Goal: Task Accomplishment & Management: Complete application form

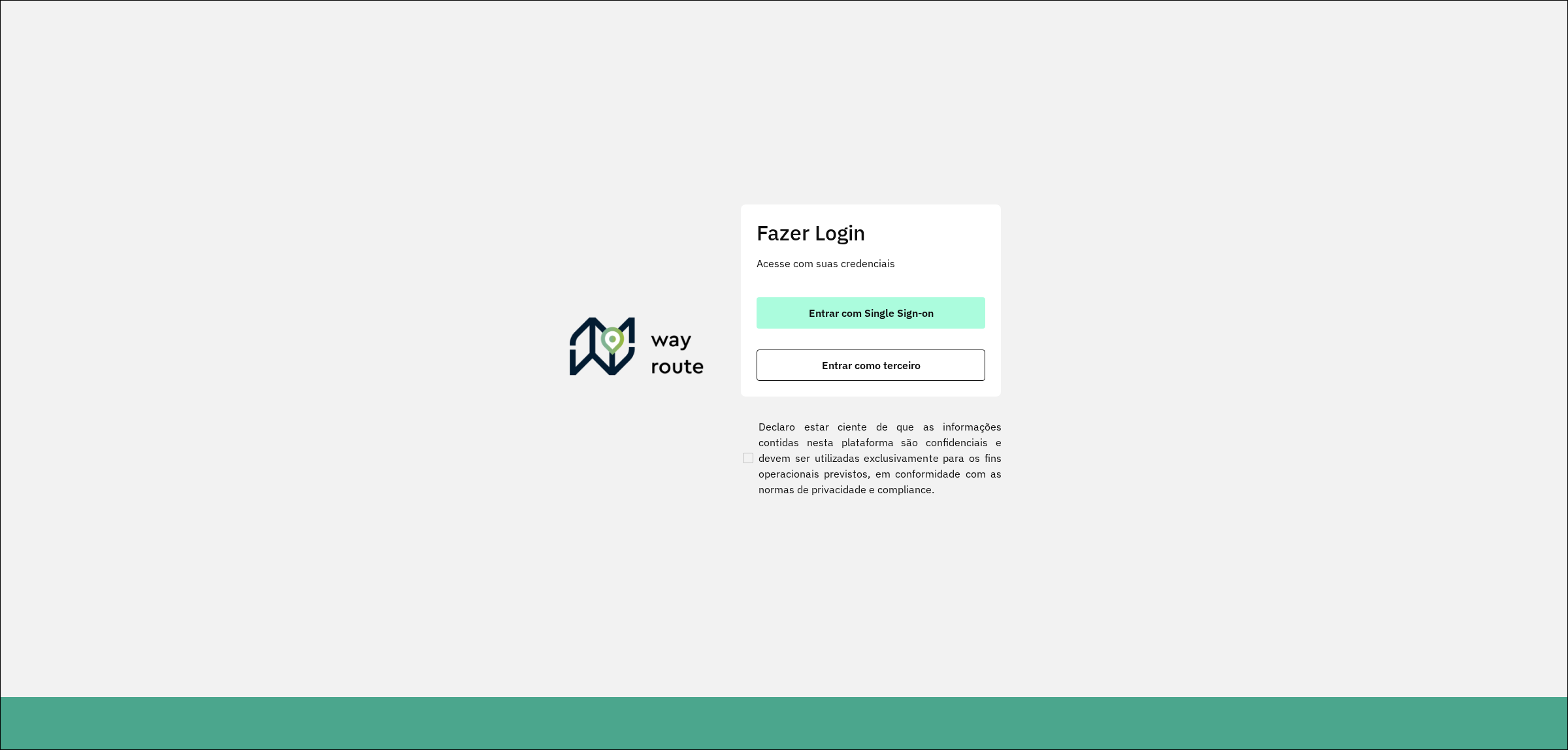
click at [873, 314] on span "Entrar com Single Sign-on" at bounding box center [872, 313] width 125 height 11
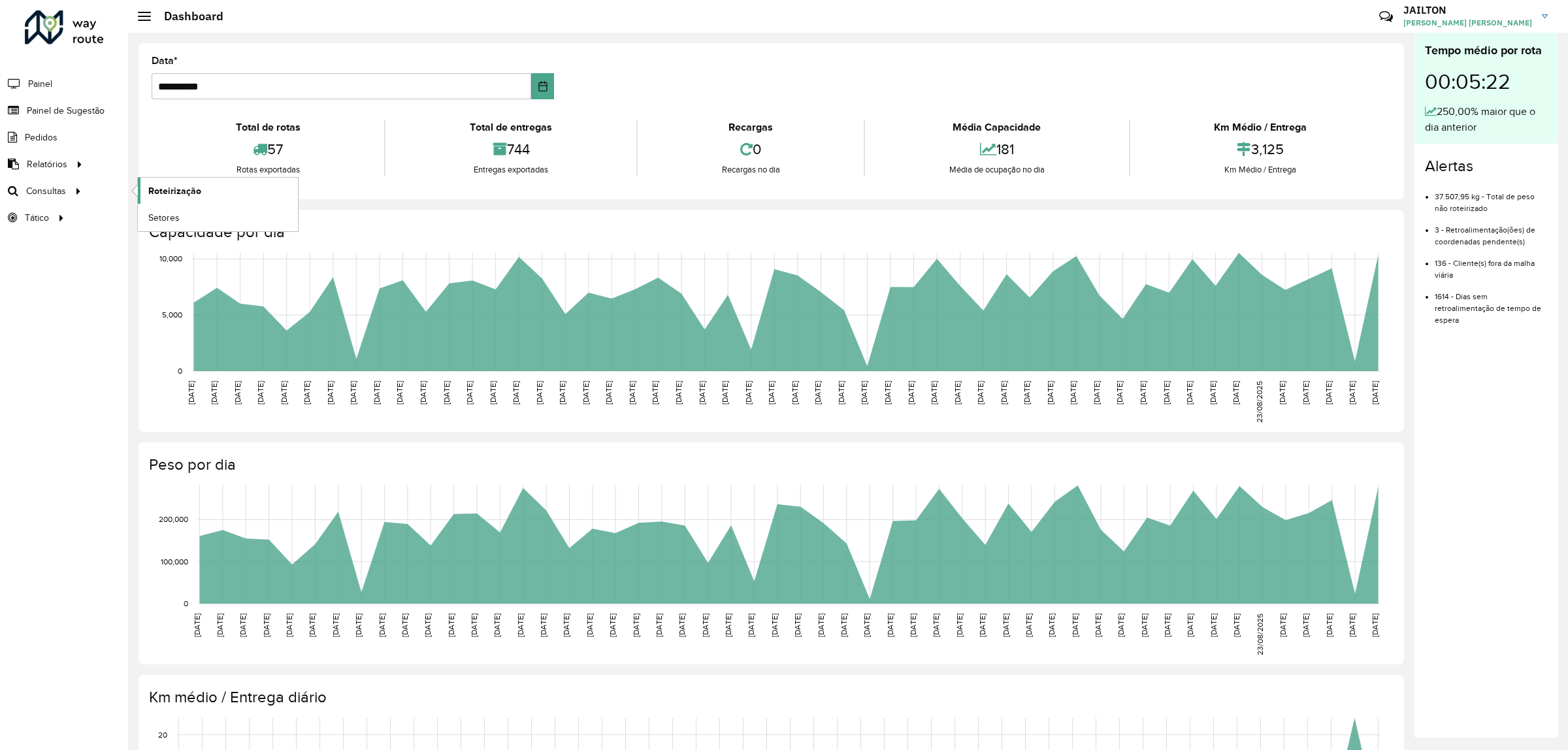
click at [159, 196] on span "Roteirização" at bounding box center [175, 191] width 53 height 14
click at [60, 110] on span "Painel de Sugestão" at bounding box center [68, 110] width 82 height 14
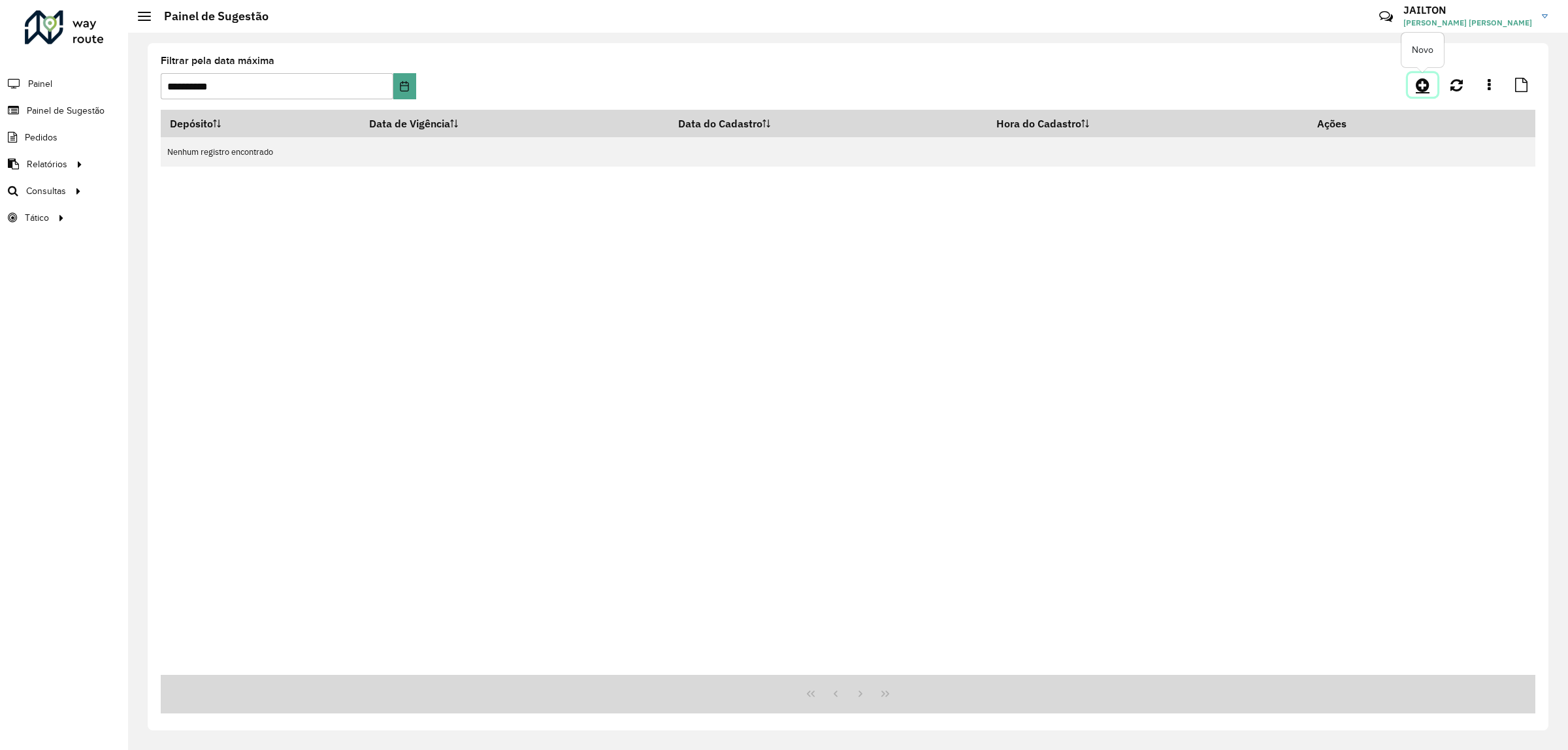
click at [1435, 91] on link at bounding box center [1423, 85] width 29 height 24
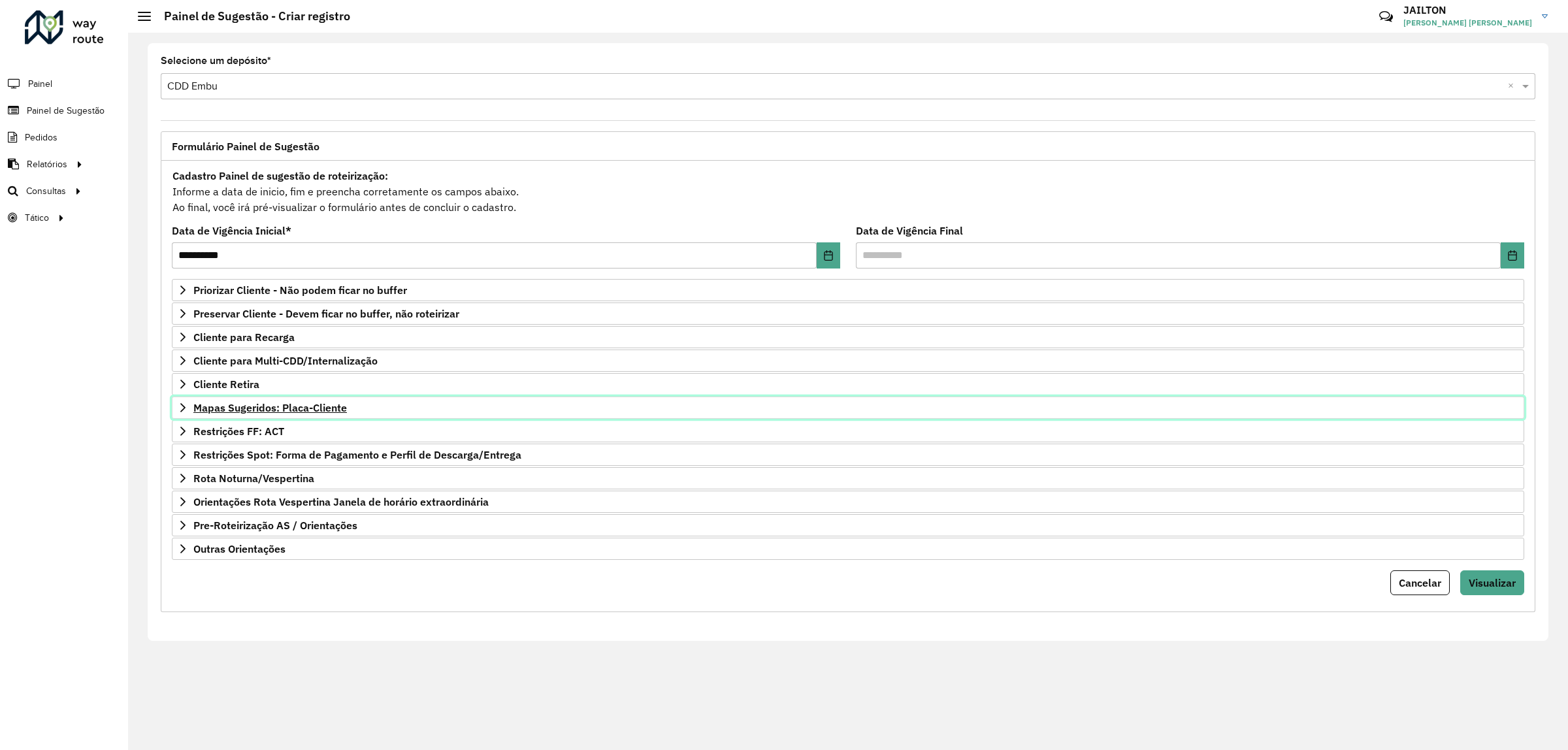
click at [301, 413] on span "Mapas Sugeridos: Placa-Cliente" at bounding box center [270, 408] width 153 height 11
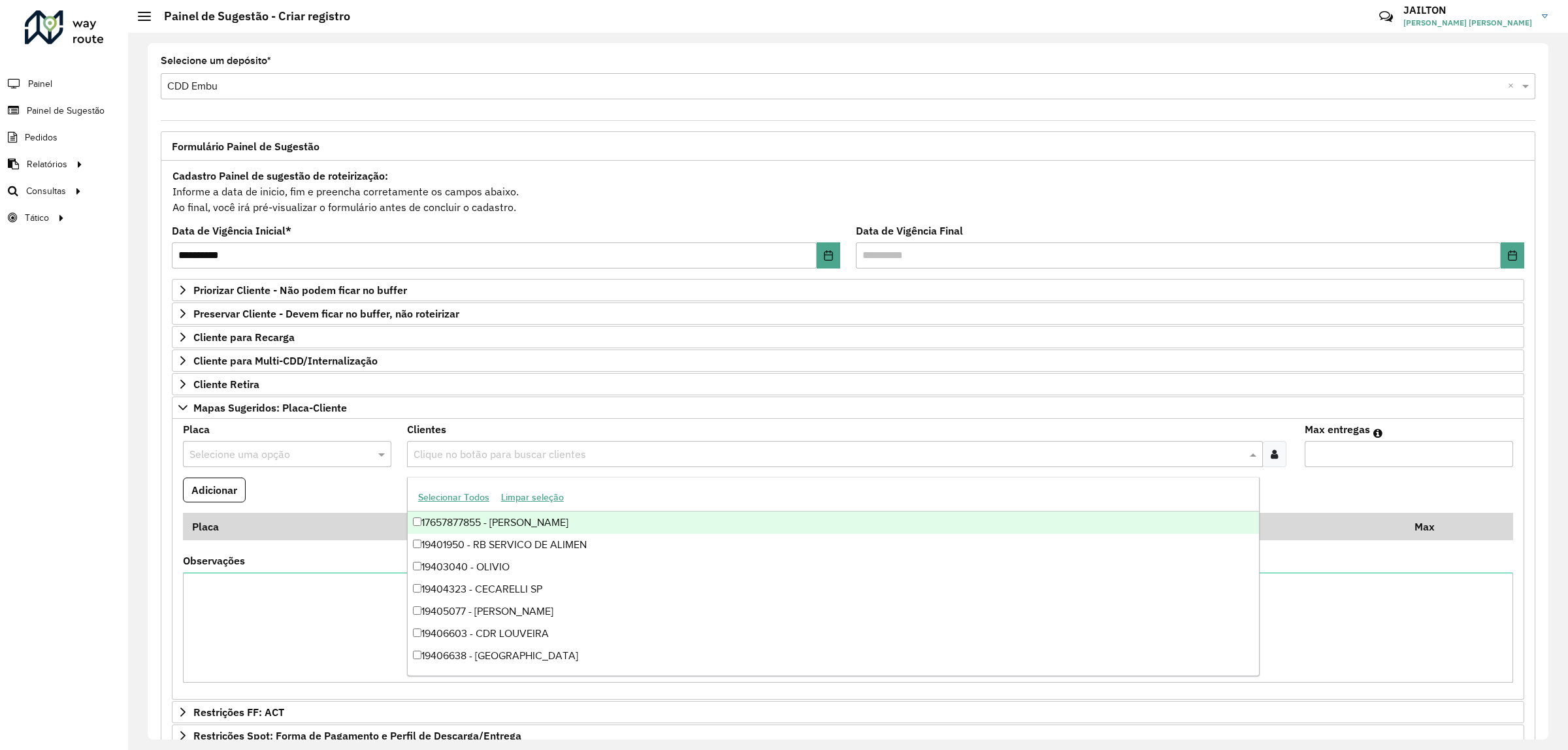
click at [475, 462] on input "text" at bounding box center [829, 454] width 836 height 16
paste input "*******"
type input "*******"
click at [281, 465] on div "Selecione uma opção" at bounding box center [287, 454] width 209 height 26
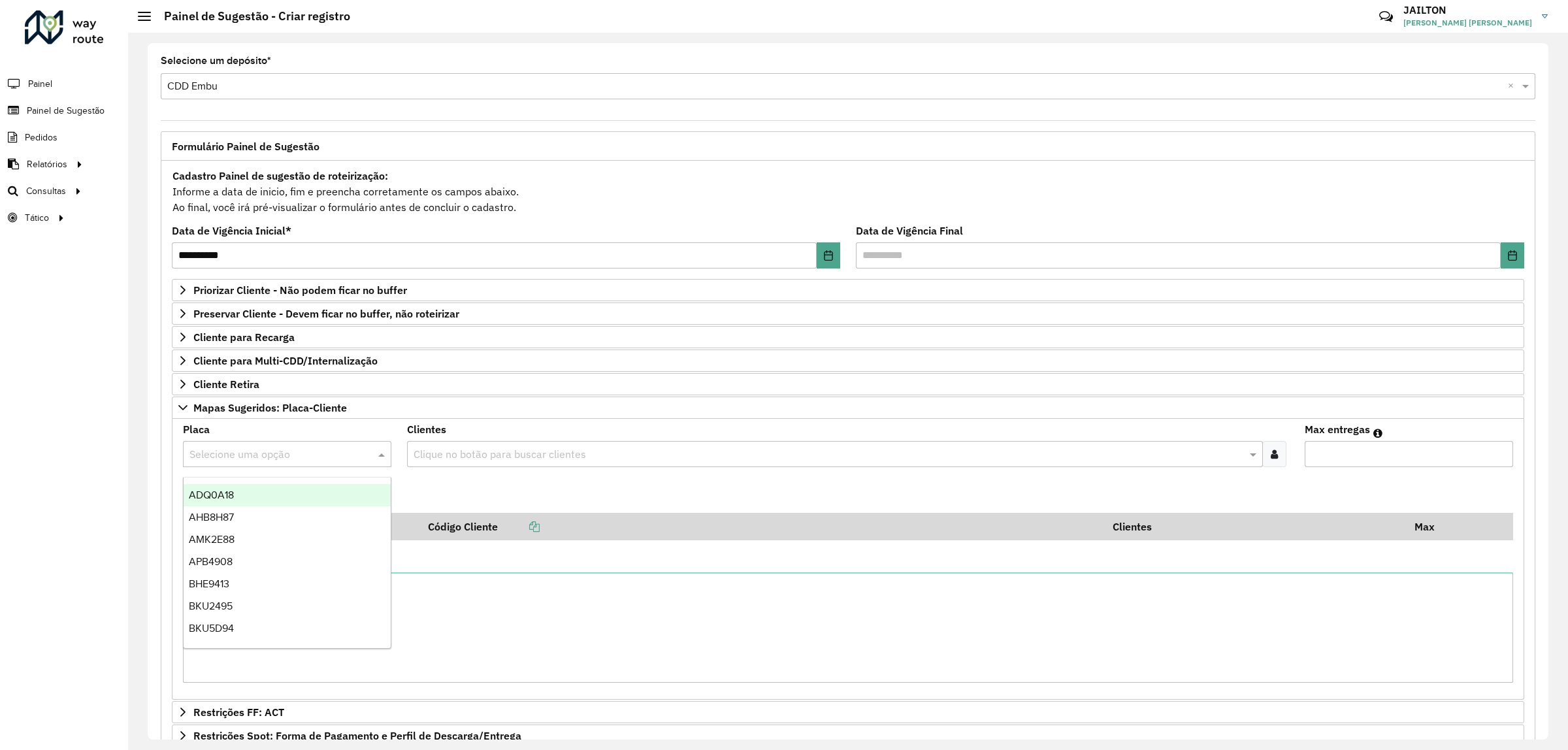
paste input "*******"
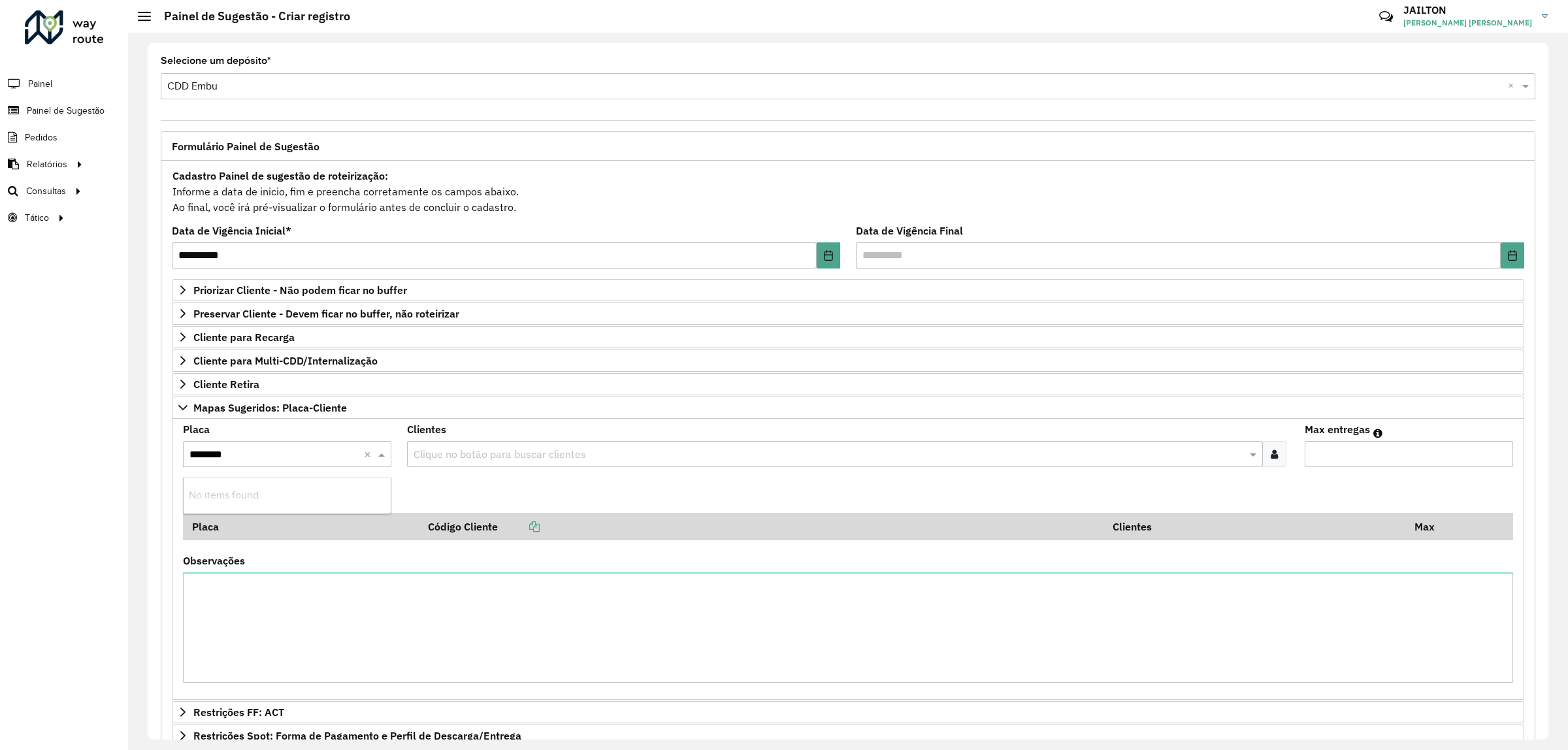
type input "*******"
click at [333, 493] on div "CFZ6E56" at bounding box center [286, 495] width 206 height 22
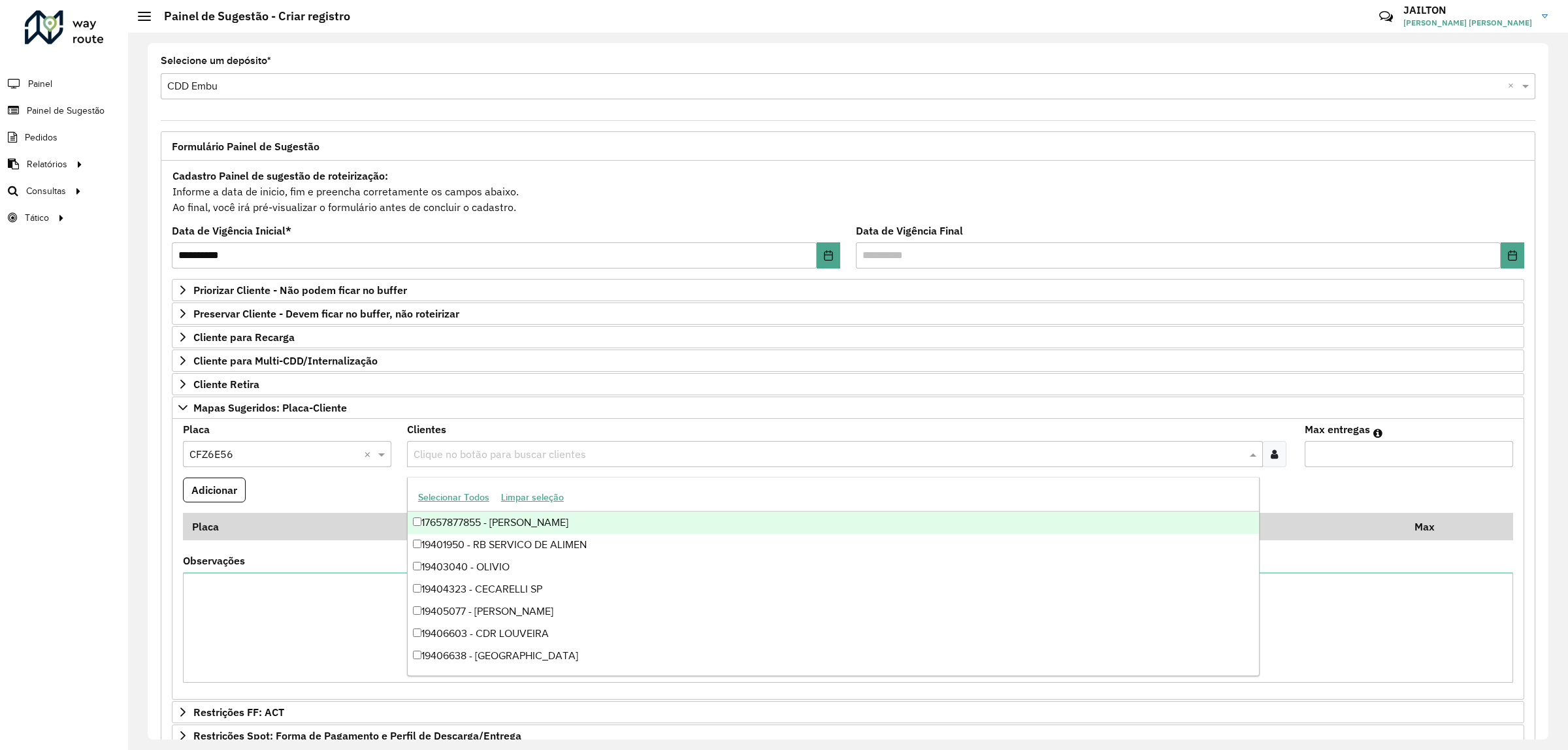
click at [495, 456] on input "text" at bounding box center [829, 454] width 836 height 16
paste input "*****"
type input "*****"
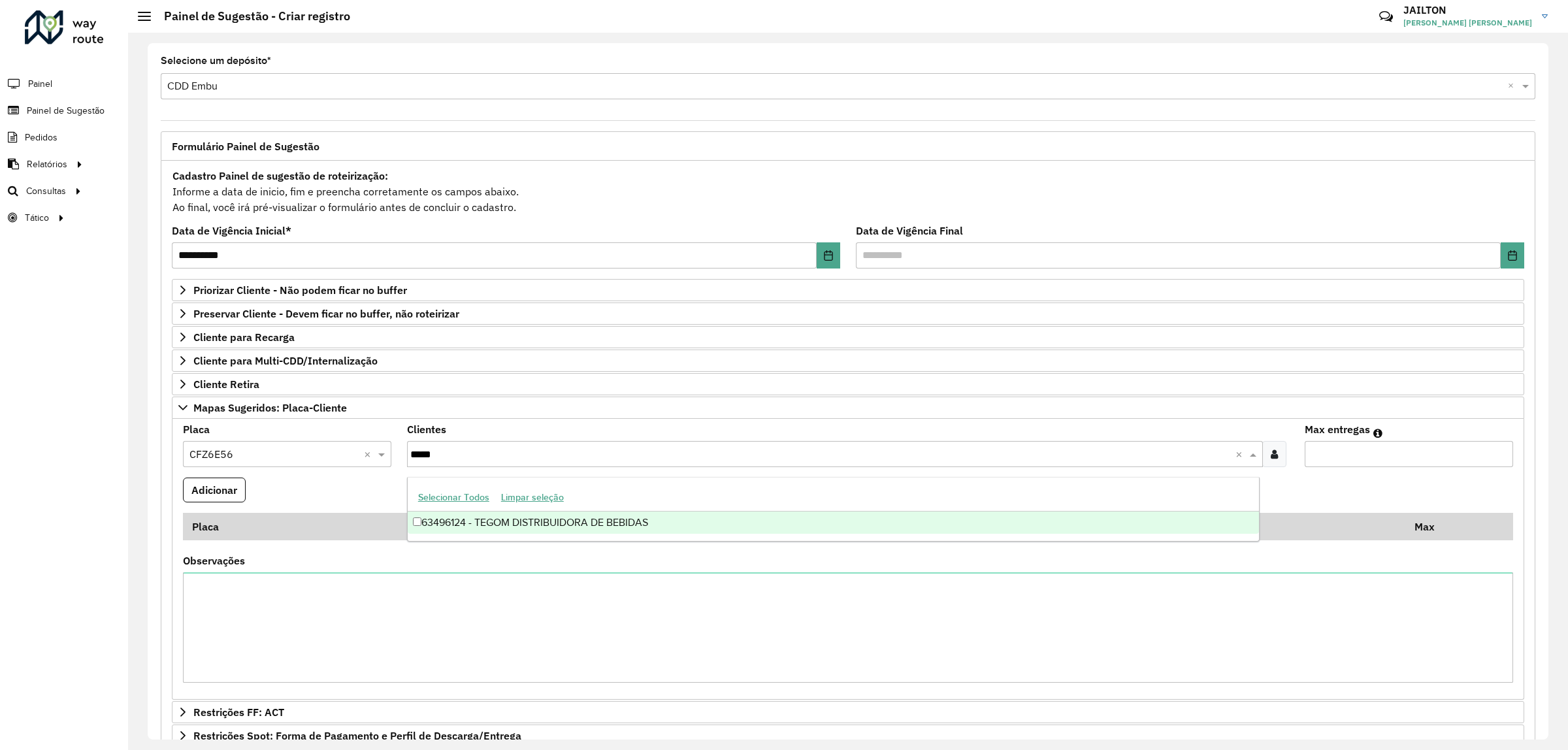
click at [565, 517] on div "63496124 - TEGOM DISTRIBUIDORA DE BEBIDAS" at bounding box center [834, 522] width 852 height 22
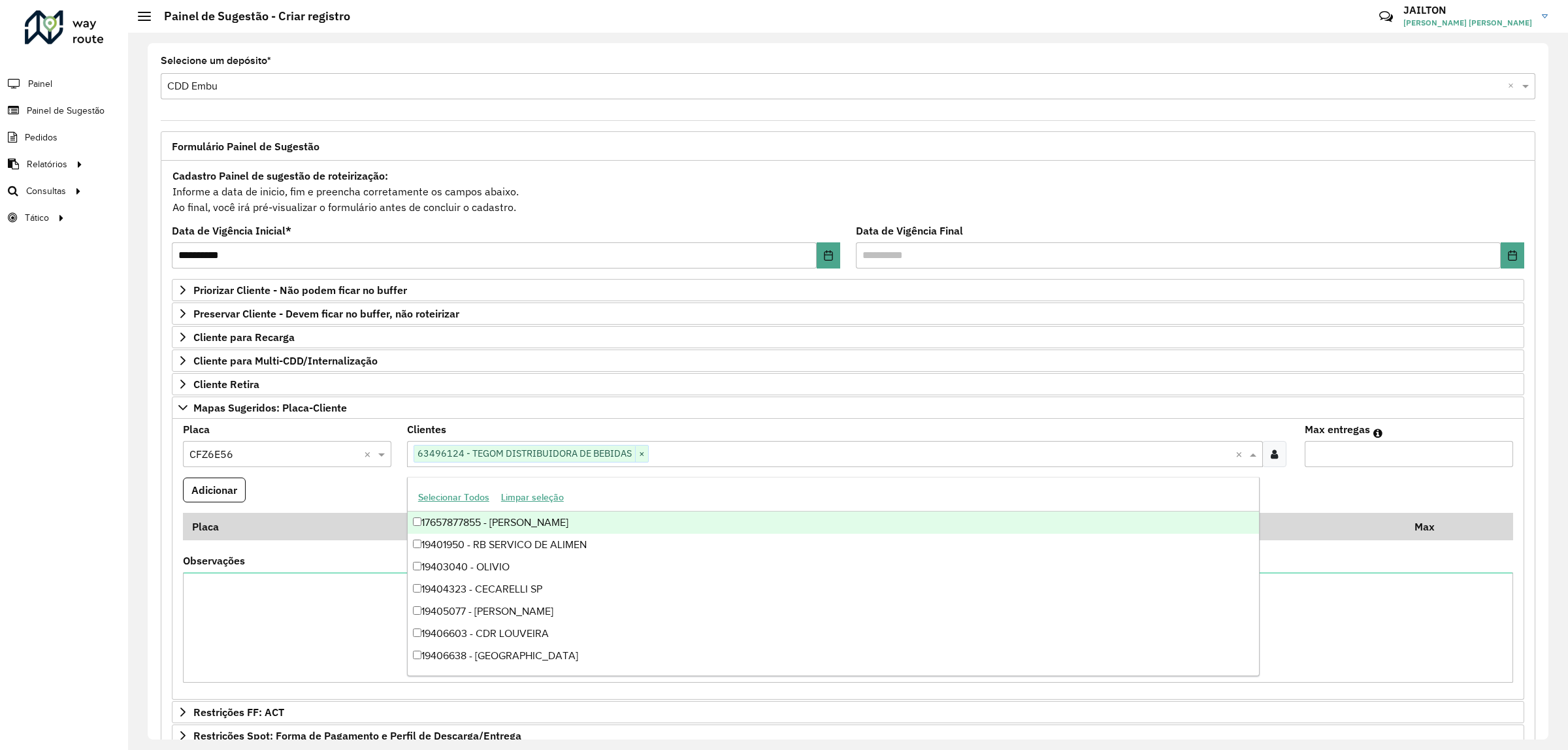
click at [1493, 455] on input "Max entregas" at bounding box center [1409, 454] width 209 height 26
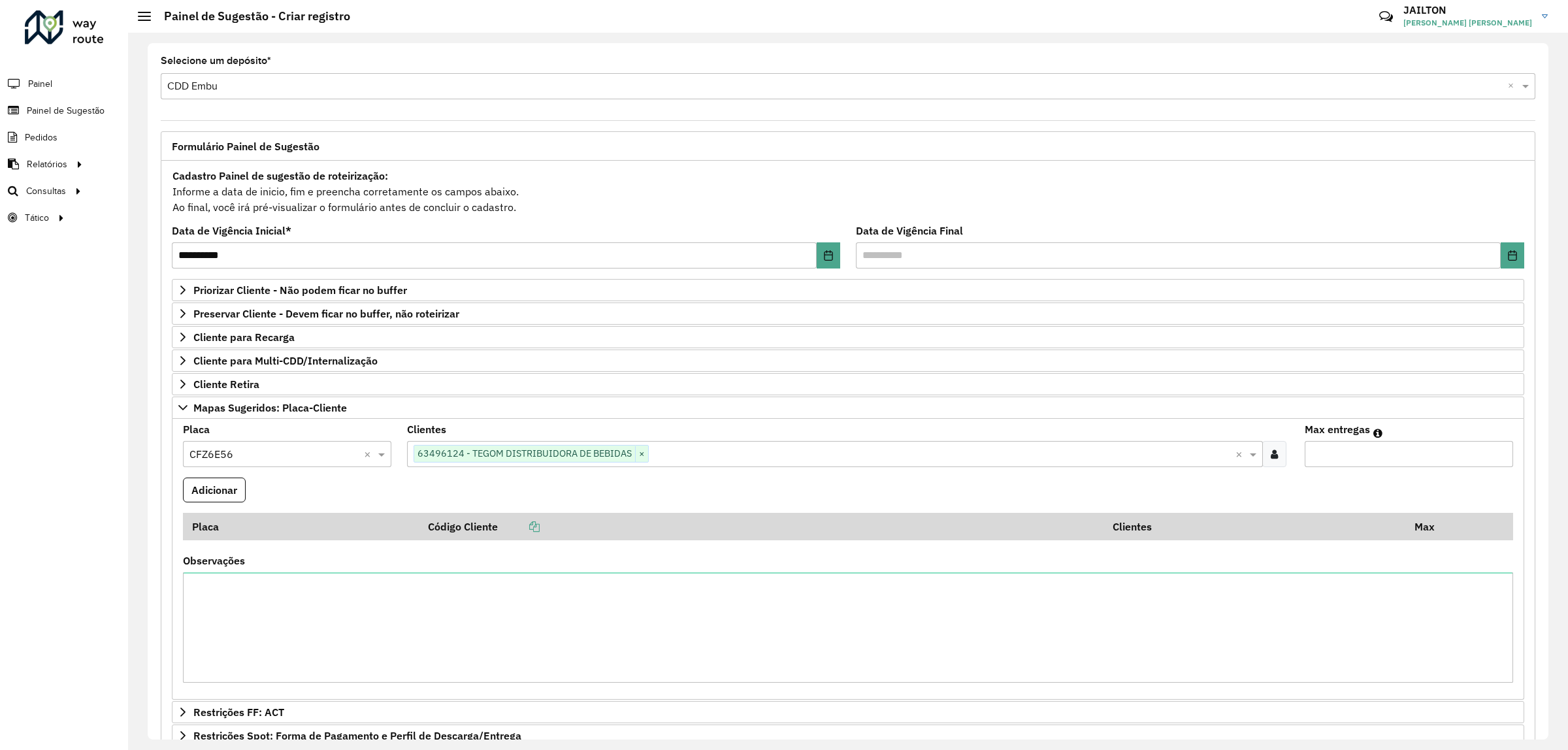
type input "*"
click at [1493, 455] on input "*" at bounding box center [1409, 454] width 209 height 26
click at [218, 506] on formly-wrapper-form-field "Adicionar" at bounding box center [214, 495] width 63 height 35
click at [219, 489] on button "Adicionar" at bounding box center [214, 490] width 63 height 25
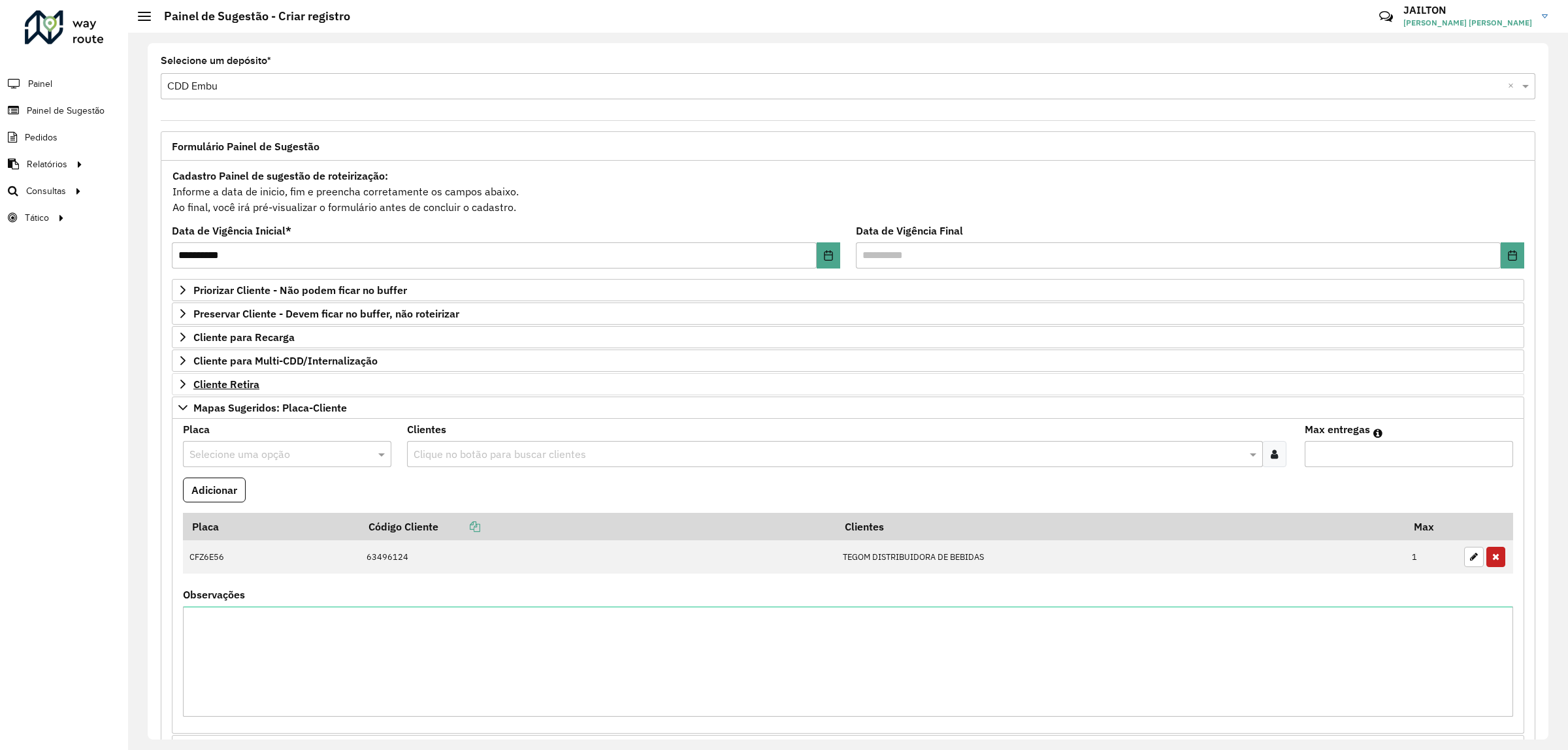
scroll to position [243, 0]
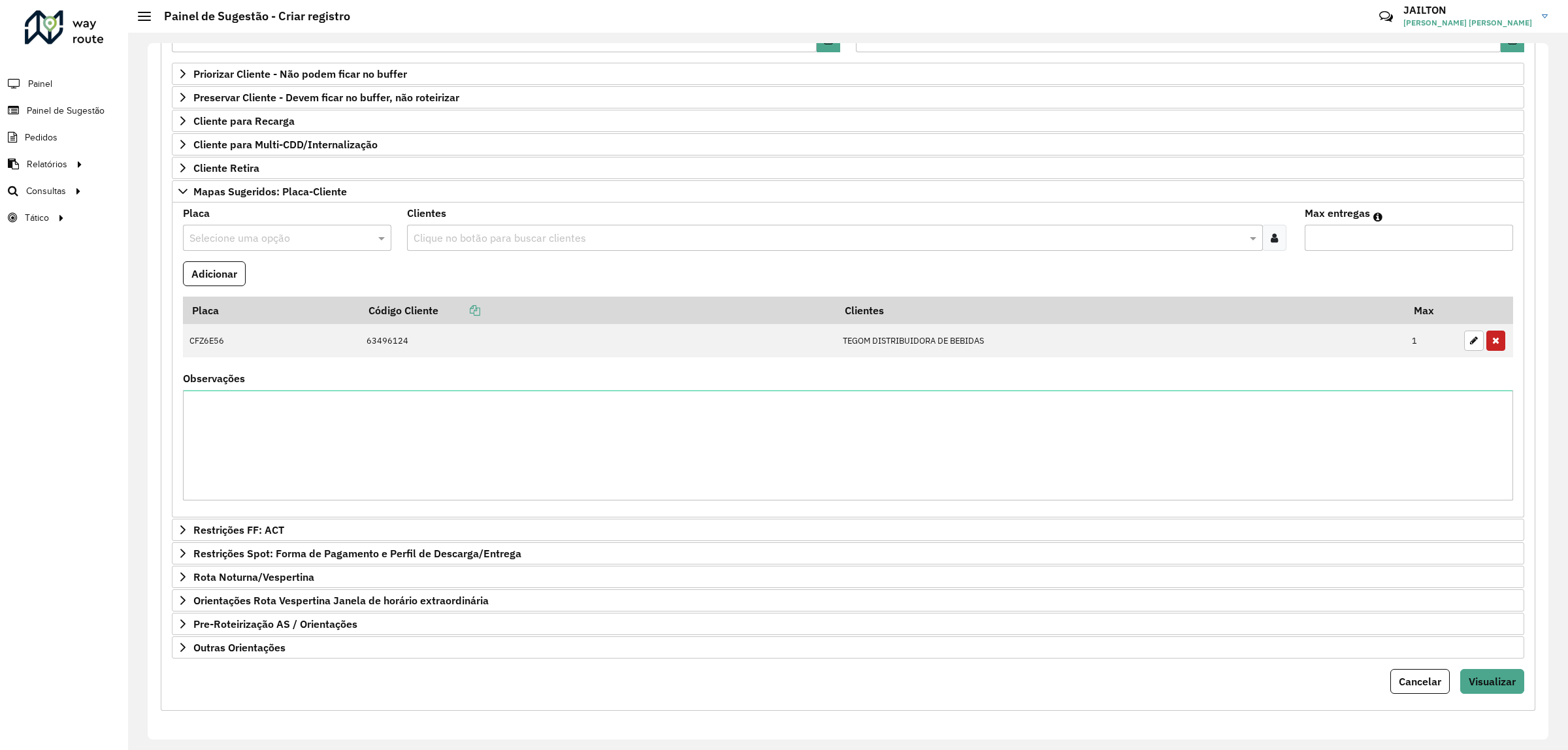
click at [515, 232] on formly-field "Clientes Clique no botão para buscar clientes" at bounding box center [847, 235] width 897 height 53
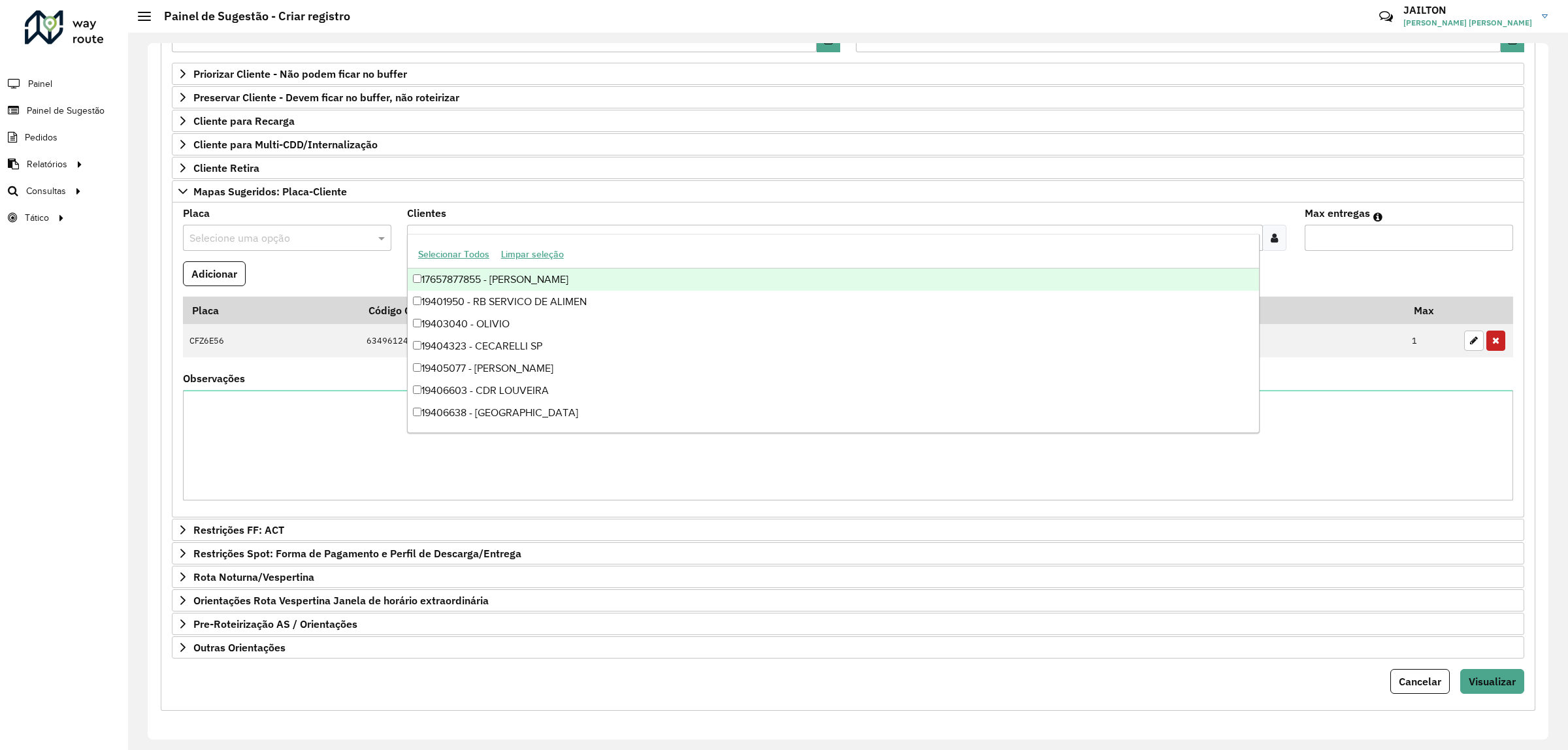
click at [513, 231] on input "text" at bounding box center [829, 239] width 836 height 16
paste input "*****"
type input "*****"
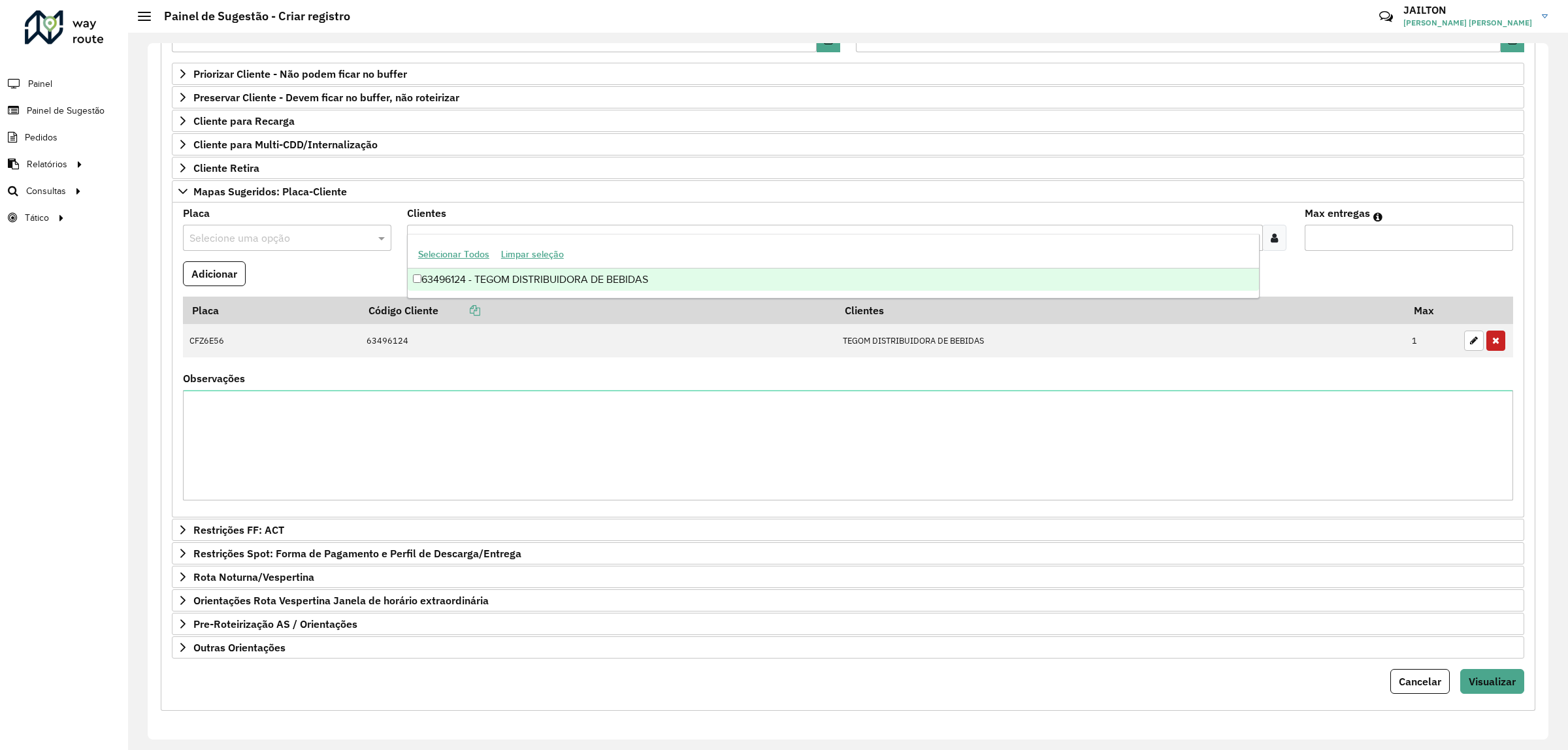
click at [538, 275] on div "63496124 - TEGOM DISTRIBUIDORA DE BEBIDAS" at bounding box center [834, 279] width 852 height 22
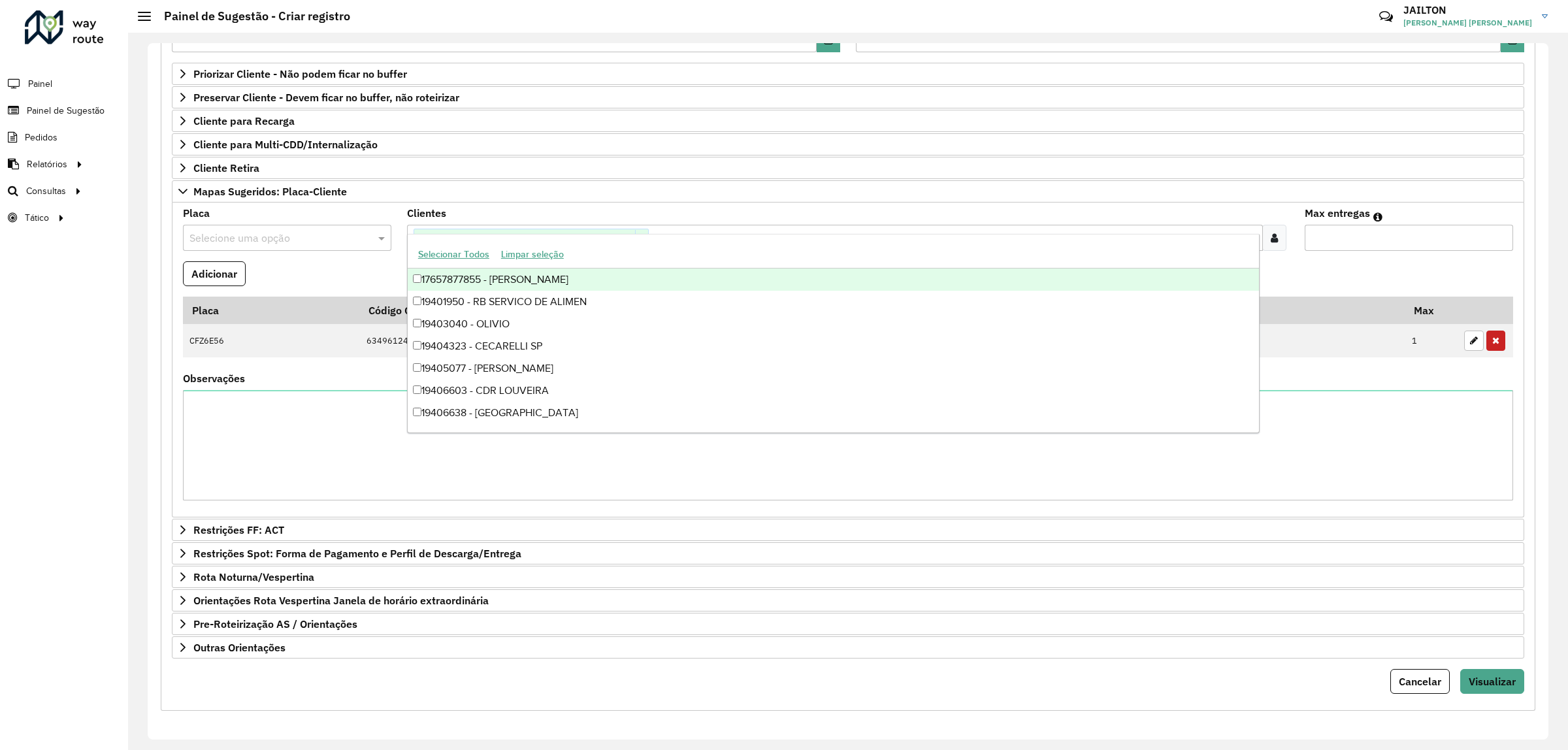
click at [303, 231] on input "text" at bounding box center [273, 239] width 169 height 16
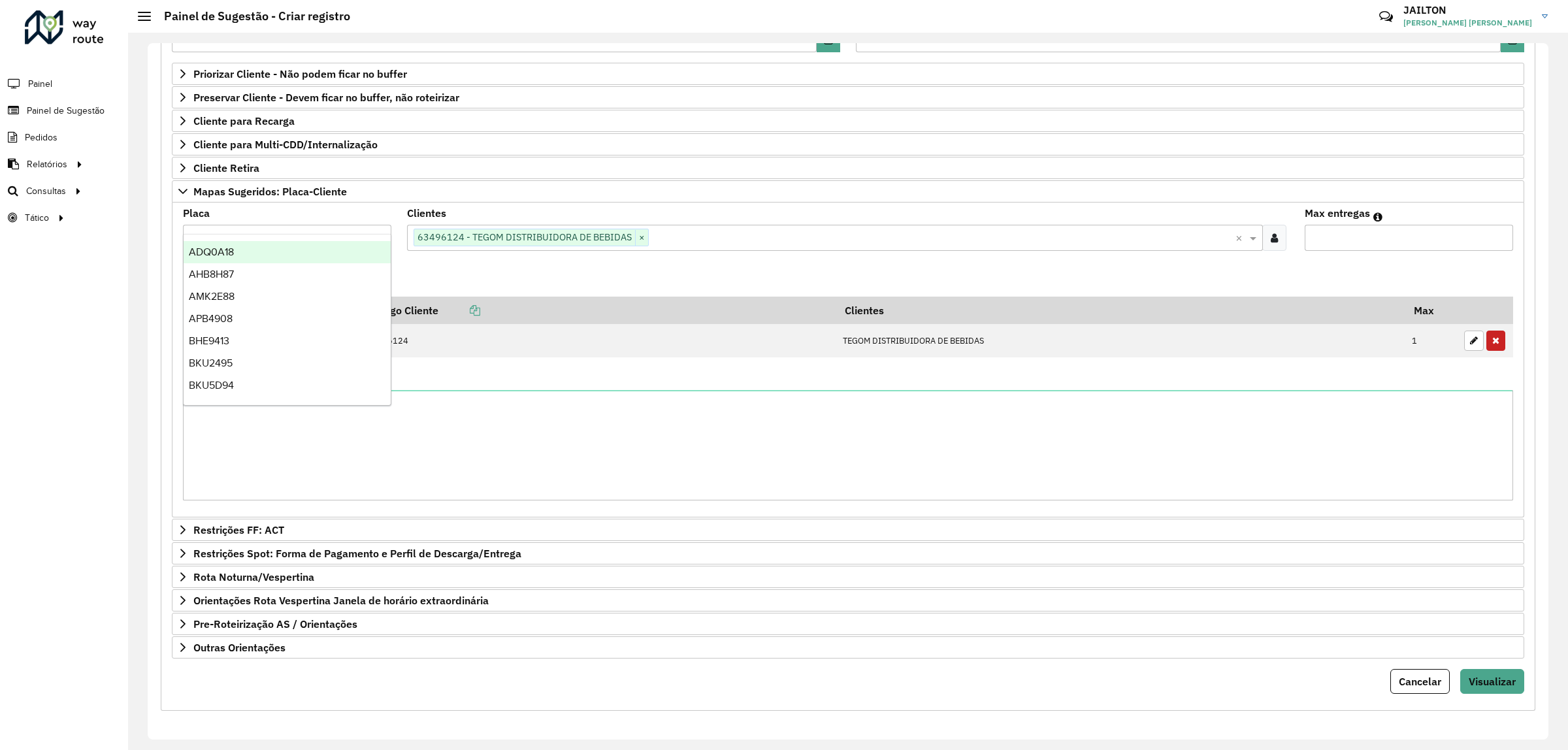
click at [270, 231] on input "text" at bounding box center [273, 239] width 169 height 16
type input "***"
click at [263, 249] on div "FCW1606" at bounding box center [286, 252] width 206 height 22
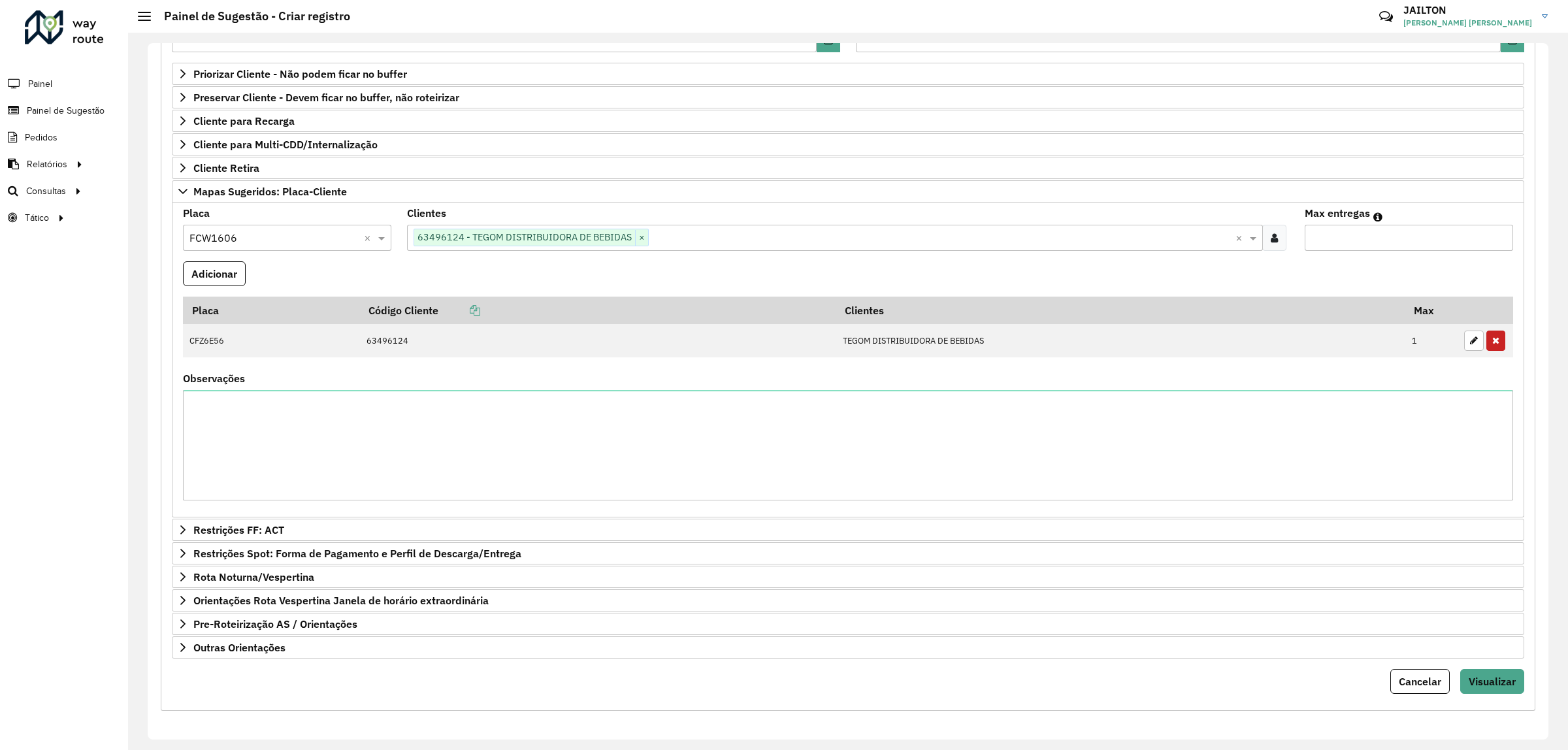
click at [1493, 225] on input "Max entregas" at bounding box center [1409, 238] width 209 height 26
click at [1500, 225] on input "*" at bounding box center [1409, 238] width 209 height 26
type input "*"
click at [1500, 225] on input "*" at bounding box center [1409, 238] width 209 height 26
click at [210, 261] on button "Adicionar" at bounding box center [214, 273] width 63 height 25
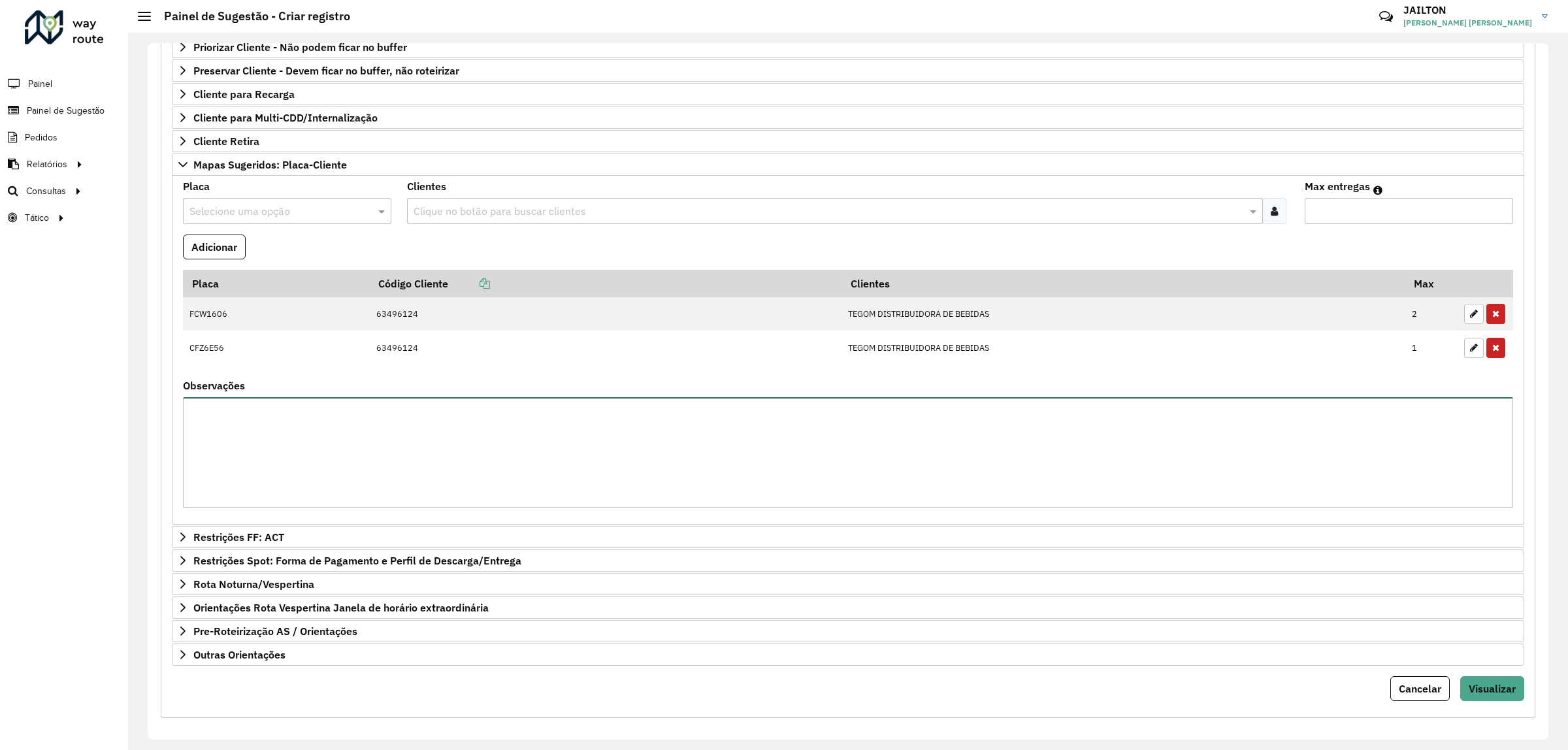
click at [432, 471] on textarea "Observações" at bounding box center [848, 452] width 1331 height 111
paste textarea "*****"
type textarea "**********"
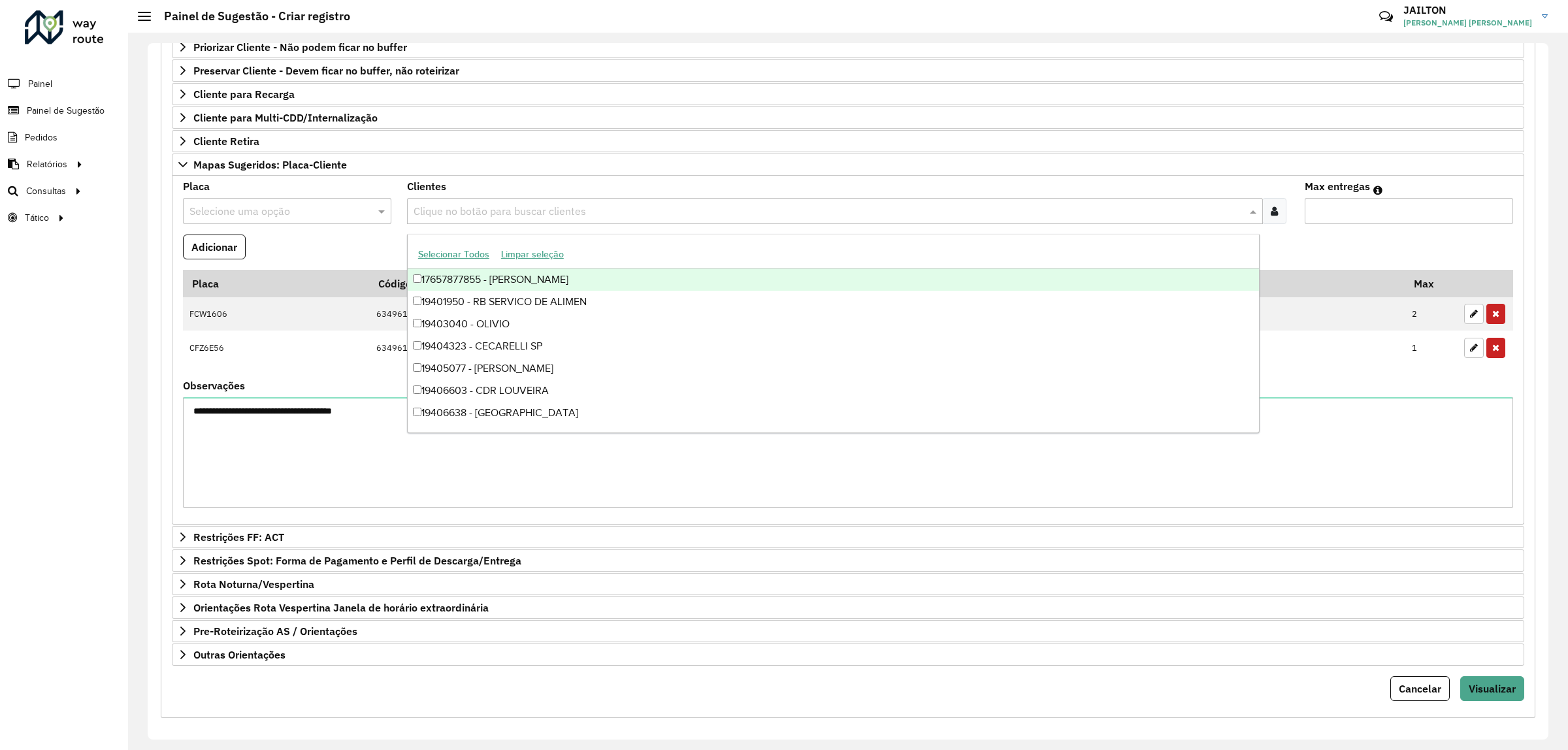
click at [585, 218] on input "text" at bounding box center [829, 211] width 836 height 16
click at [271, 99] on span "Cliente para Recarga" at bounding box center [244, 94] width 101 height 11
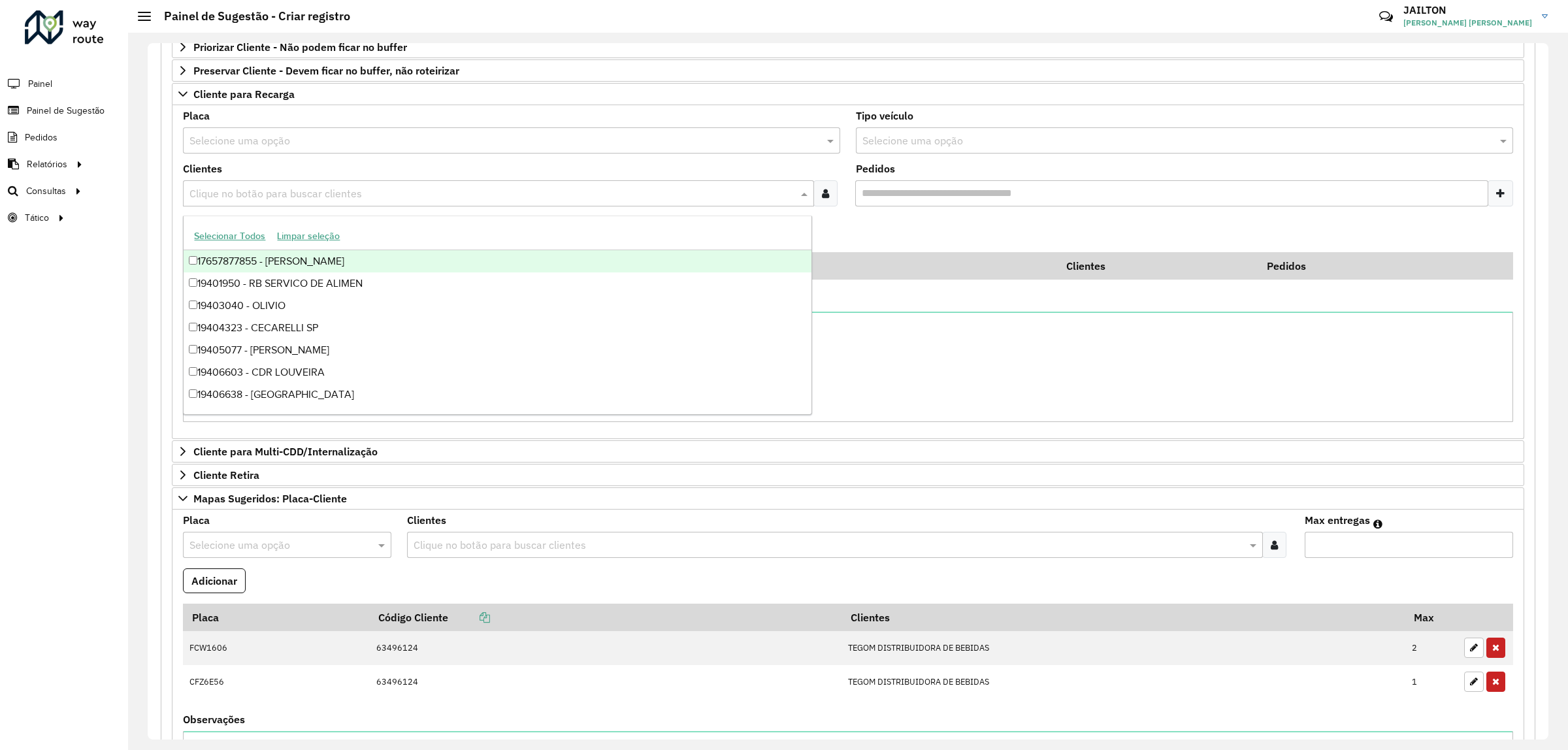
click at [311, 199] on input "text" at bounding box center [492, 194] width 611 height 16
paste input "*****"
type input "*****"
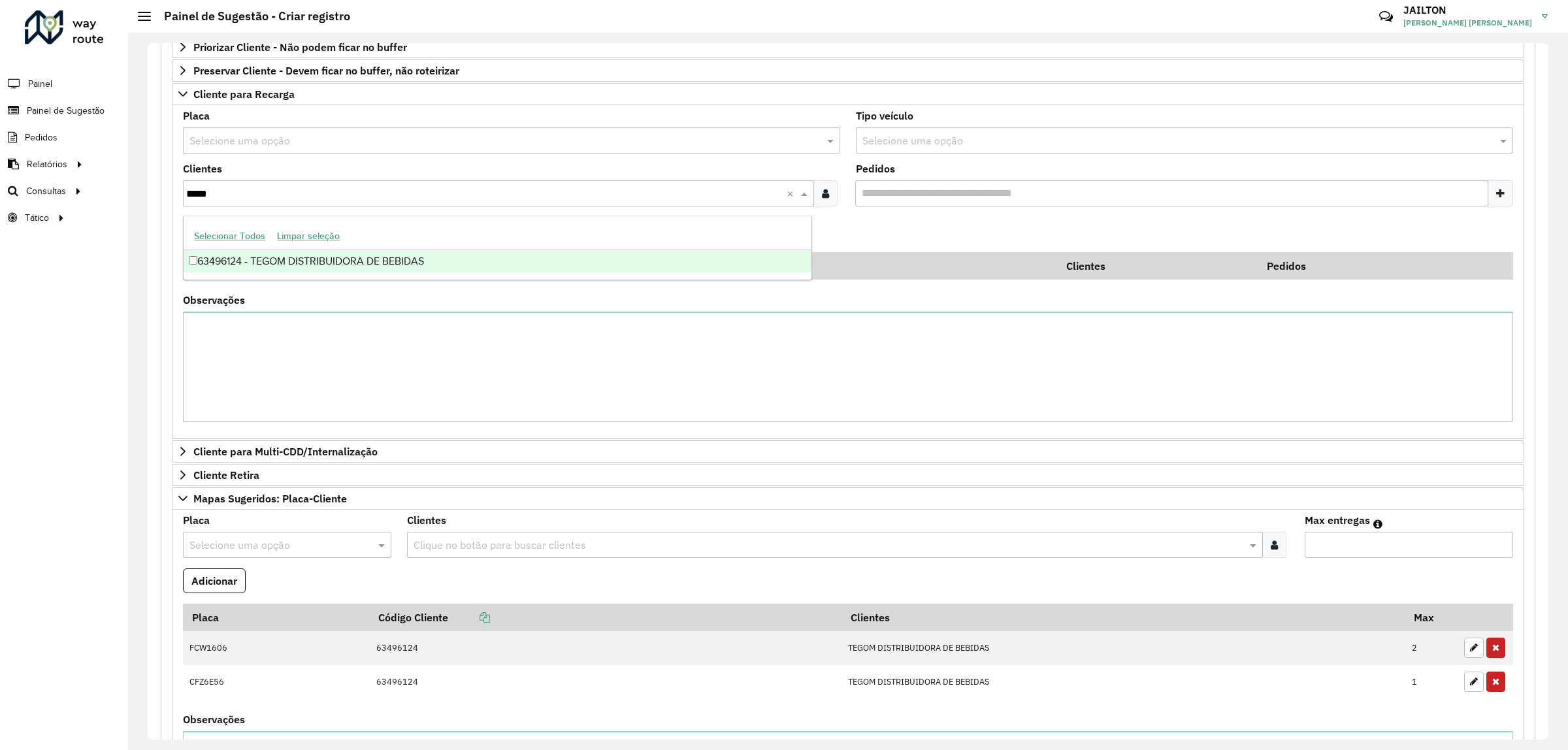
click at [347, 260] on div "63496124 - TEGOM DISTRIBUIDORA DE BEBIDAS" at bounding box center [497, 261] width 628 height 22
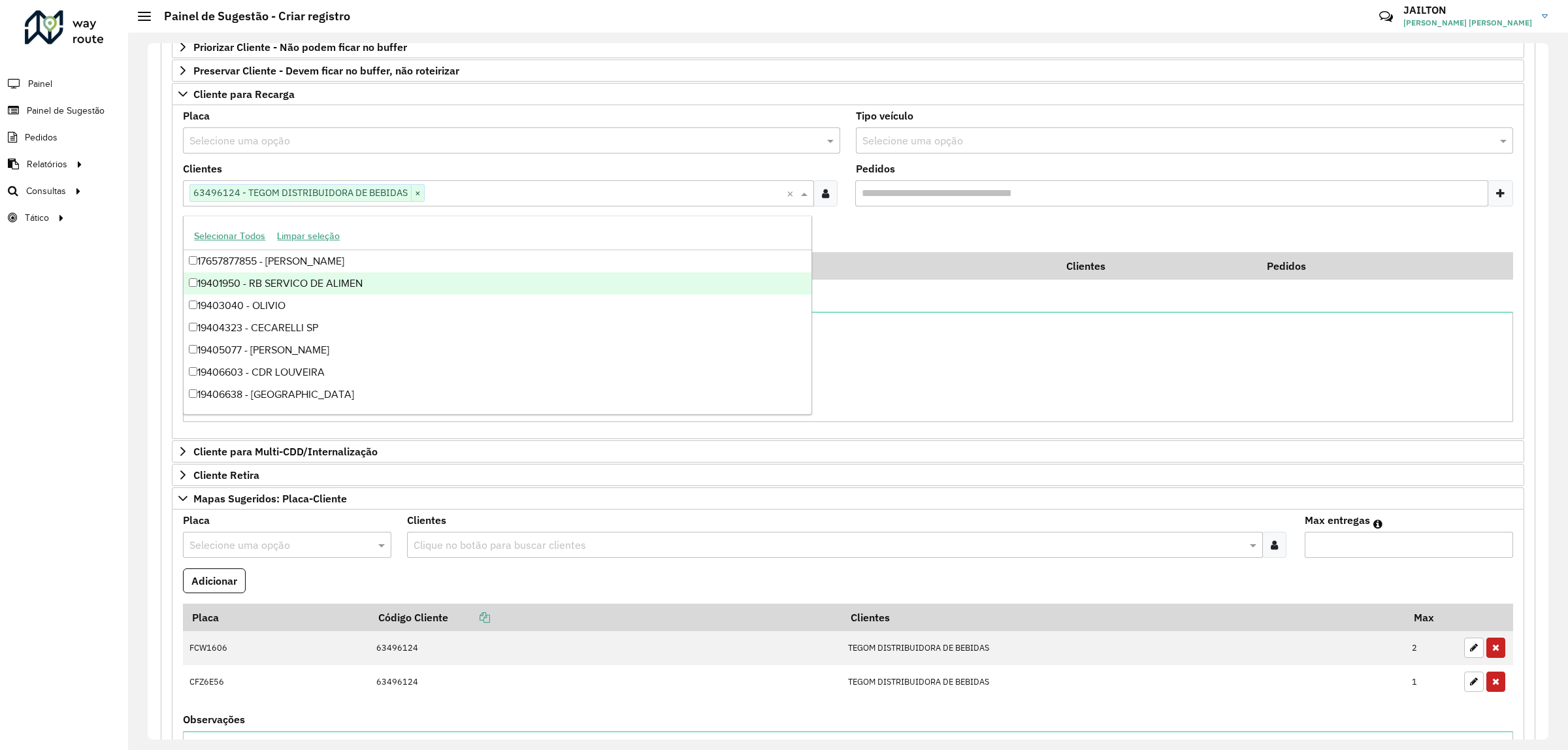
click at [909, 181] on div "Pedidos" at bounding box center [1185, 185] width 657 height 42
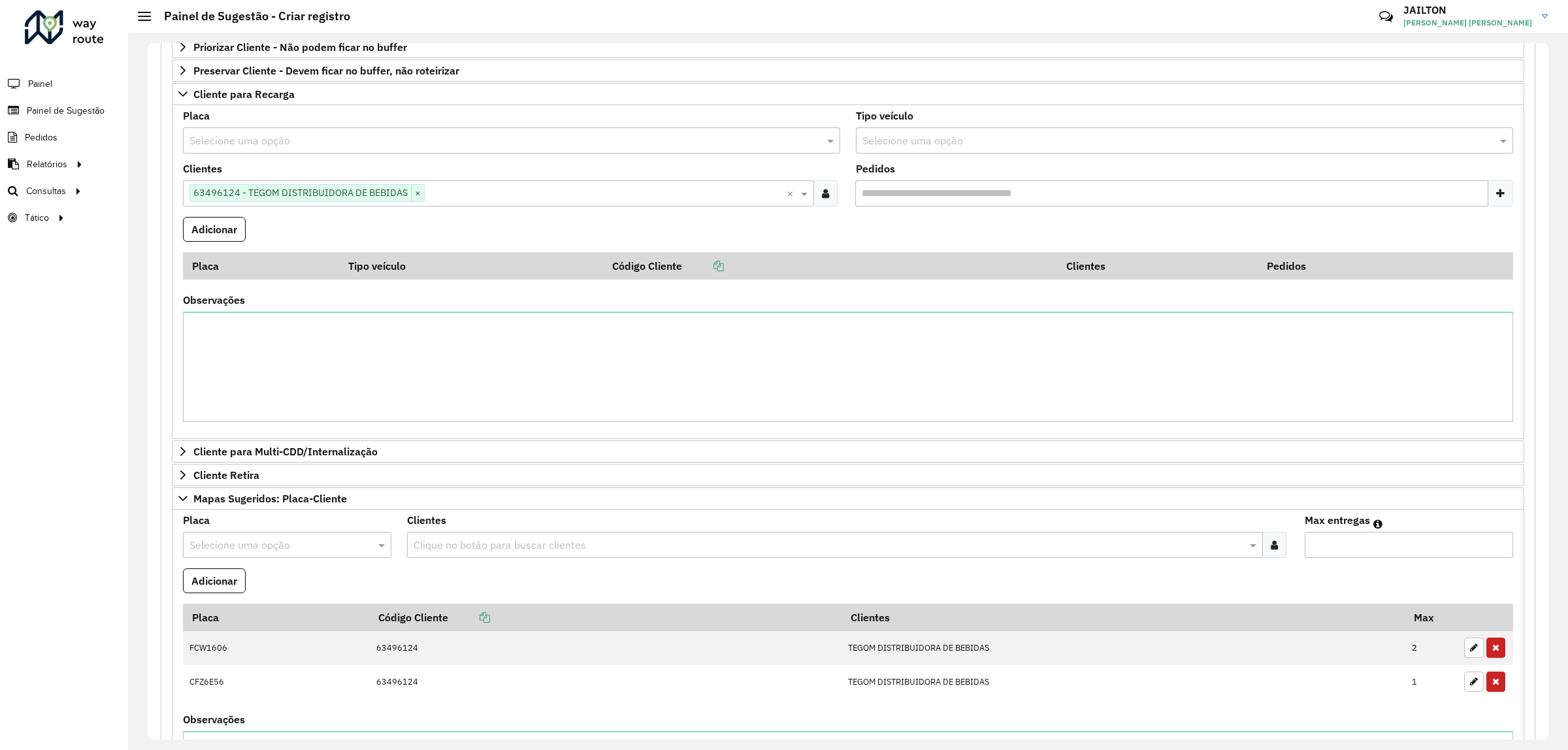
click at [909, 145] on input "text" at bounding box center [1171, 141] width 618 height 16
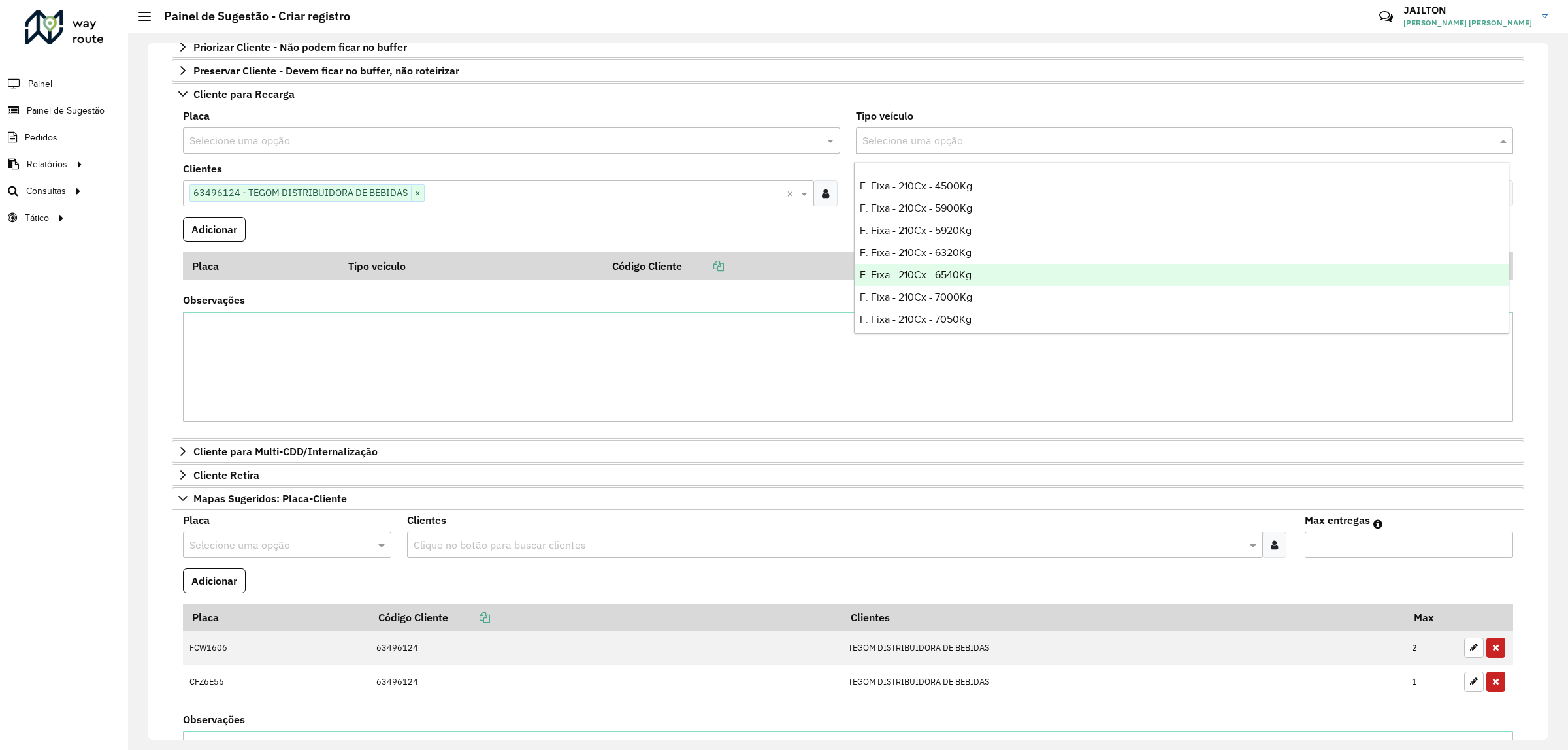
scroll to position [653, 0]
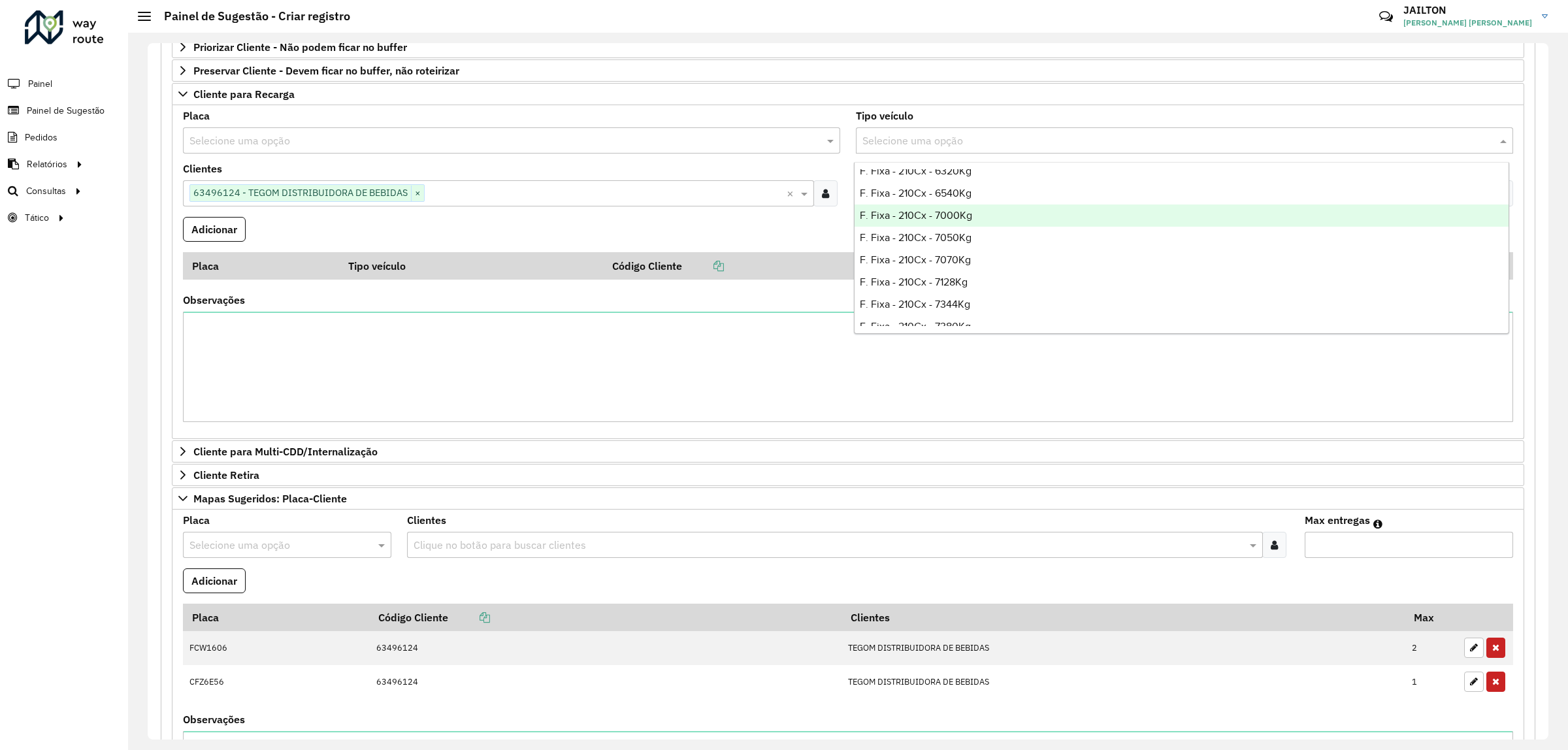
click at [1019, 218] on div "F. Fixa - 210Cx - 7000Kg" at bounding box center [1181, 215] width 654 height 22
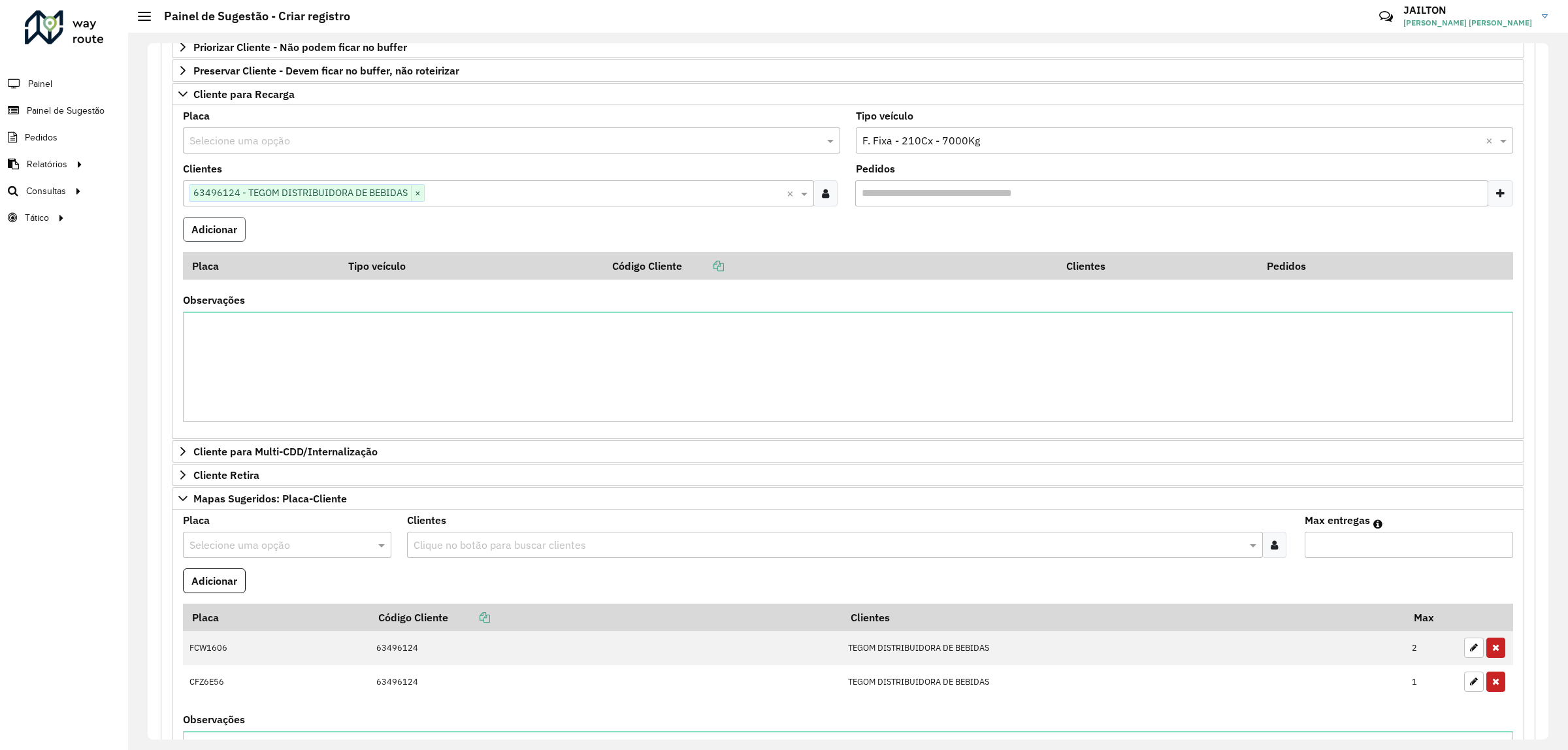
click at [222, 231] on button "Adicionar" at bounding box center [214, 229] width 63 height 25
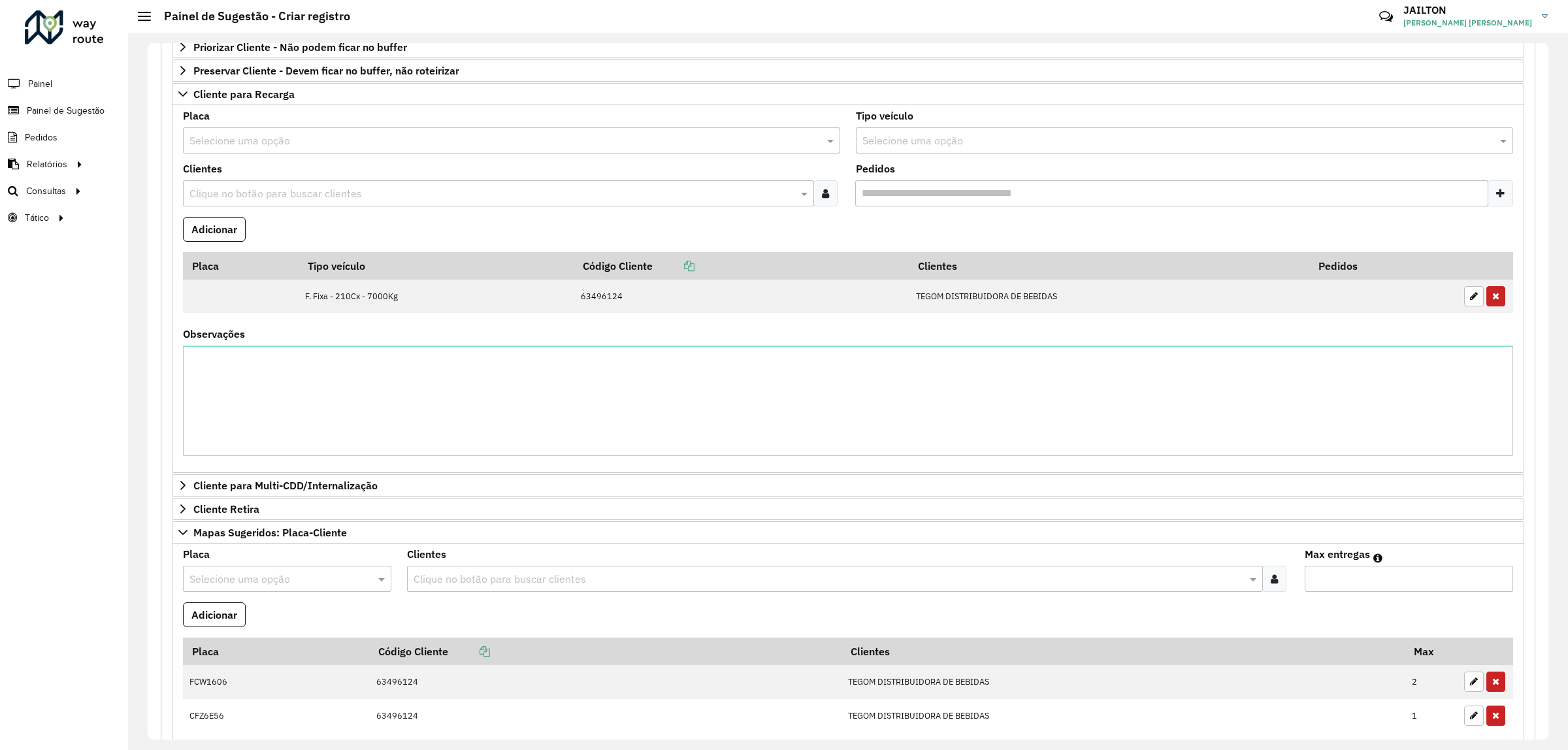
click at [482, 203] on div "Clique no botão para buscar clientes" at bounding box center [498, 193] width 632 height 26
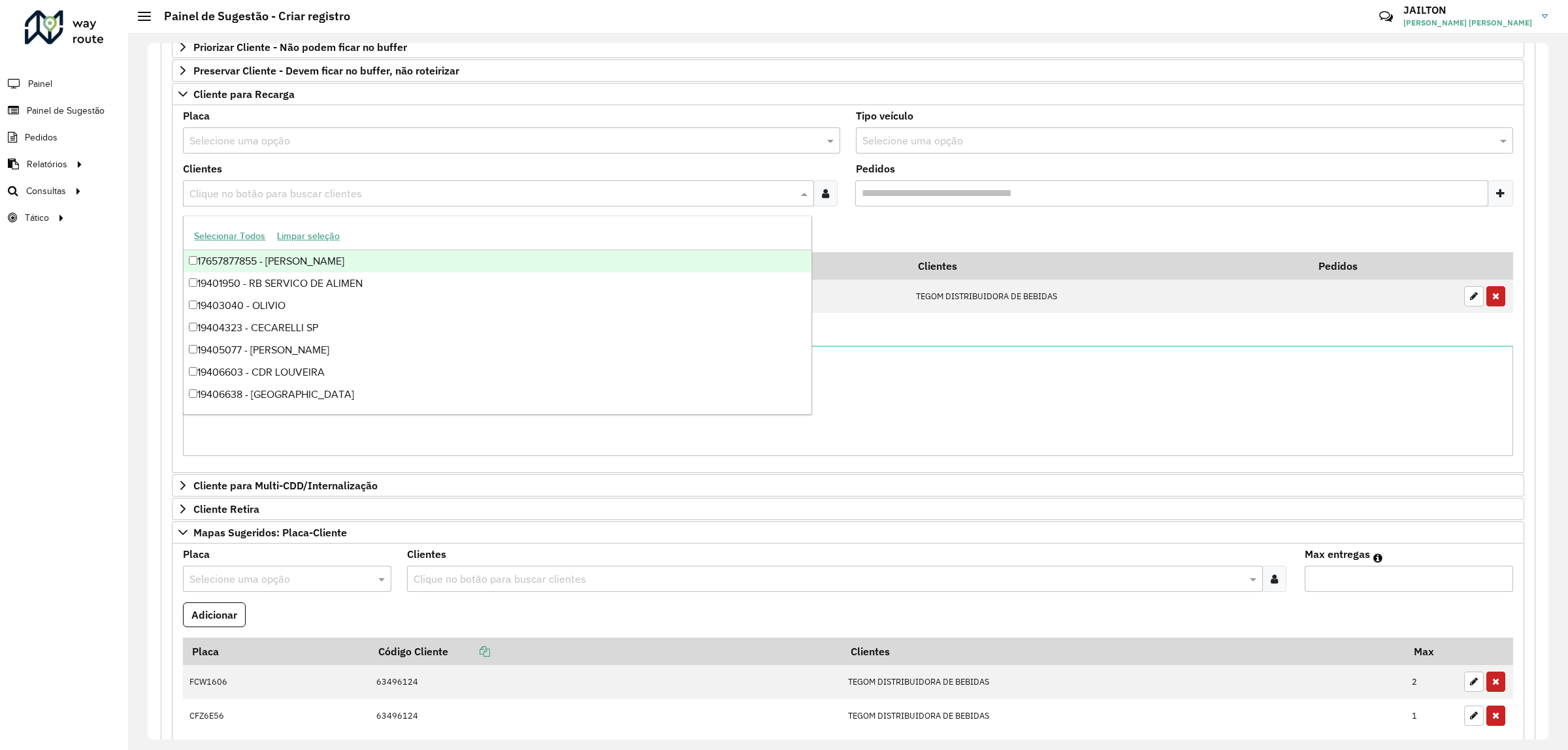
paste input "*****"
type input "*****"
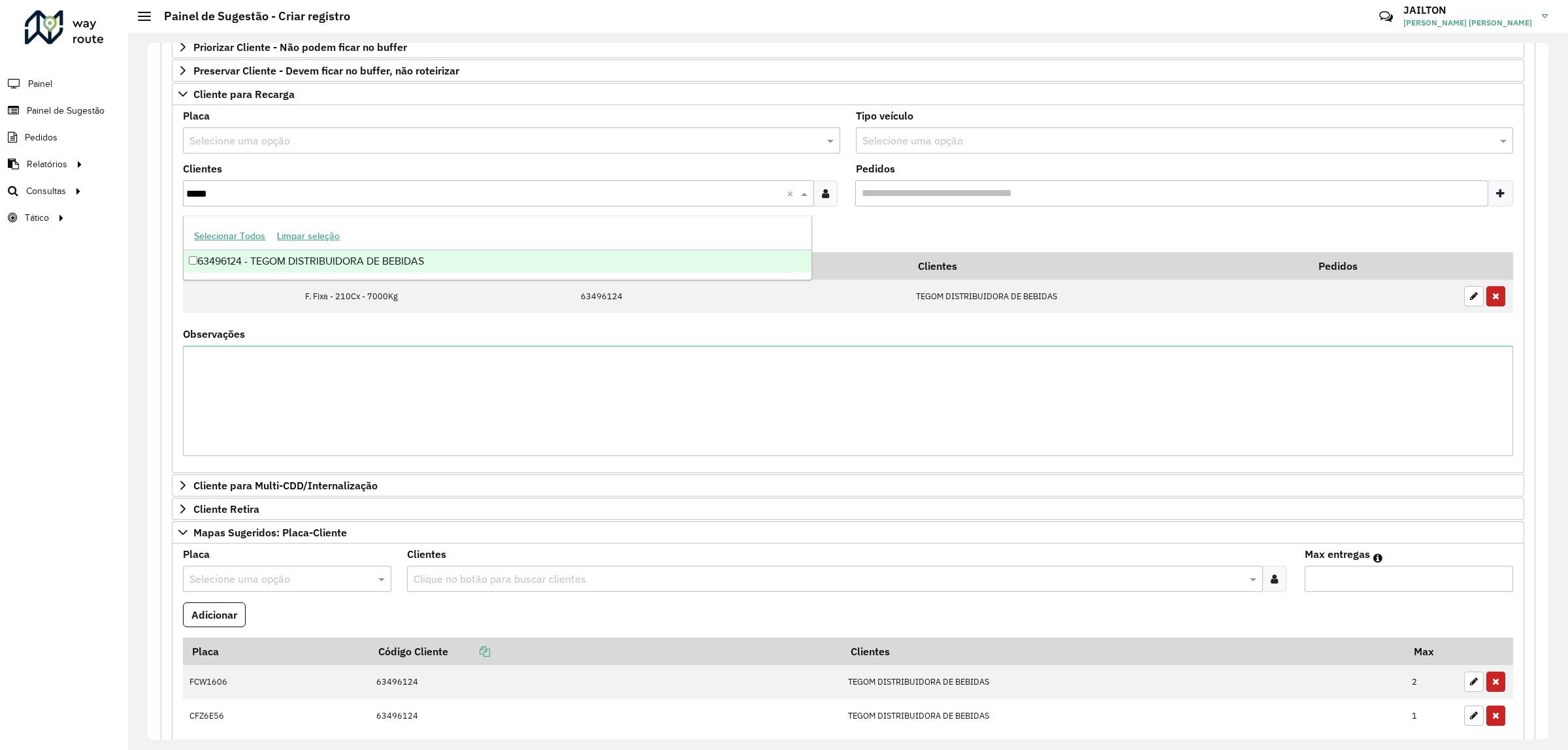
click at [442, 247] on div "Selecionar Todos Limpar seleção" at bounding box center [497, 237] width 628 height 27
click at [439, 262] on div "63496124 - TEGOM DISTRIBUIDORA DE BEBIDAS" at bounding box center [497, 261] width 628 height 22
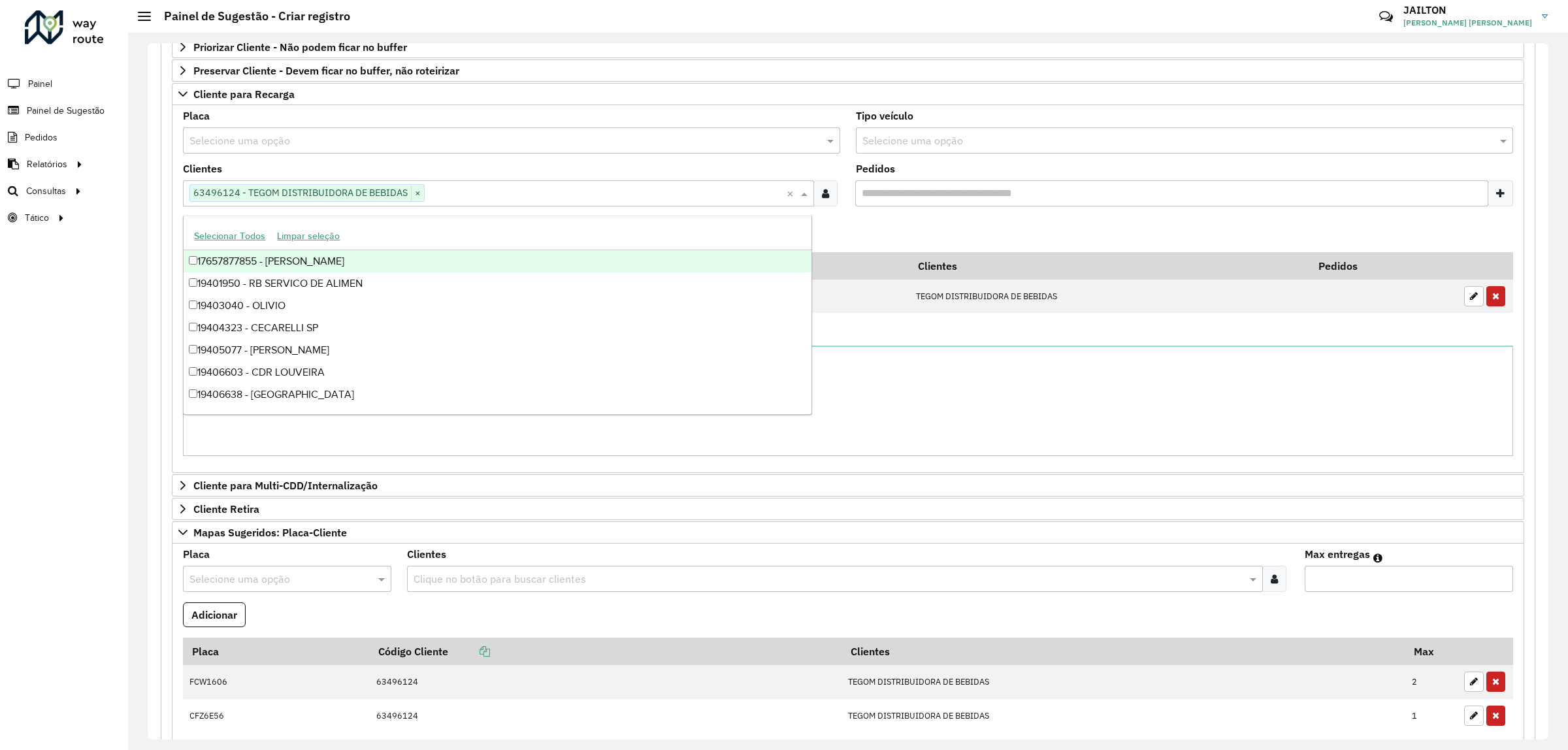
click at [1089, 152] on div "Selecione uma opção" at bounding box center [1185, 140] width 657 height 26
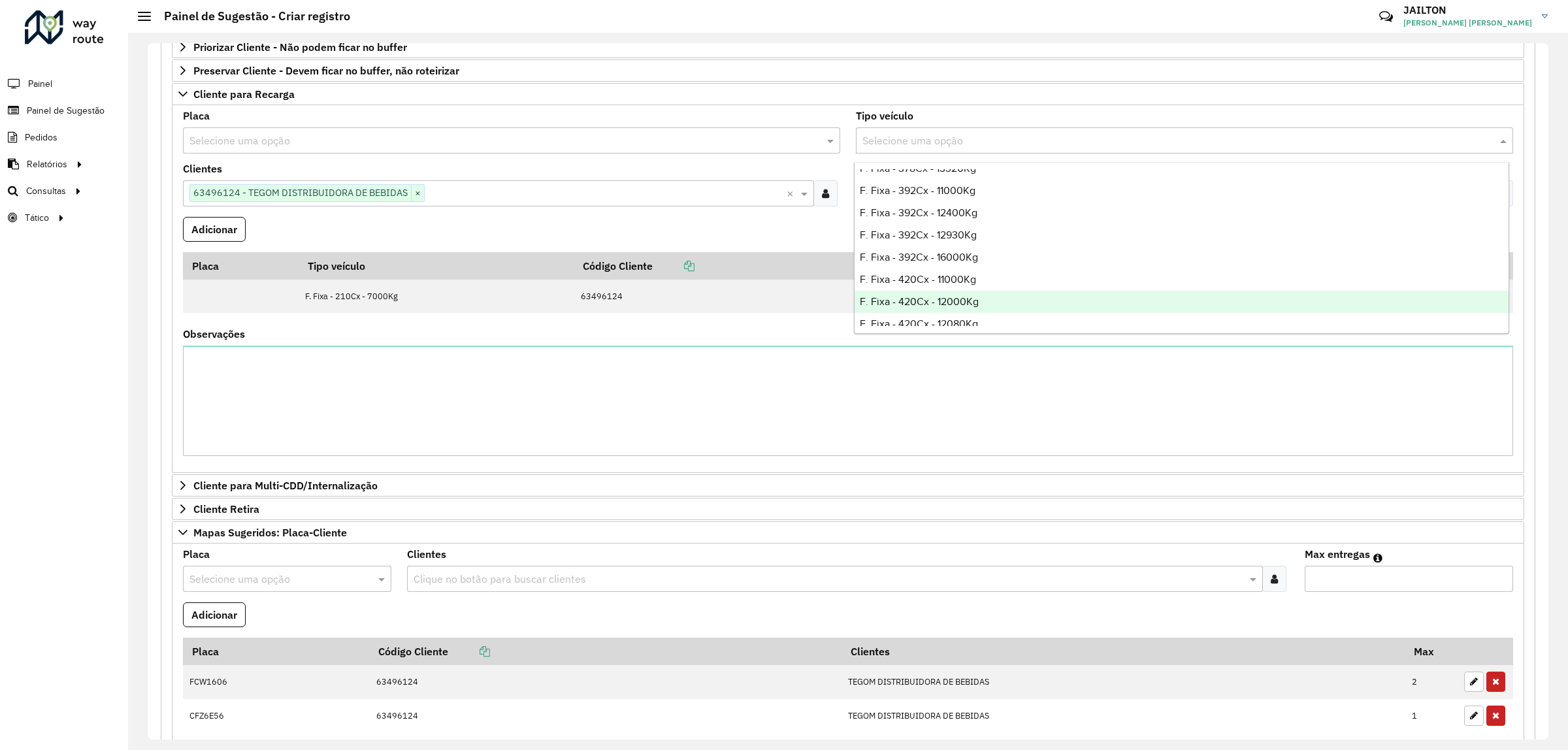
scroll to position [1715, 0]
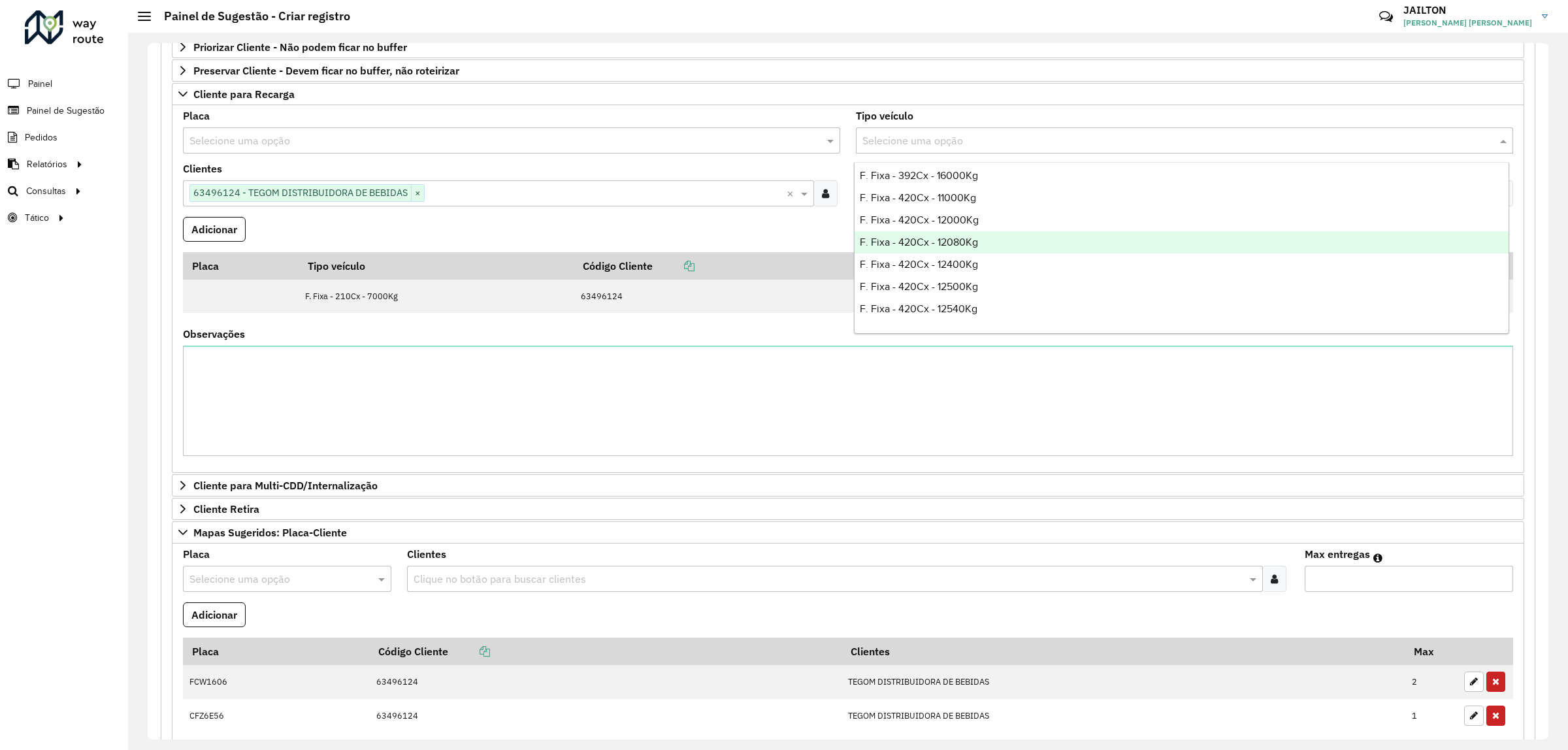
click at [989, 233] on div "F. Fixa - 420Cx - 12080Kg" at bounding box center [1181, 242] width 654 height 22
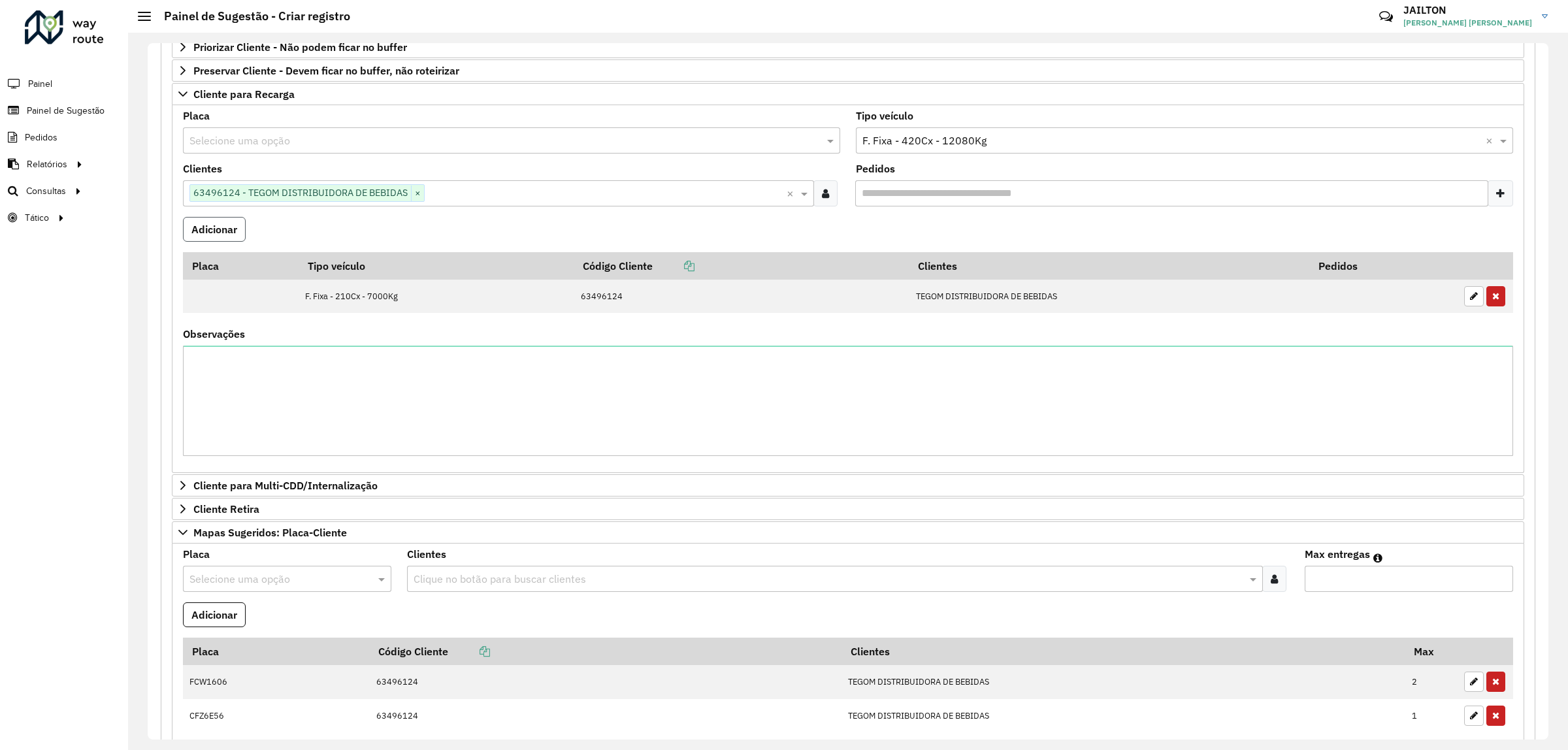
click at [219, 227] on button "Adicionar" at bounding box center [214, 229] width 63 height 25
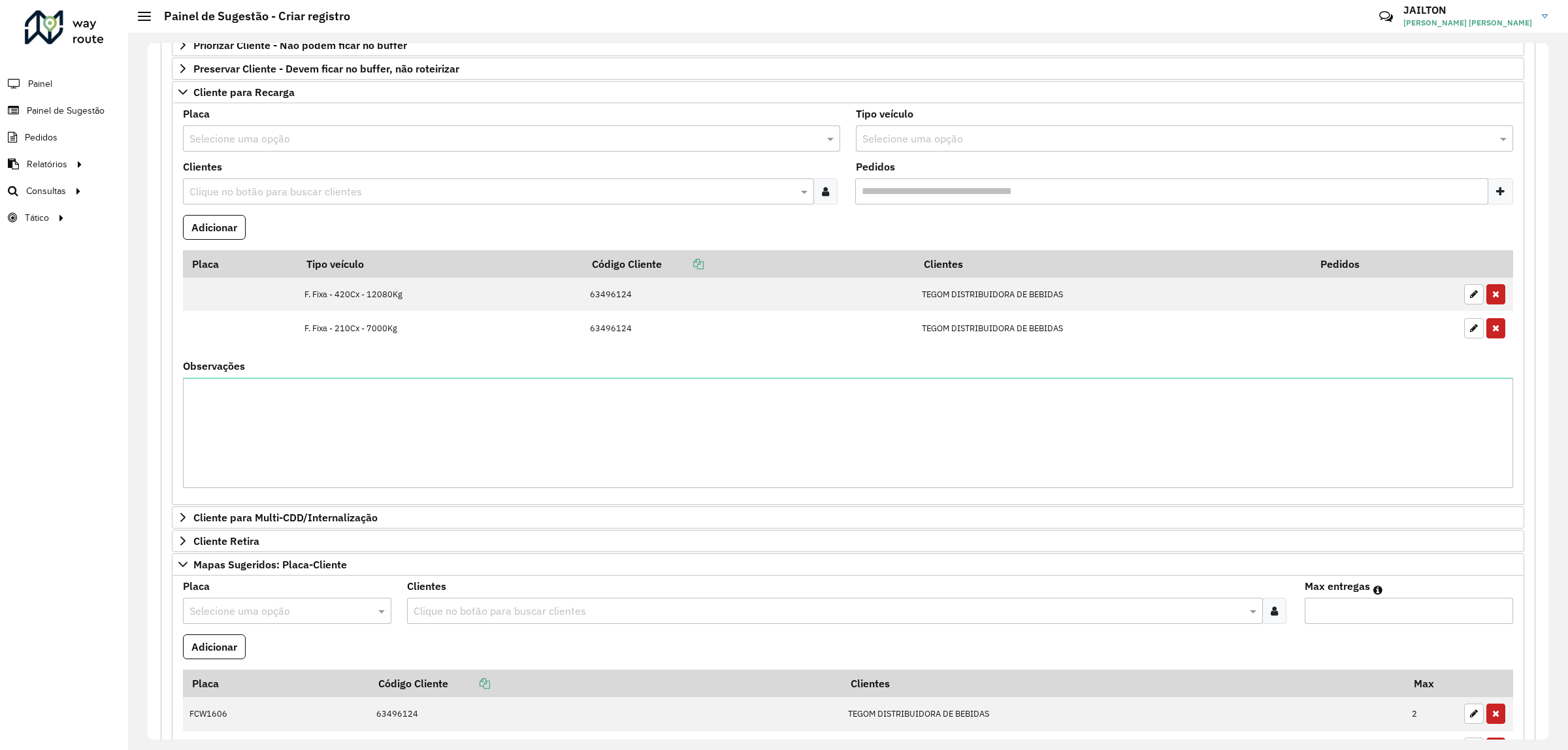
scroll to position [408, 0]
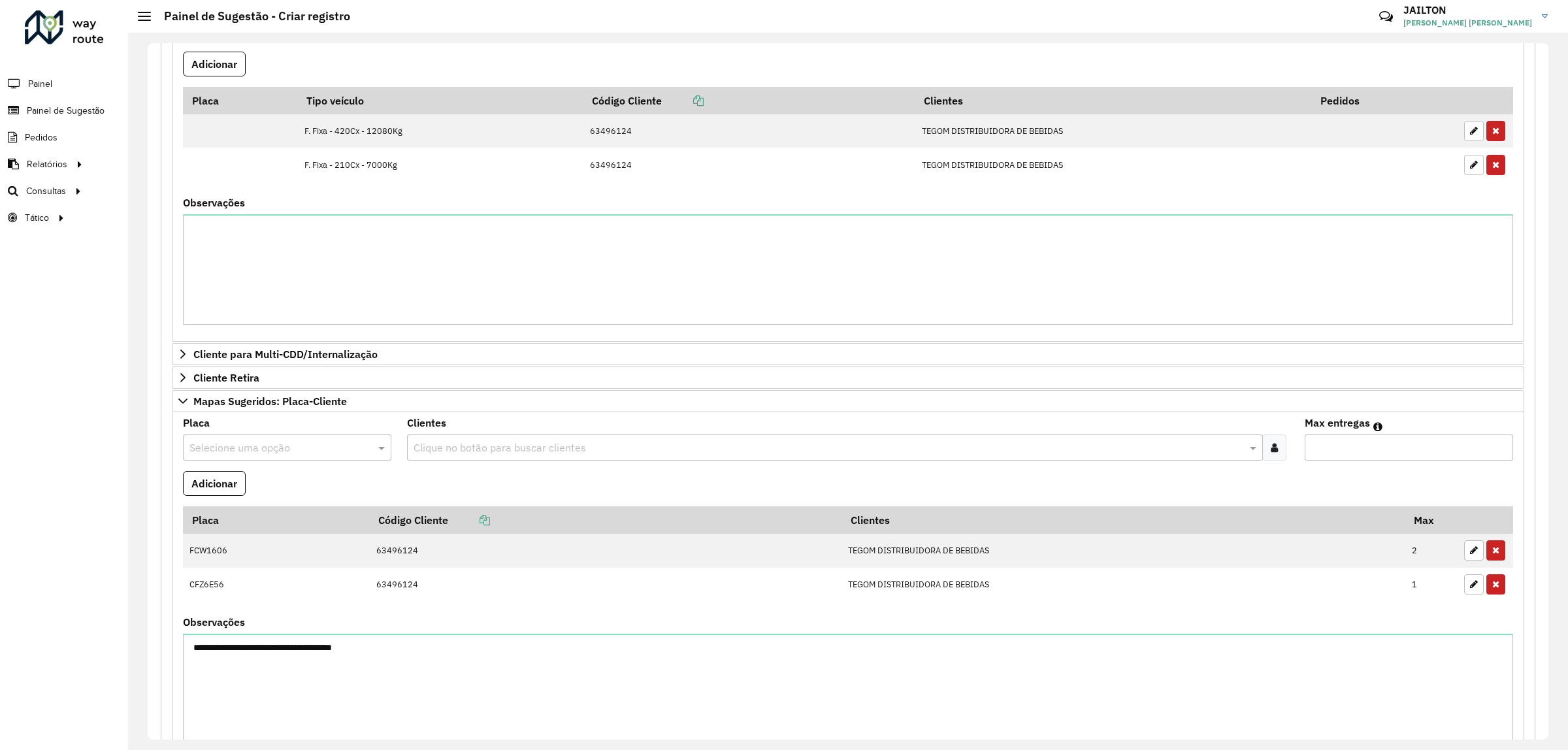
click at [497, 460] on div "Clique no botão para buscar clientes" at bounding box center [834, 447] width 855 height 26
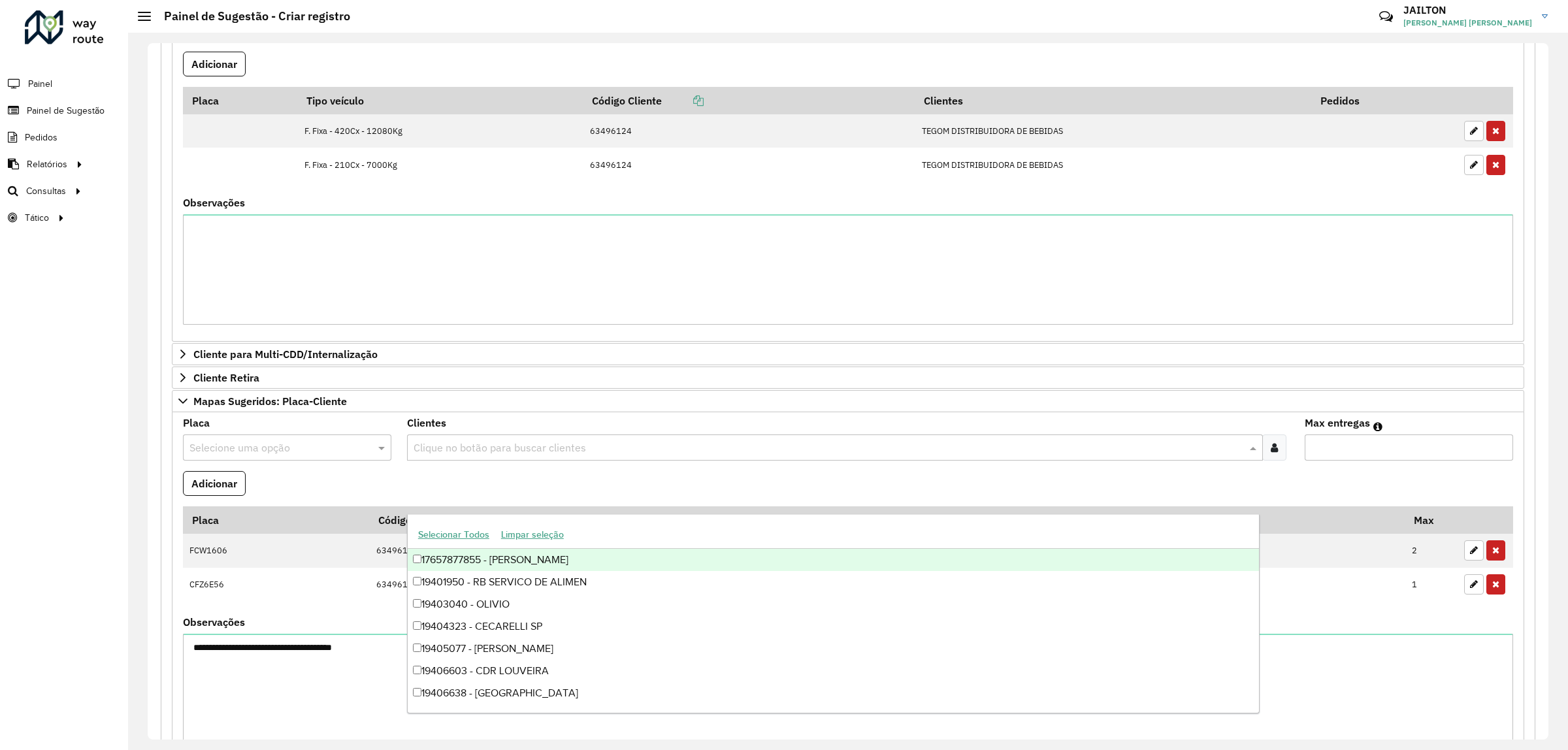
paste input "*****"
type input "*****"
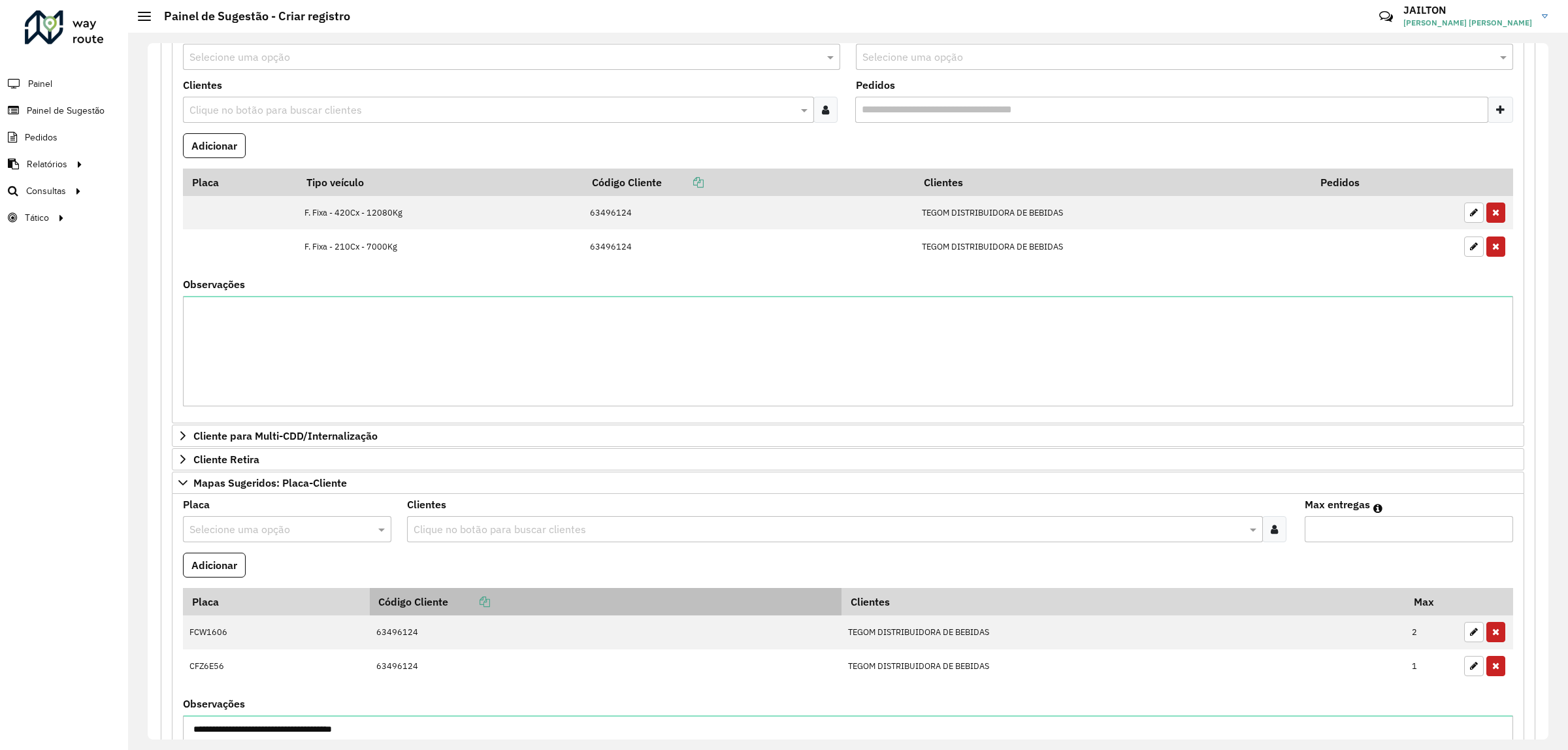
scroll to position [572, 0]
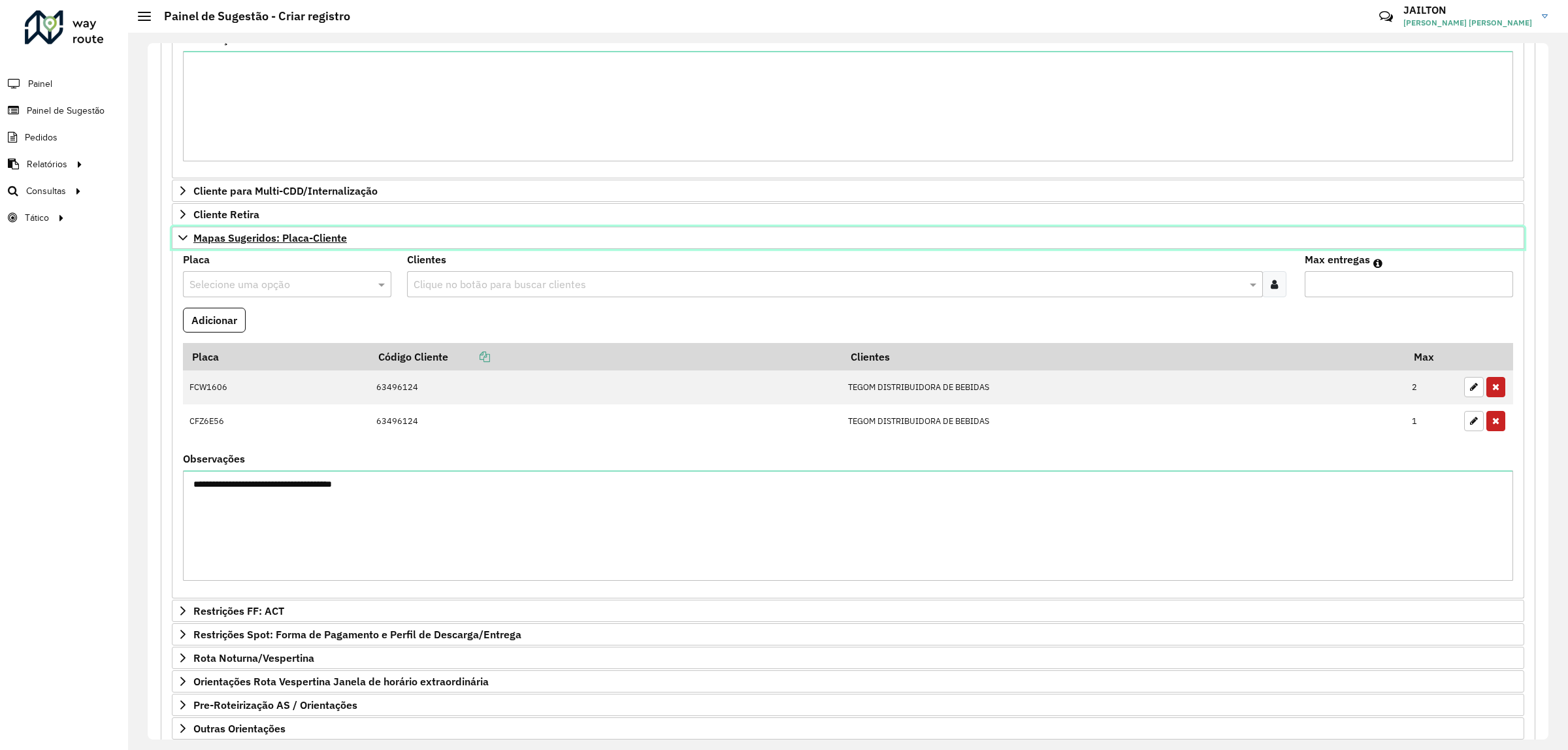
click at [232, 249] on link "Mapas Sugeridos: Placa-Cliente" at bounding box center [848, 237] width 1353 height 22
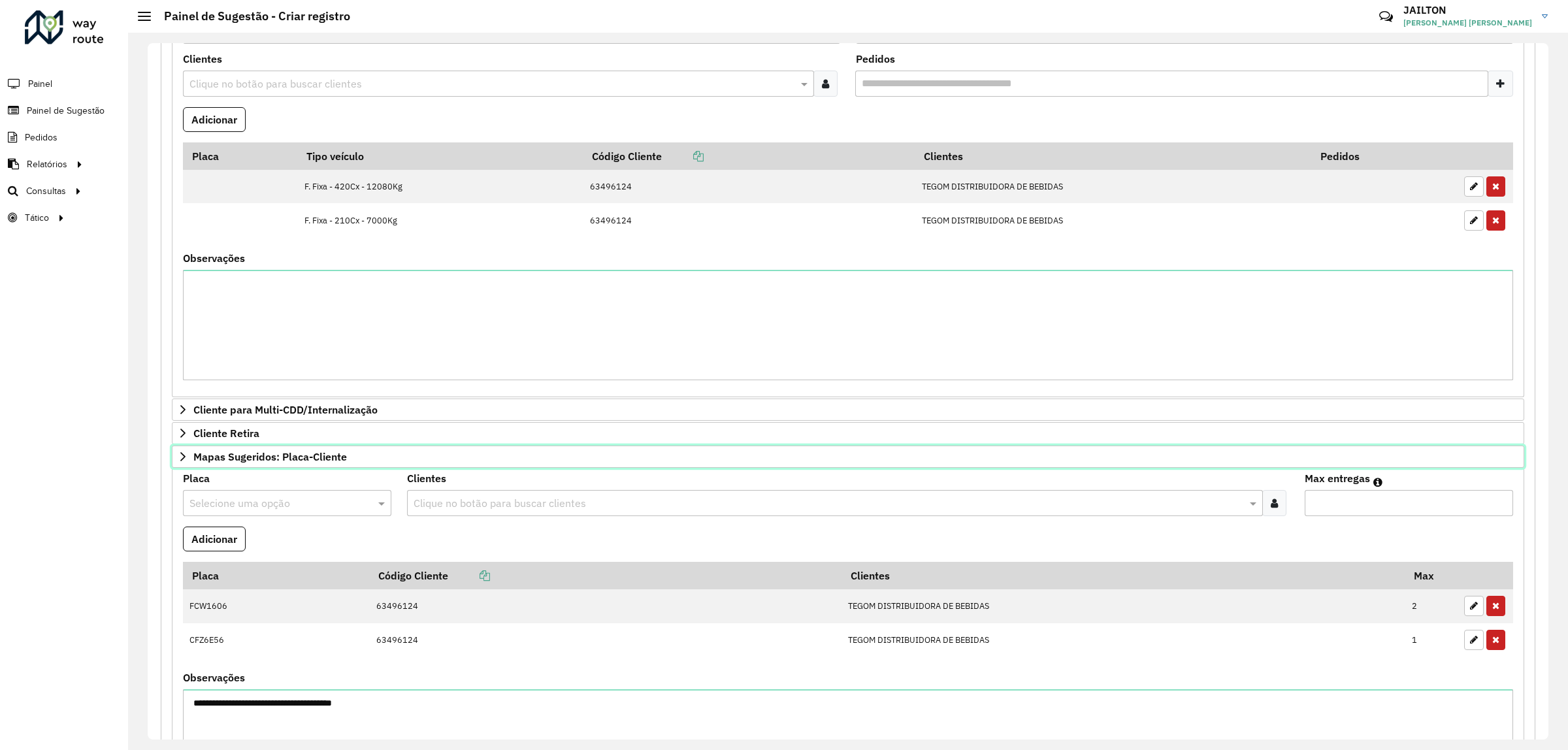
scroll to position [352, 0]
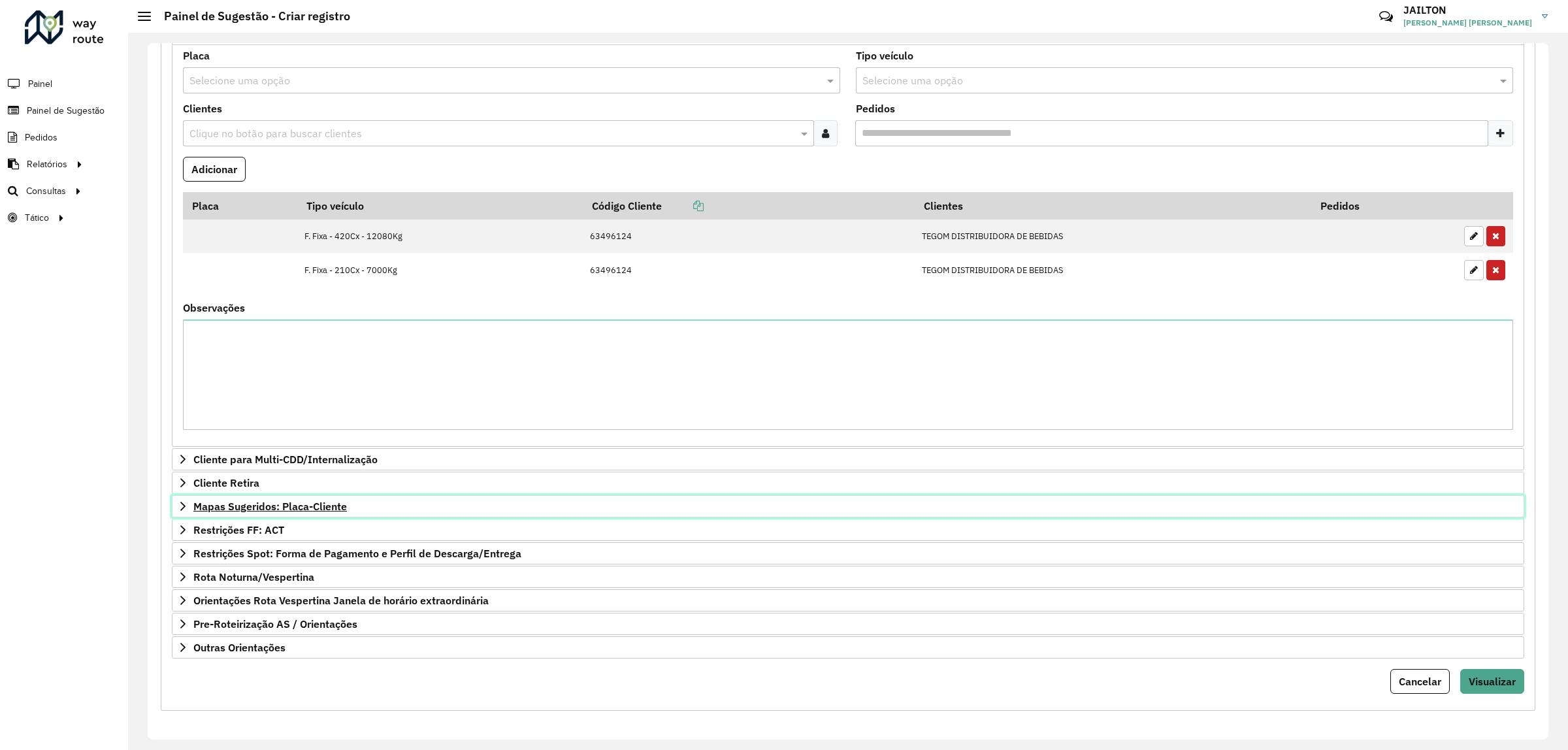
click at [282, 511] on link "Mapas Sugeridos: Placa-Cliente" at bounding box center [848, 506] width 1353 height 22
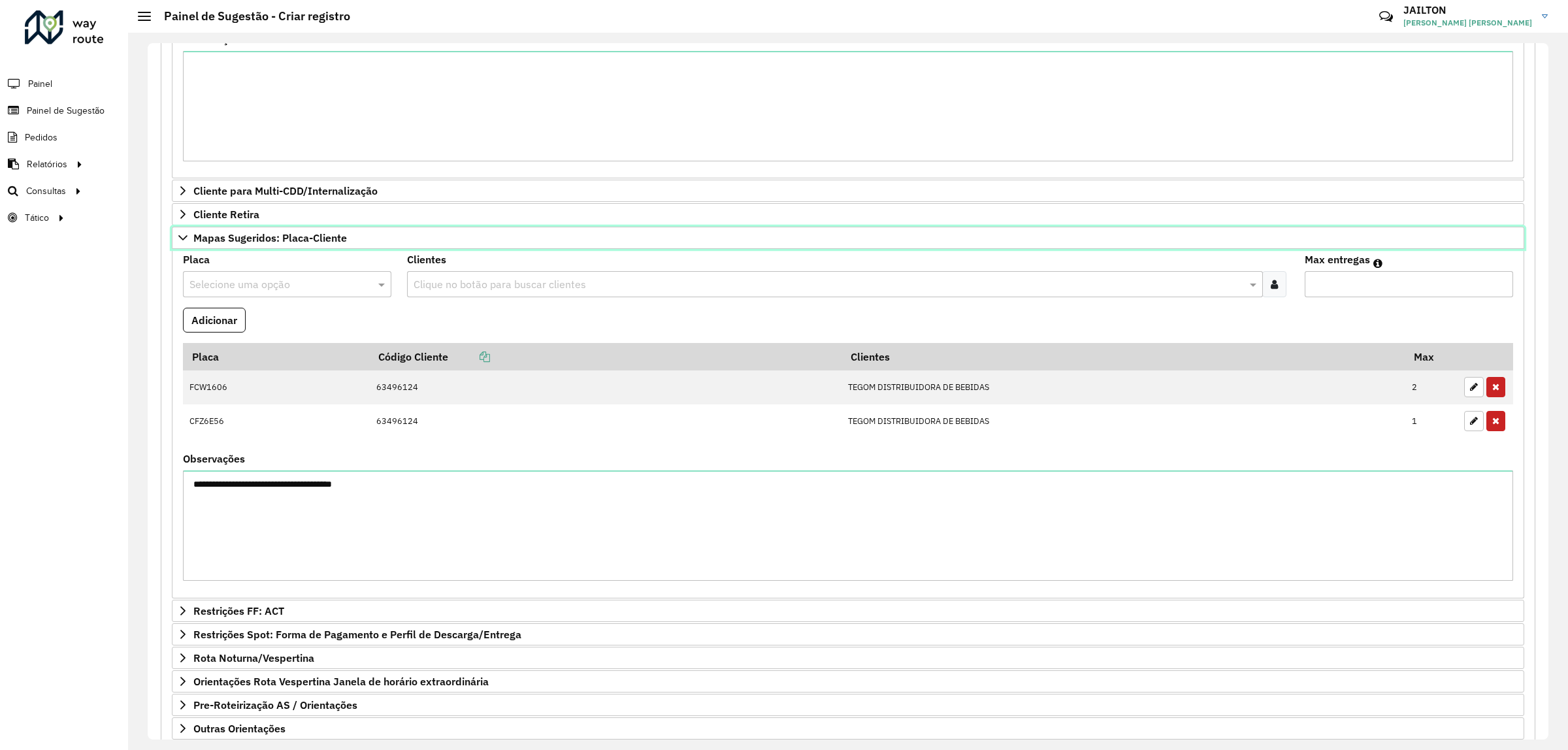
scroll to position [744, 0]
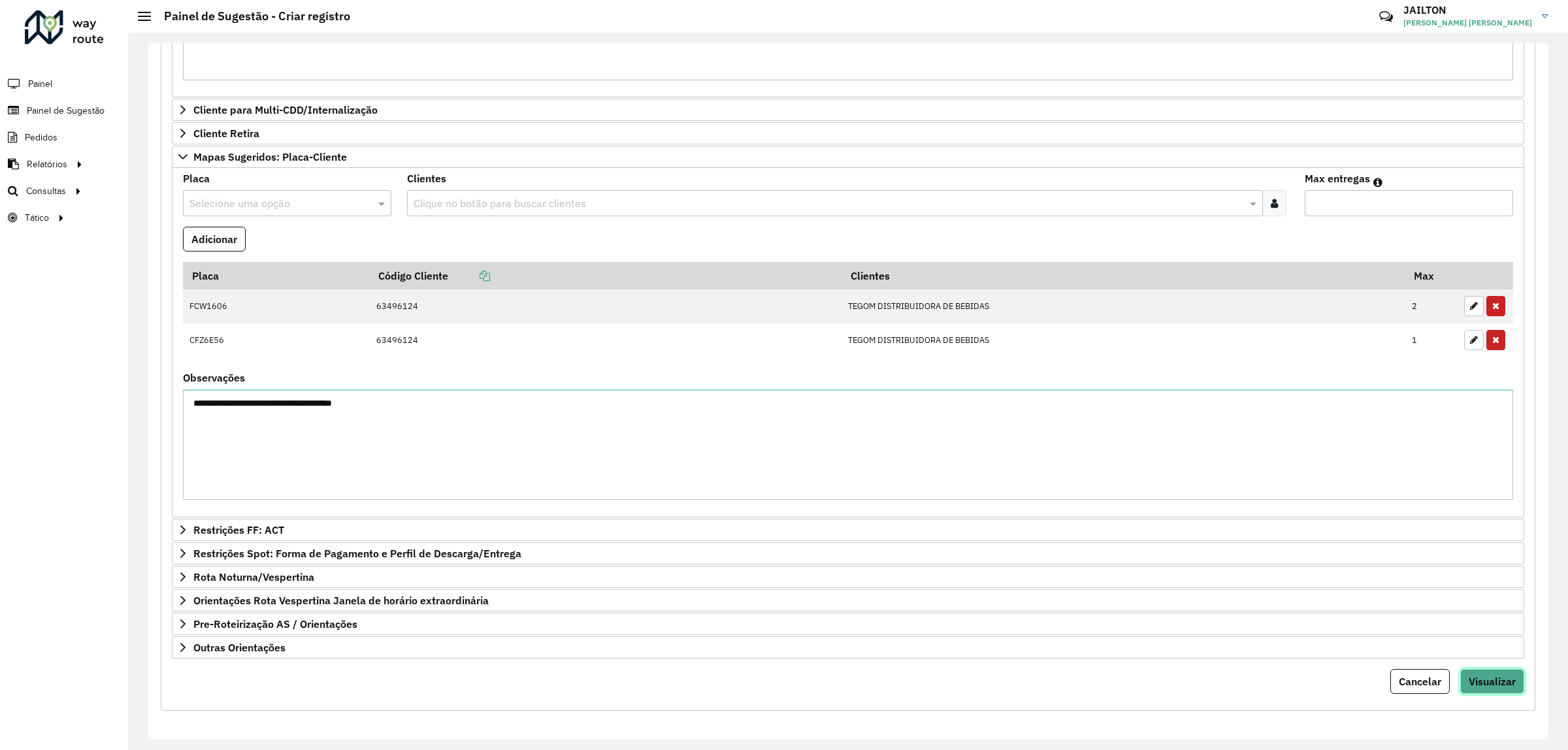
click at [1493, 690] on button "Visualizar" at bounding box center [1492, 681] width 64 height 25
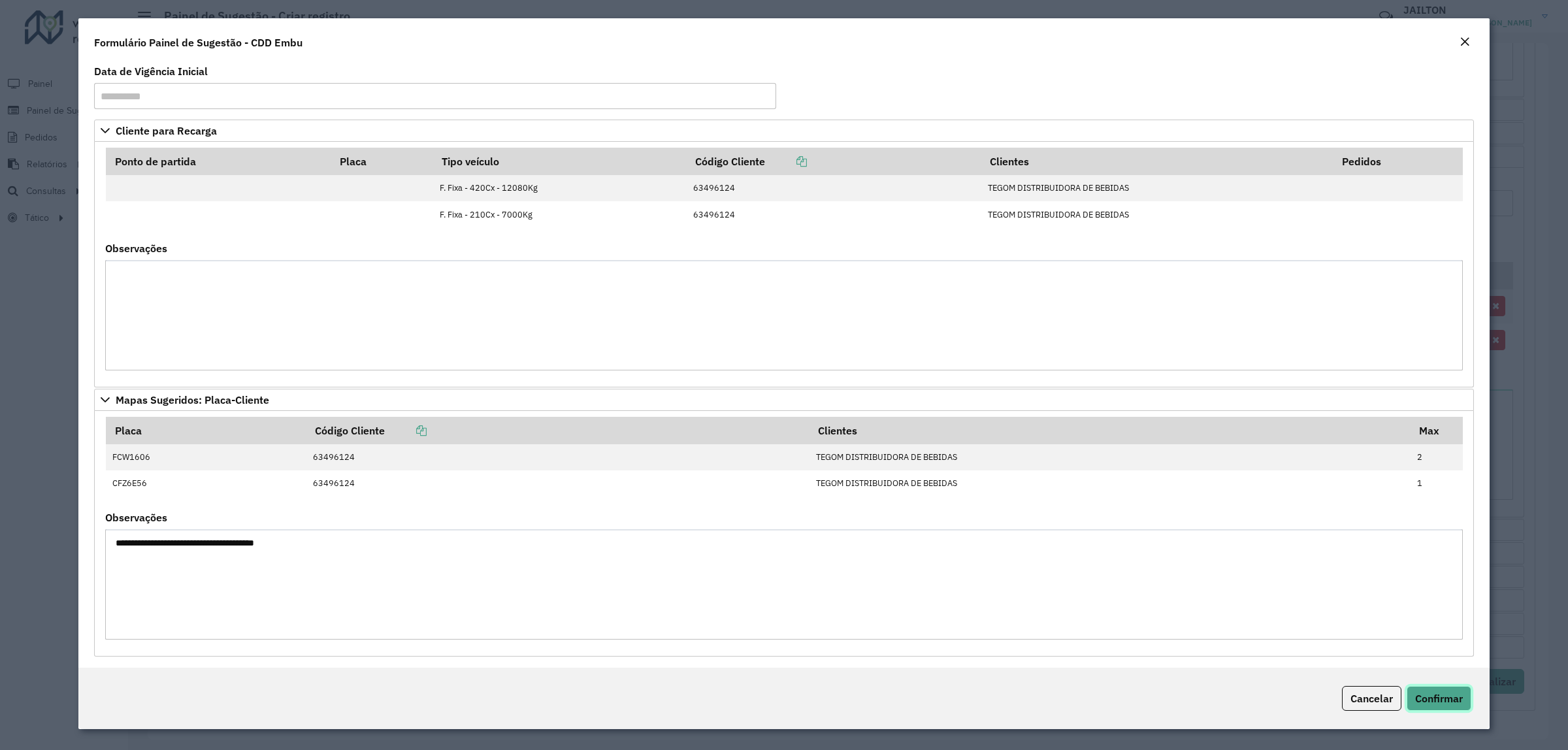
click at [1431, 698] on span "Confirmar" at bounding box center [1439, 698] width 47 height 13
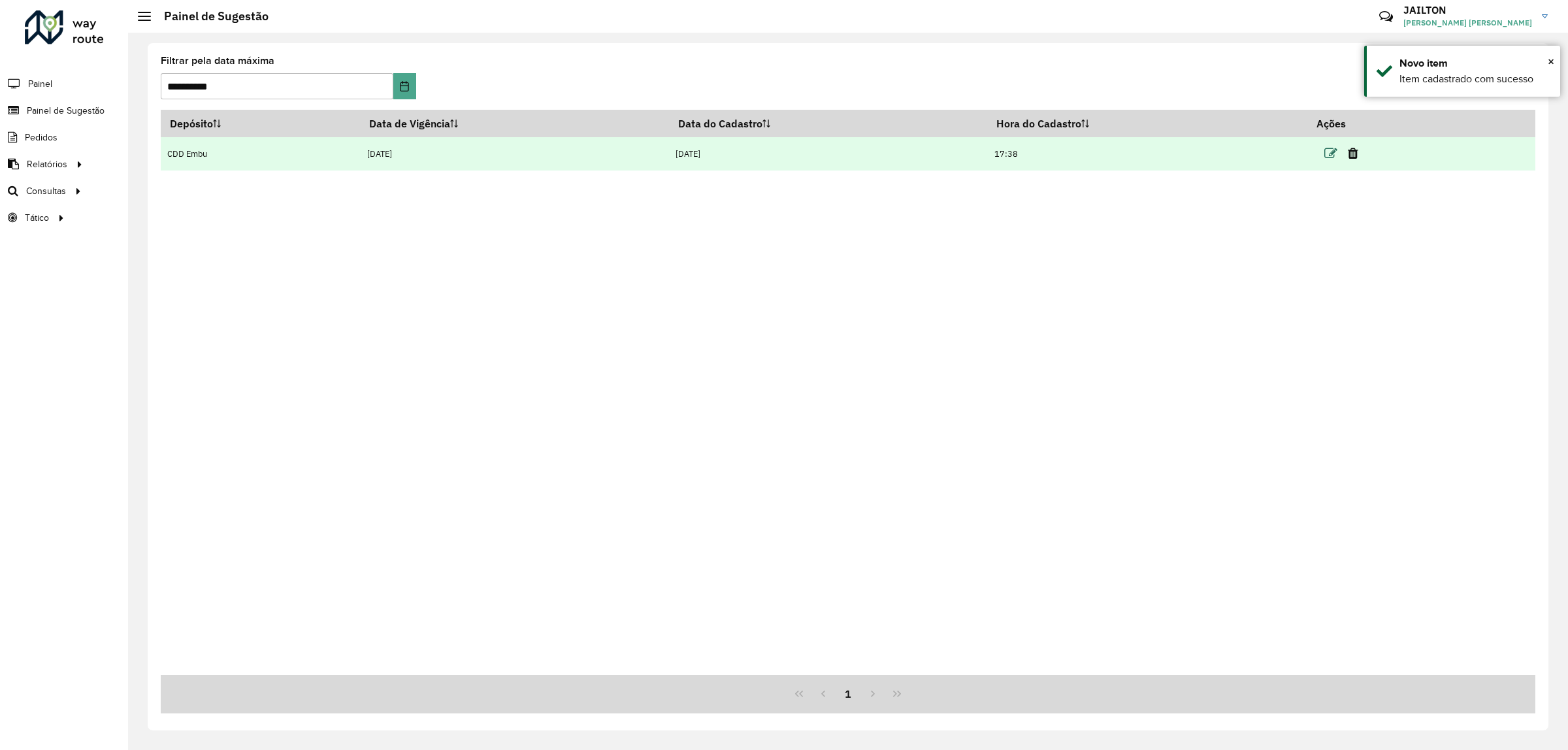
click at [1331, 158] on icon at bounding box center [1331, 153] width 13 height 13
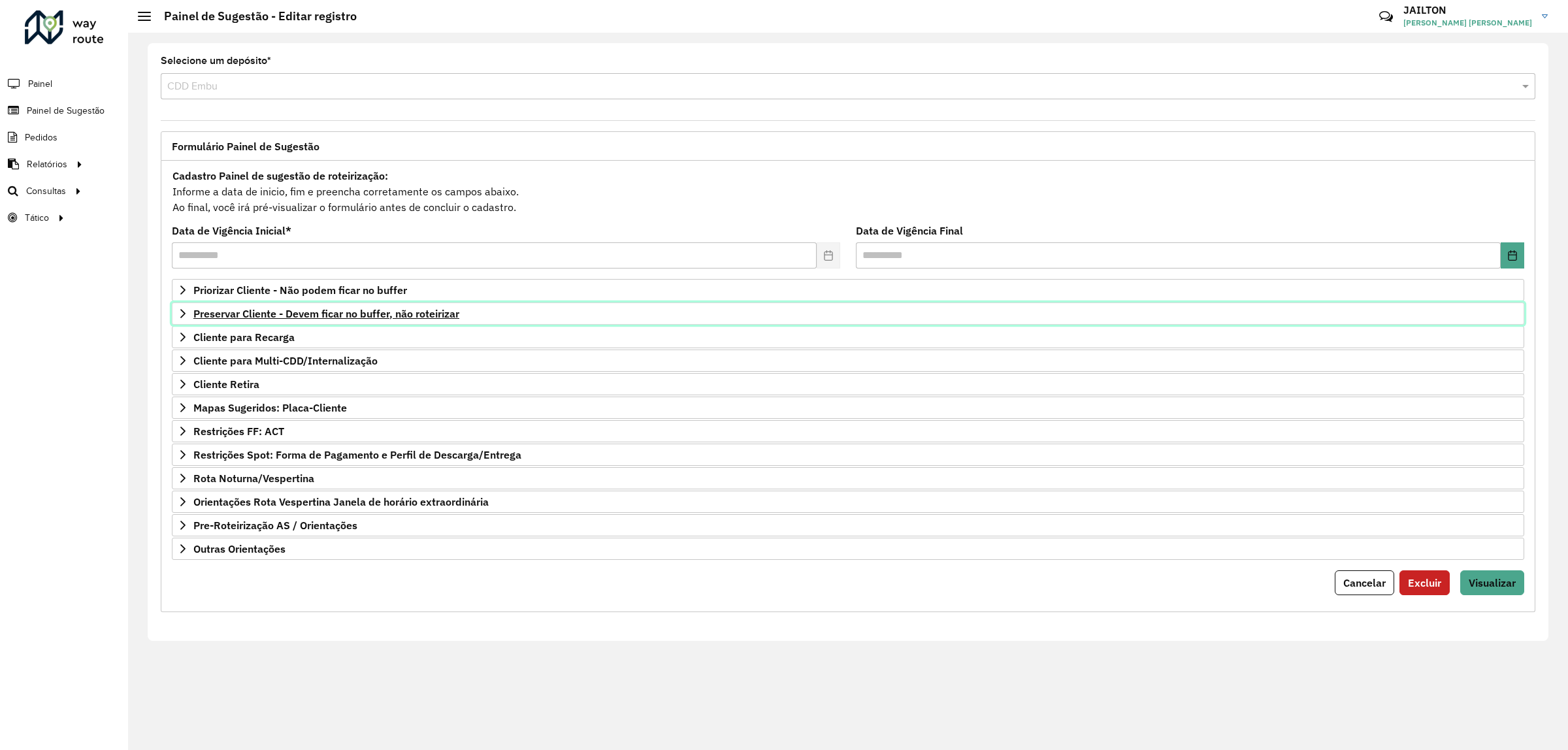
click at [373, 314] on span "Preservar Cliente - Devem ficar no buffer, não roteirizar" at bounding box center [327, 314] width 266 height 11
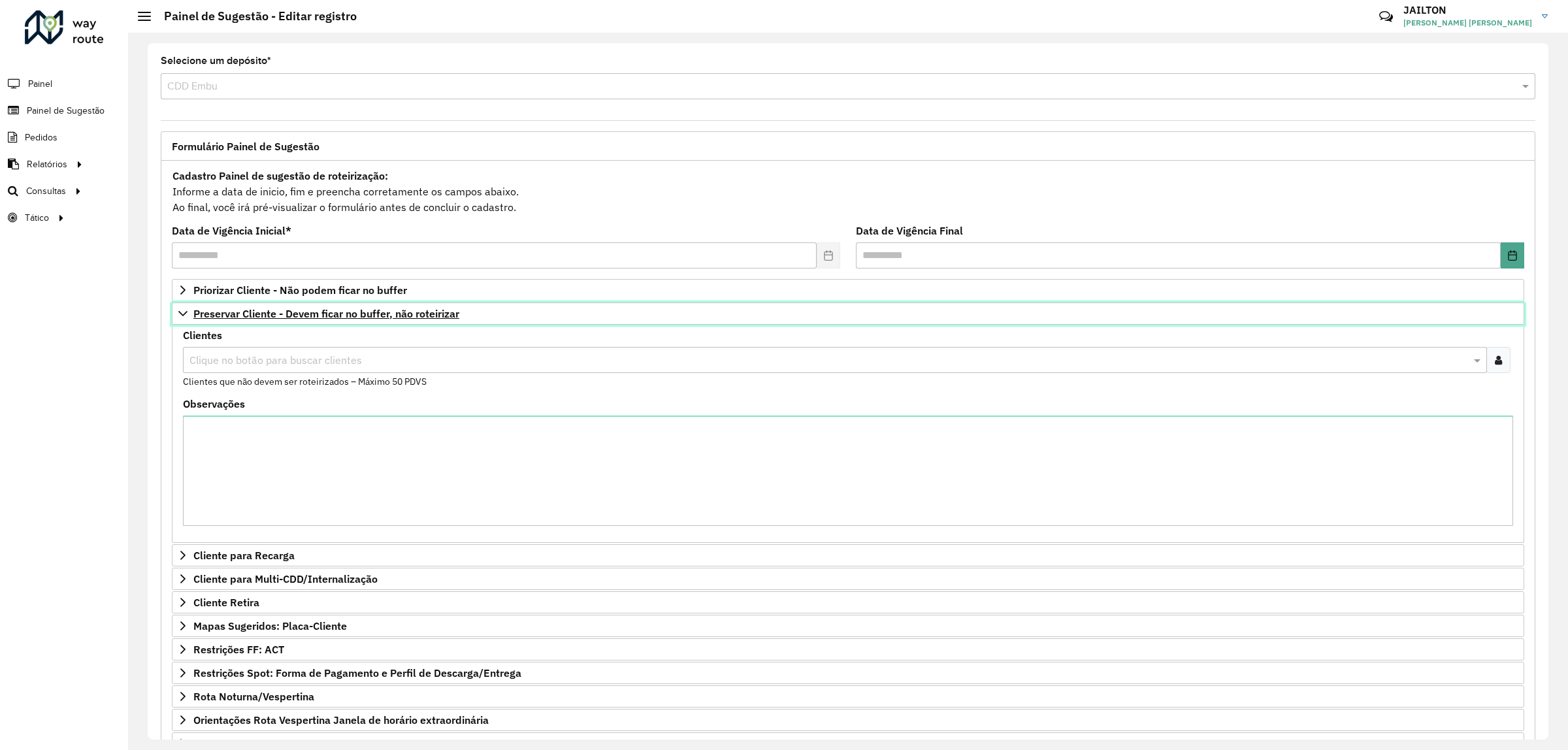
click at [371, 314] on span "Preservar Cliente - Devem ficar no buffer, não roteirizar" at bounding box center [327, 314] width 266 height 11
click at [341, 286] on span "Priorizar Cliente - Não podem ficar no buffer" at bounding box center [300, 290] width 214 height 11
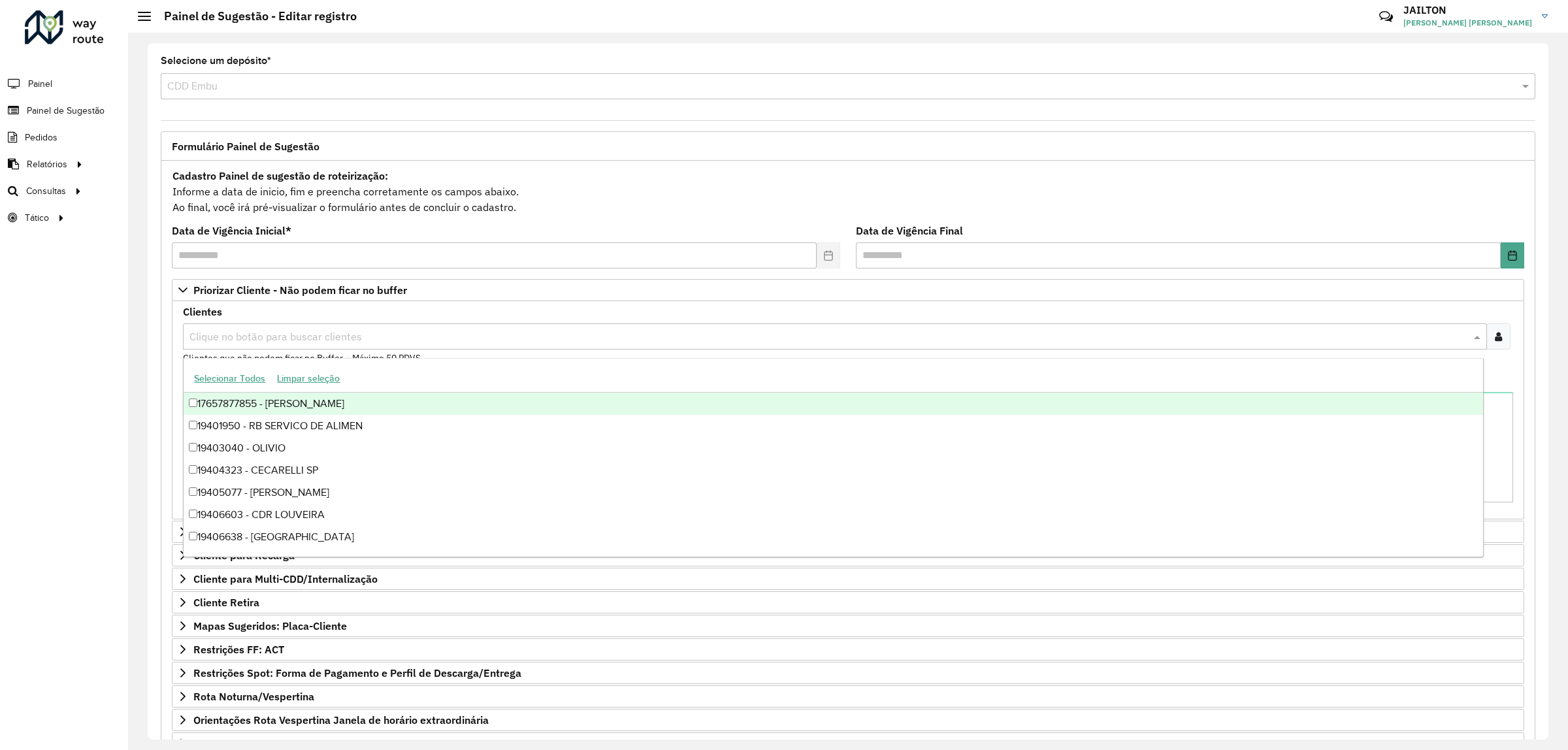
click at [409, 337] on input "text" at bounding box center [829, 337] width 1285 height 16
click at [1496, 344] on div at bounding box center [1499, 337] width 24 height 26
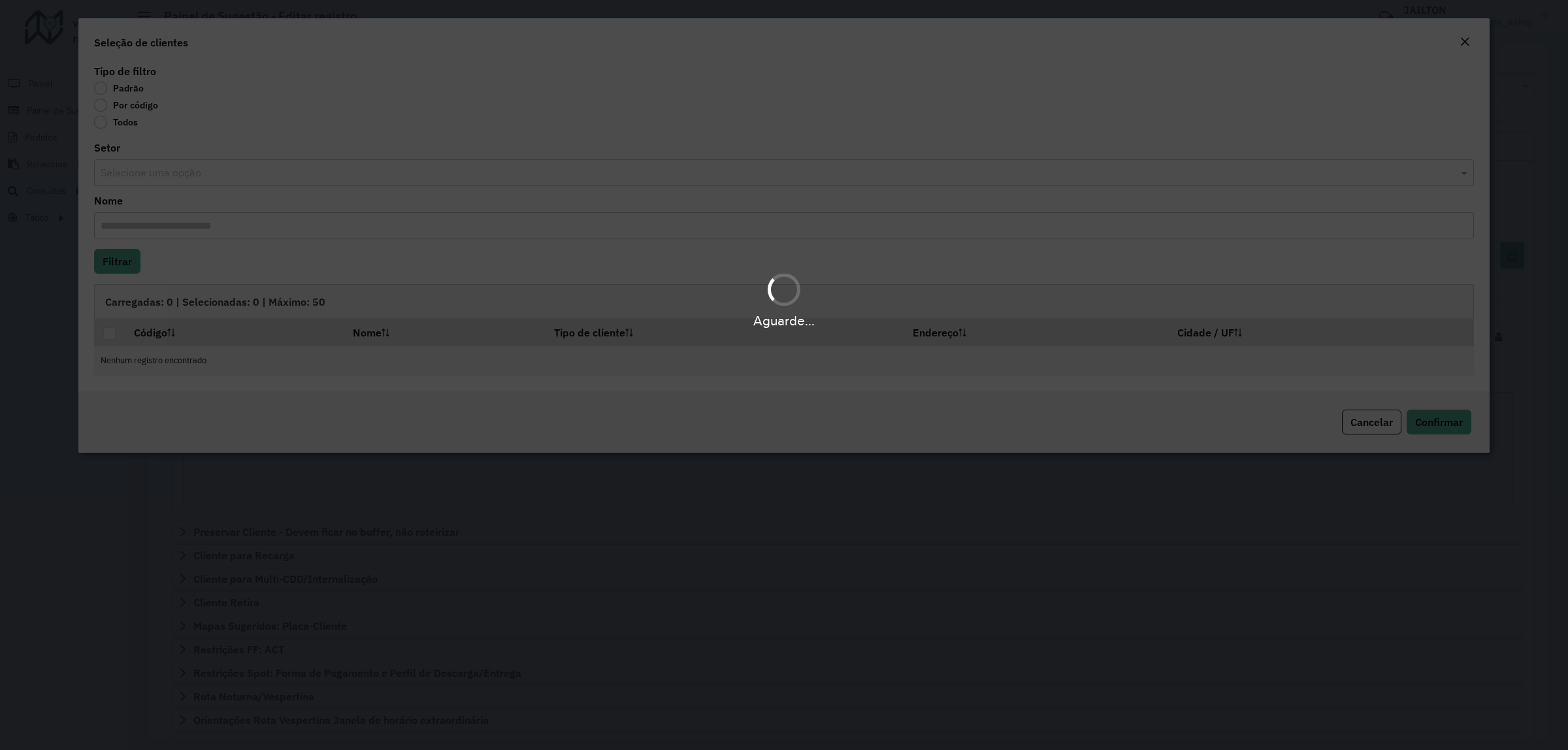
click at [125, 104] on div "Aguarde..." at bounding box center [784, 375] width 1568 height 750
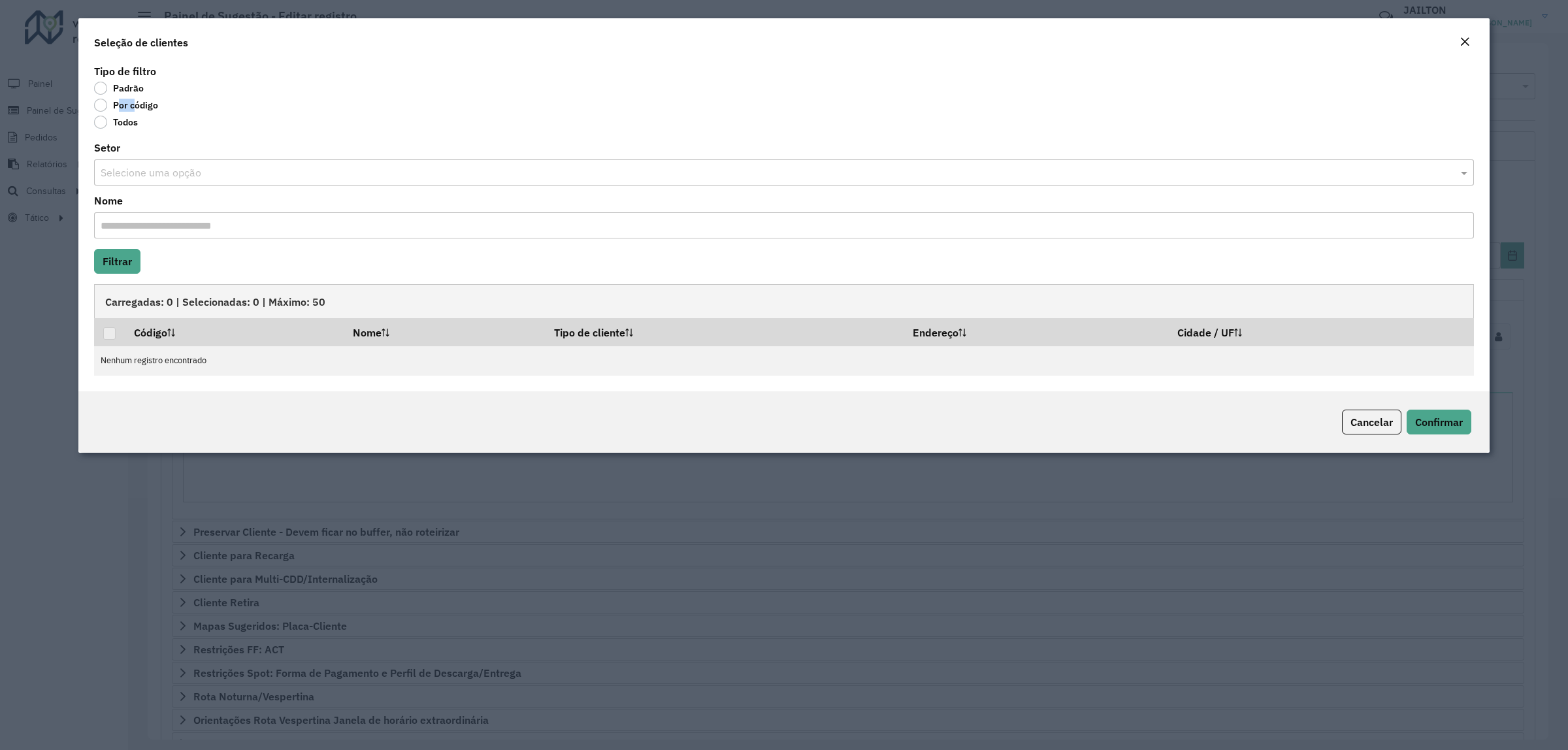
click at [125, 104] on label "Por código" at bounding box center [126, 105] width 64 height 13
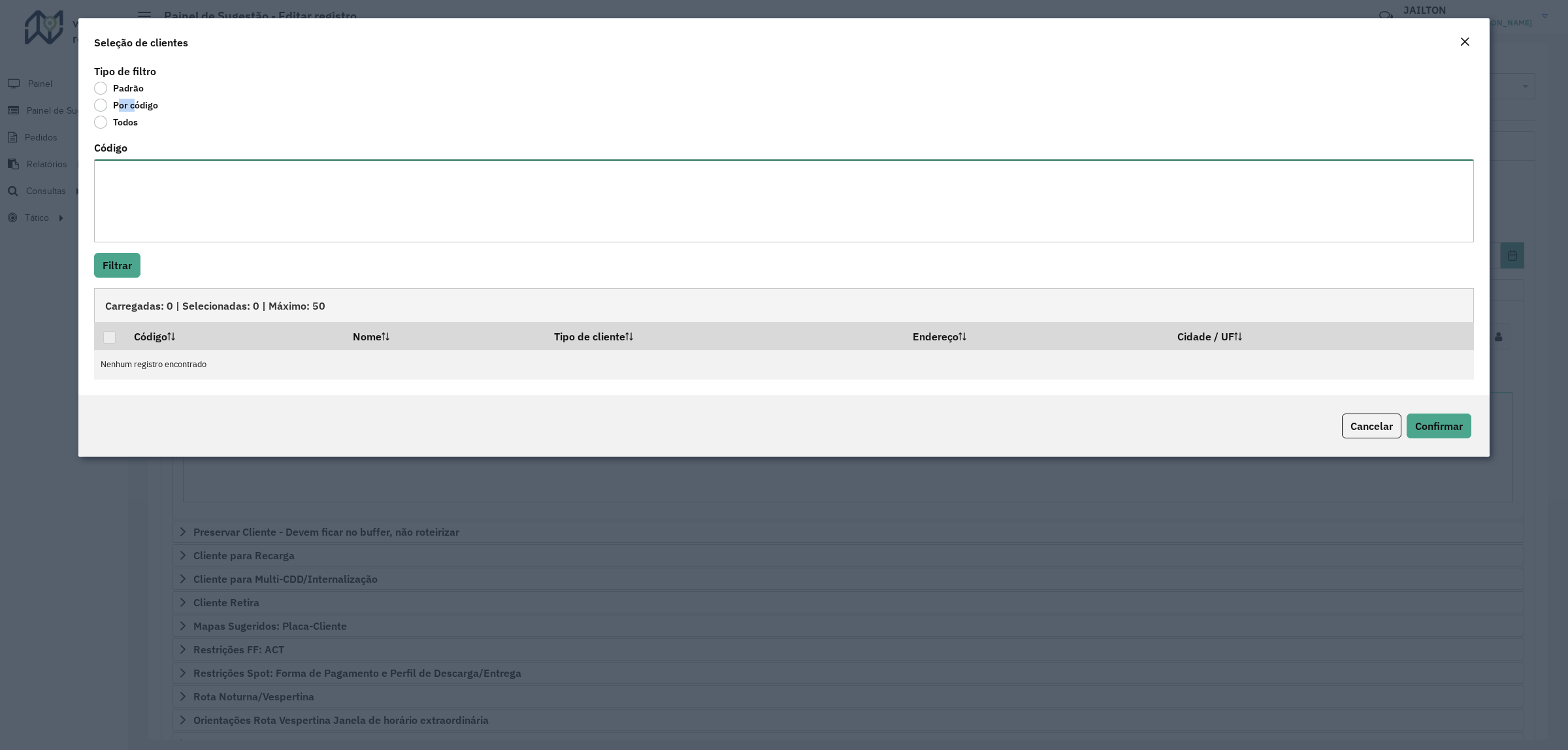
click at [135, 186] on textarea "Código" at bounding box center [784, 201] width 1380 height 83
paste textarea "***** ***** ***** ***** ***** ***** ***** ***** ***** ***** ***** ***** ***** *…"
type textarea "***** ***** ***** ***** ***** ***** ***** ***** ***** ***** ***** ***** ***** *…"
click at [106, 260] on button "Filtrar" at bounding box center [117, 265] width 47 height 25
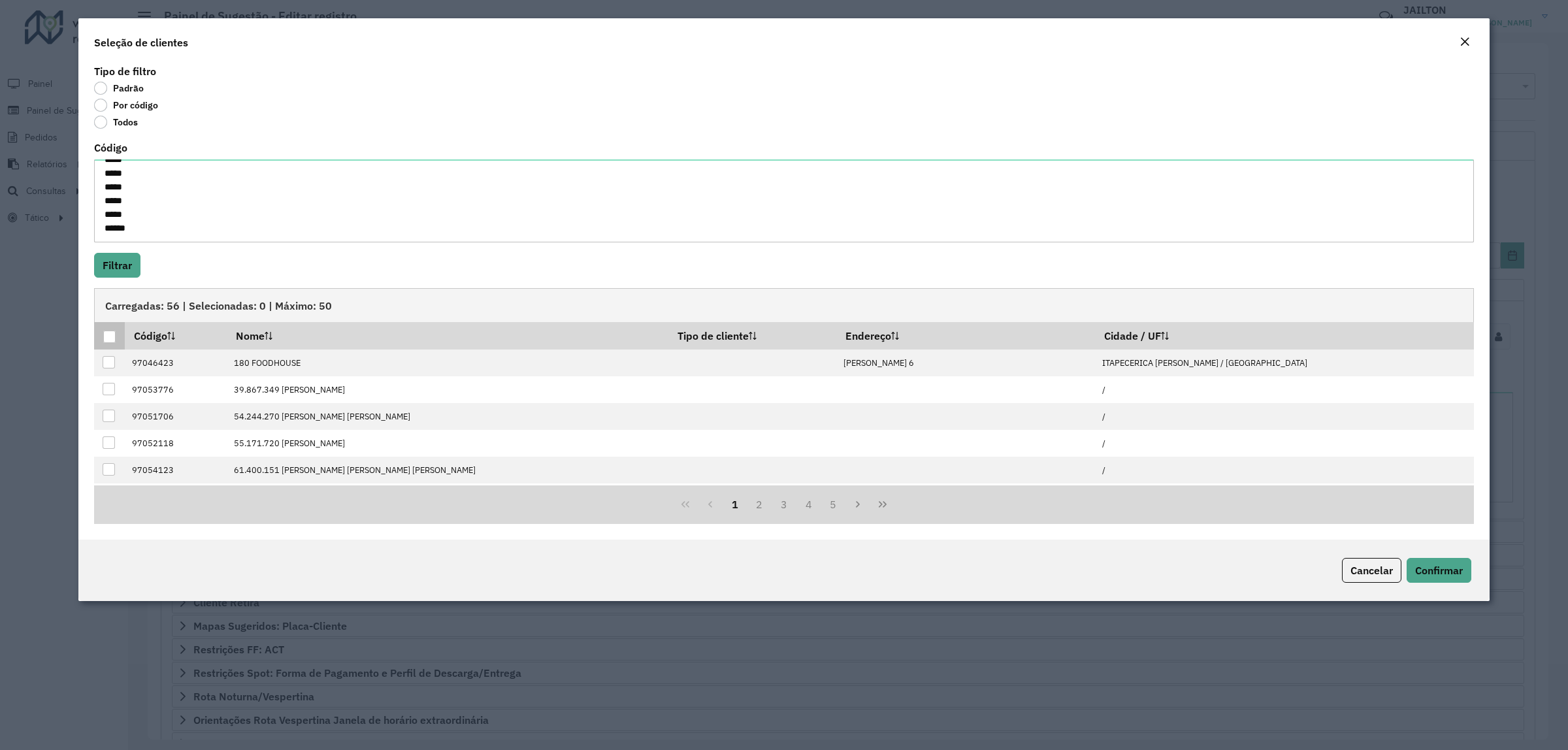
click at [104, 327] on th at bounding box center [109, 336] width 31 height 27
click at [111, 340] on div at bounding box center [109, 337] width 12 height 12
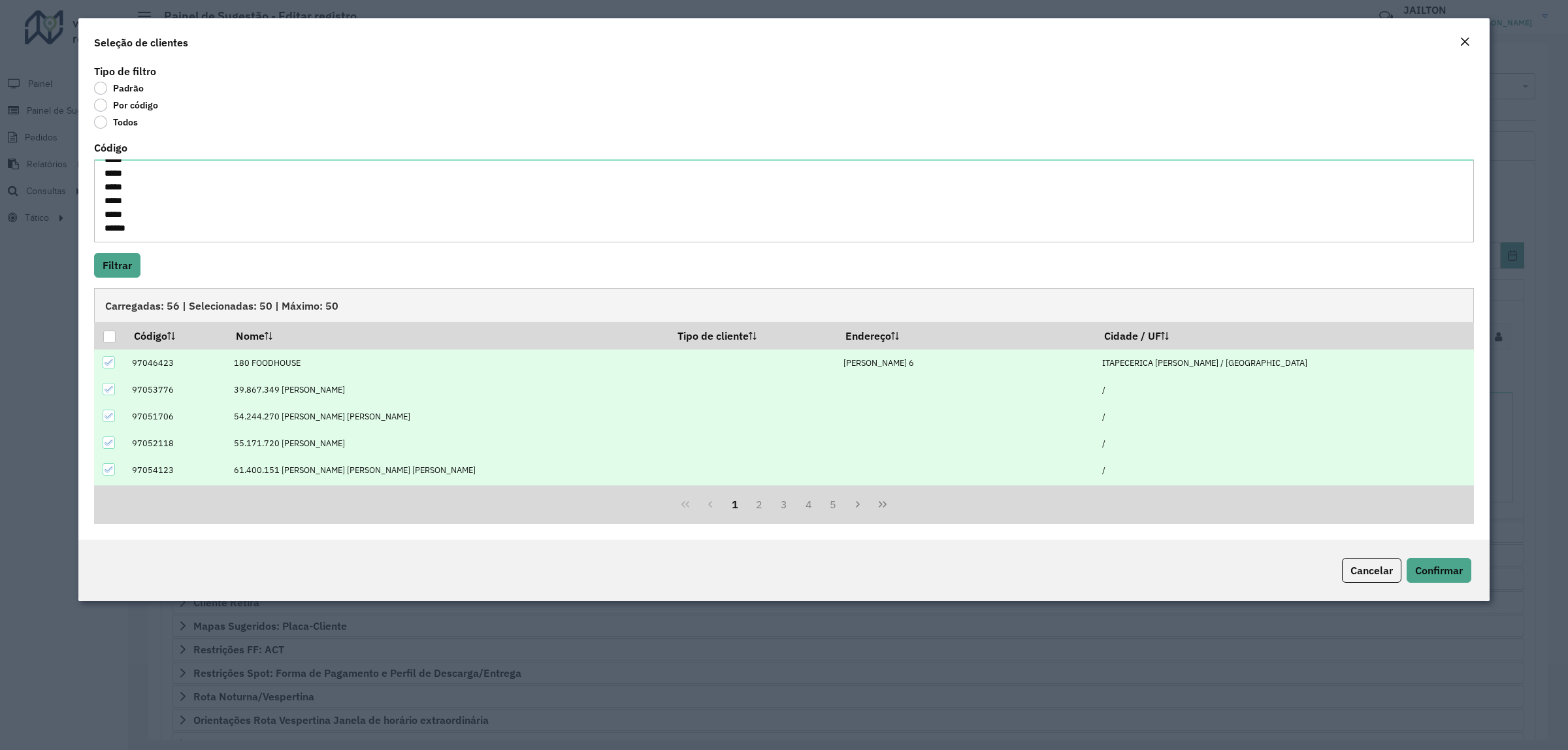
scroll to position [134, 0]
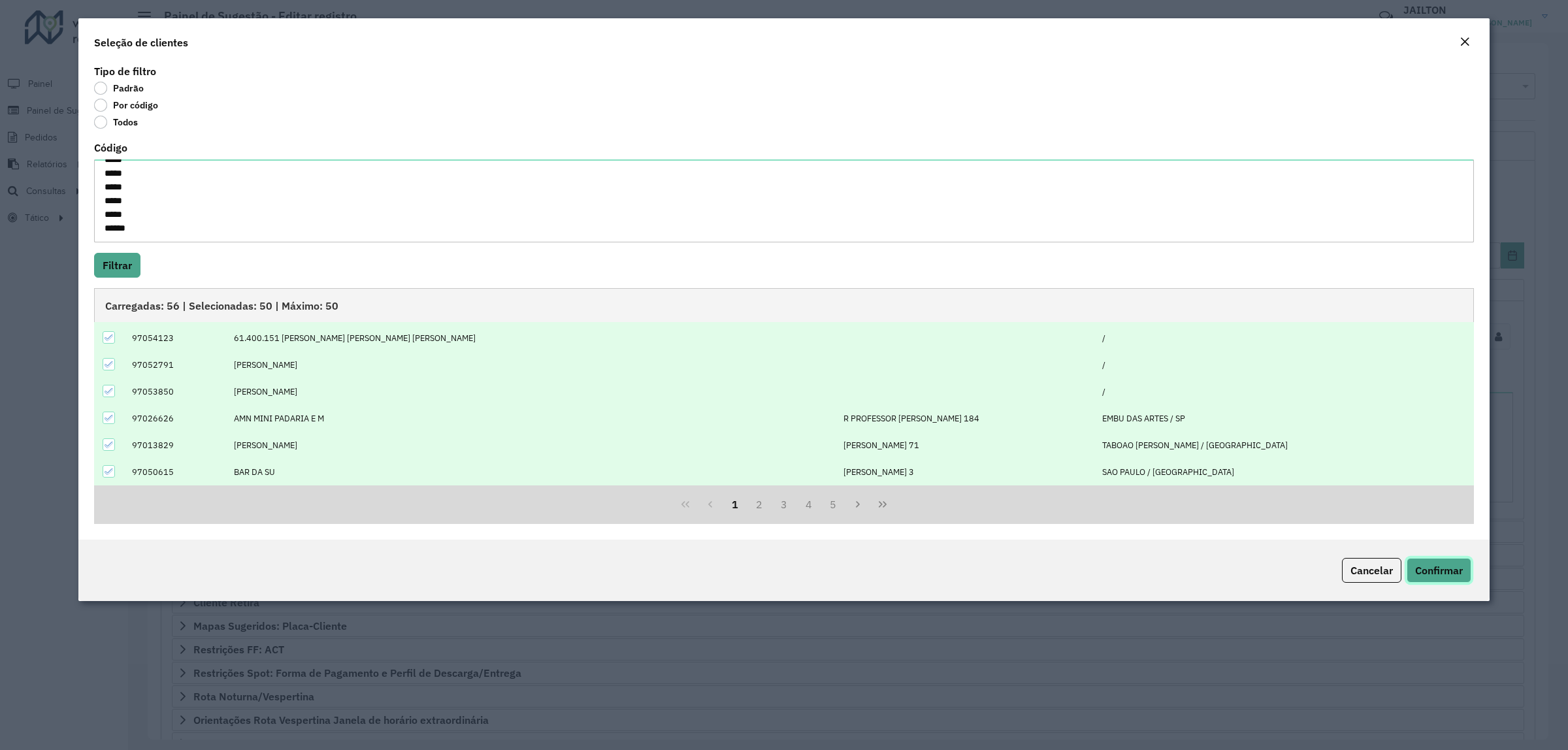
click at [1445, 572] on span "Confirmar" at bounding box center [1439, 570] width 47 height 13
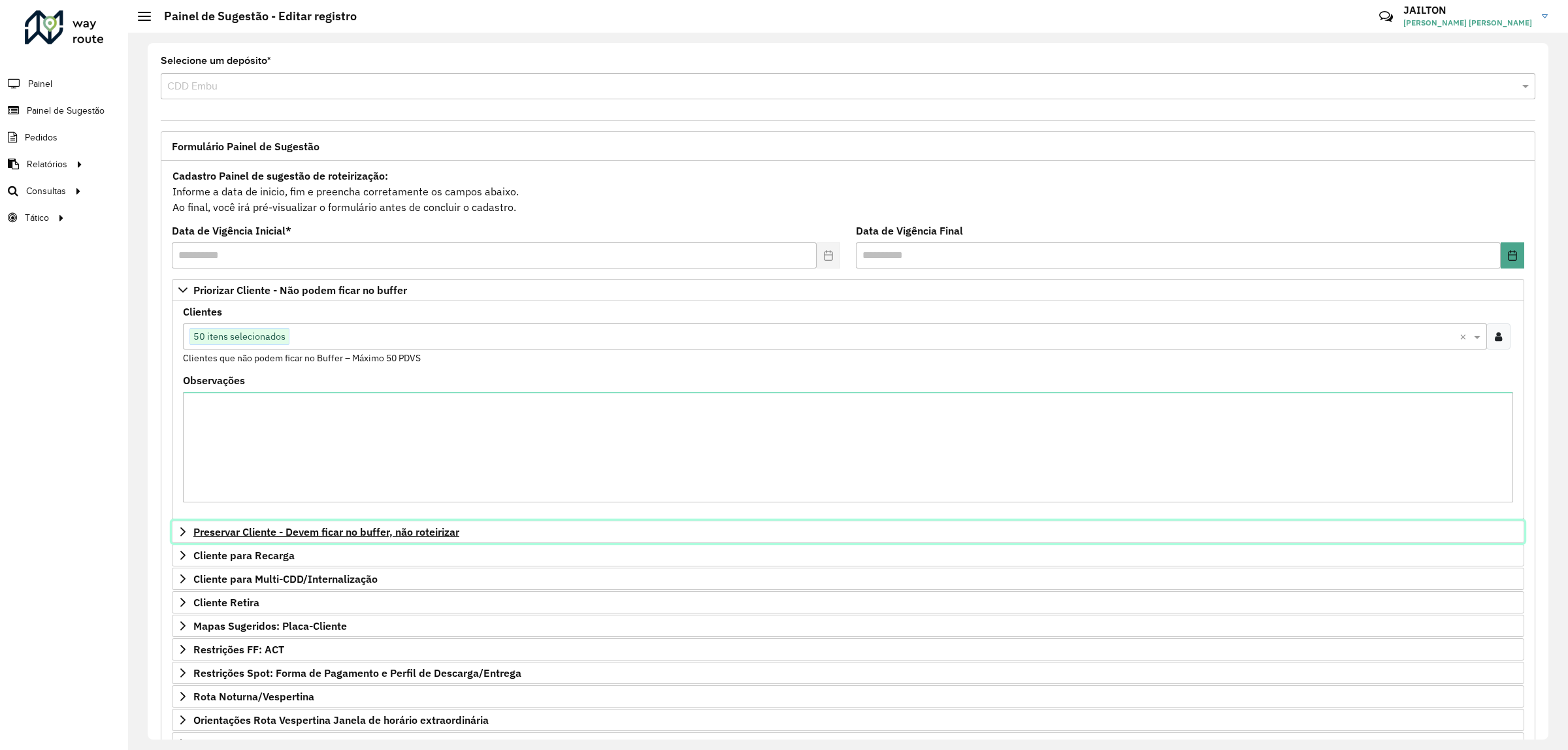
click at [353, 531] on span "Preservar Cliente - Devem ficar no buffer, não roteirizar" at bounding box center [327, 531] width 266 height 11
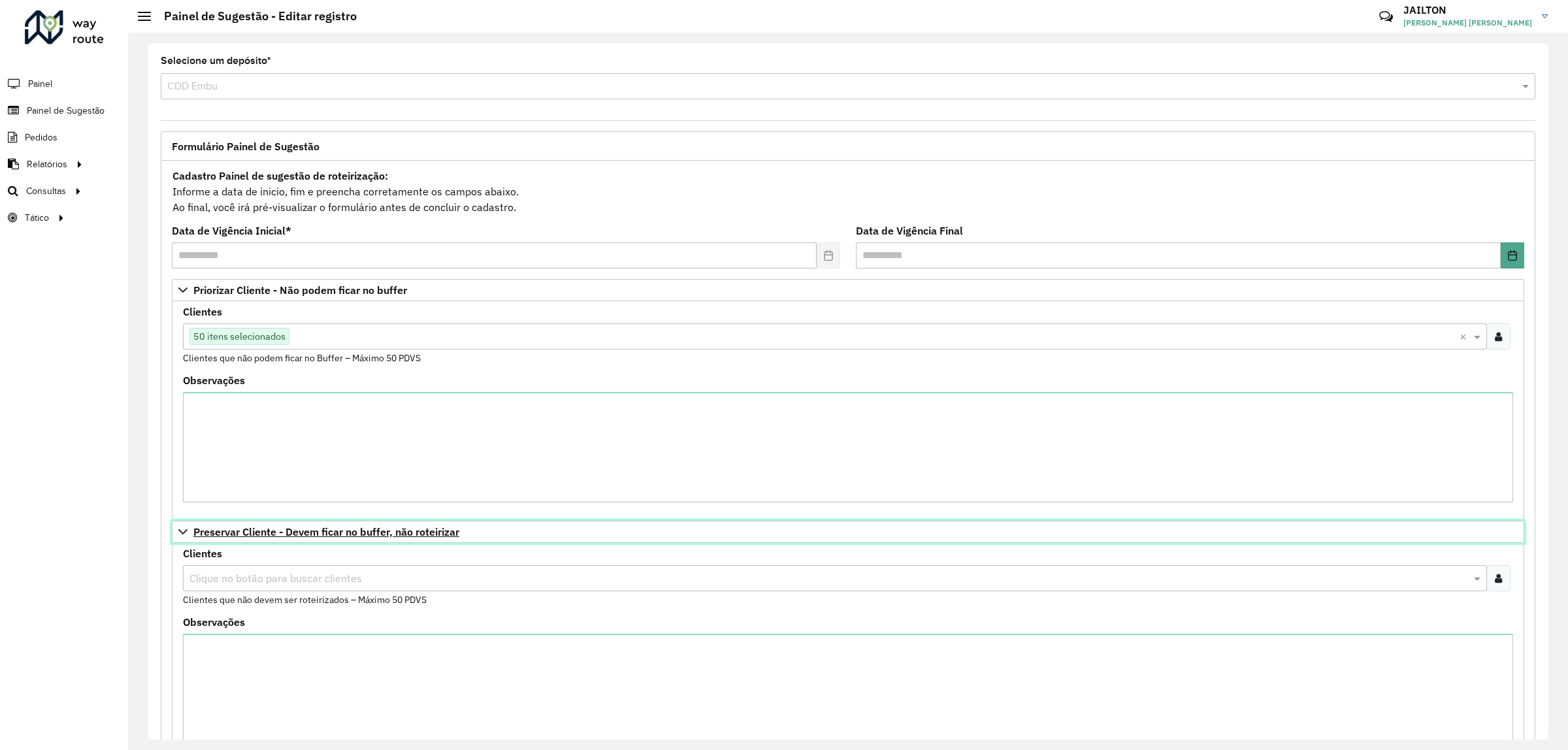
click at [353, 531] on span "Preservar Cliente - Devem ficar no buffer, não roteirizar" at bounding box center [327, 531] width 266 height 11
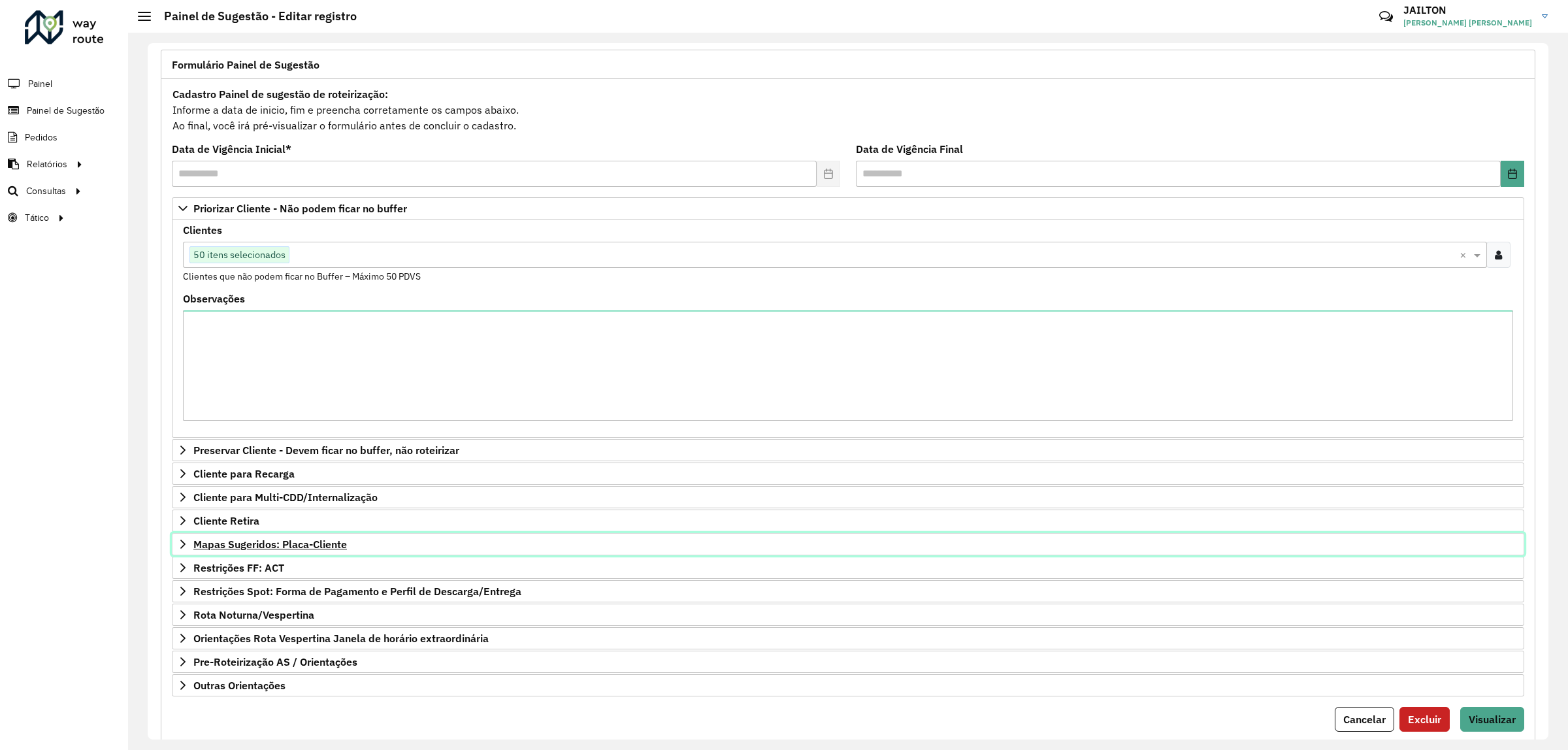
click at [288, 549] on span "Mapas Sugeridos: Placa-Cliente" at bounding box center [270, 544] width 153 height 11
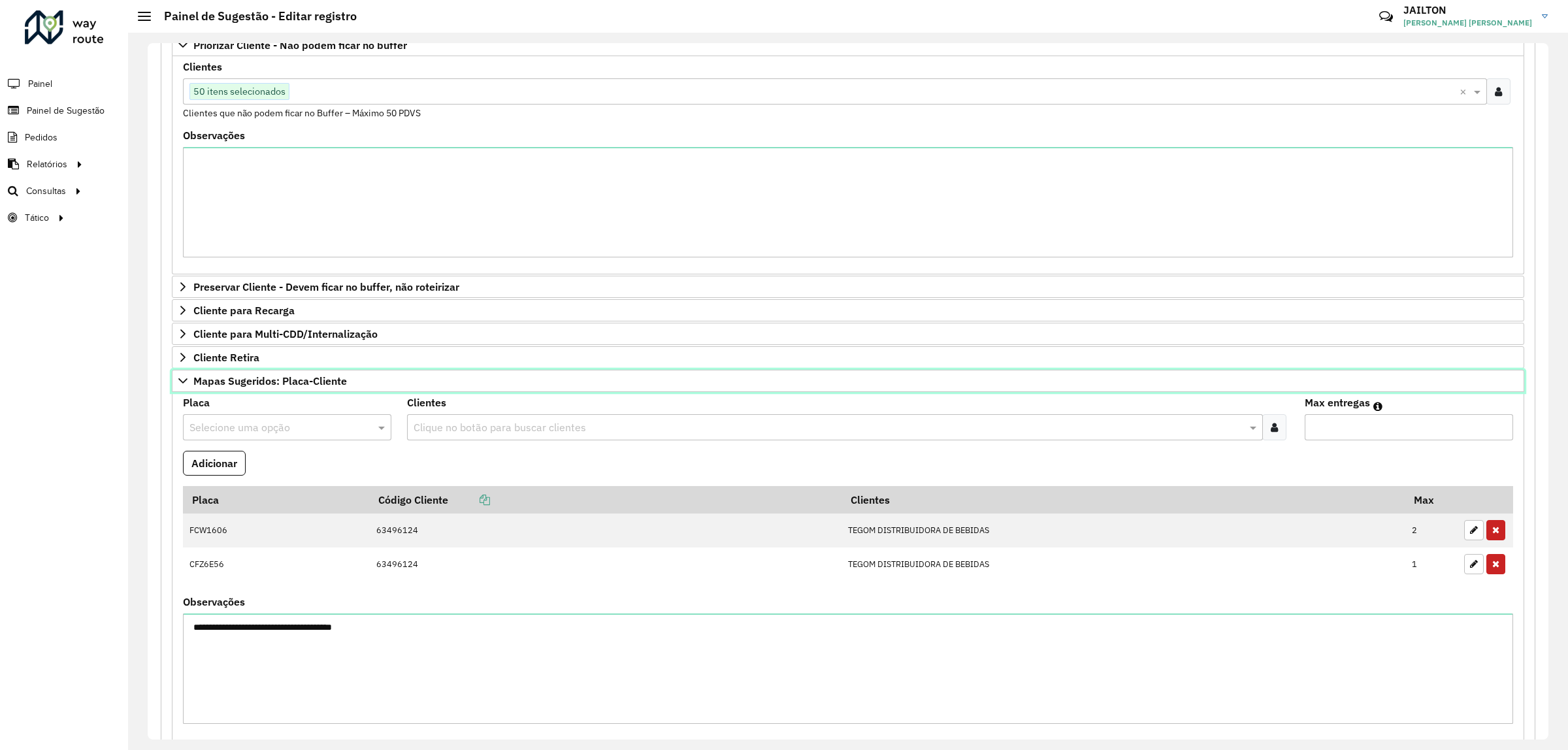
scroll to position [490, 0]
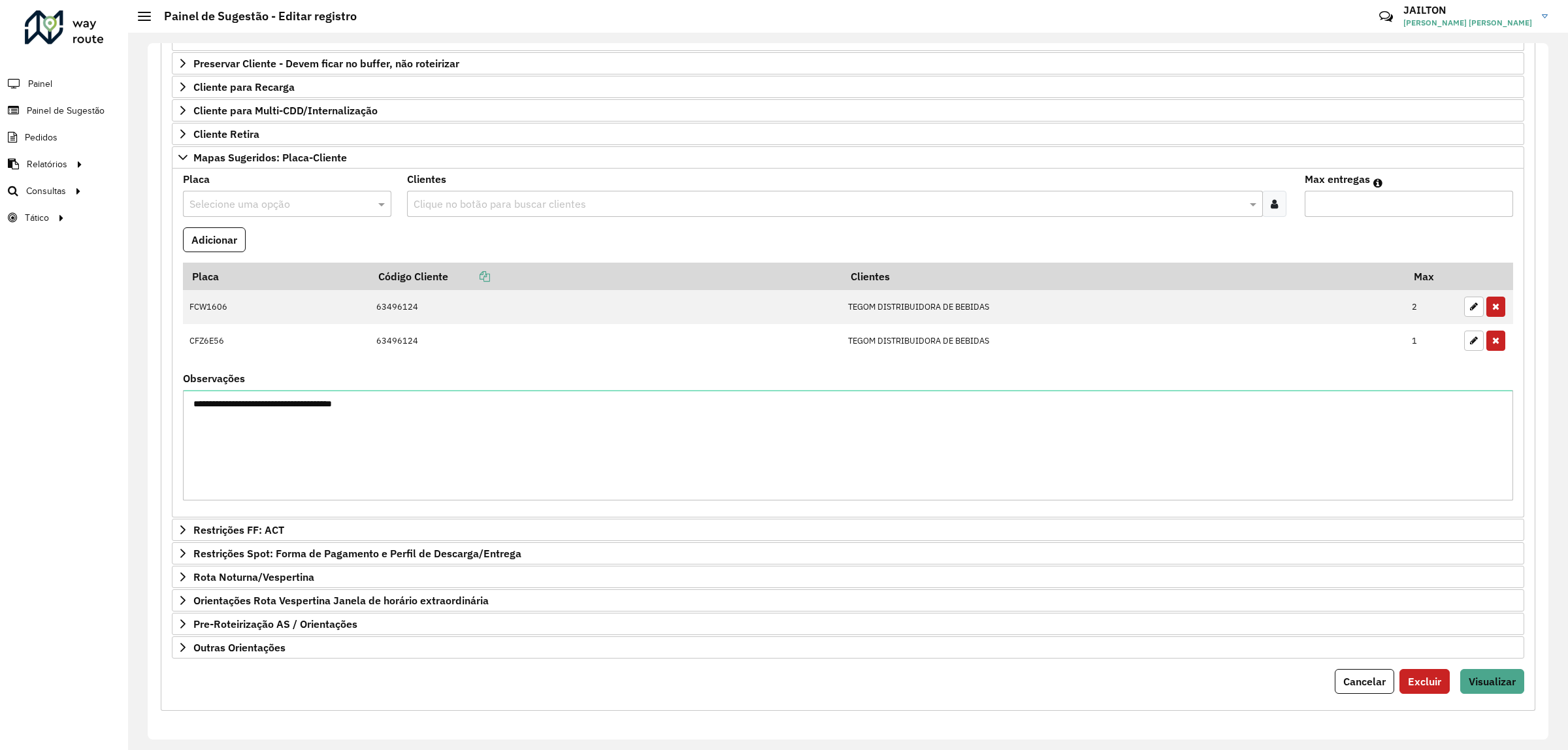
click at [511, 175] on div "Clientes Clique no botão para buscar clientes" at bounding box center [848, 196] width 882 height 42
click at [511, 196] on input "text" at bounding box center [829, 204] width 836 height 16
paste input "*****"
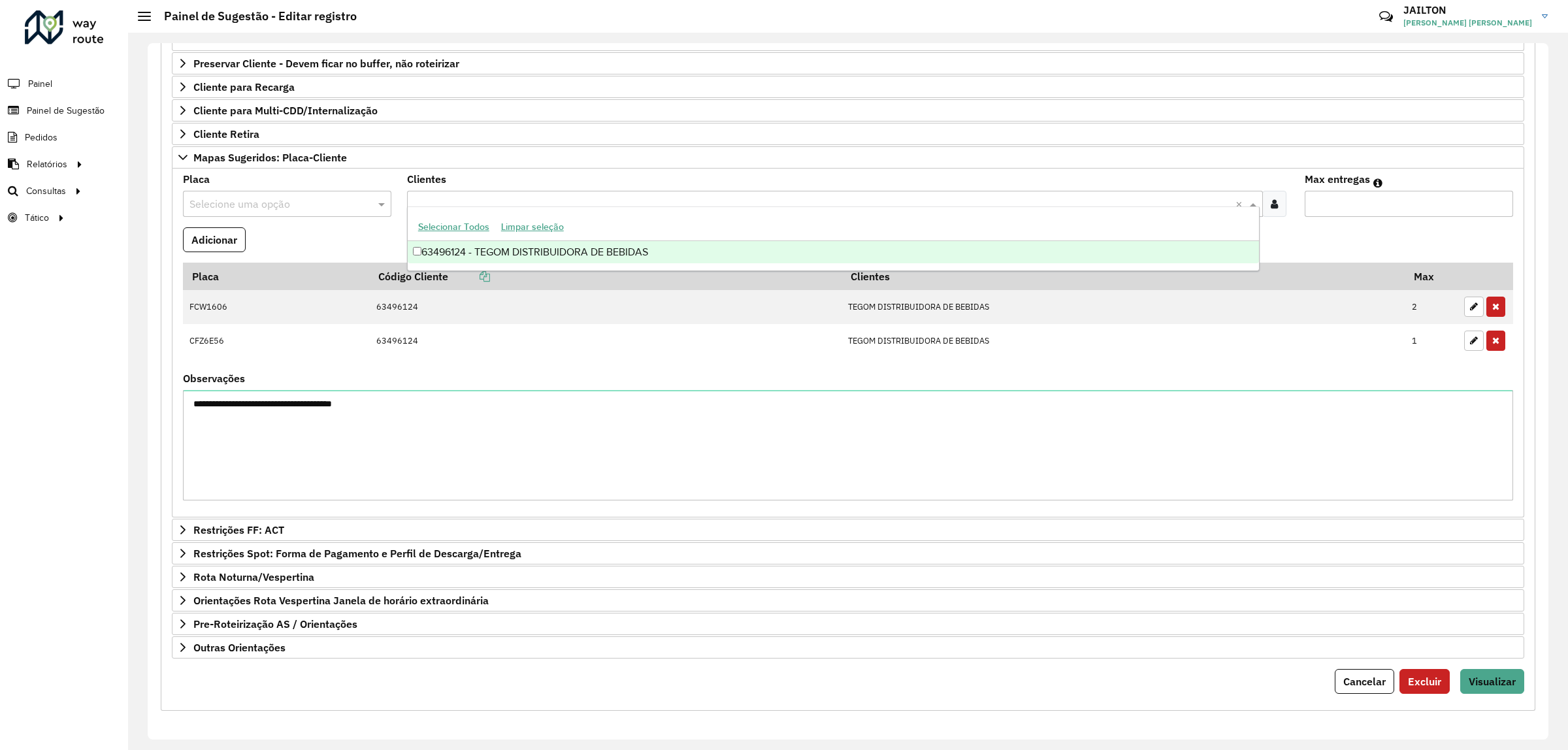
type input "*****"
click at [563, 259] on div "63496124 - TEGOM DISTRIBUIDORA DE BEBIDAS" at bounding box center [834, 252] width 852 height 22
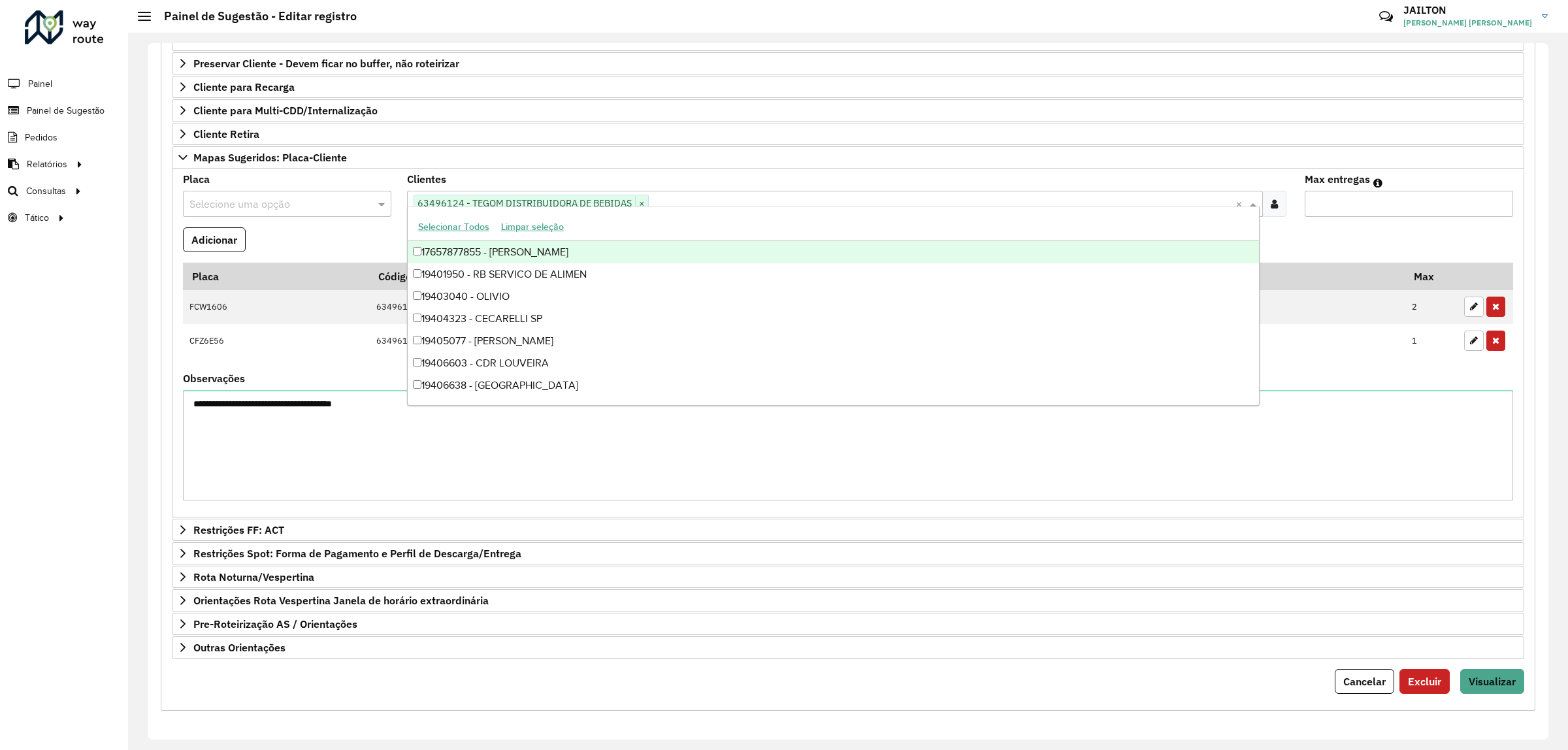
click at [285, 196] on input "text" at bounding box center [273, 204] width 169 height 16
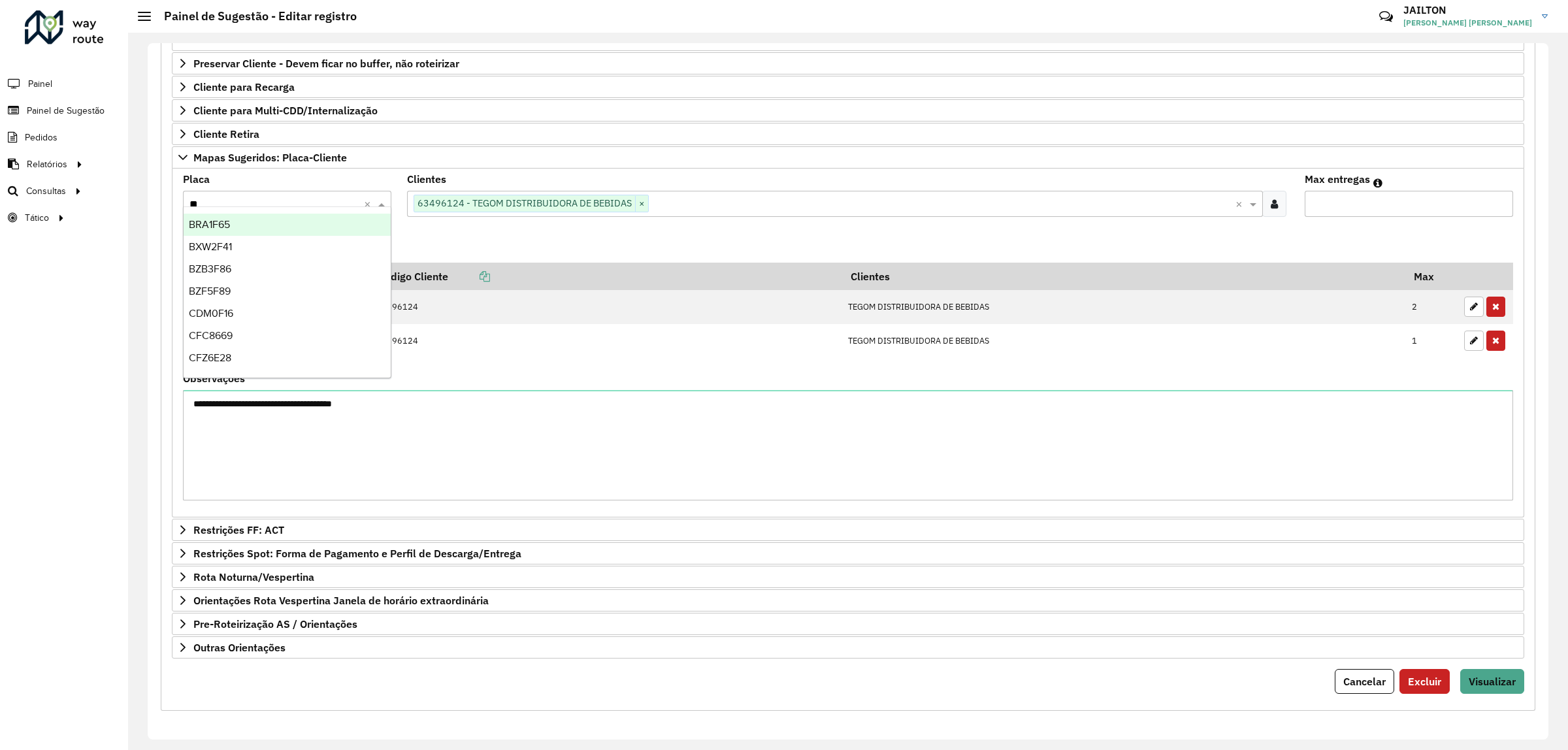
type input "***"
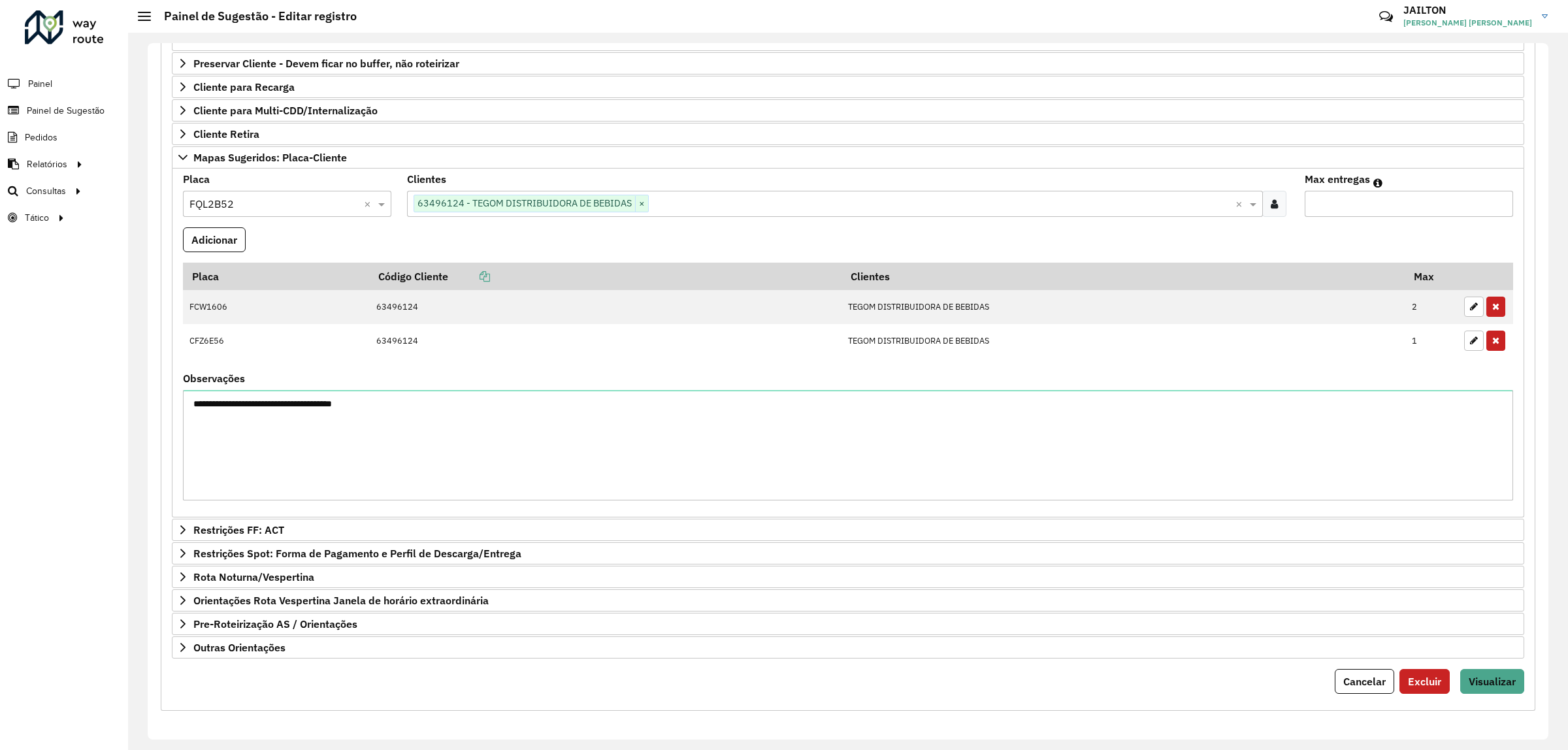
type input "*"
click at [1493, 191] on input "*" at bounding box center [1409, 203] width 209 height 26
click at [168, 216] on div "**********" at bounding box center [847, 201] width 1375 height 1018
click at [208, 227] on button "Adicionar" at bounding box center [214, 239] width 63 height 25
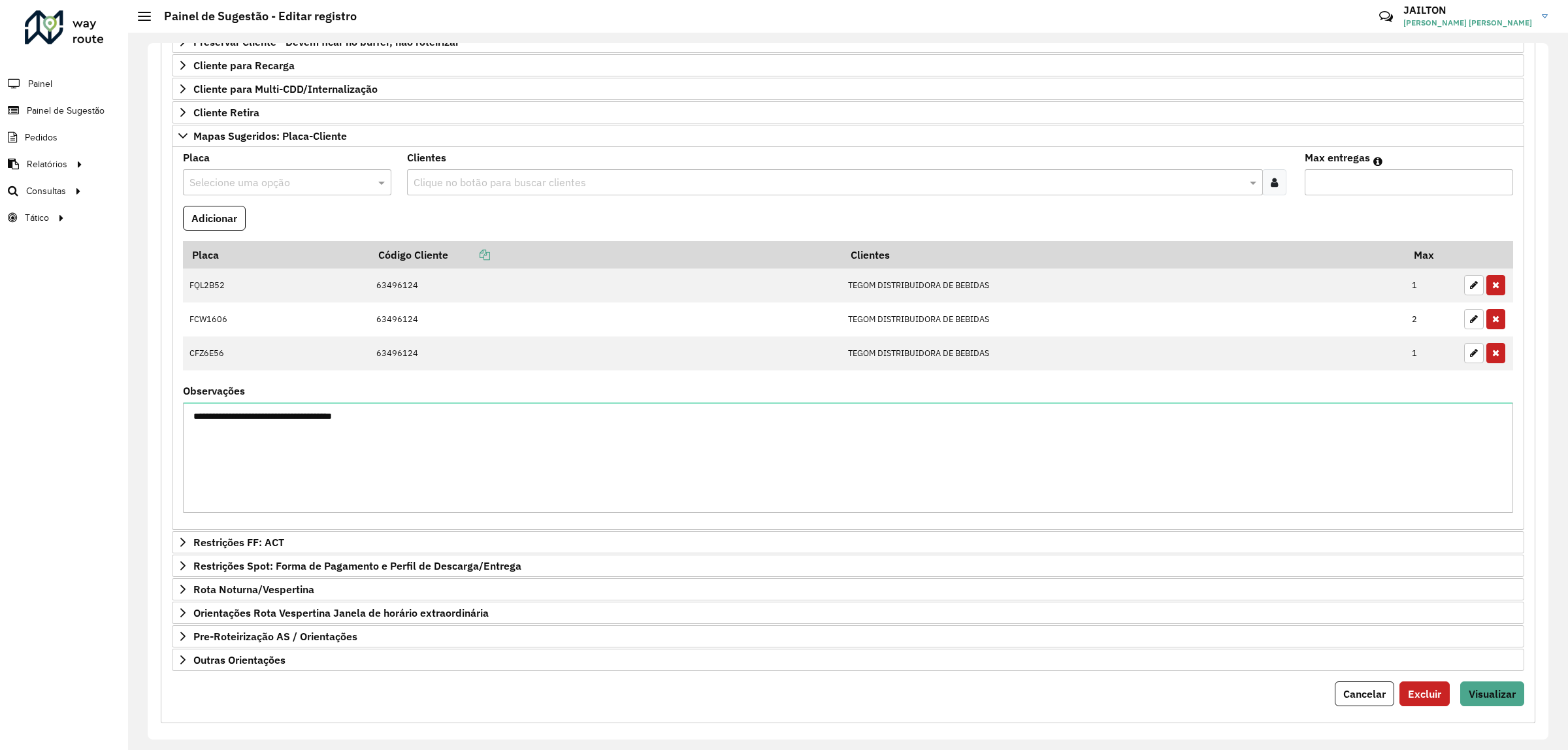
click at [623, 178] on input "text" at bounding box center [829, 183] width 836 height 16
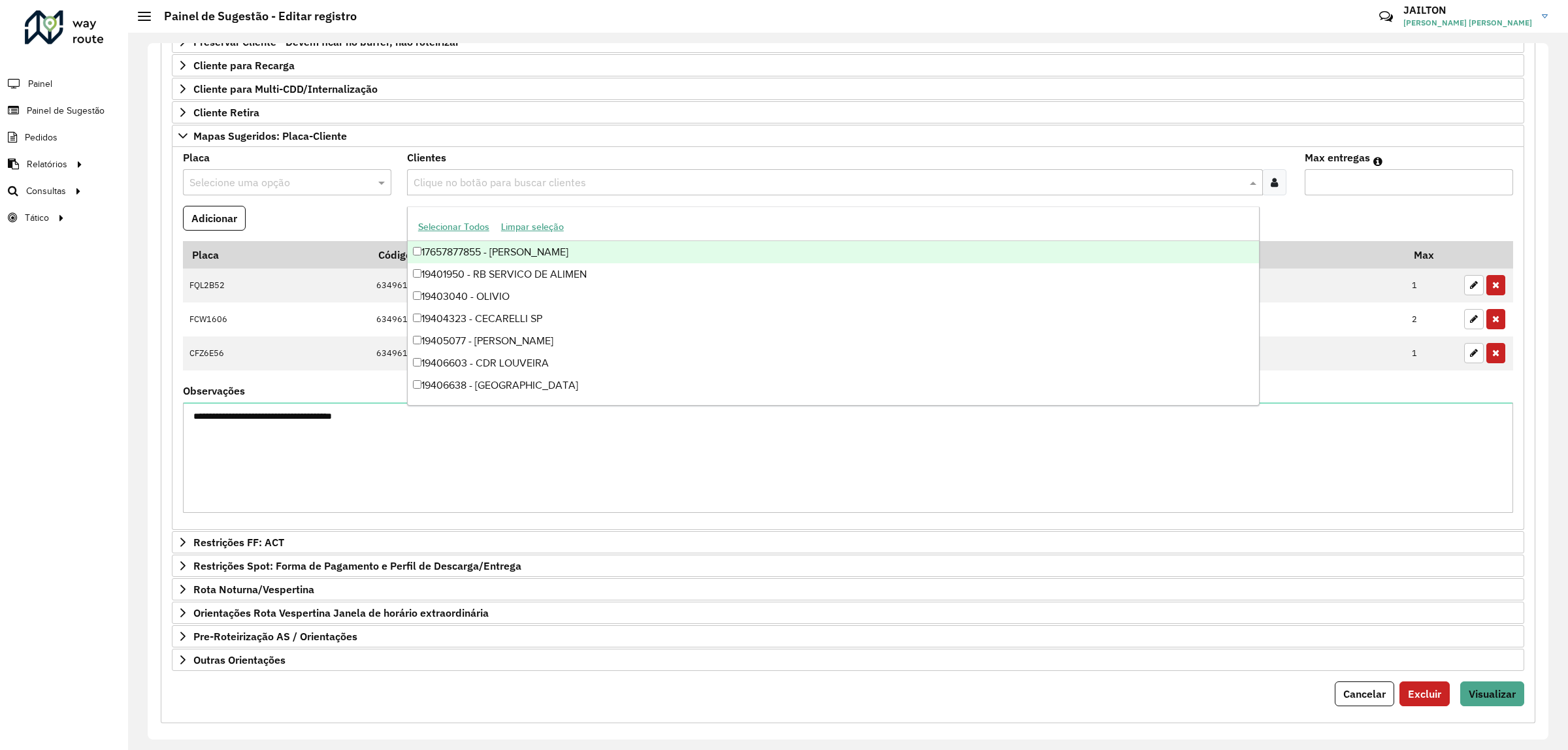
paste input "*****"
type input "*****"
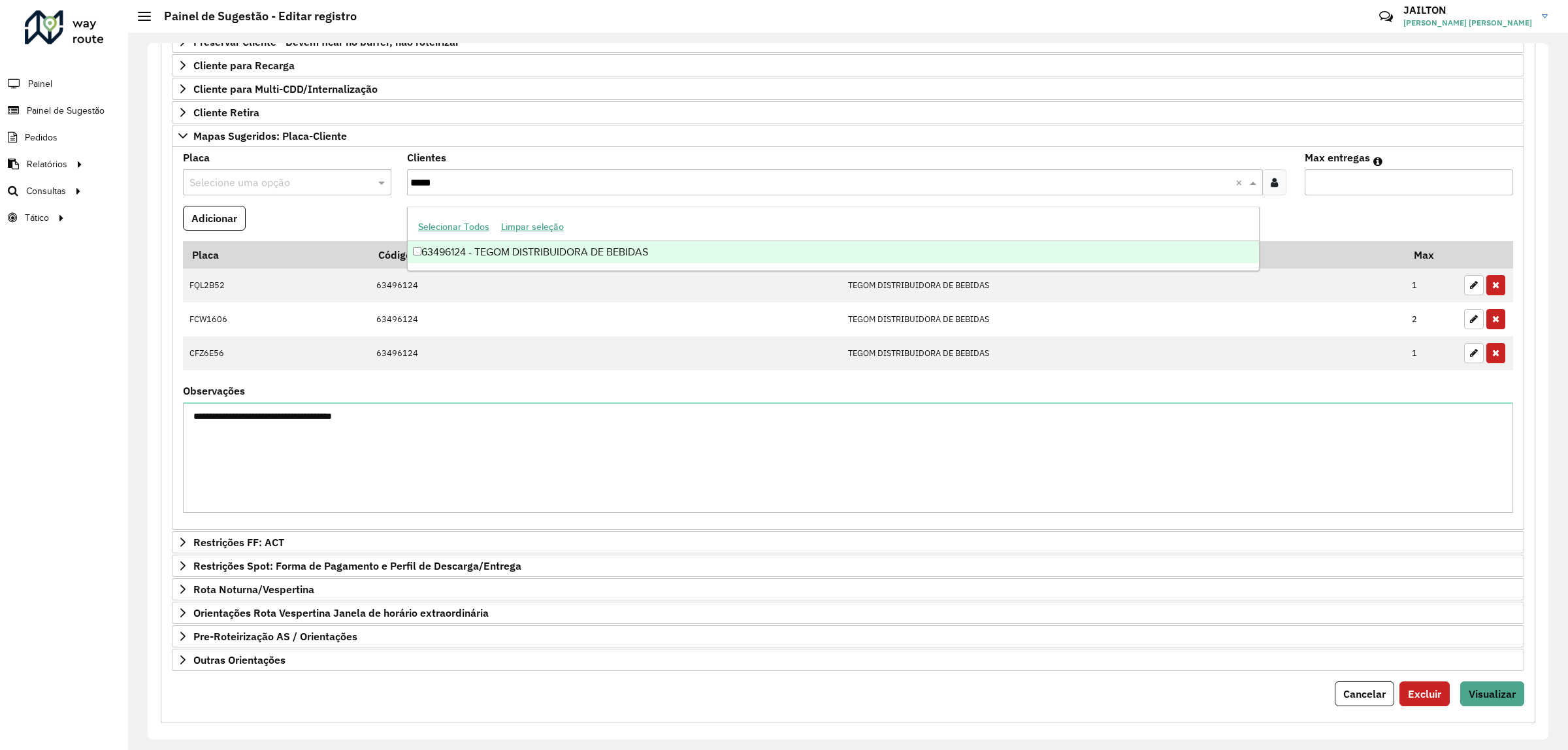
click at [590, 249] on div "63496124 - TEGOM DISTRIBUIDORA DE BEBIDAS" at bounding box center [834, 252] width 852 height 22
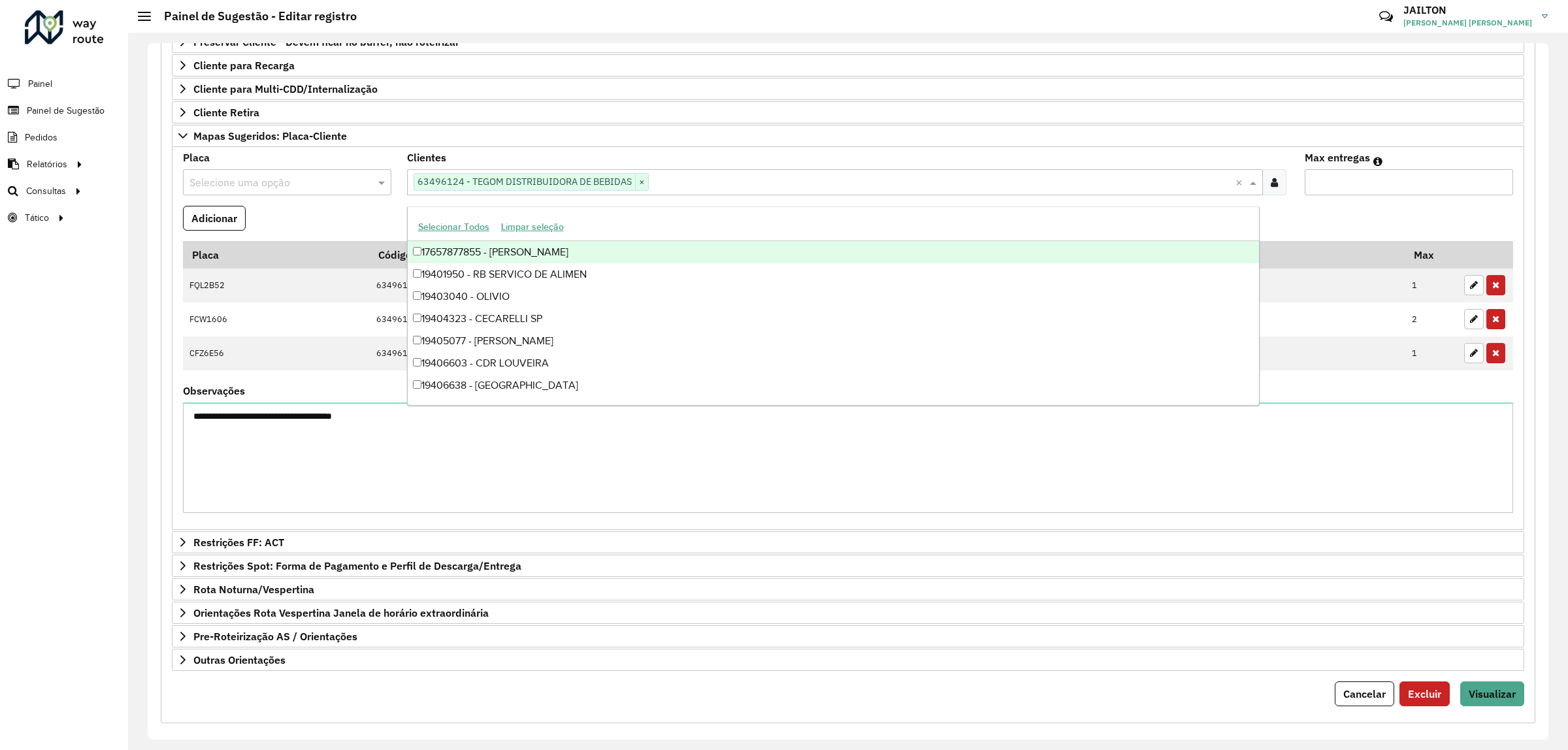
click at [257, 180] on input "text" at bounding box center [273, 183] width 169 height 16
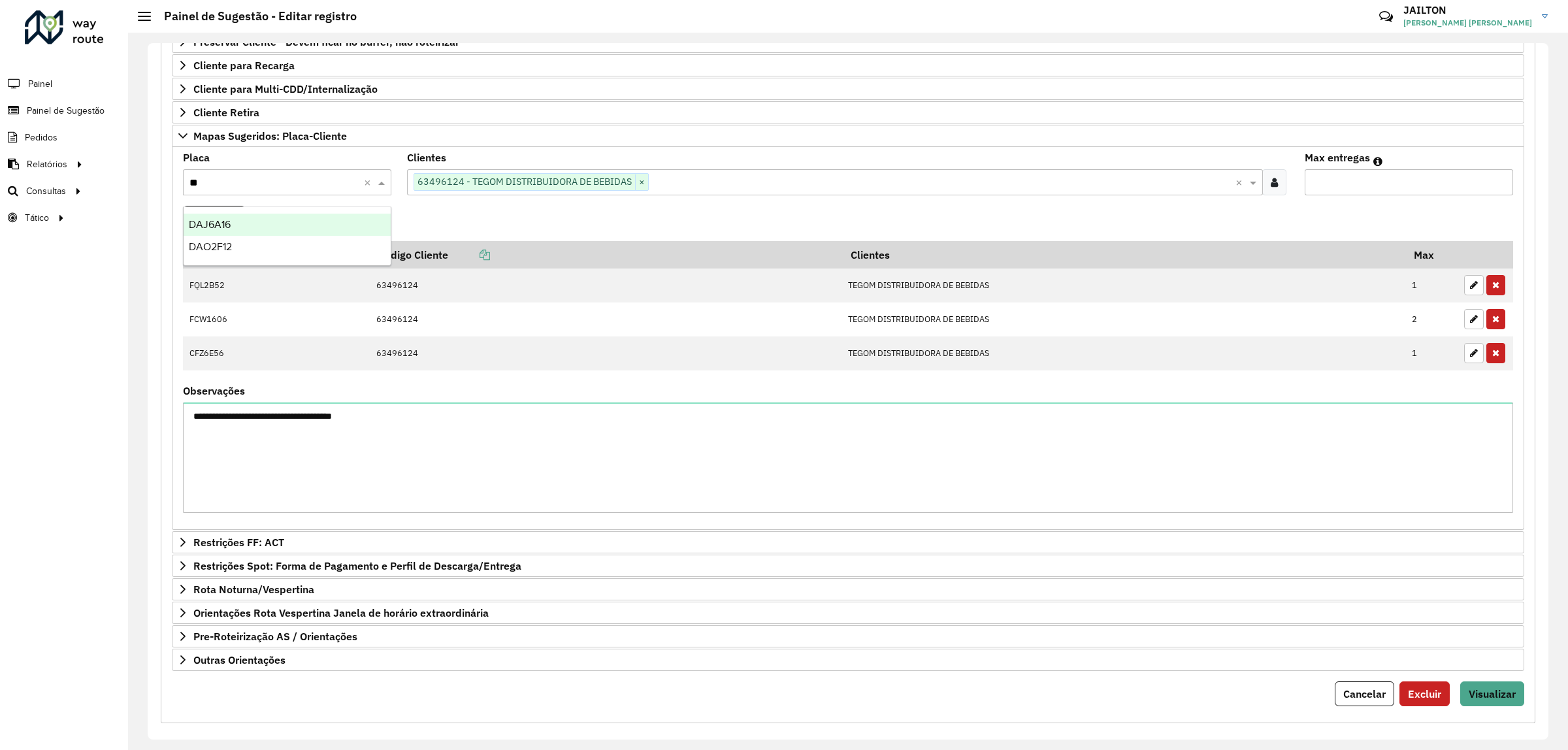
type input "***"
click at [273, 224] on div "DAO2F12" at bounding box center [286, 224] width 206 height 22
type input "*"
click at [1498, 185] on input "*" at bounding box center [1409, 182] width 209 height 26
click at [201, 225] on button "Adicionar" at bounding box center [214, 218] width 63 height 25
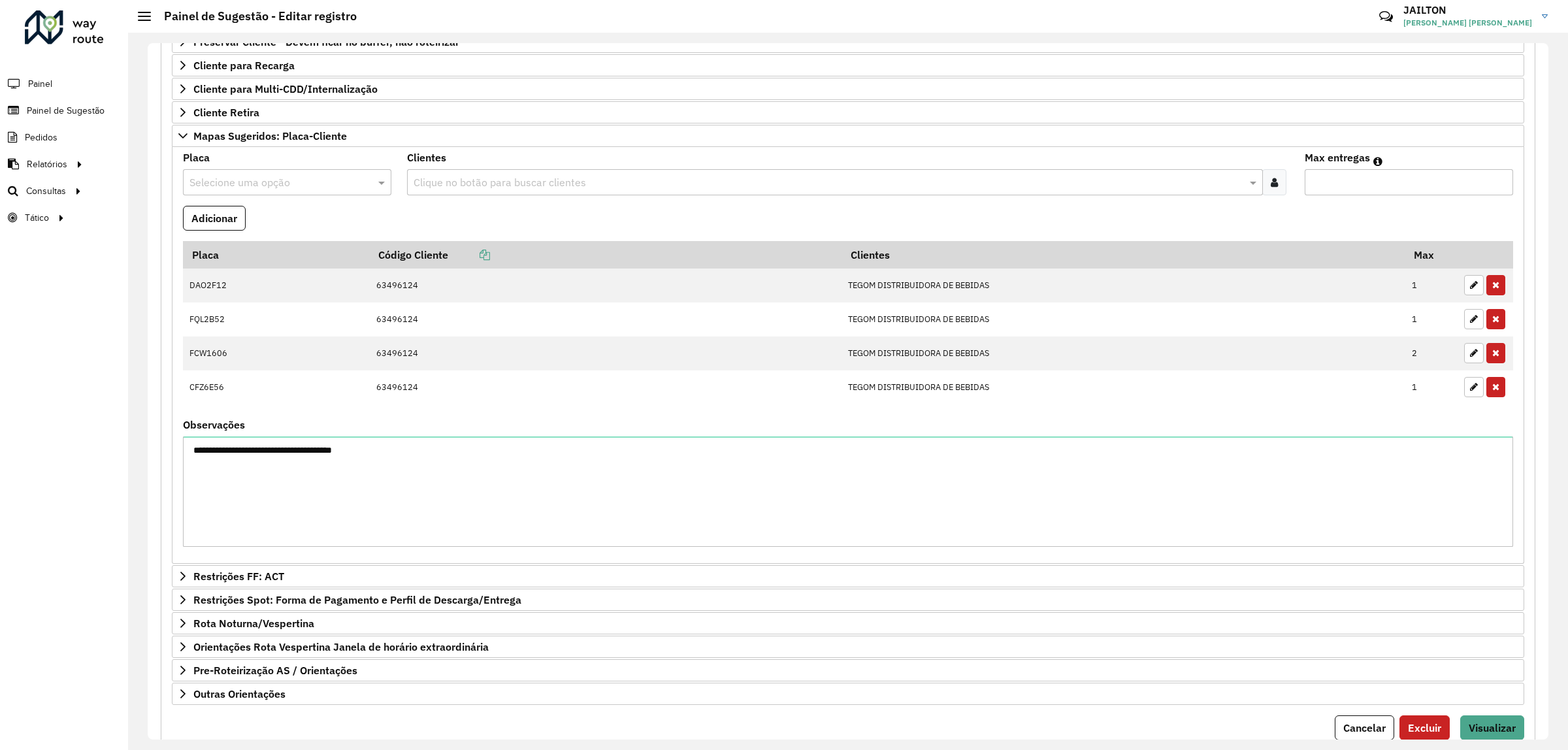
click at [482, 180] on input "text" at bounding box center [829, 183] width 836 height 16
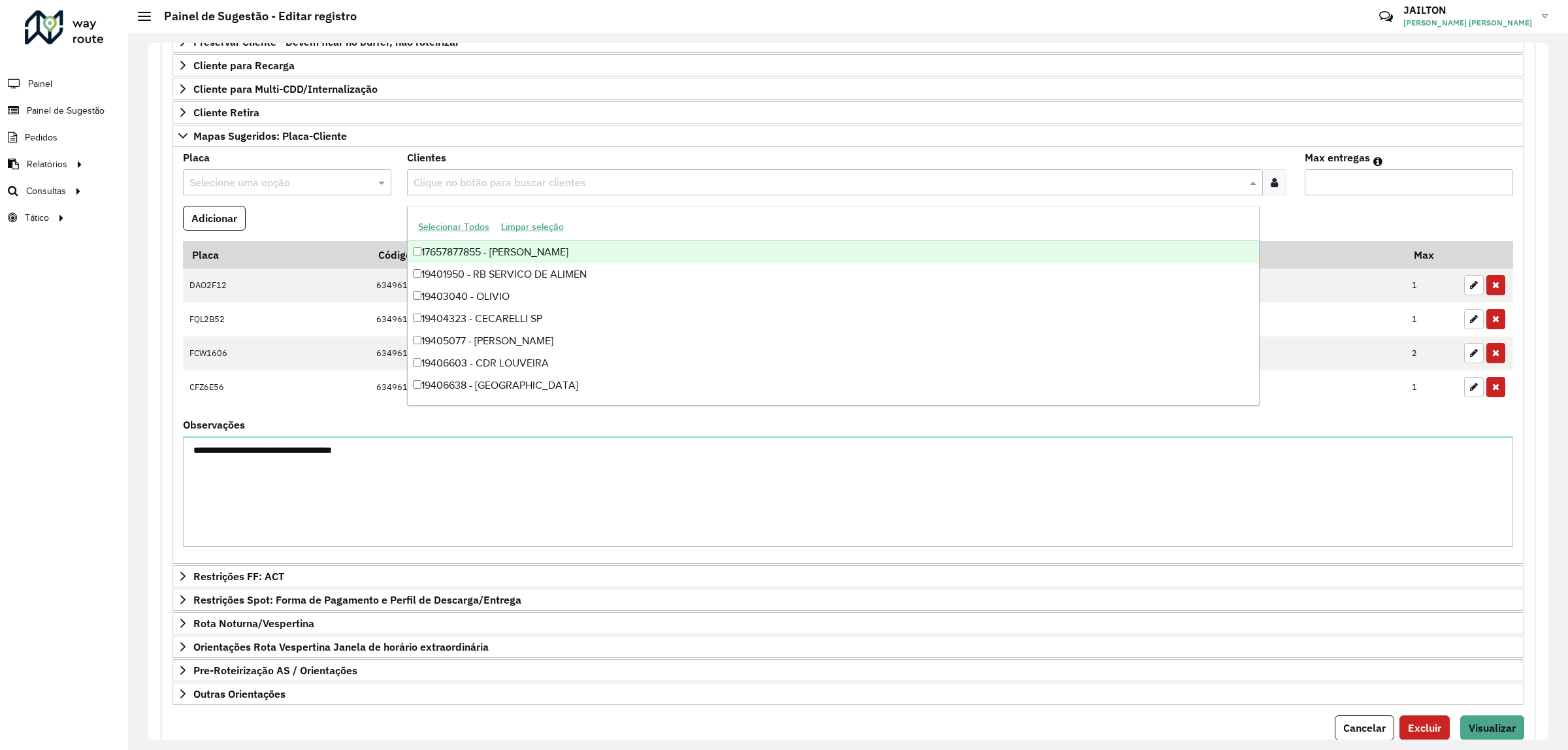
paste input "*****"
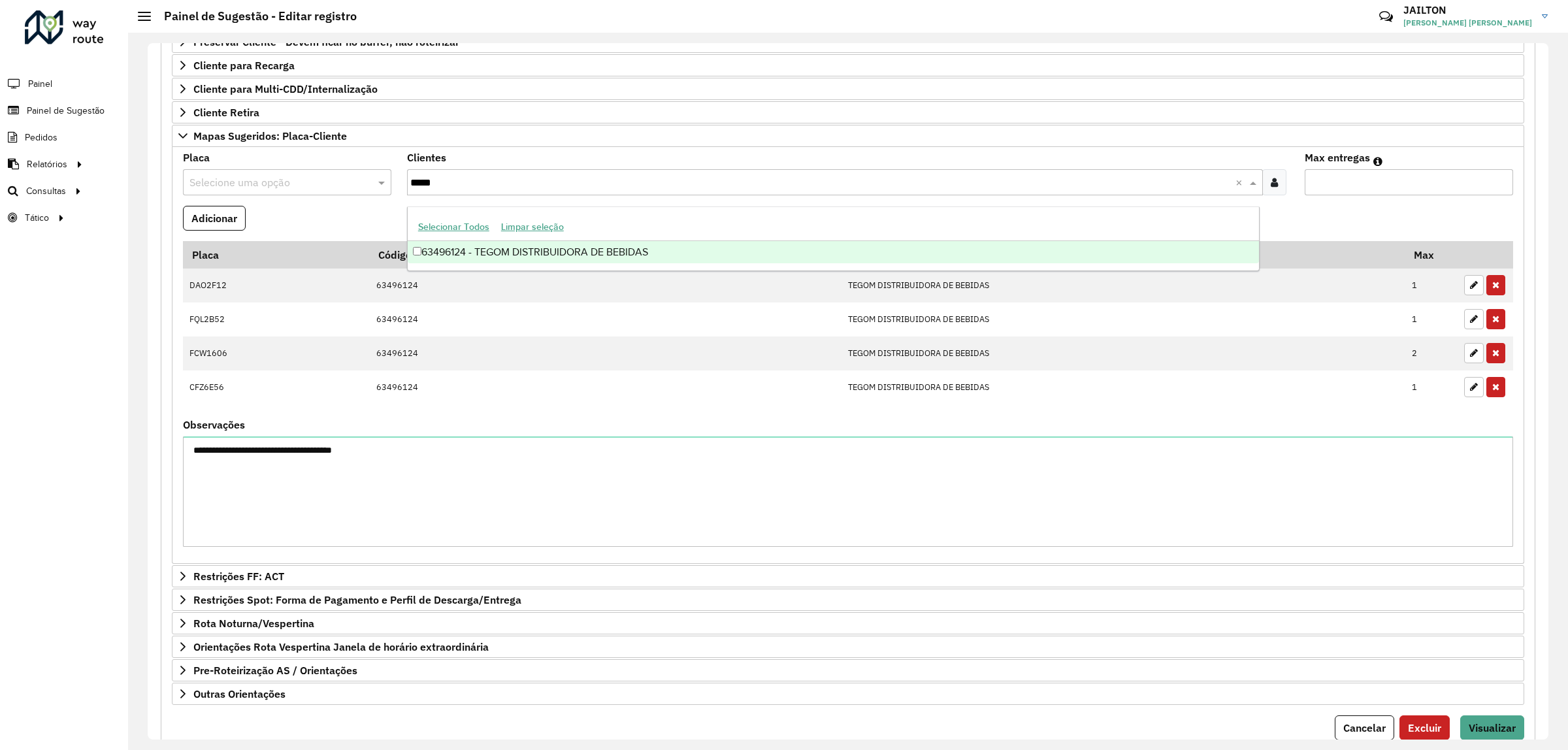
type input "*****"
click at [546, 257] on div "63496124 - TEGOM DISTRIBUIDORA DE BEBIDAS" at bounding box center [834, 252] width 852 height 22
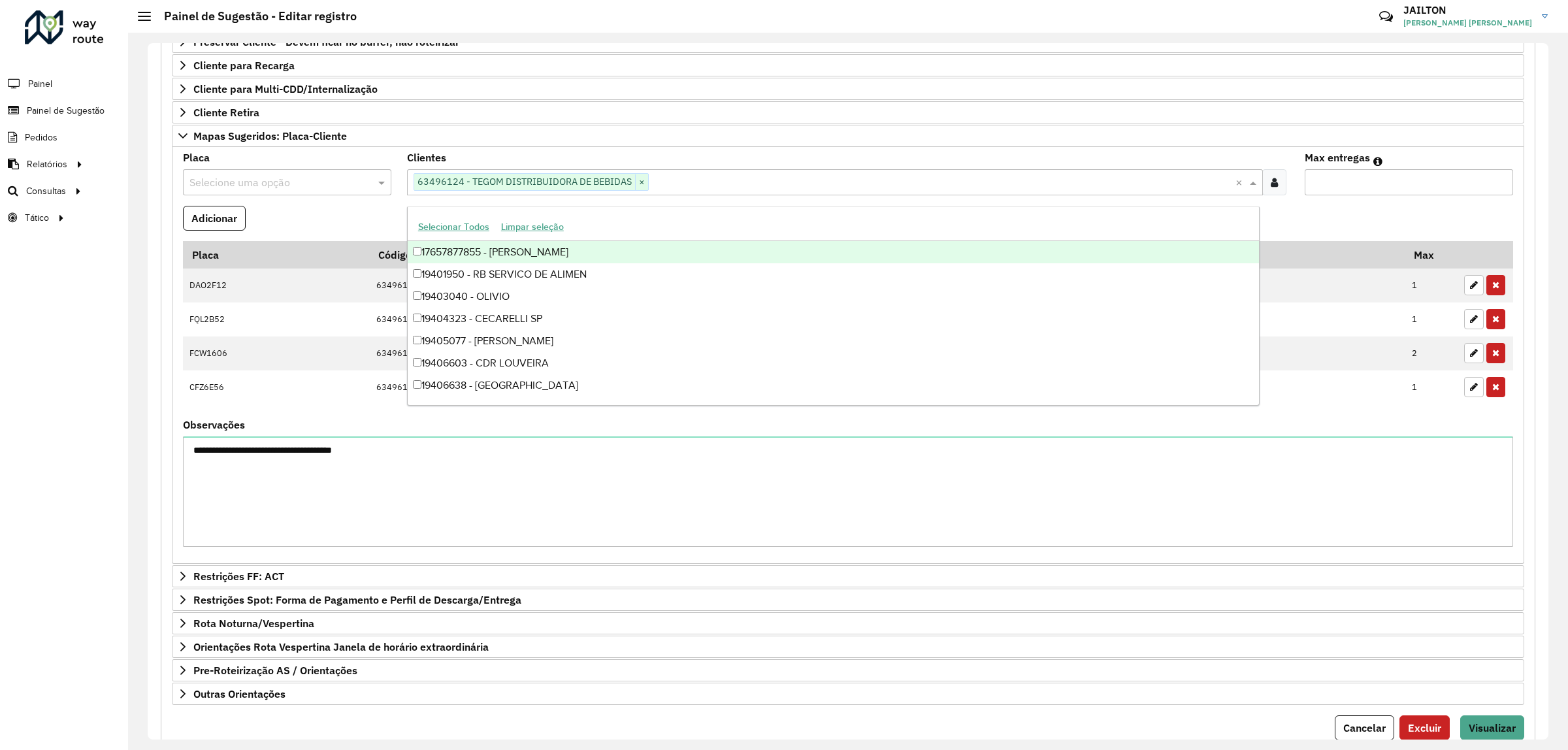
click at [374, 190] on div at bounding box center [287, 183] width 209 height 17
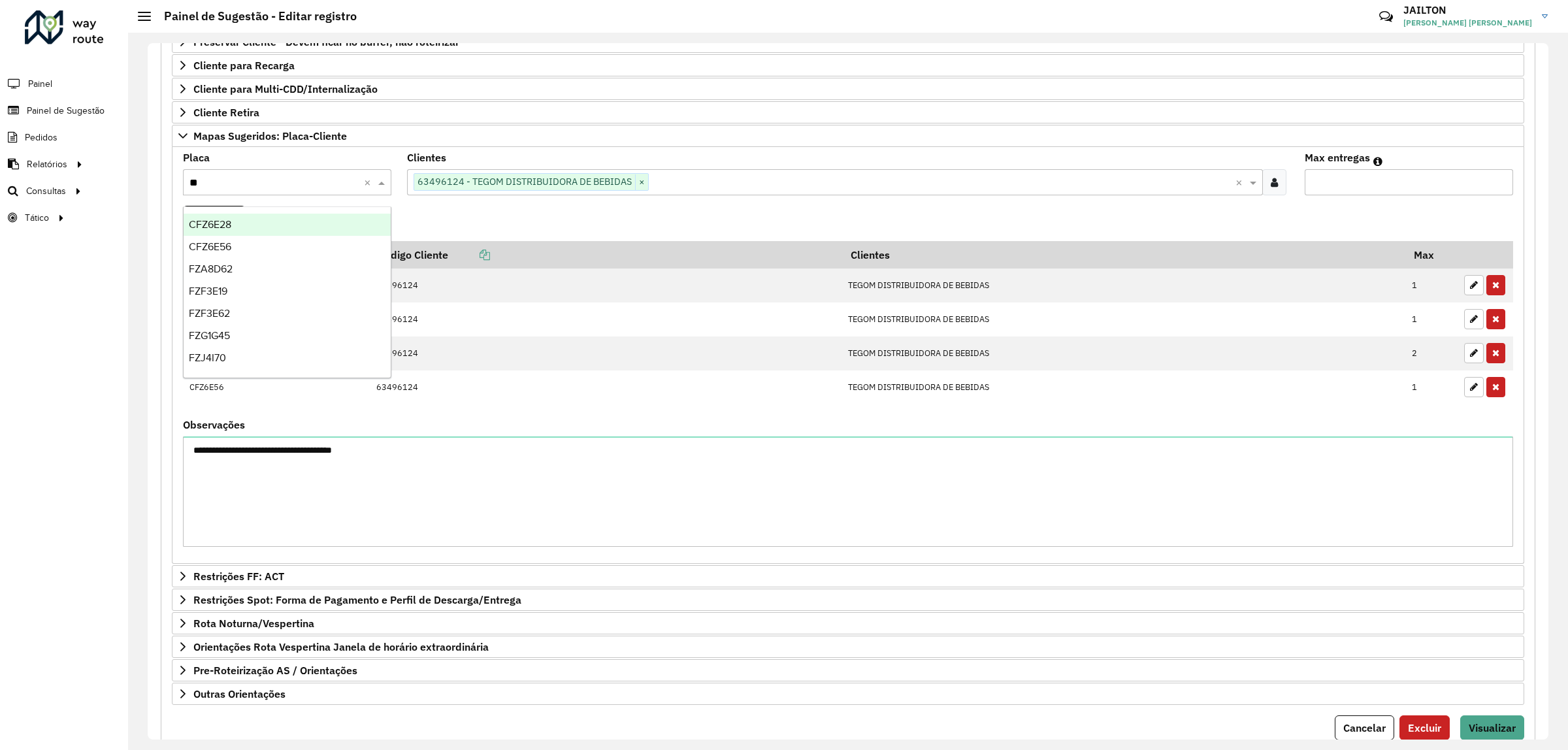
type input "***"
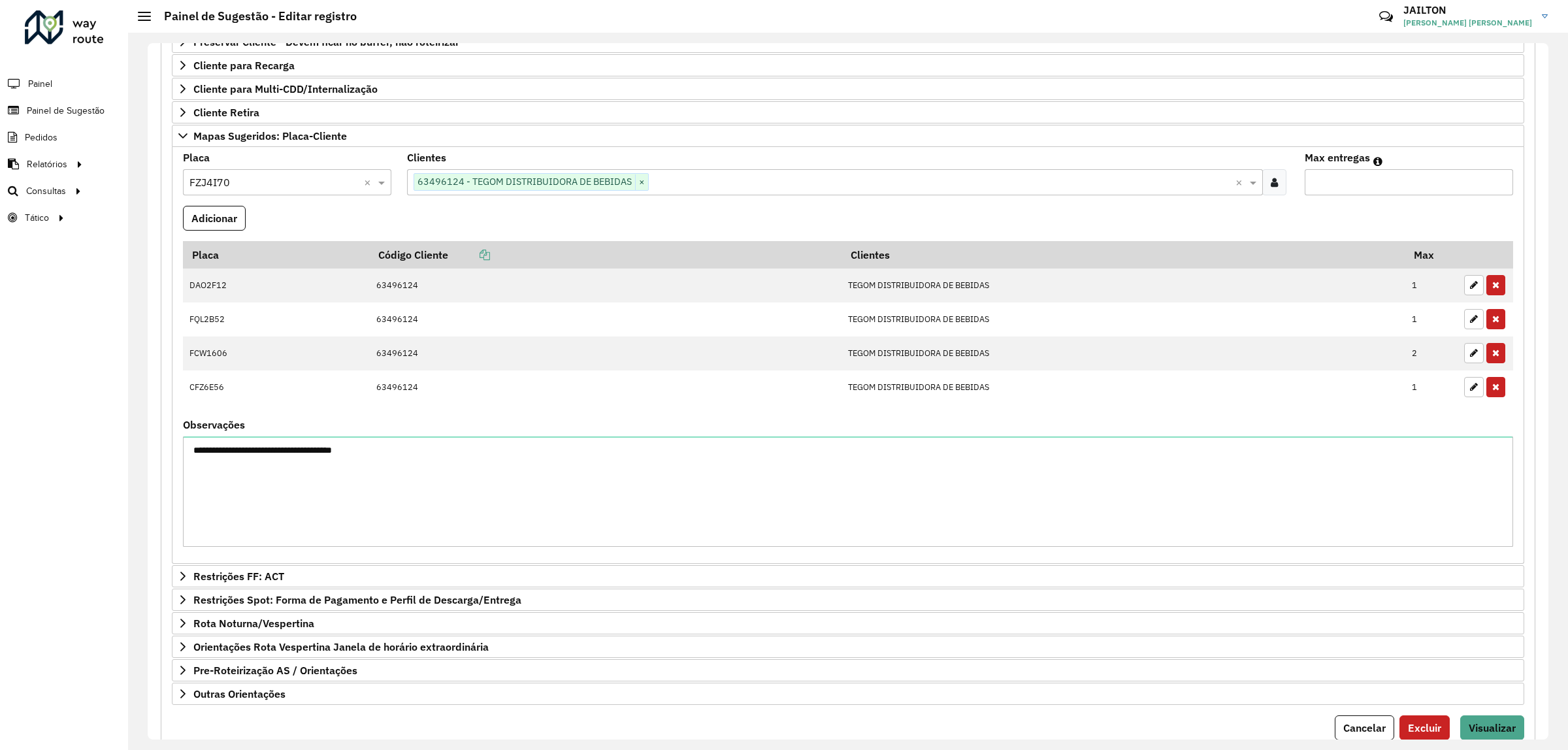
click at [1502, 185] on input "*" at bounding box center [1409, 182] width 209 height 26
click at [1500, 182] on input "*" at bounding box center [1409, 182] width 209 height 26
click at [1503, 189] on input "*" at bounding box center [1409, 182] width 209 height 26
type input "*"
click at [1498, 188] on input "*" at bounding box center [1409, 182] width 209 height 26
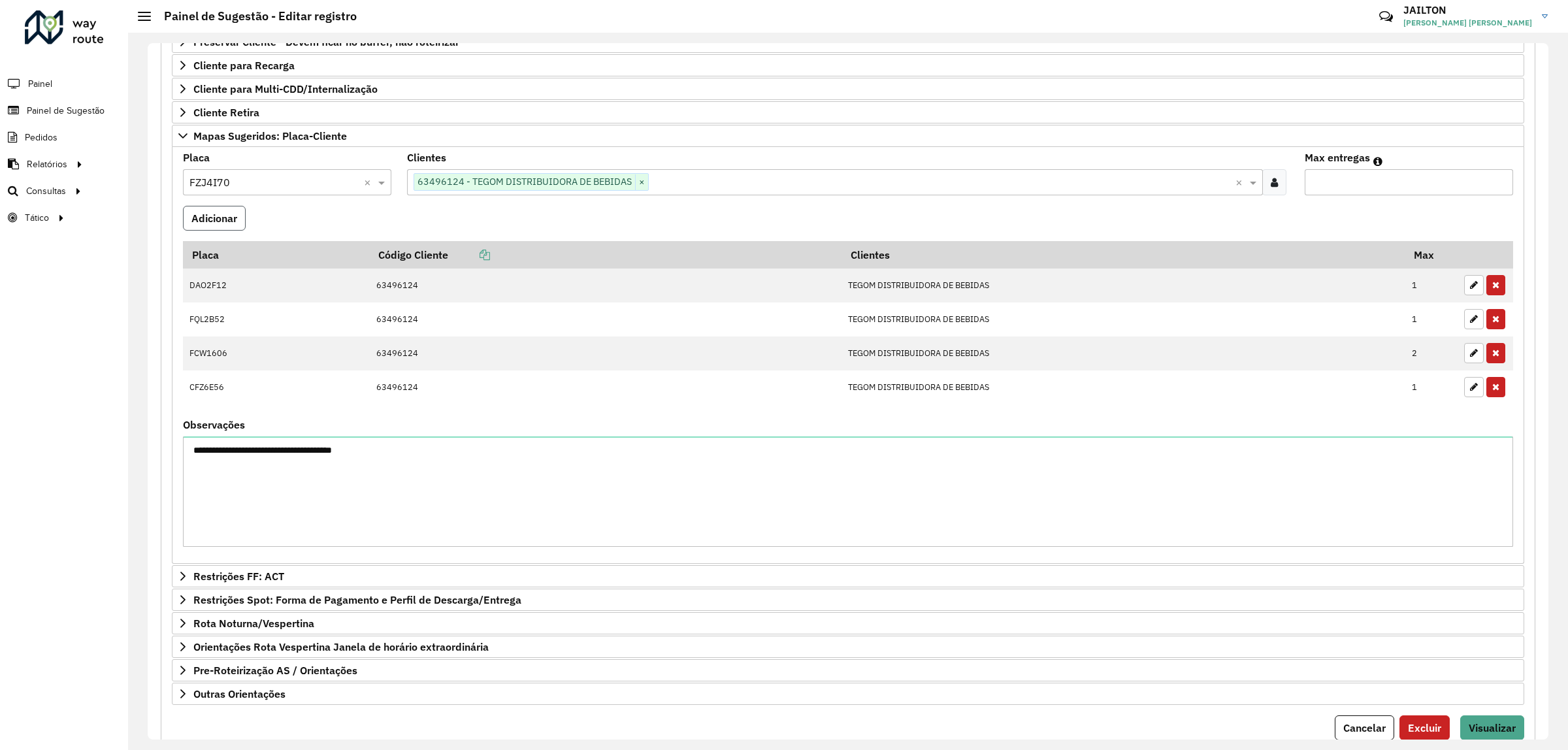
click at [214, 218] on button "Adicionar" at bounding box center [214, 218] width 63 height 25
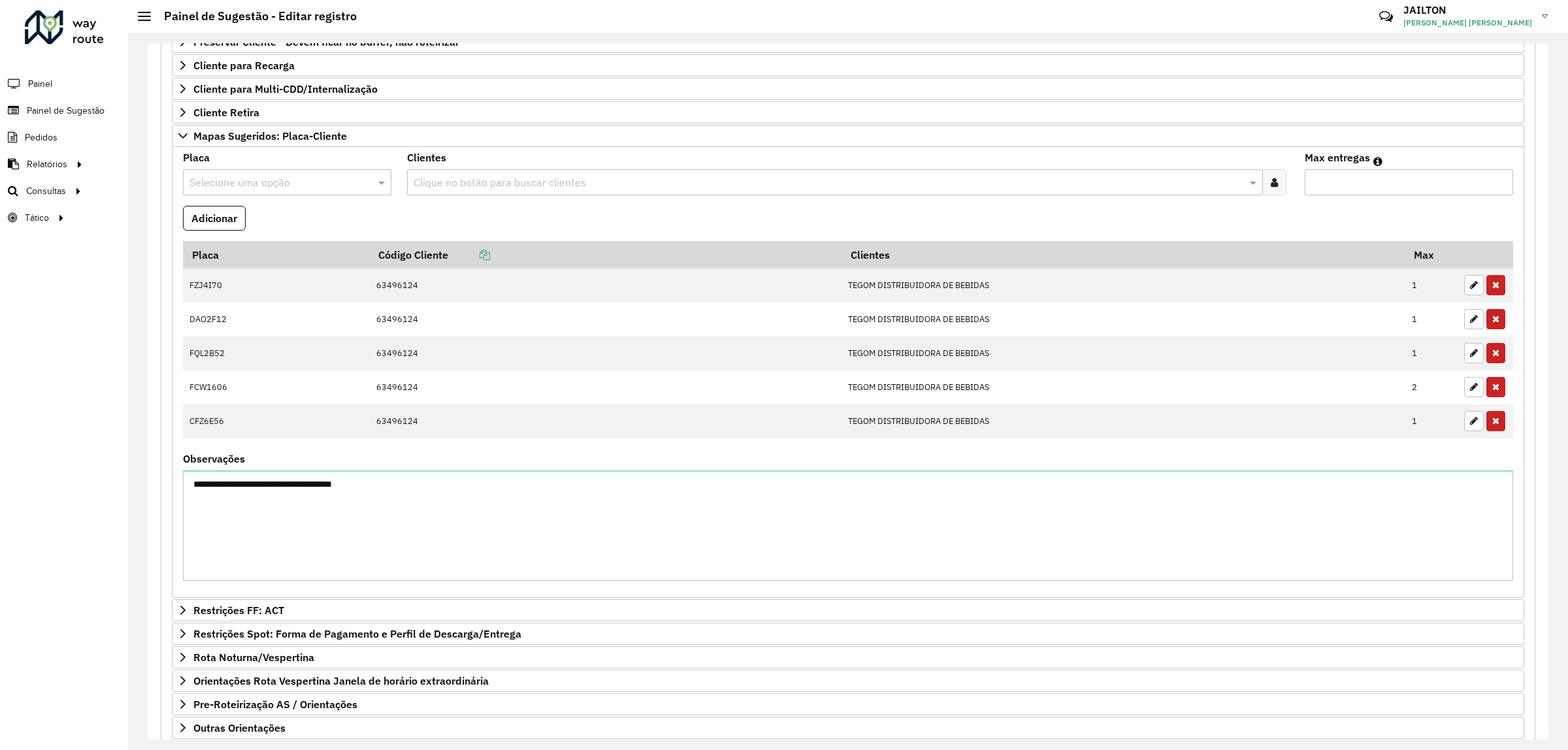
click at [510, 170] on div "Clientes Clique no botão para buscar clientes" at bounding box center [848, 174] width 882 height 42
click at [526, 180] on input "text" at bounding box center [829, 183] width 836 height 16
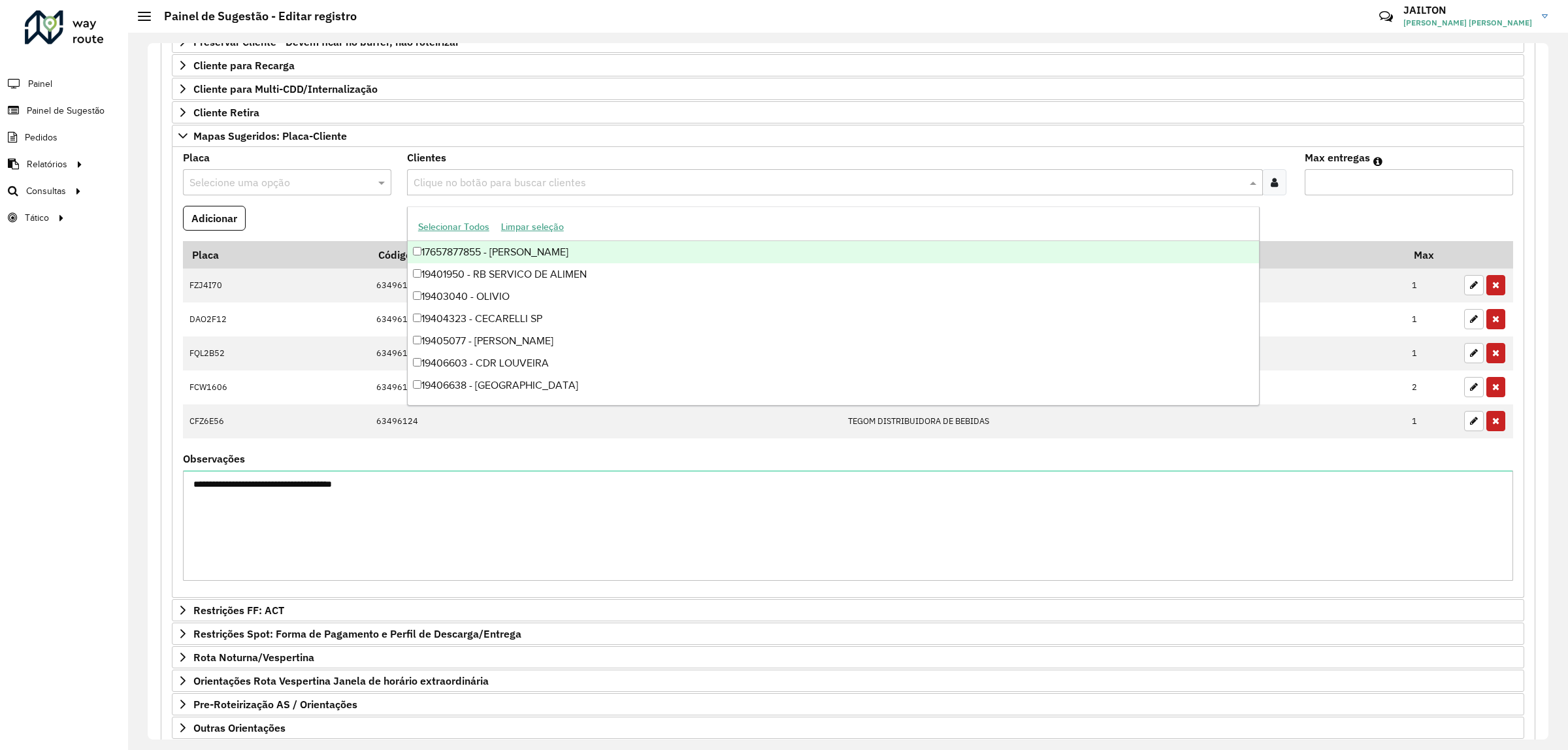
paste input "*****"
type input "*****"
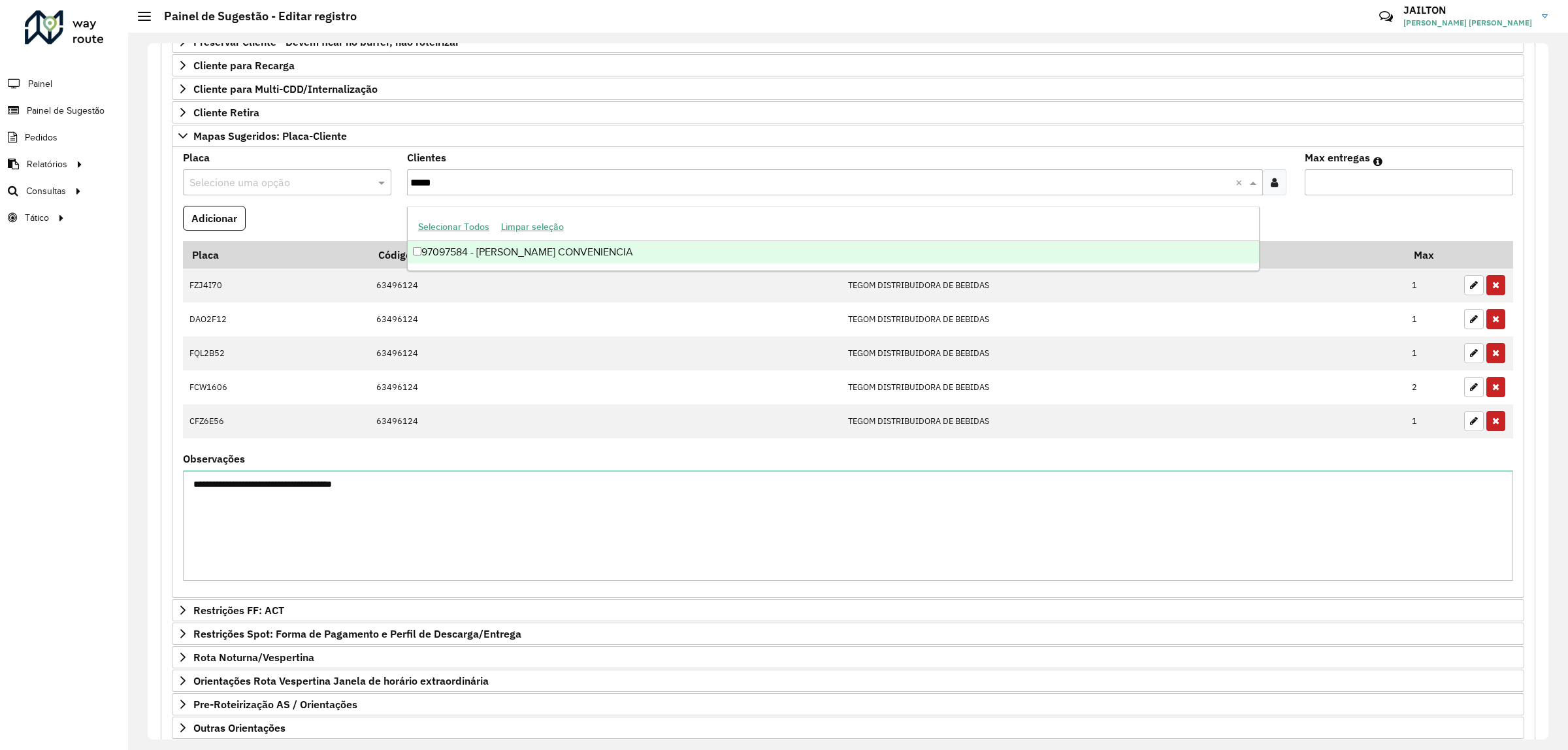
click at [530, 255] on div "97097584 - SOUSA CONVENIENCIA" at bounding box center [834, 252] width 852 height 22
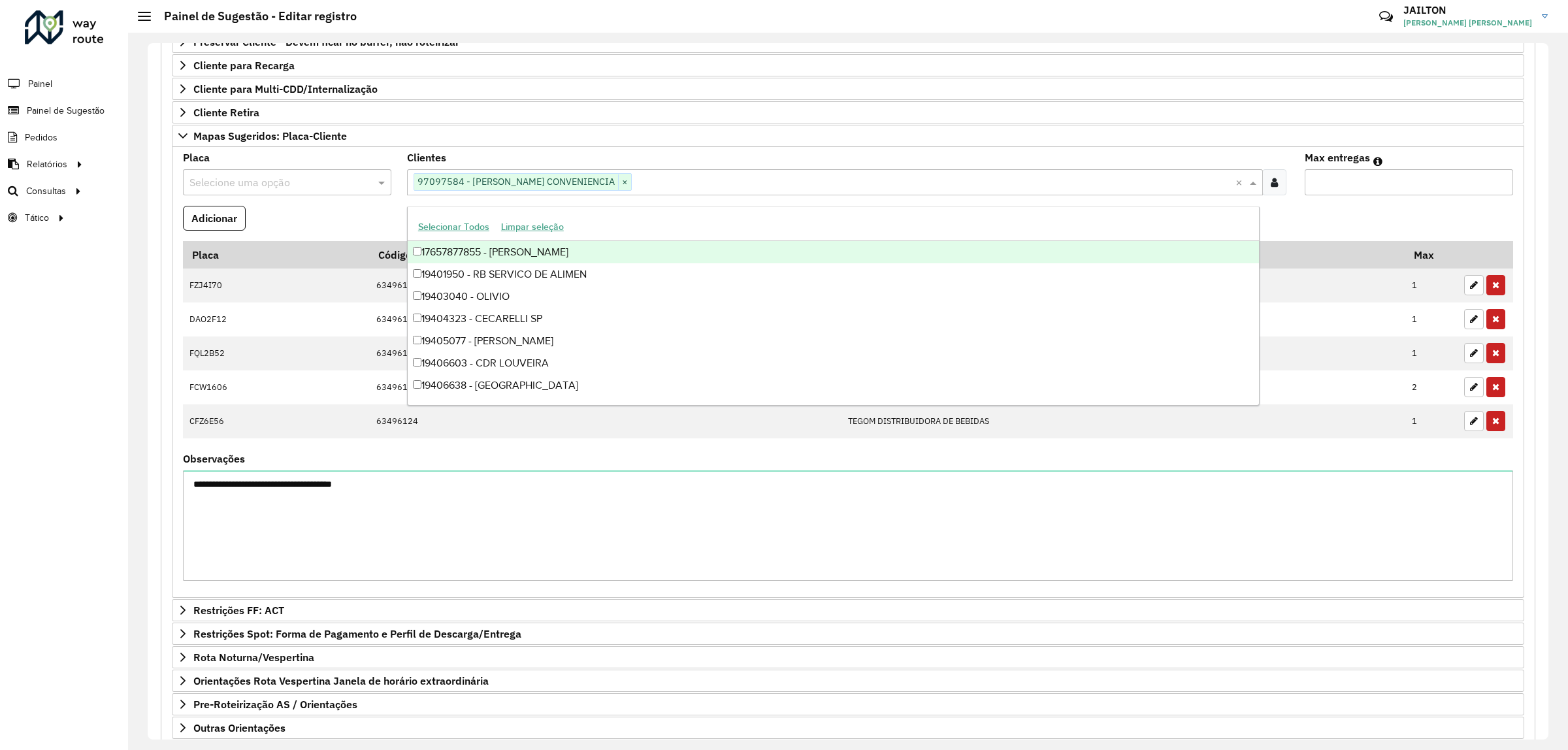
click at [261, 177] on div "Selecione uma opção" at bounding box center [287, 182] width 209 height 26
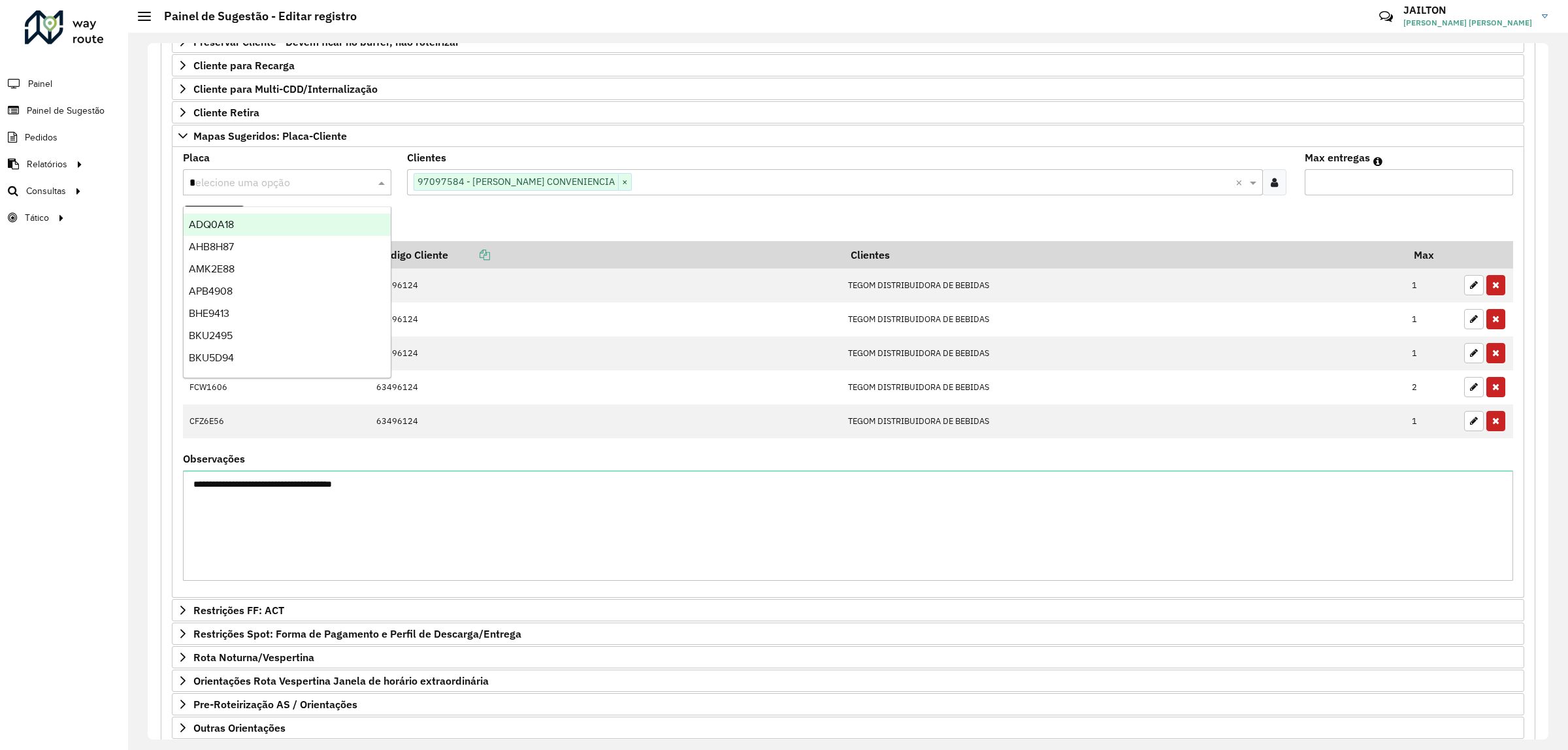
type input "**"
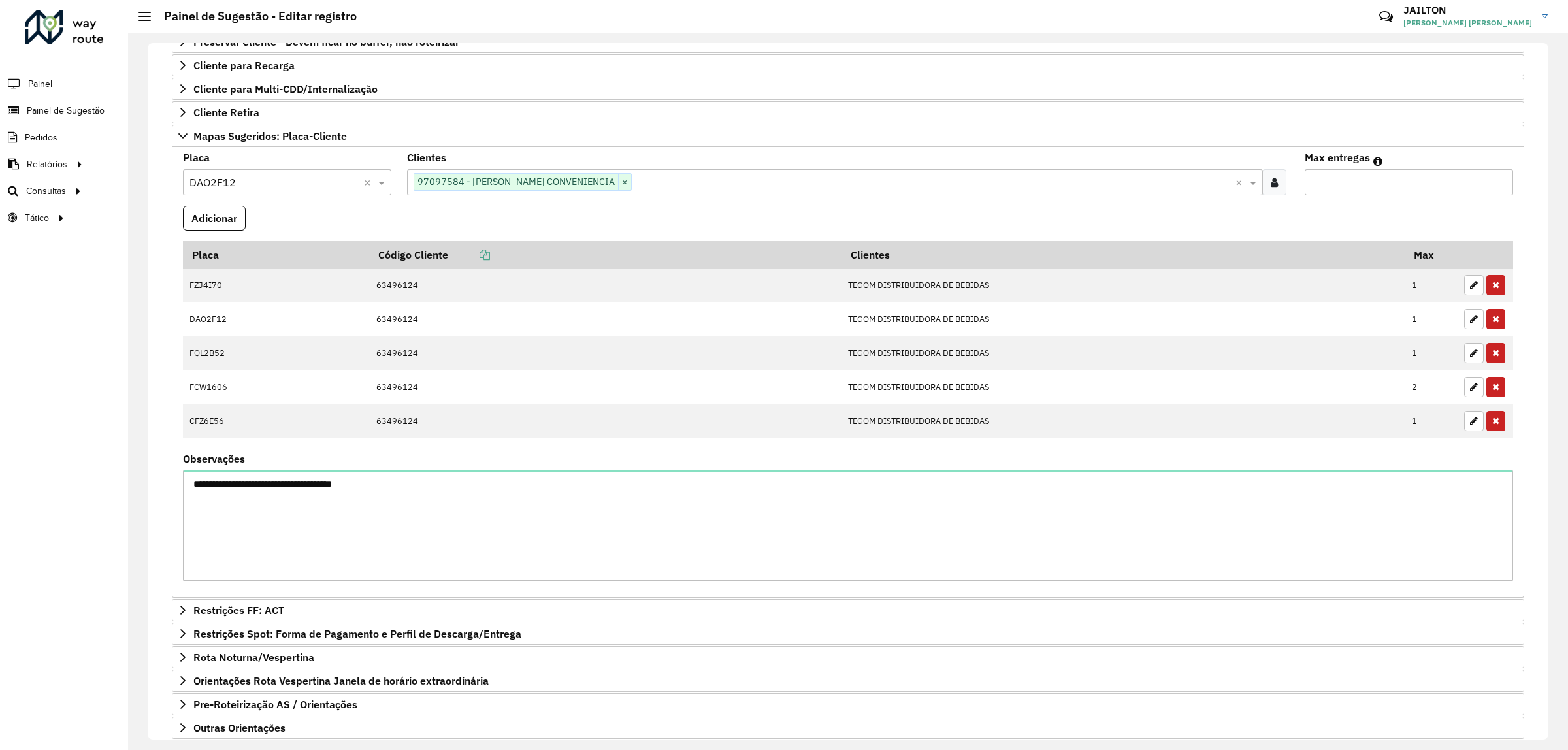
type input "*"
click at [1495, 183] on input "*" at bounding box center [1409, 182] width 209 height 26
click at [211, 231] on button "Adicionar" at bounding box center [214, 218] width 63 height 25
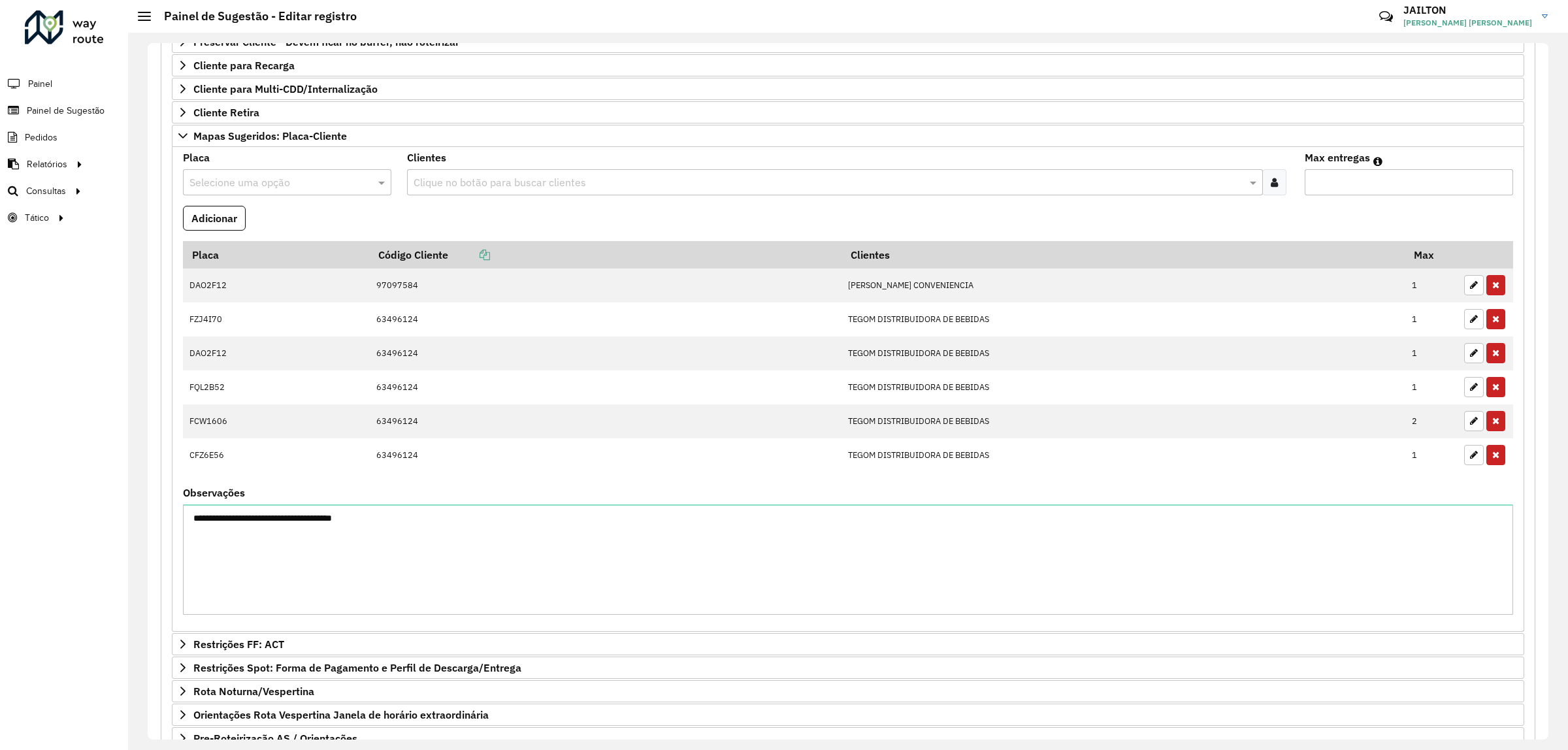
scroll to position [326, 0]
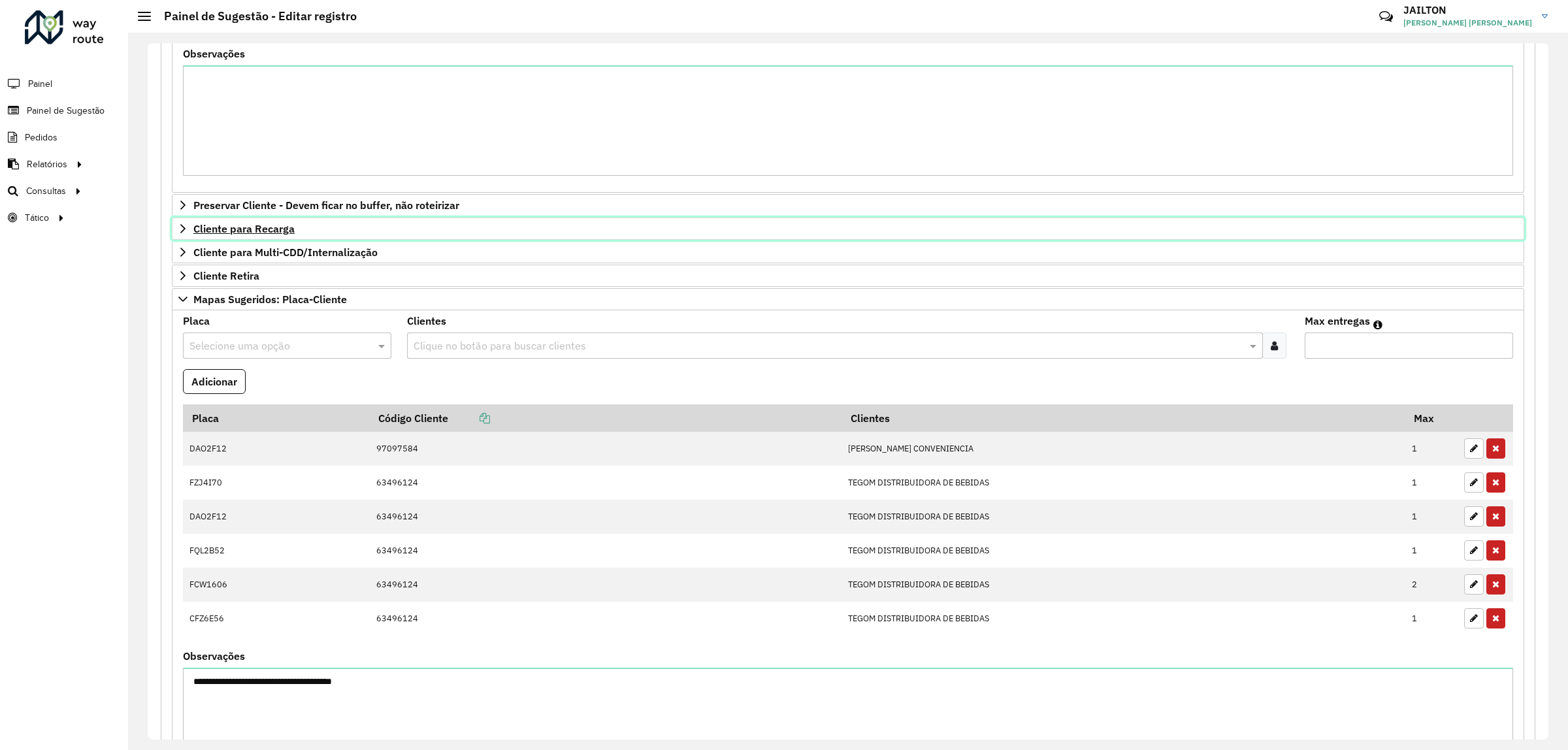
click at [263, 231] on span "Cliente para Recarga" at bounding box center [244, 229] width 101 height 11
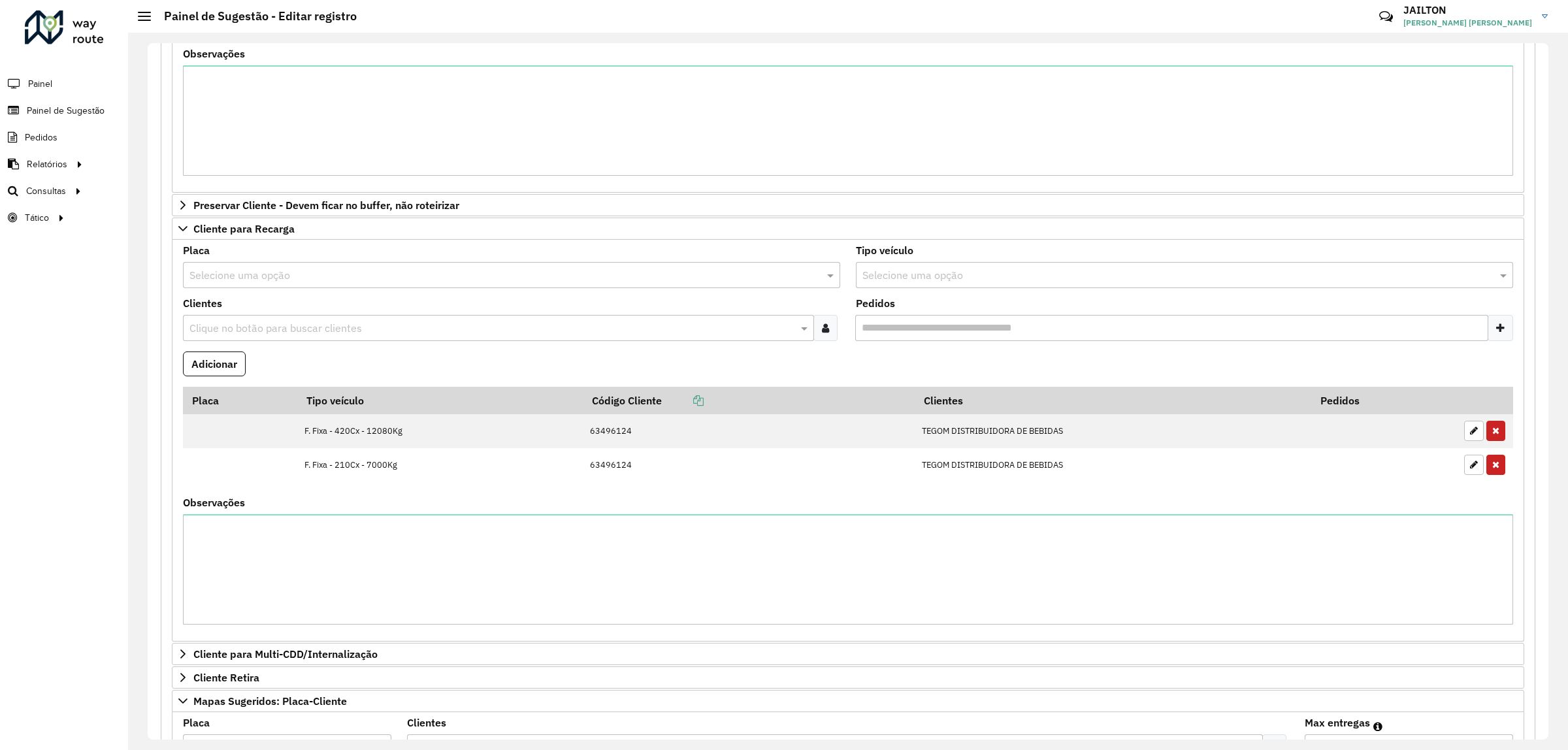
click at [327, 275] on input "text" at bounding box center [498, 275] width 618 height 16
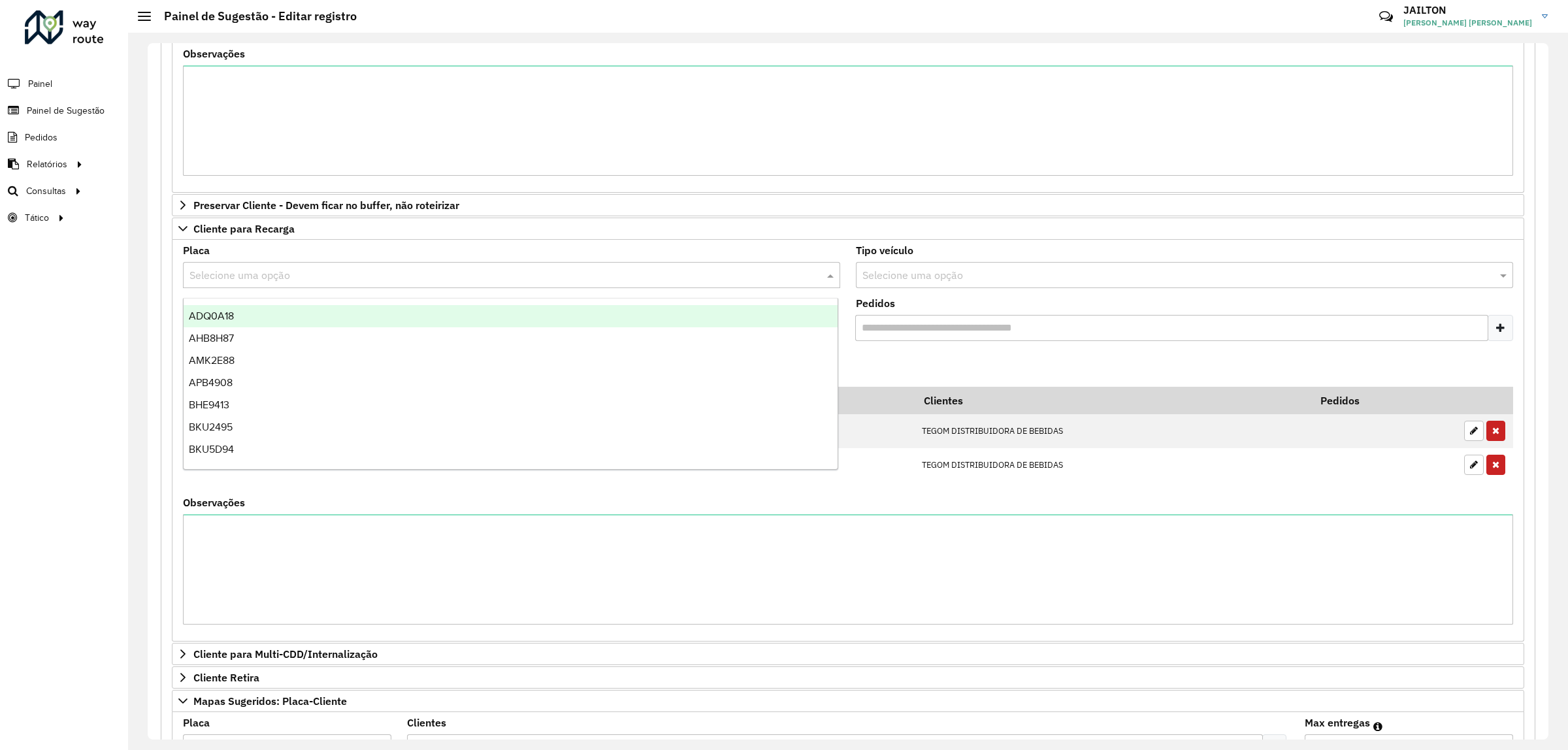
click at [141, 311] on div "**********" at bounding box center [848, 391] width 1440 height 718
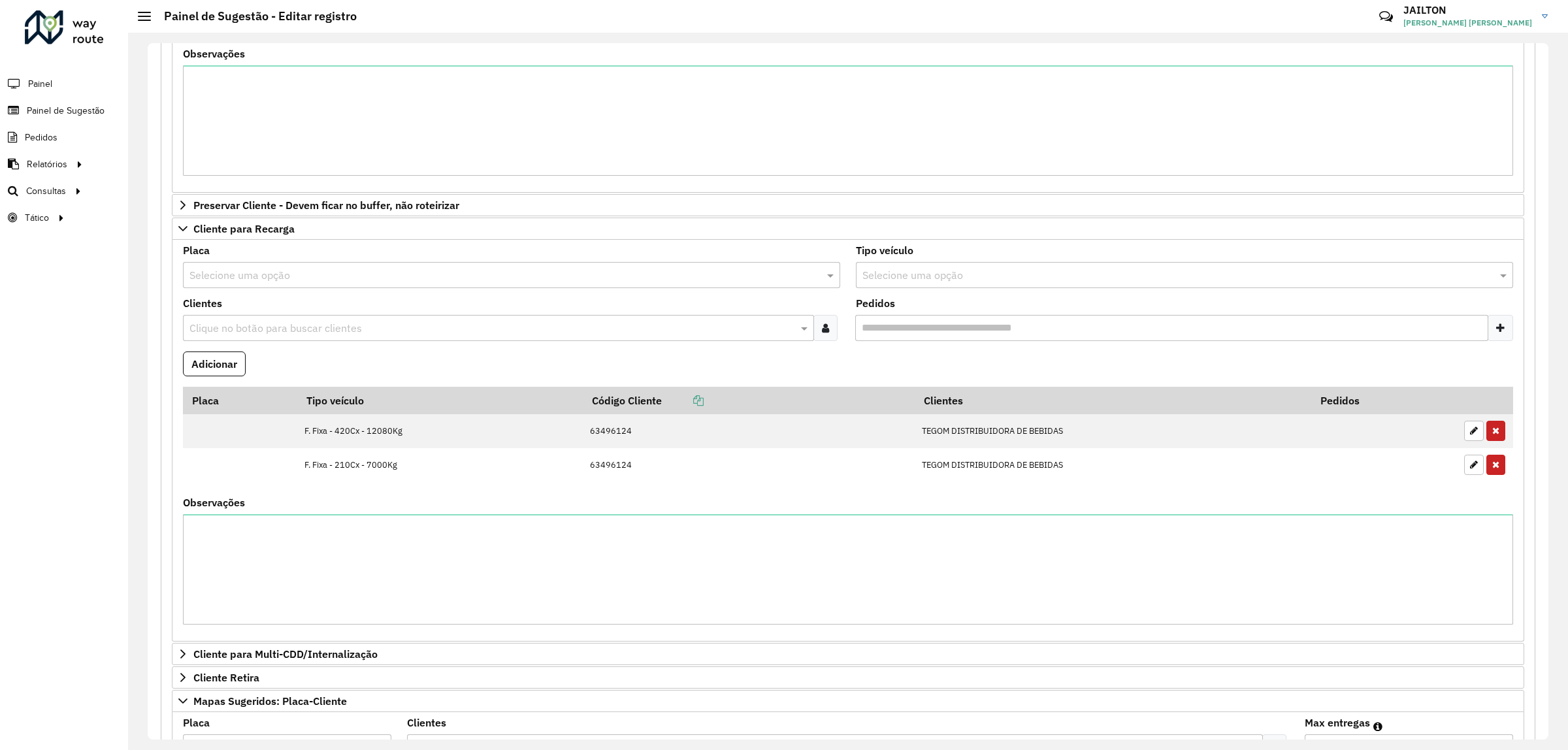
click at [429, 318] on div "Clientes Clique no botão para buscar clientes" at bounding box center [511, 319] width 657 height 42
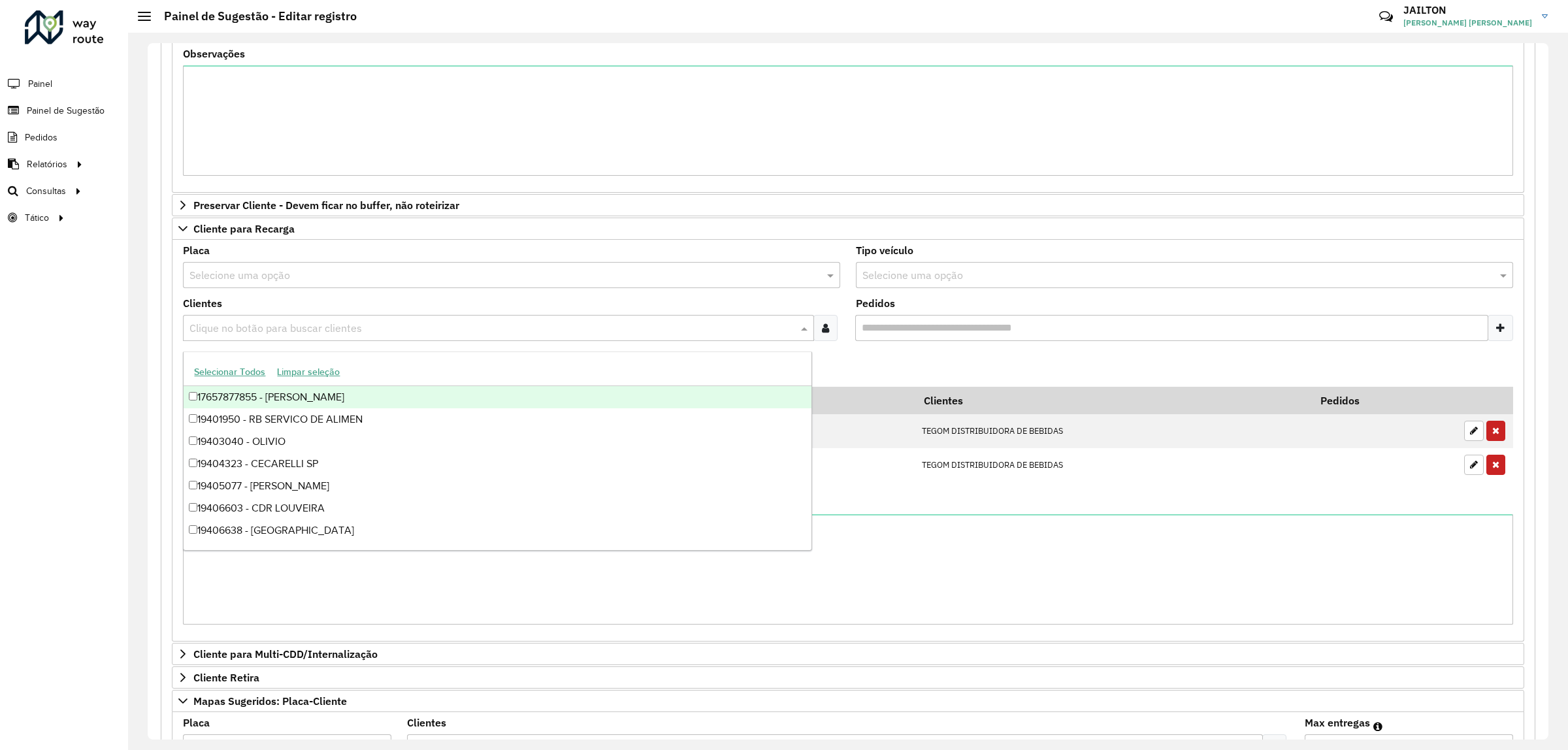
click at [429, 329] on input "text" at bounding box center [492, 329] width 611 height 16
paste input "*****"
type input "*****"
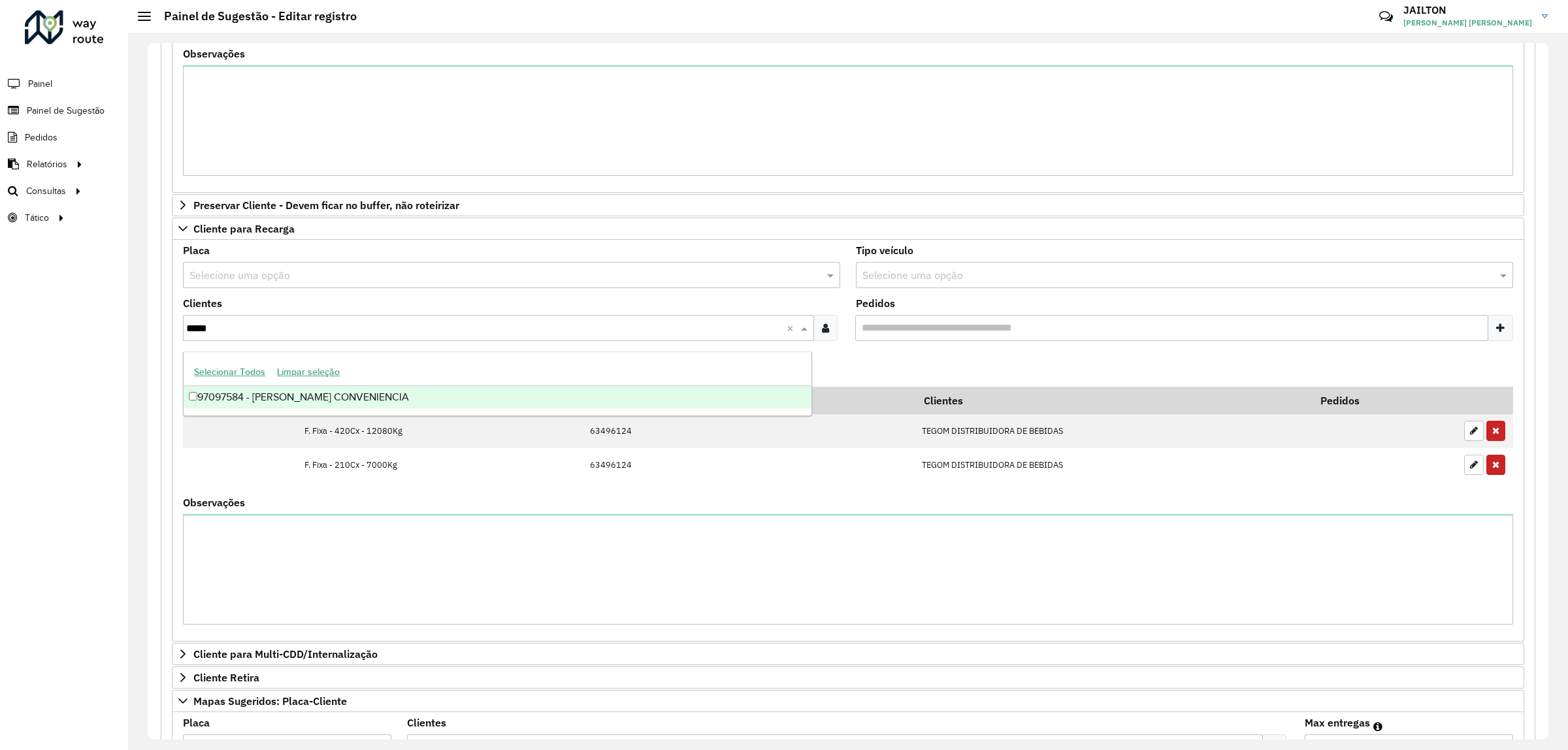
click at [332, 396] on div "97097584 - SOUSA CONVENIENCIA" at bounding box center [497, 397] width 628 height 22
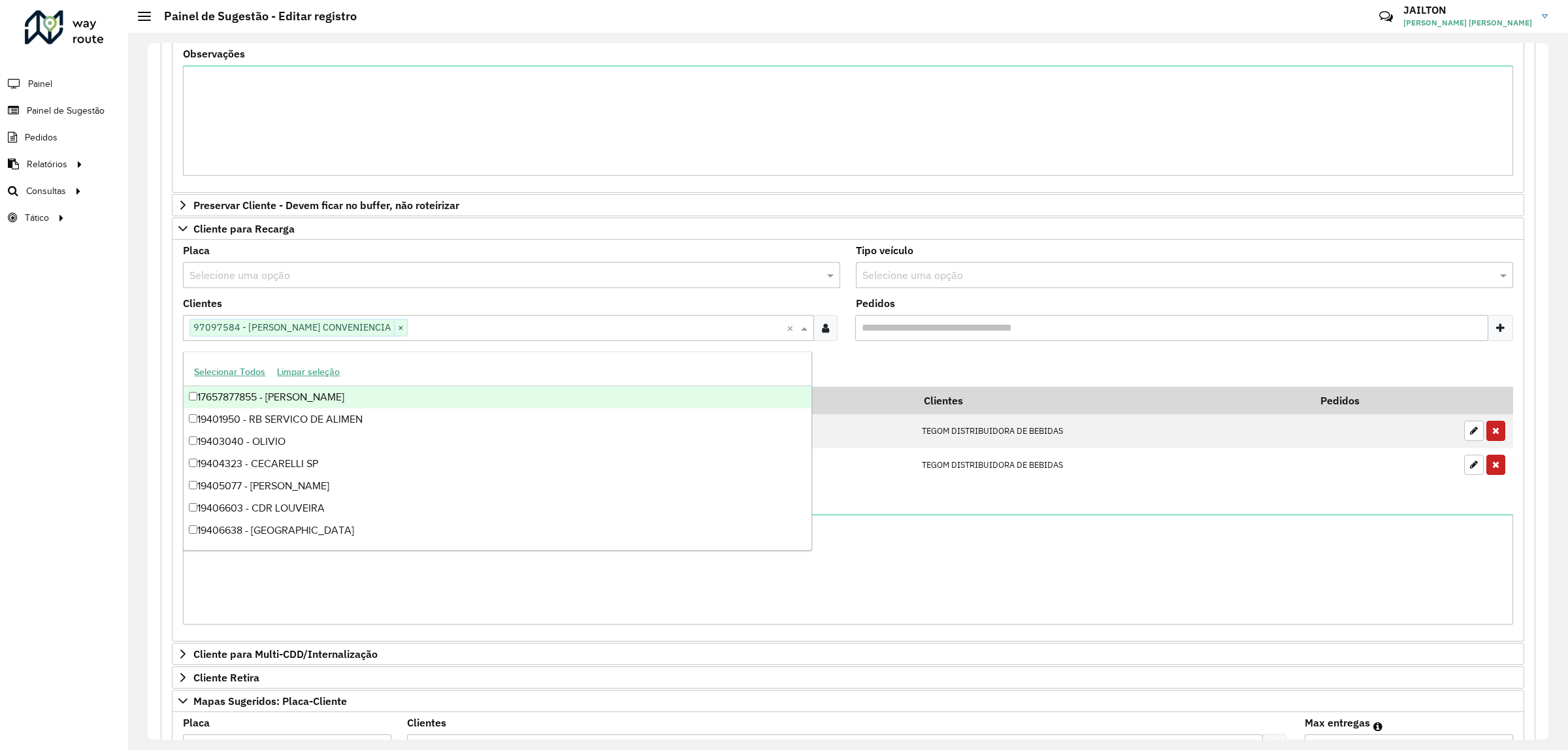
click at [1044, 282] on input "text" at bounding box center [1171, 275] width 618 height 16
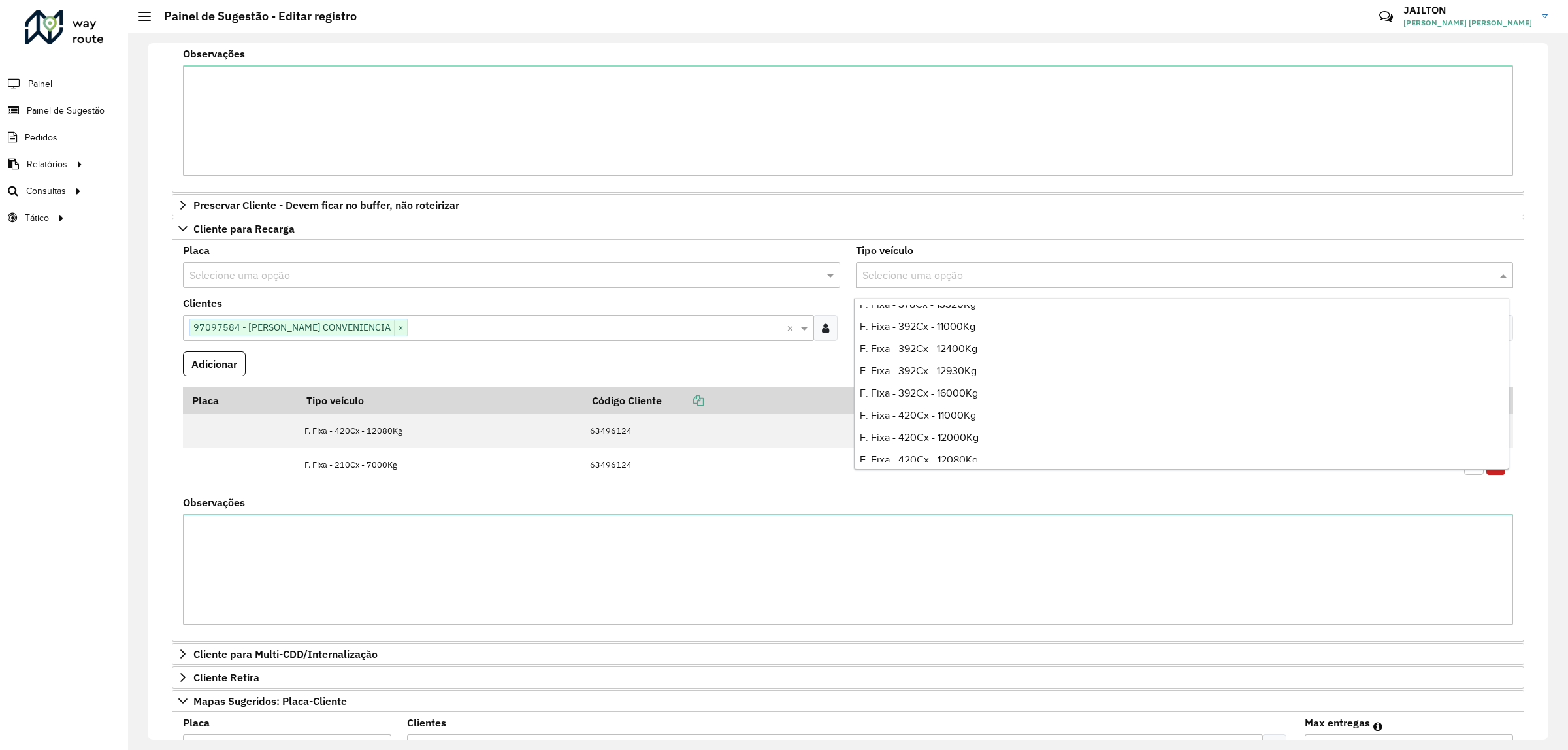
scroll to position [1715, 0]
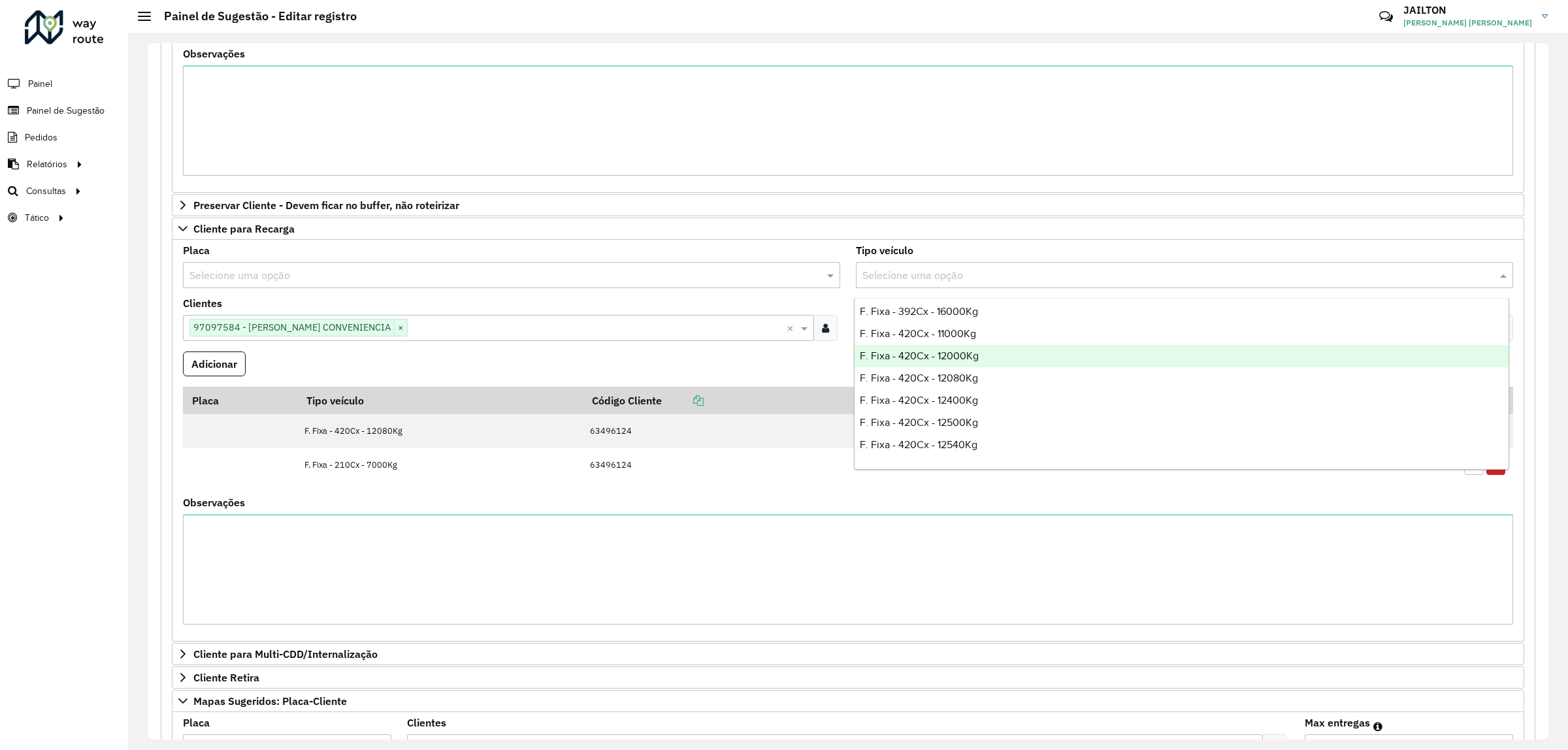
click at [982, 355] on div "F. Fixa - 420Cx - 12000Kg" at bounding box center [1181, 356] width 654 height 22
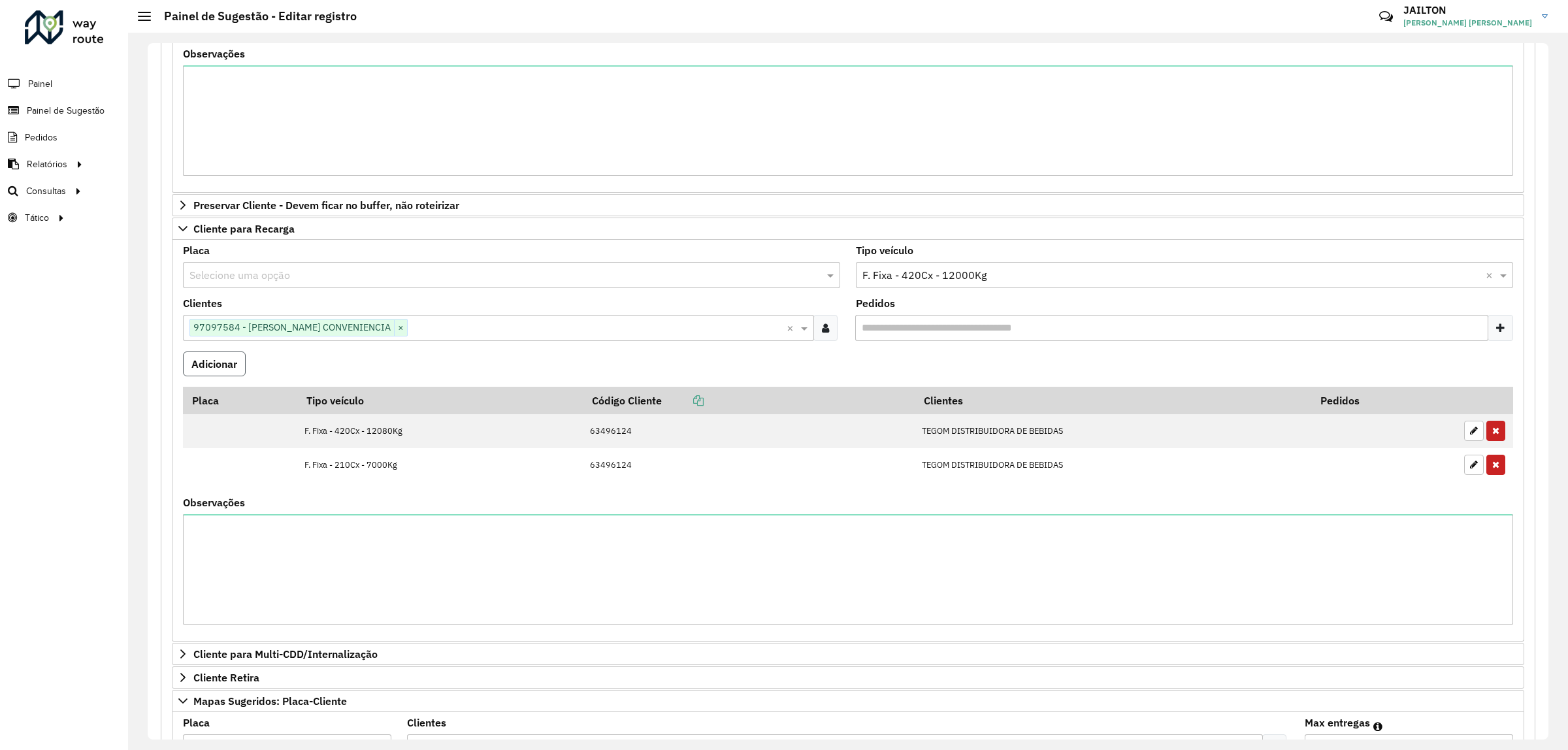
click at [216, 370] on button "Adicionar" at bounding box center [214, 364] width 63 height 25
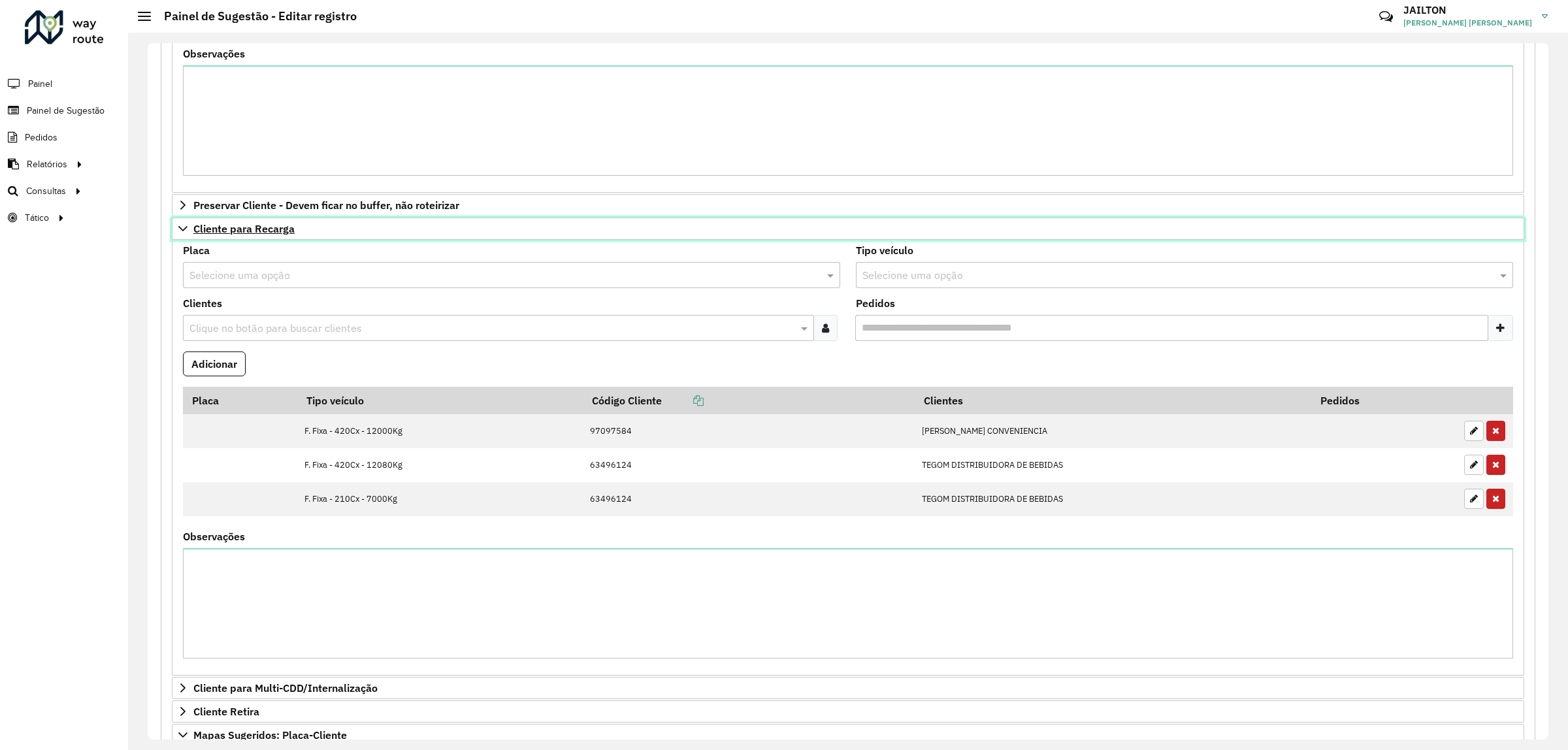
click at [204, 233] on span "Cliente para Recarga" at bounding box center [244, 229] width 101 height 11
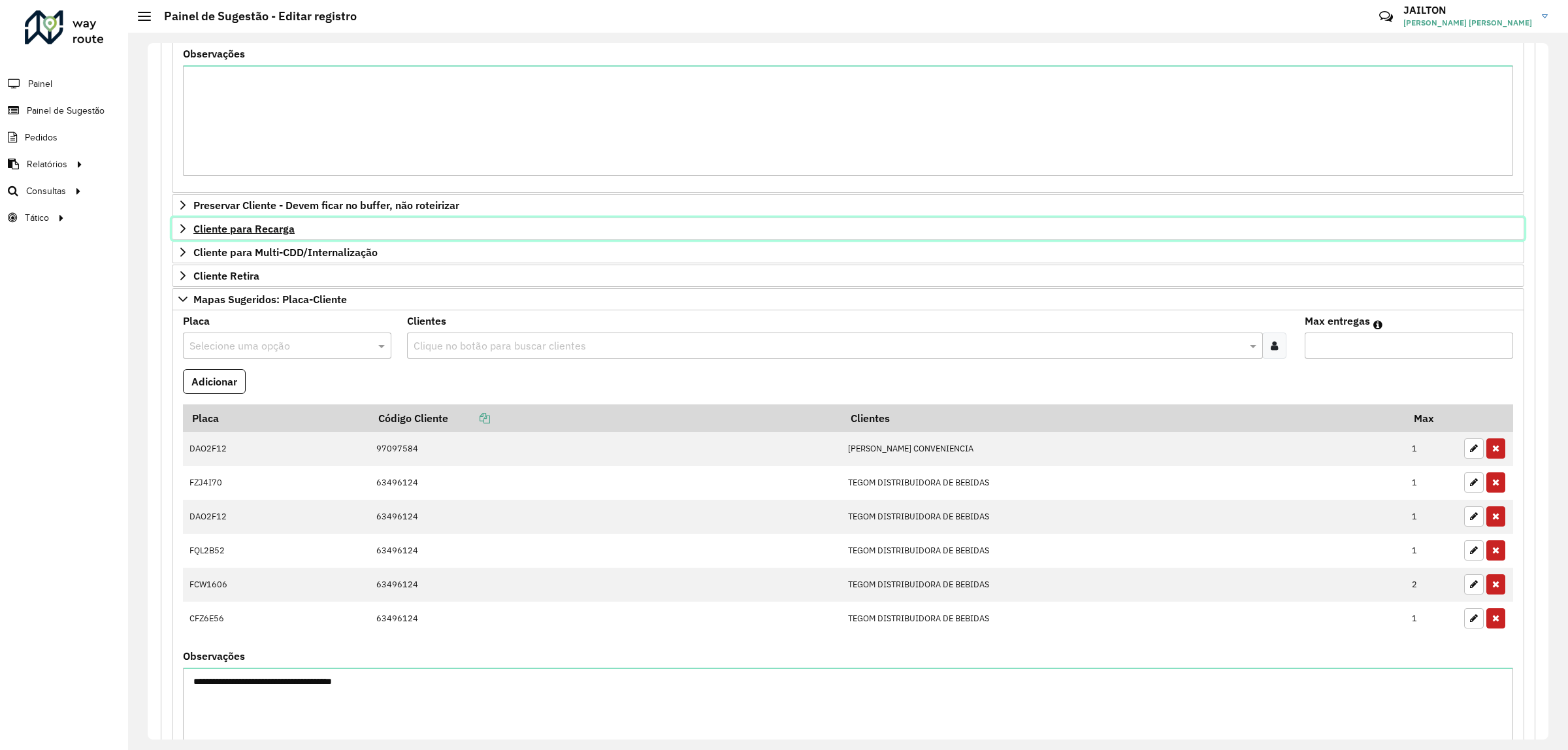
click at [237, 229] on span "Cliente para Recarga" at bounding box center [244, 229] width 101 height 11
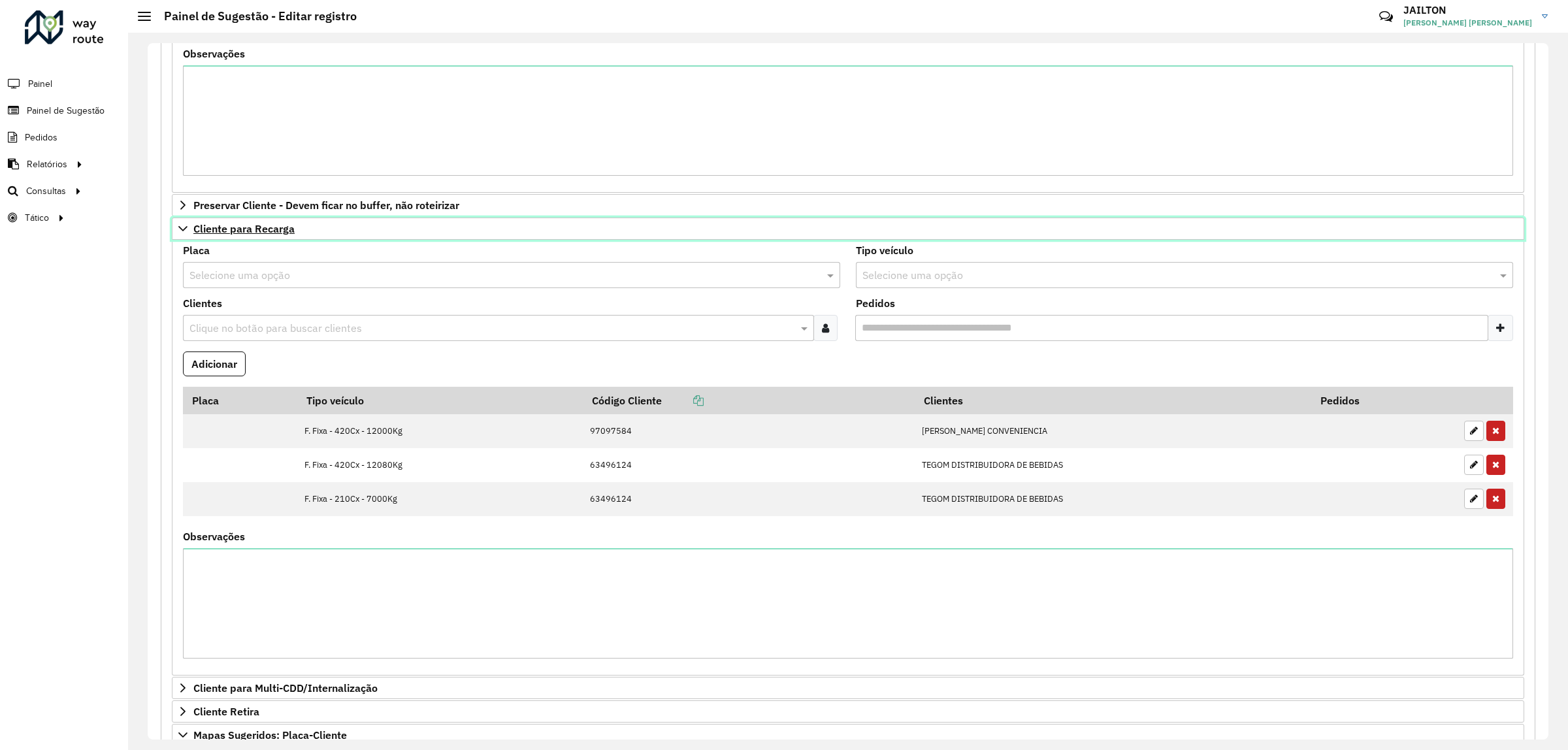
click at [235, 230] on span "Cliente para Recarga" at bounding box center [244, 229] width 101 height 11
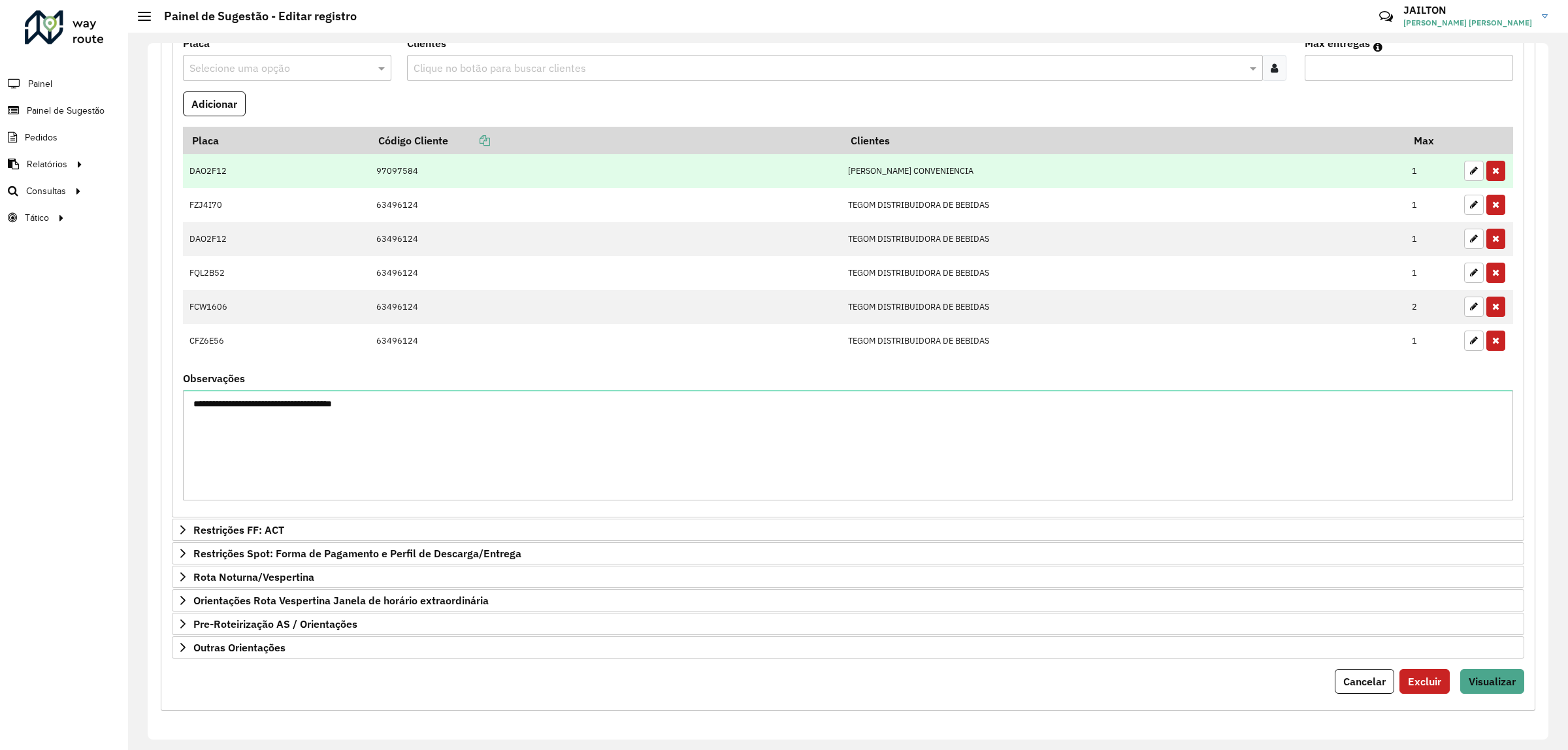
scroll to position [408, 0]
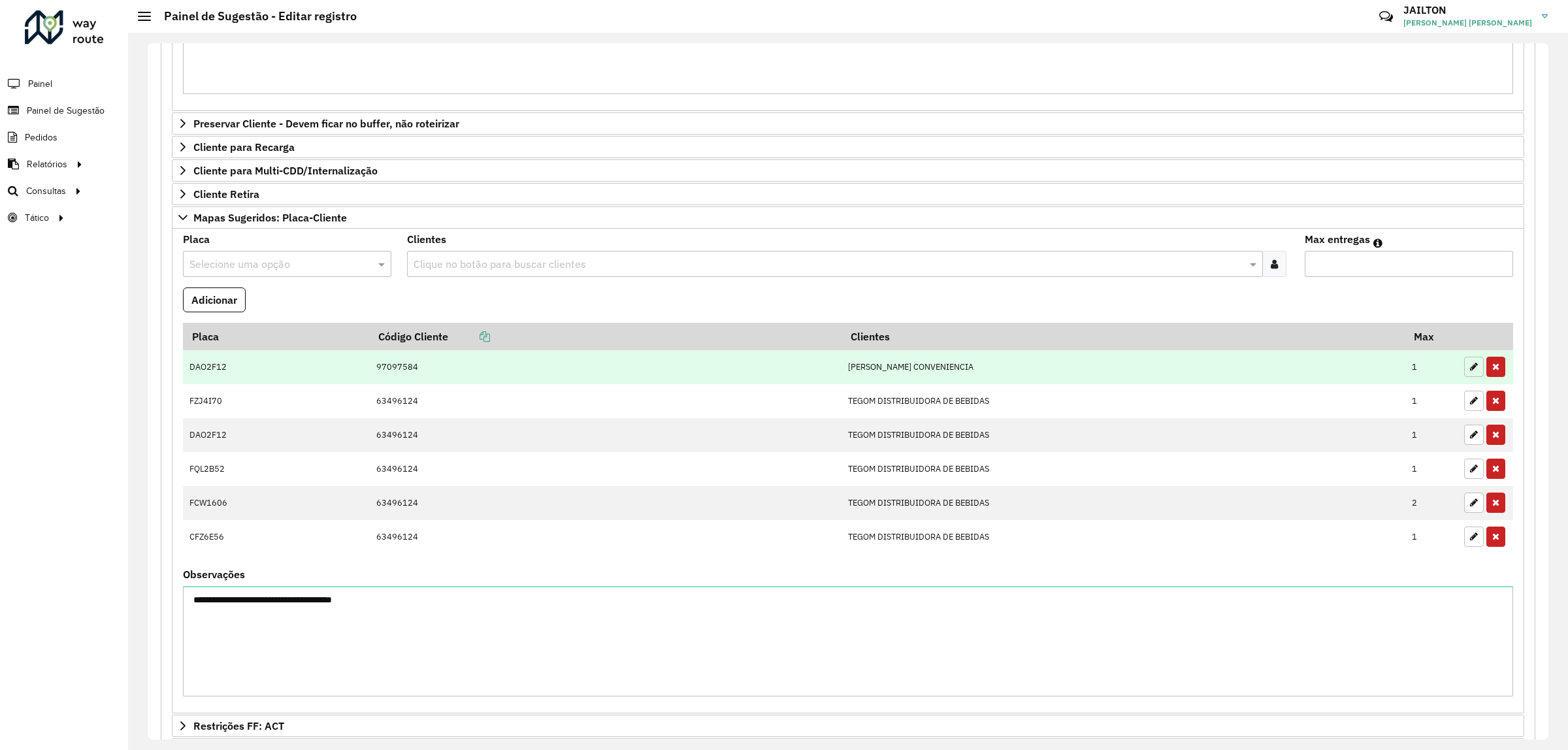
click at [1472, 369] on icon "button" at bounding box center [1474, 366] width 8 height 9
type input "*"
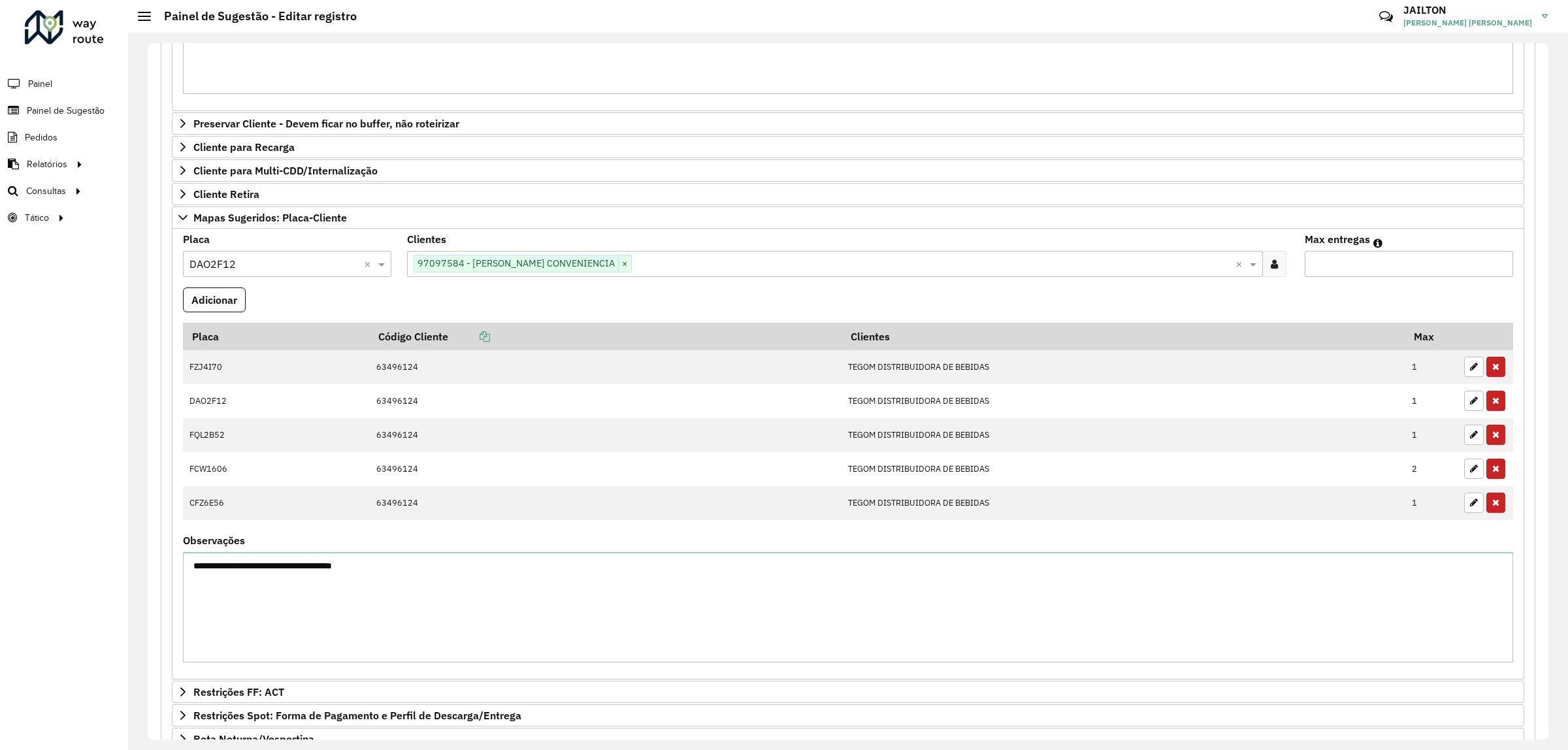
drag, startPoint x: 275, startPoint y: 268, endPoint x: 282, endPoint y: 267, distance: 7.1
click at [273, 267] on input "text" at bounding box center [273, 265] width 169 height 16
click at [361, 270] on div at bounding box center [287, 264] width 209 height 17
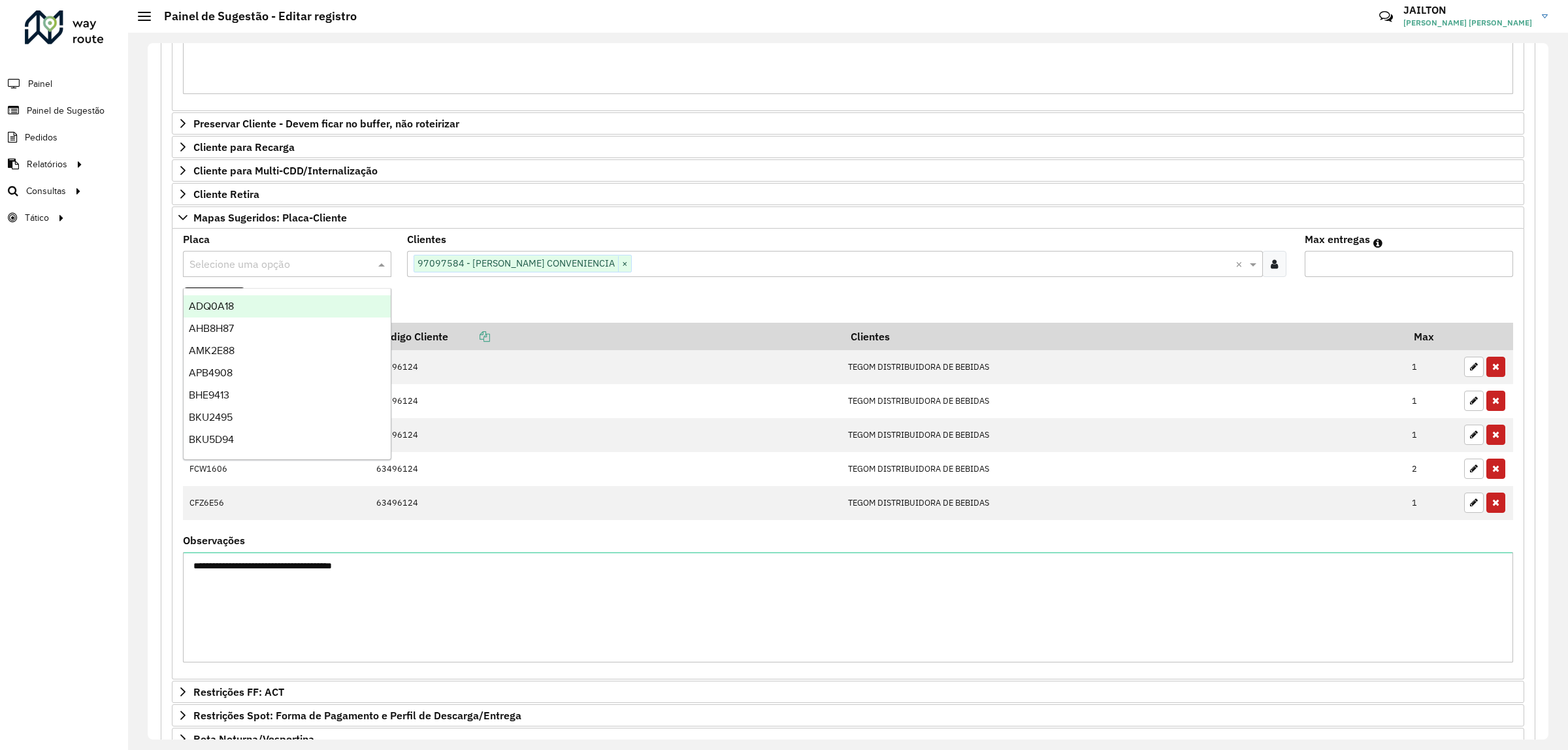
click at [331, 265] on input "text" at bounding box center [273, 265] width 169 height 16
type input "***"
click at [333, 305] on div "FCW1606" at bounding box center [286, 306] width 206 height 22
click at [218, 298] on button "Adicionar" at bounding box center [214, 300] width 63 height 25
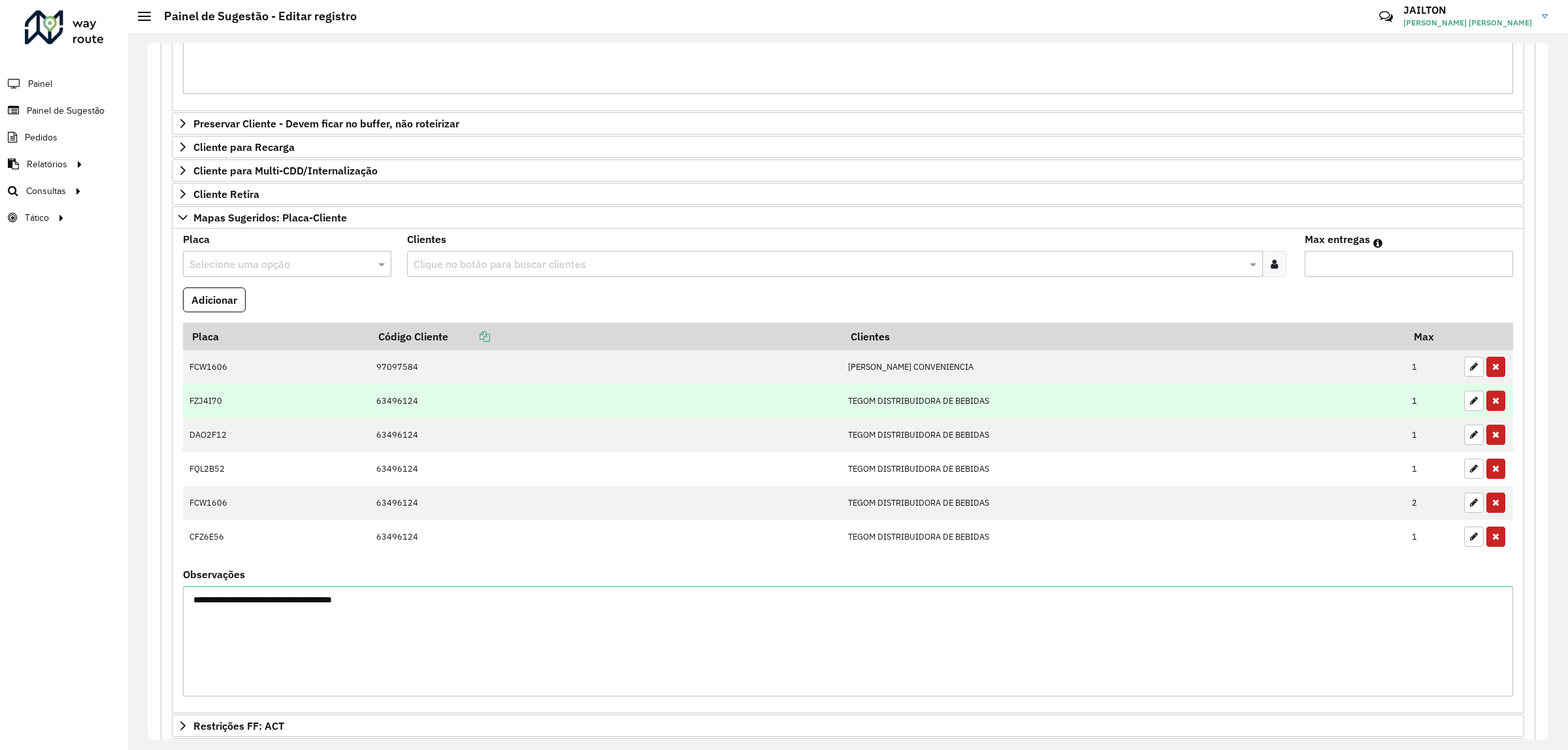
scroll to position [572, 0]
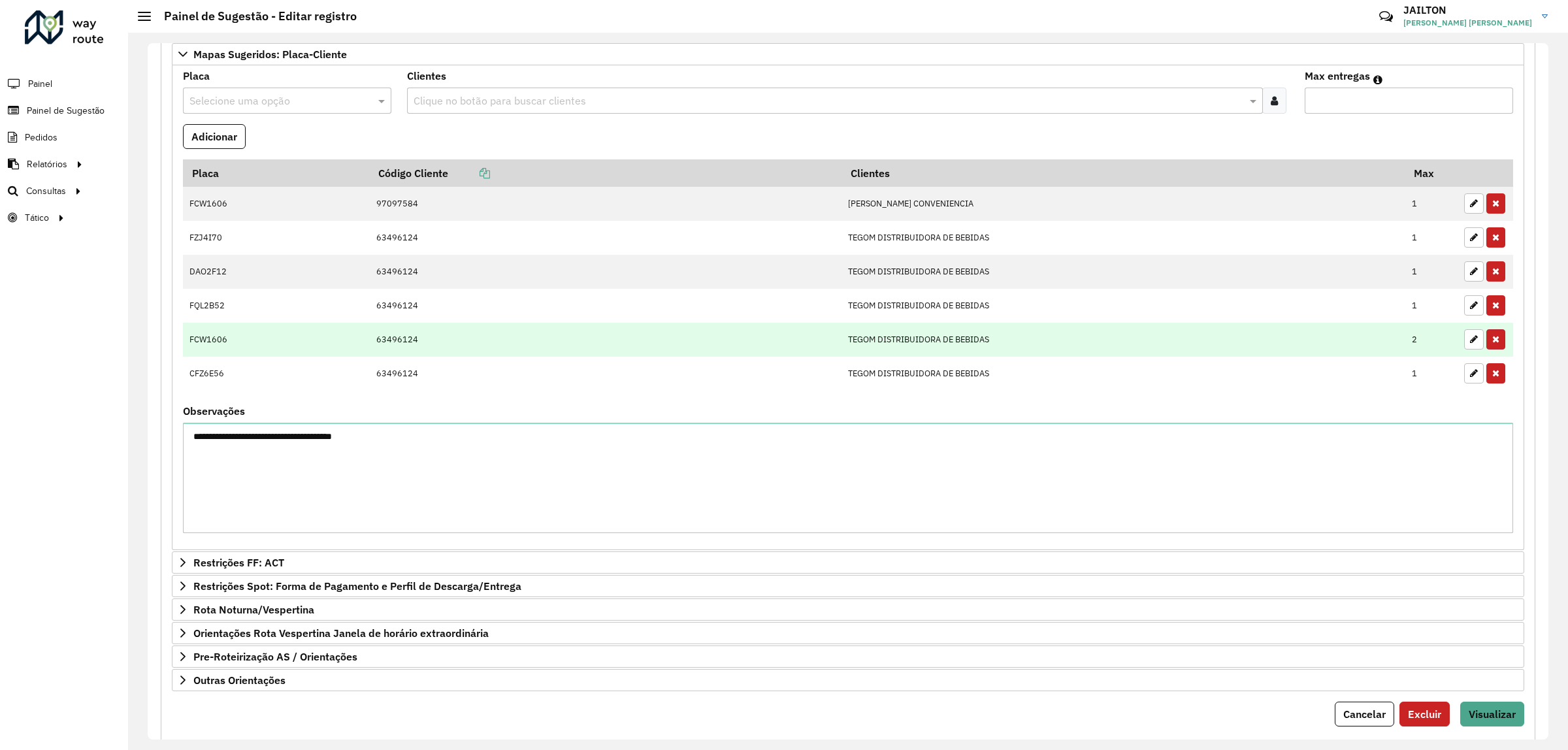
click at [1492, 344] on icon "button" at bounding box center [1496, 339] width 7 height 9
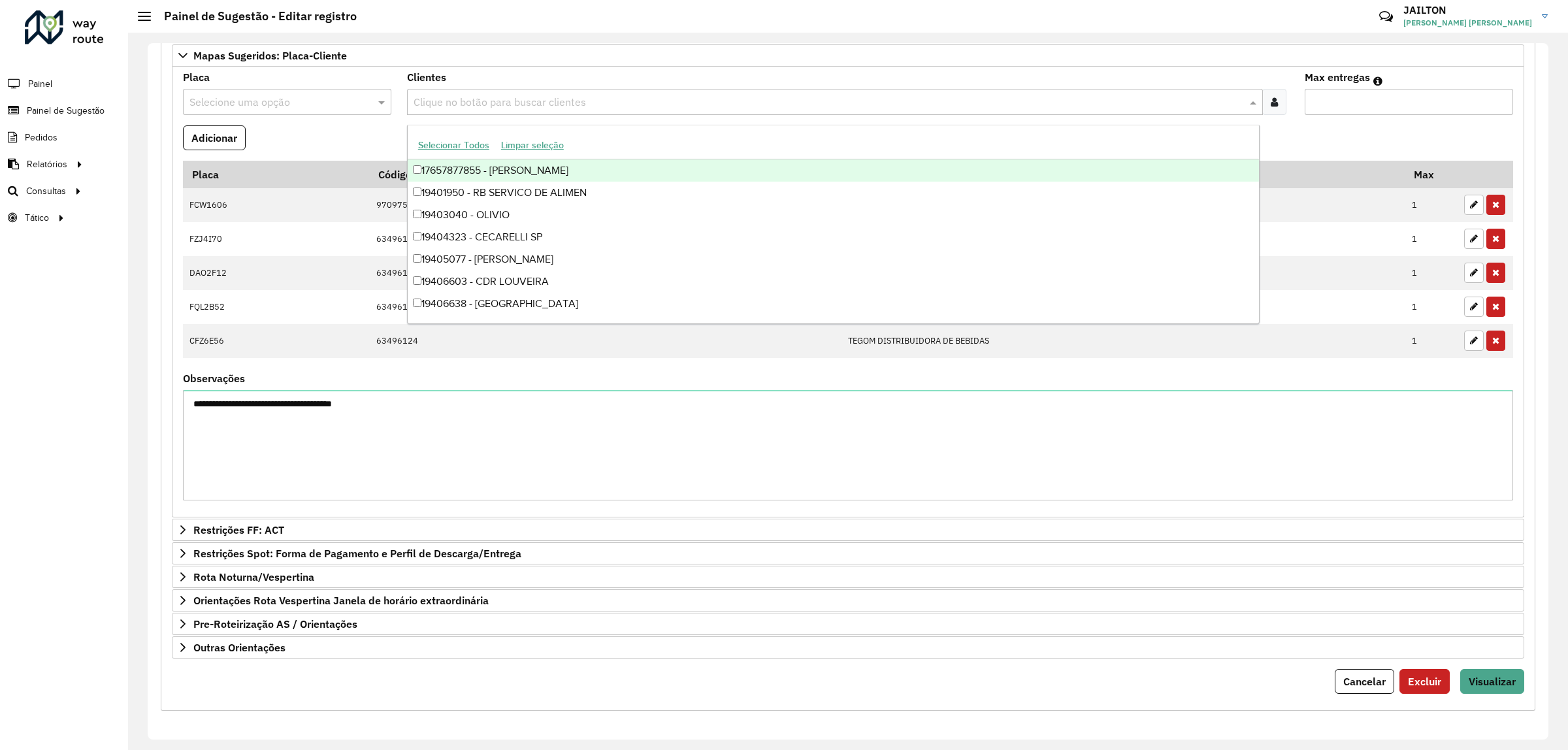
click at [507, 104] on input "text" at bounding box center [829, 103] width 836 height 16
paste input "*****"
type input "*****"
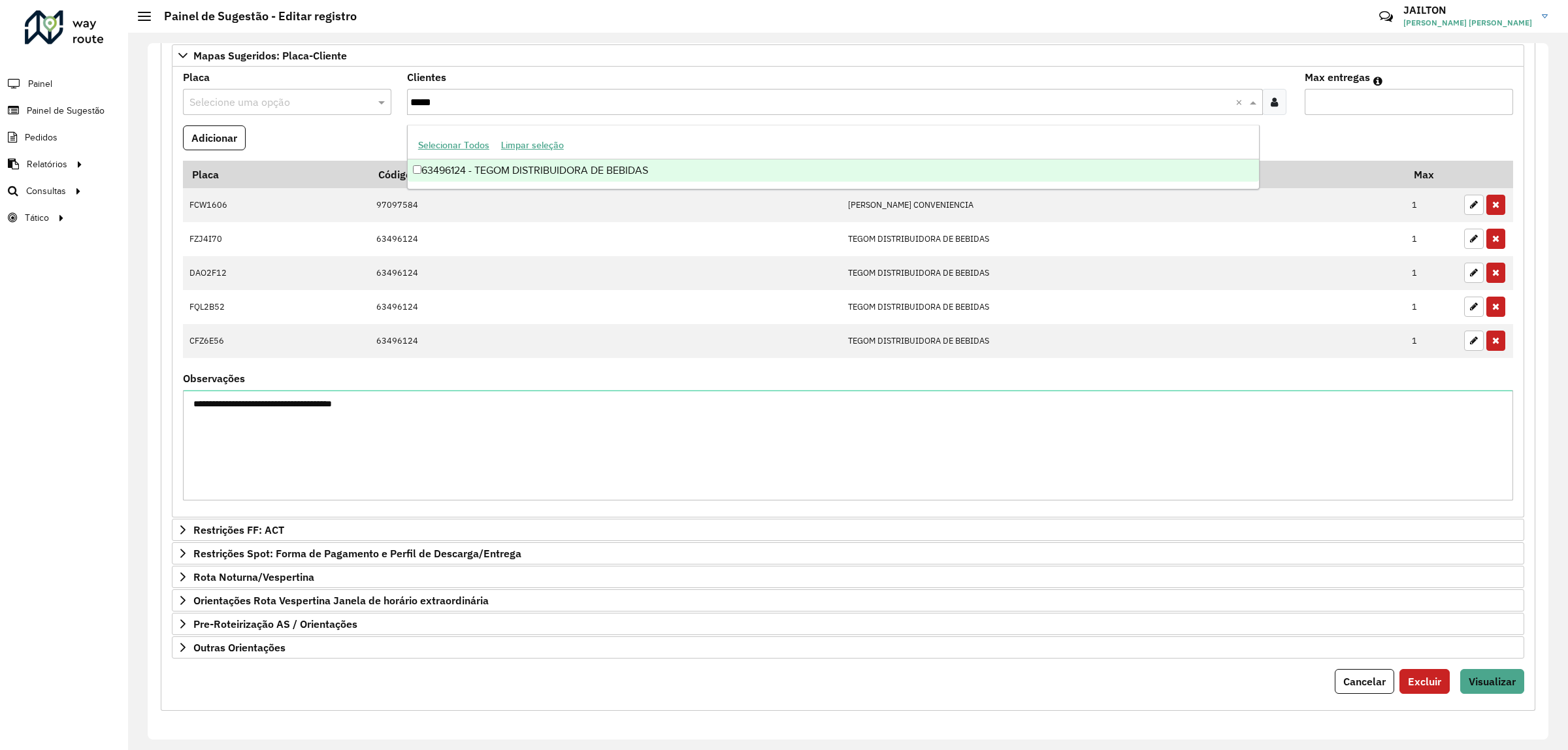
click at [532, 165] on div "63496124 - TEGOM DISTRIBUIDORA DE BEBIDAS" at bounding box center [834, 170] width 852 height 22
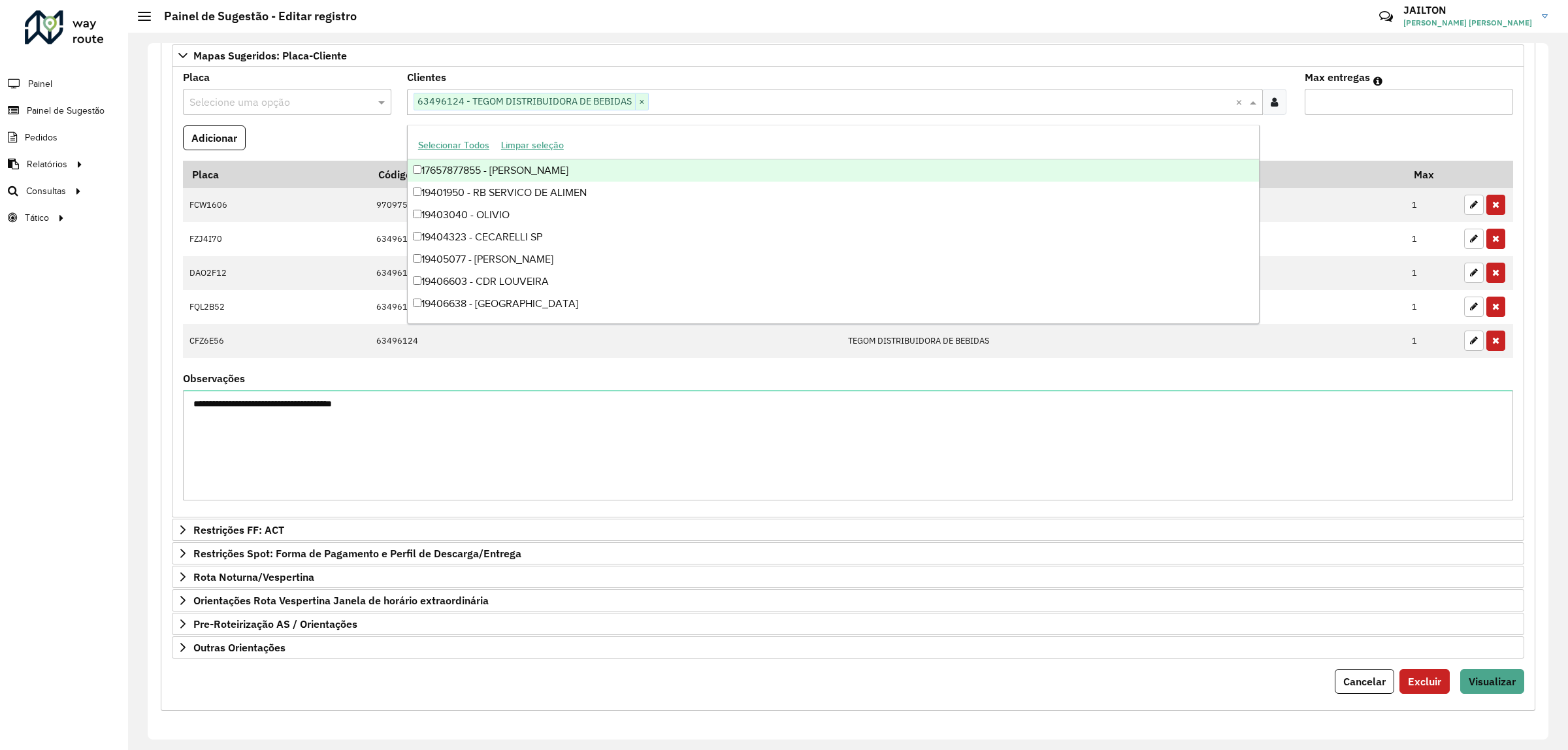
click at [275, 96] on input "text" at bounding box center [273, 103] width 169 height 16
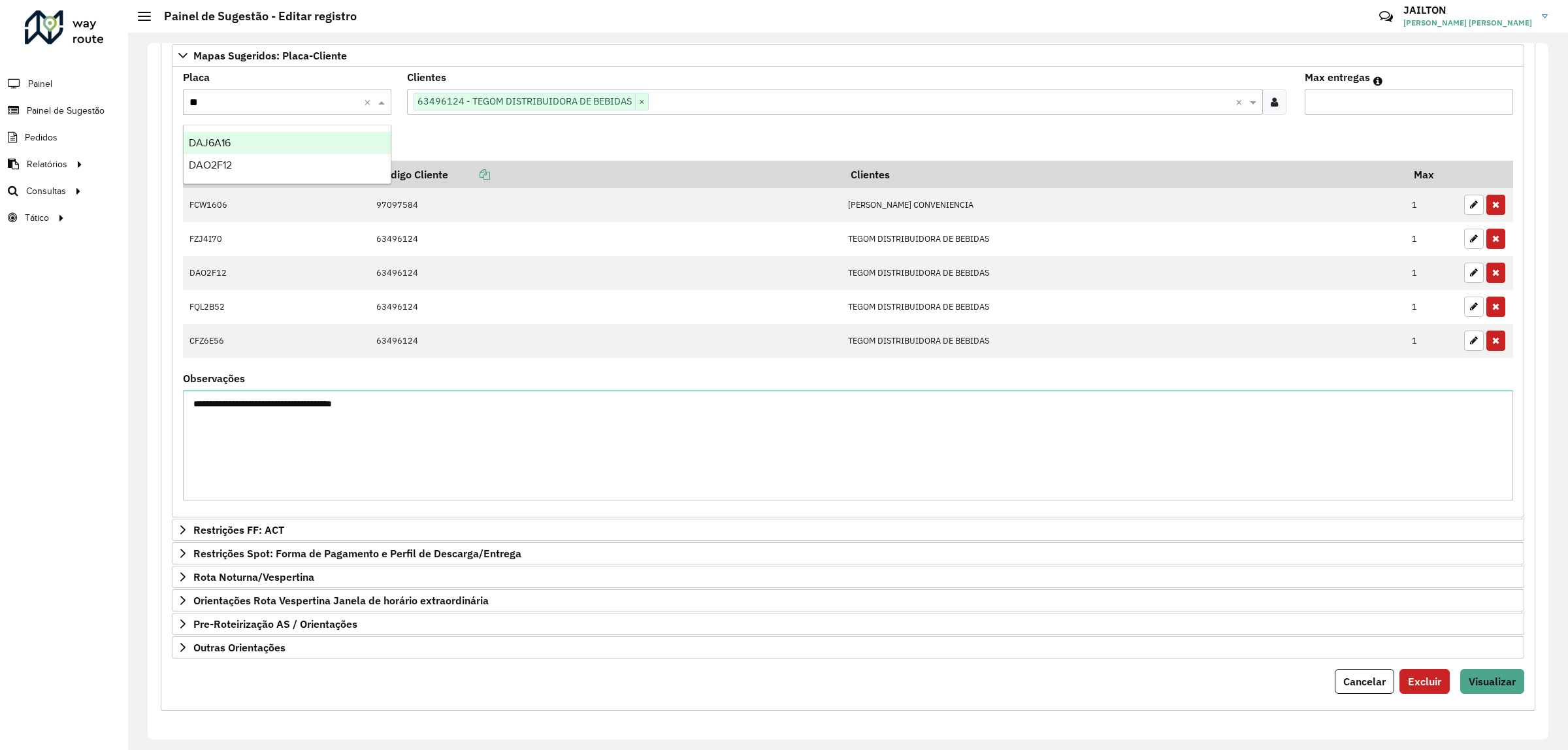
type input "***"
drag, startPoint x: 1458, startPoint y: 100, endPoint x: 1466, endPoint y: 99, distance: 8.1
click at [1465, 99] on input "Max entregas" at bounding box center [1409, 102] width 209 height 26
drag, startPoint x: 1490, startPoint y: 99, endPoint x: 1498, endPoint y: 101, distance: 8.2
click at [1490, 99] on input "Max entregas" at bounding box center [1409, 102] width 209 height 26
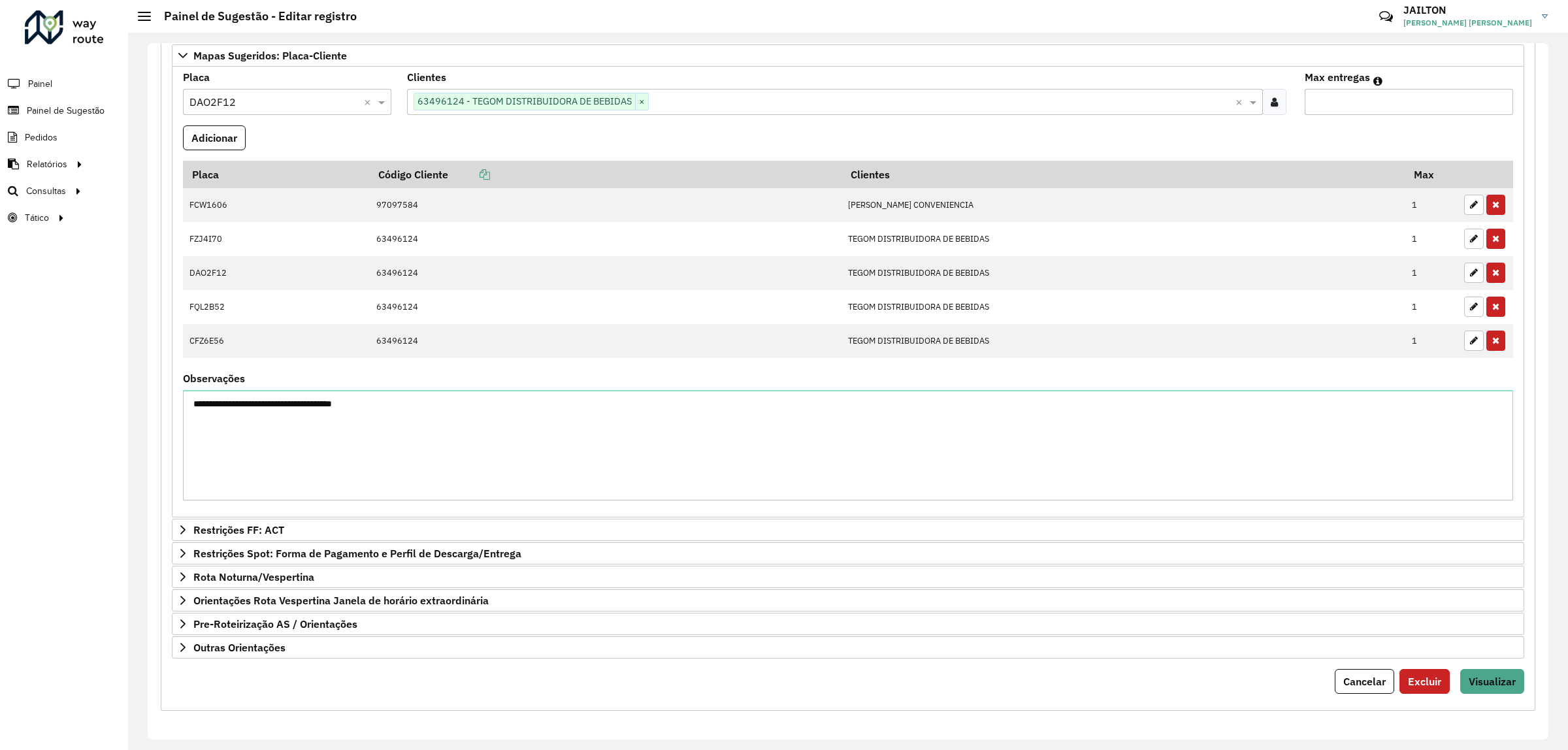
click at [1500, 101] on input "*" at bounding box center [1409, 102] width 209 height 26
type input "*"
click at [1500, 101] on input "*" at bounding box center [1409, 102] width 209 height 26
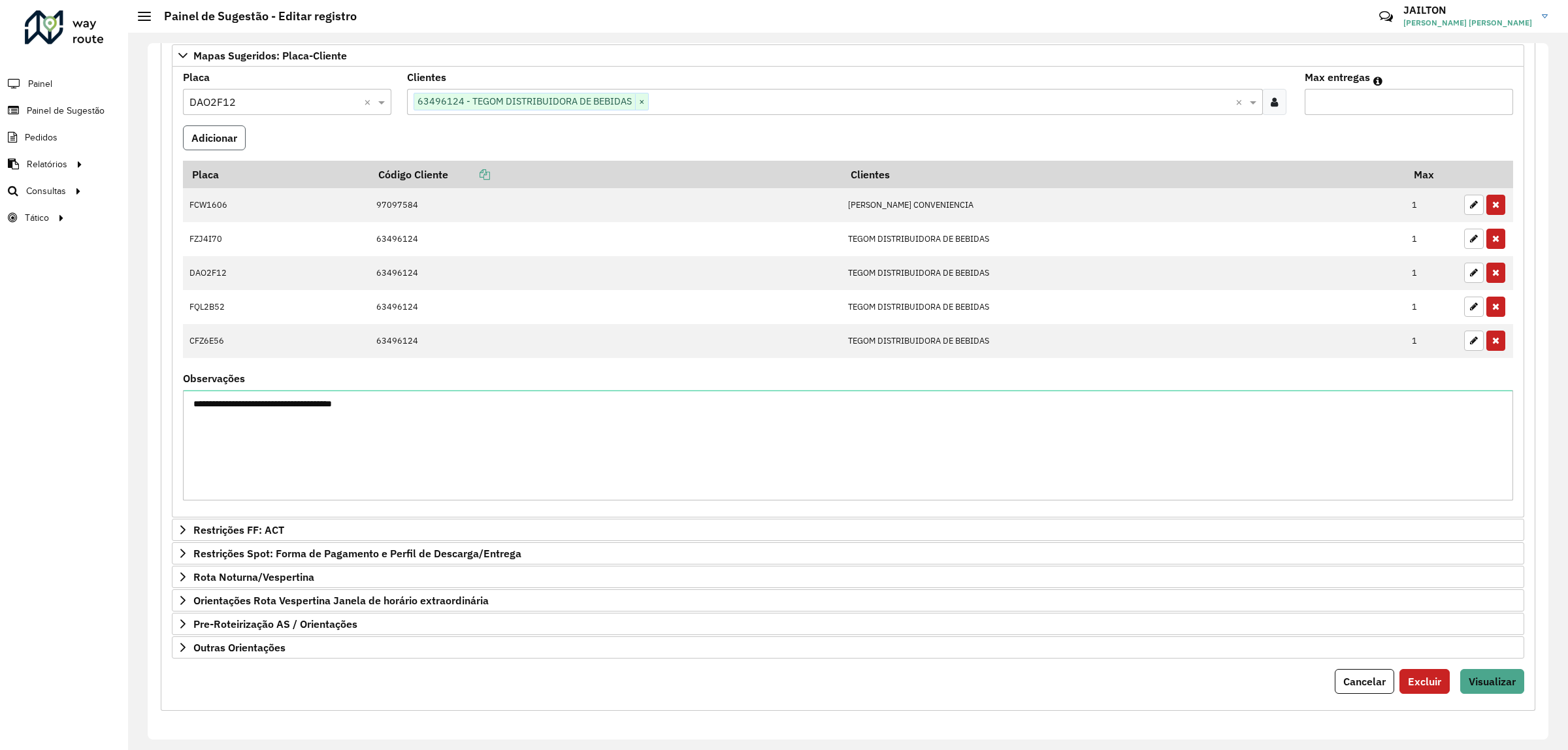
click at [216, 142] on button "Adicionar" at bounding box center [214, 137] width 63 height 25
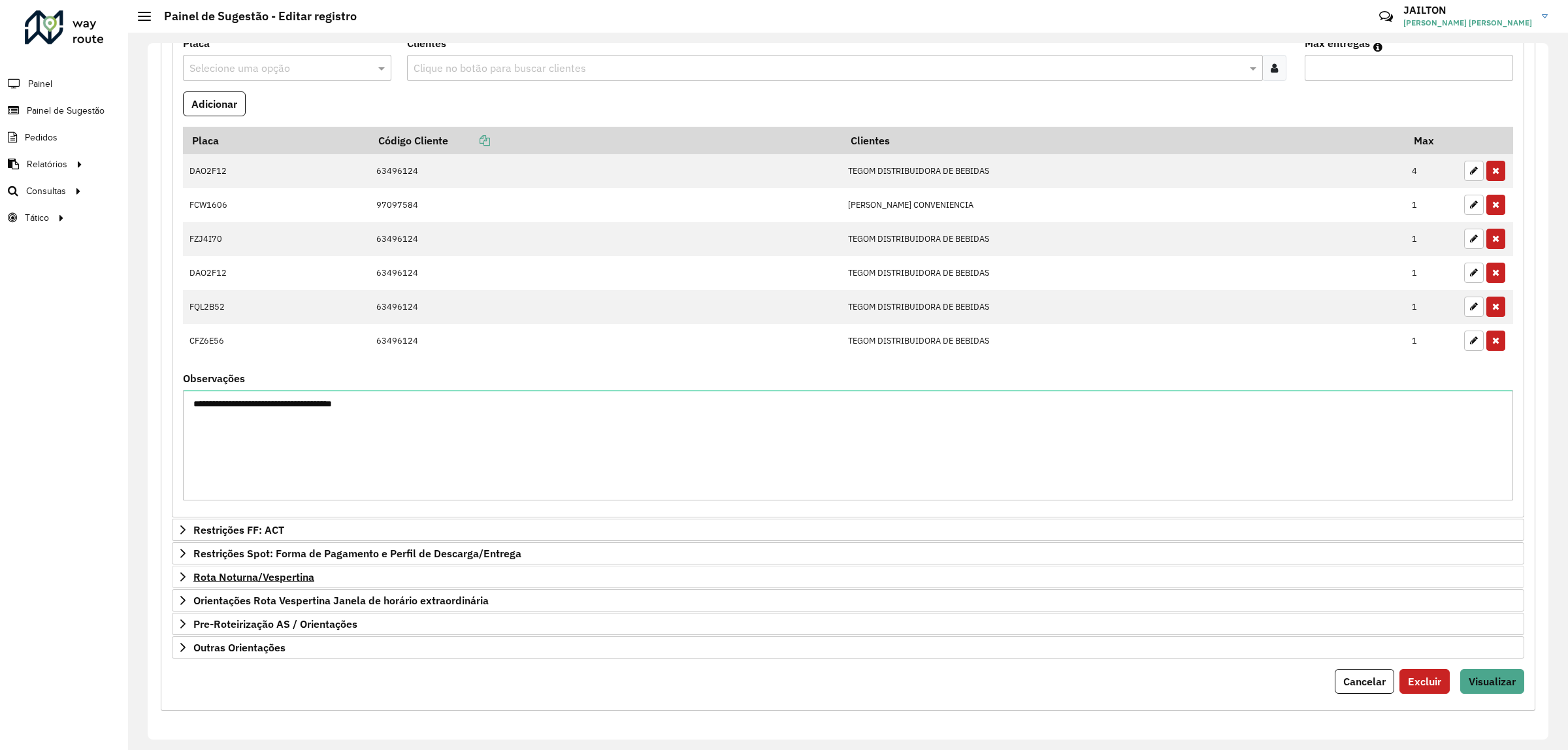
scroll to position [737, 0]
drag, startPoint x: 421, startPoint y: 419, endPoint x: 23, endPoint y: 411, distance: 398.1
click at [22, 413] on div "**********" at bounding box center [784, 375] width 1568 height 750
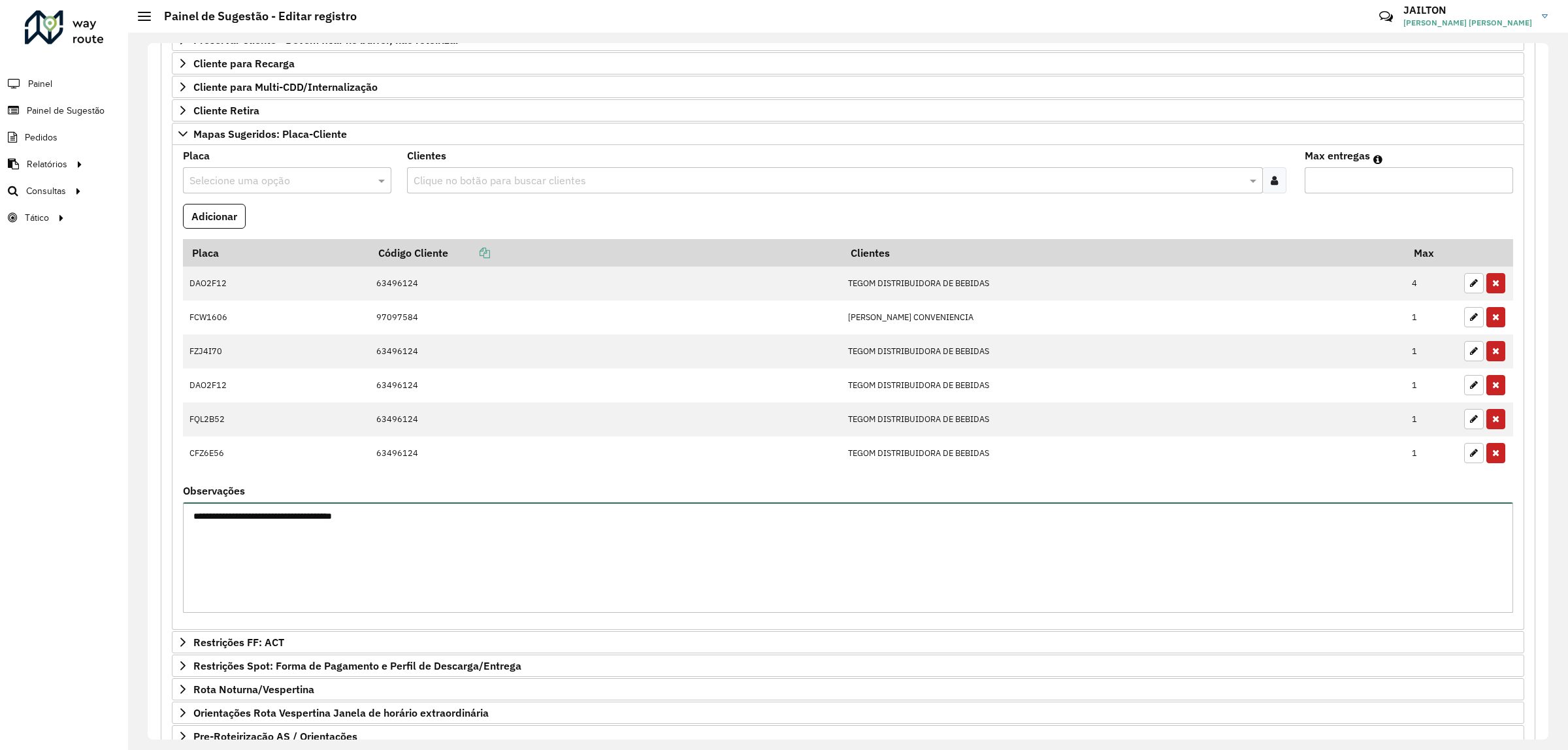
click at [386, 613] on textarea "**********" at bounding box center [848, 558] width 1331 height 111
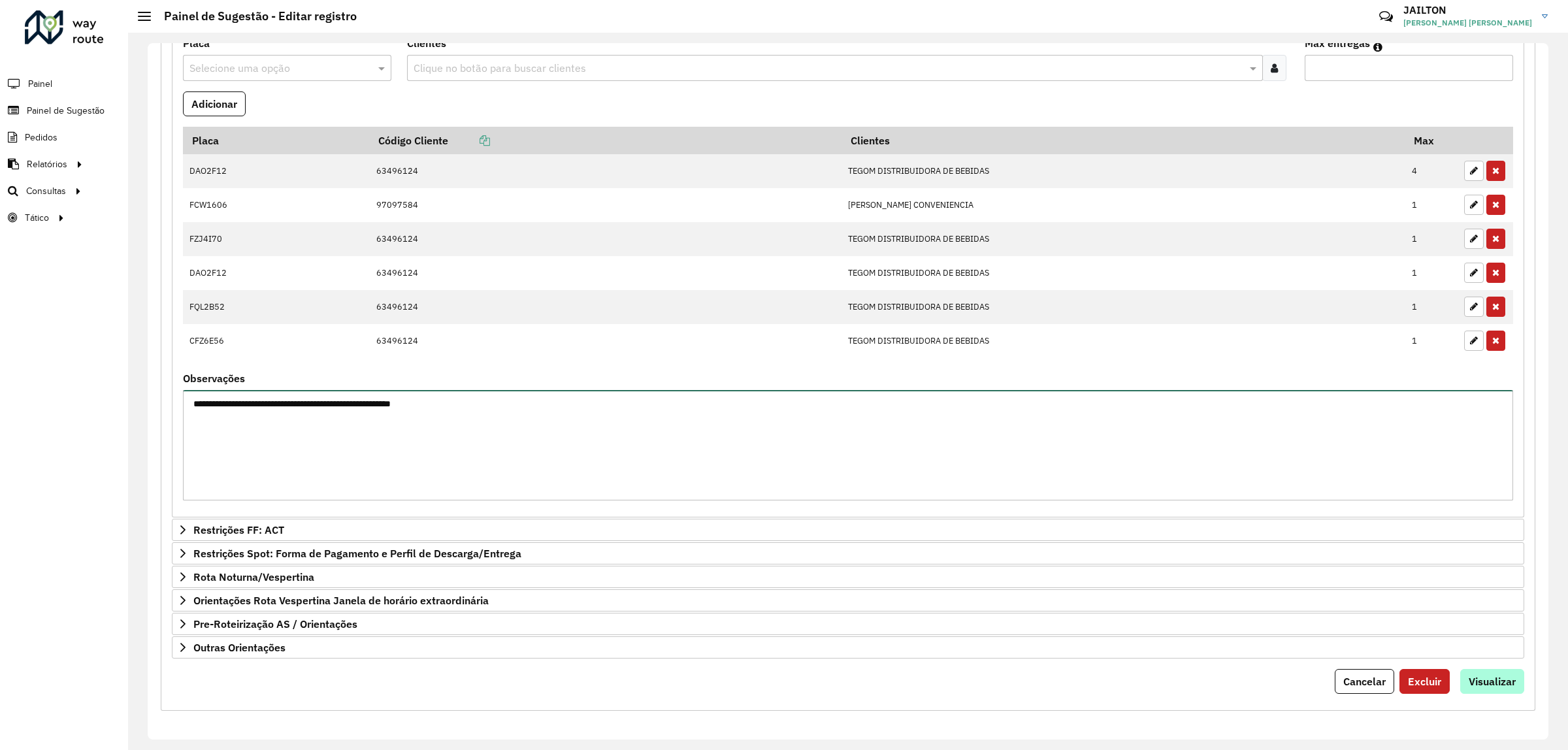
type textarea "**********"
click at [1488, 687] on span "Visualizar" at bounding box center [1492, 681] width 47 height 13
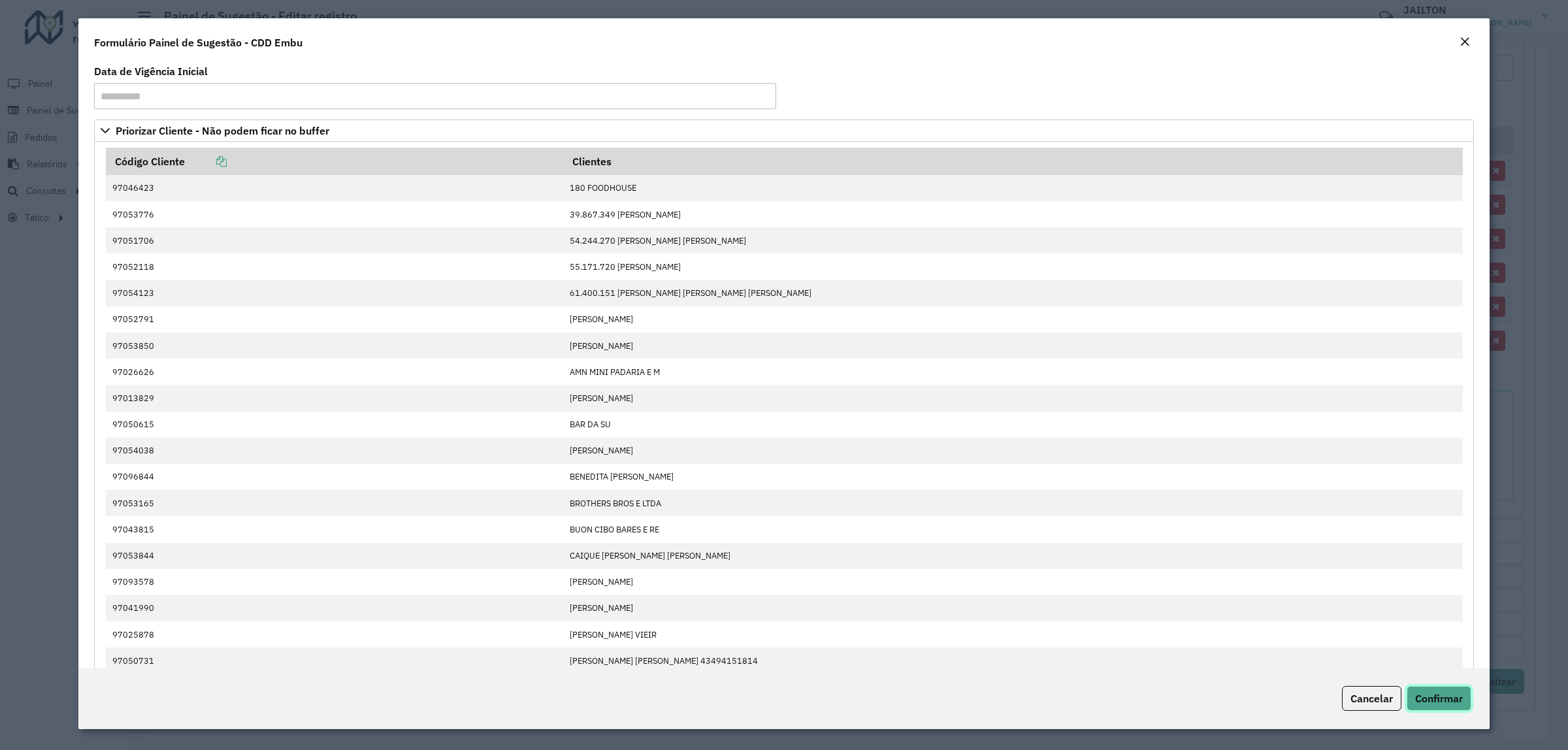
click at [1452, 704] on span "Confirmar" at bounding box center [1439, 698] width 47 height 13
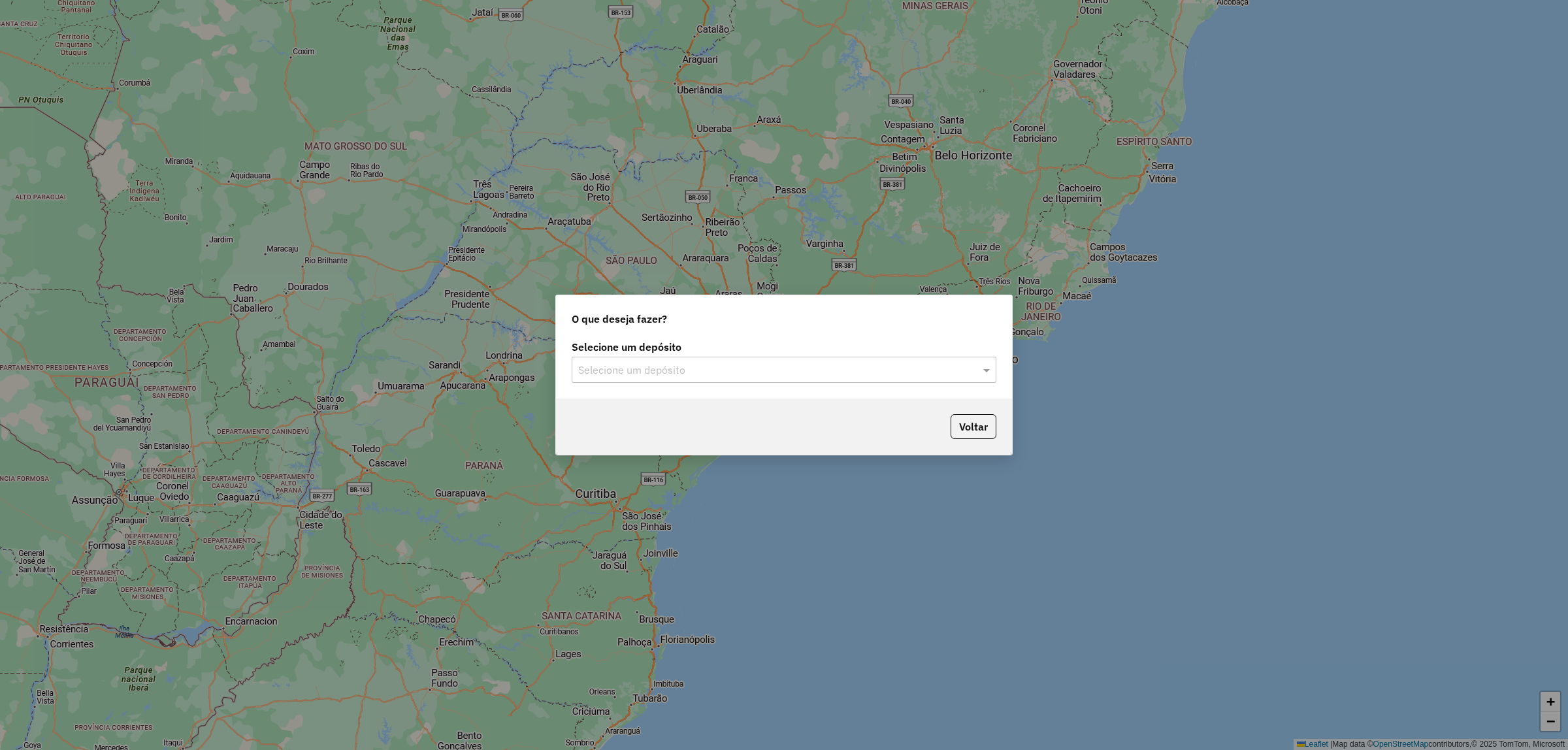
click at [713, 376] on input "text" at bounding box center [771, 370] width 386 height 16
click at [678, 408] on div "CDD Embu" at bounding box center [784, 407] width 424 height 22
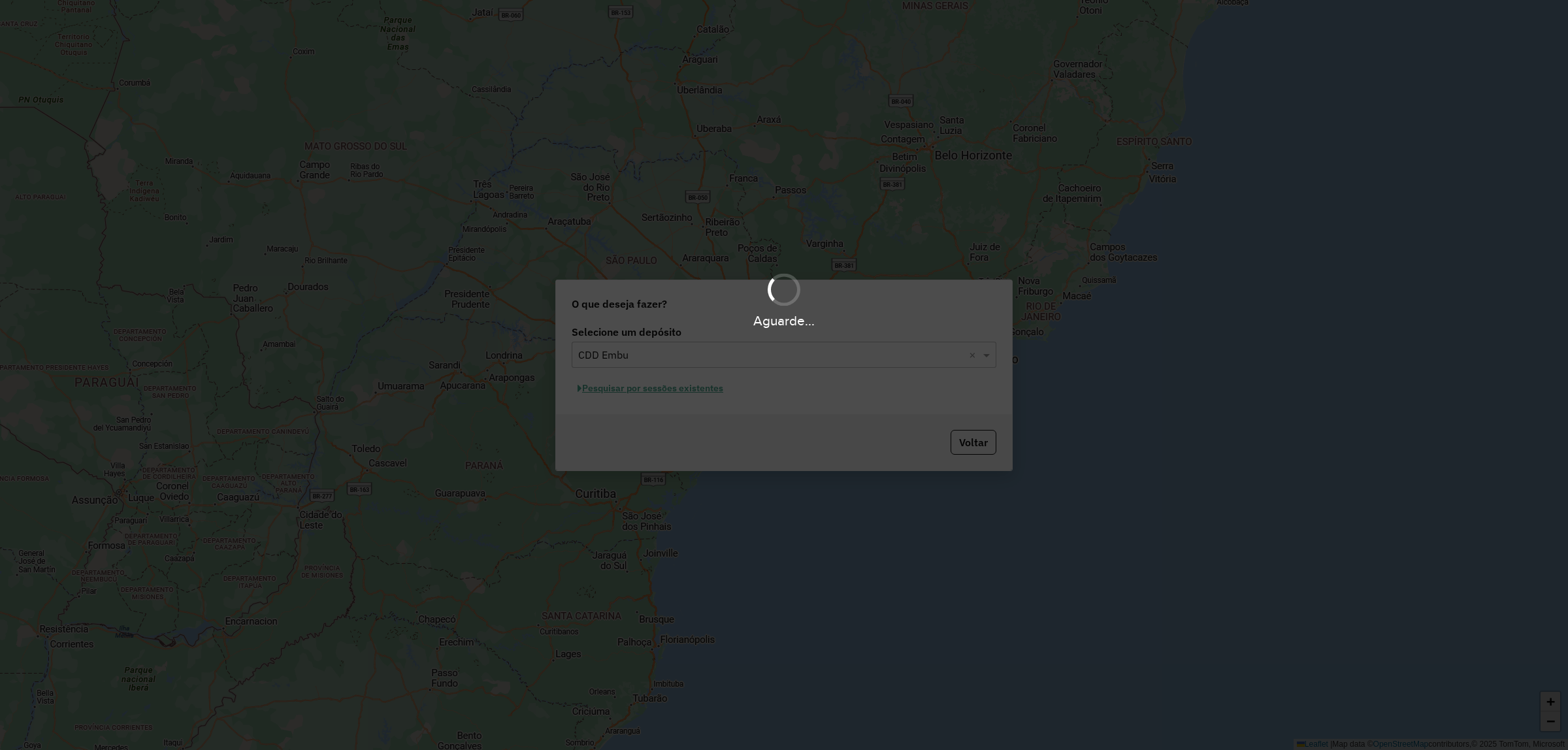
click at [636, 390] on div "Aguarde..." at bounding box center [784, 375] width 1568 height 750
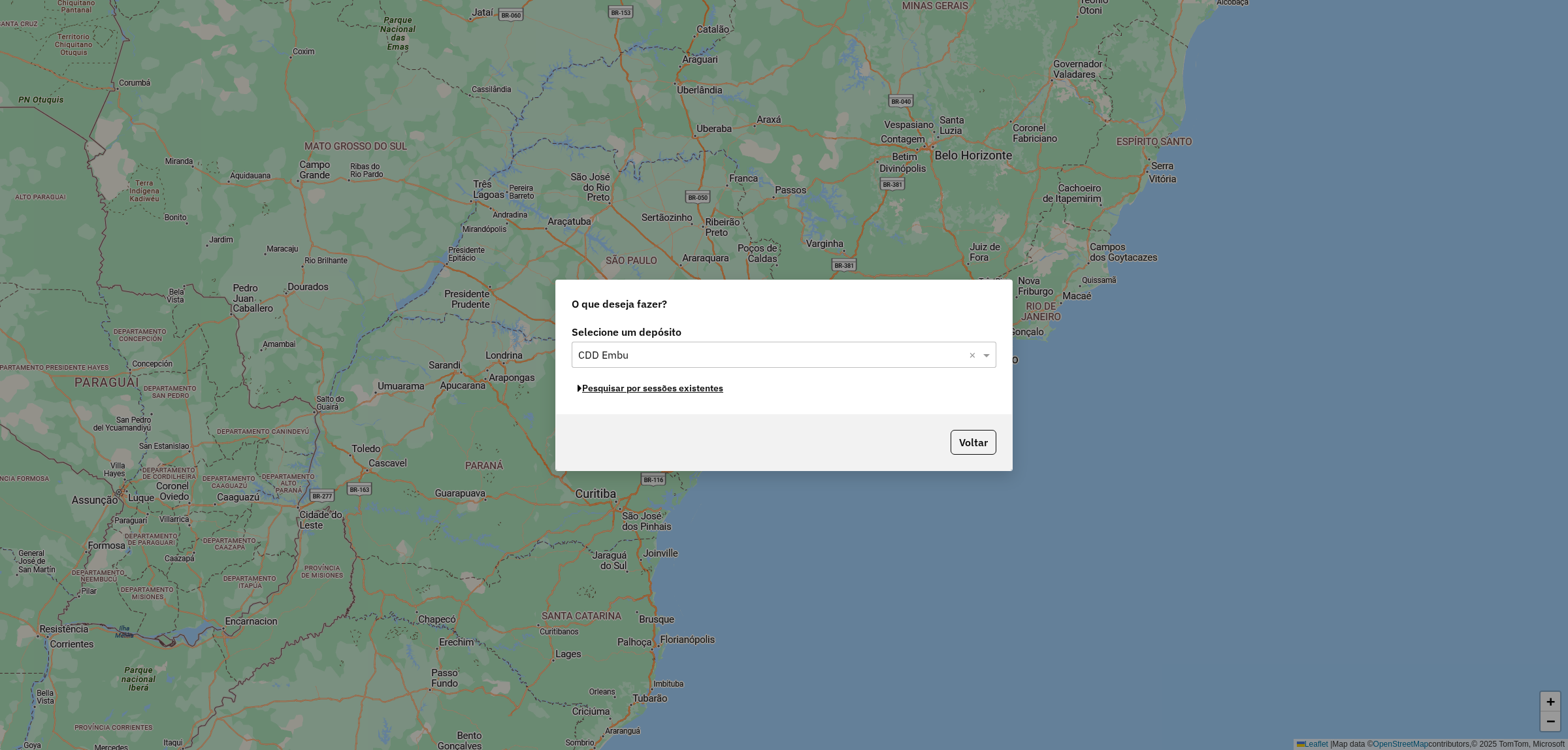
click at [636, 390] on button "Pesquisar por sessões existentes" at bounding box center [650, 388] width 158 height 20
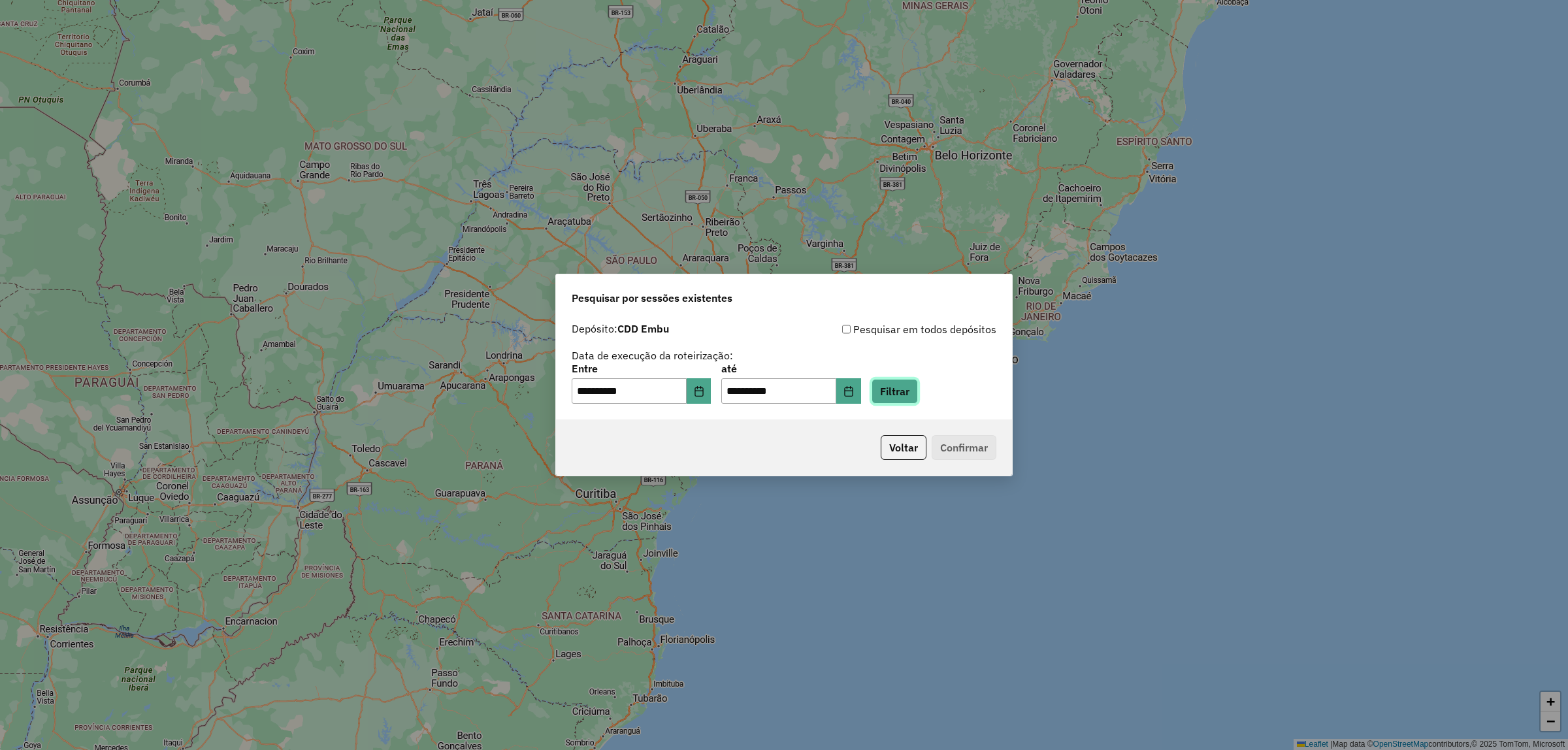
click at [918, 393] on button "Filtrar" at bounding box center [895, 391] width 47 height 25
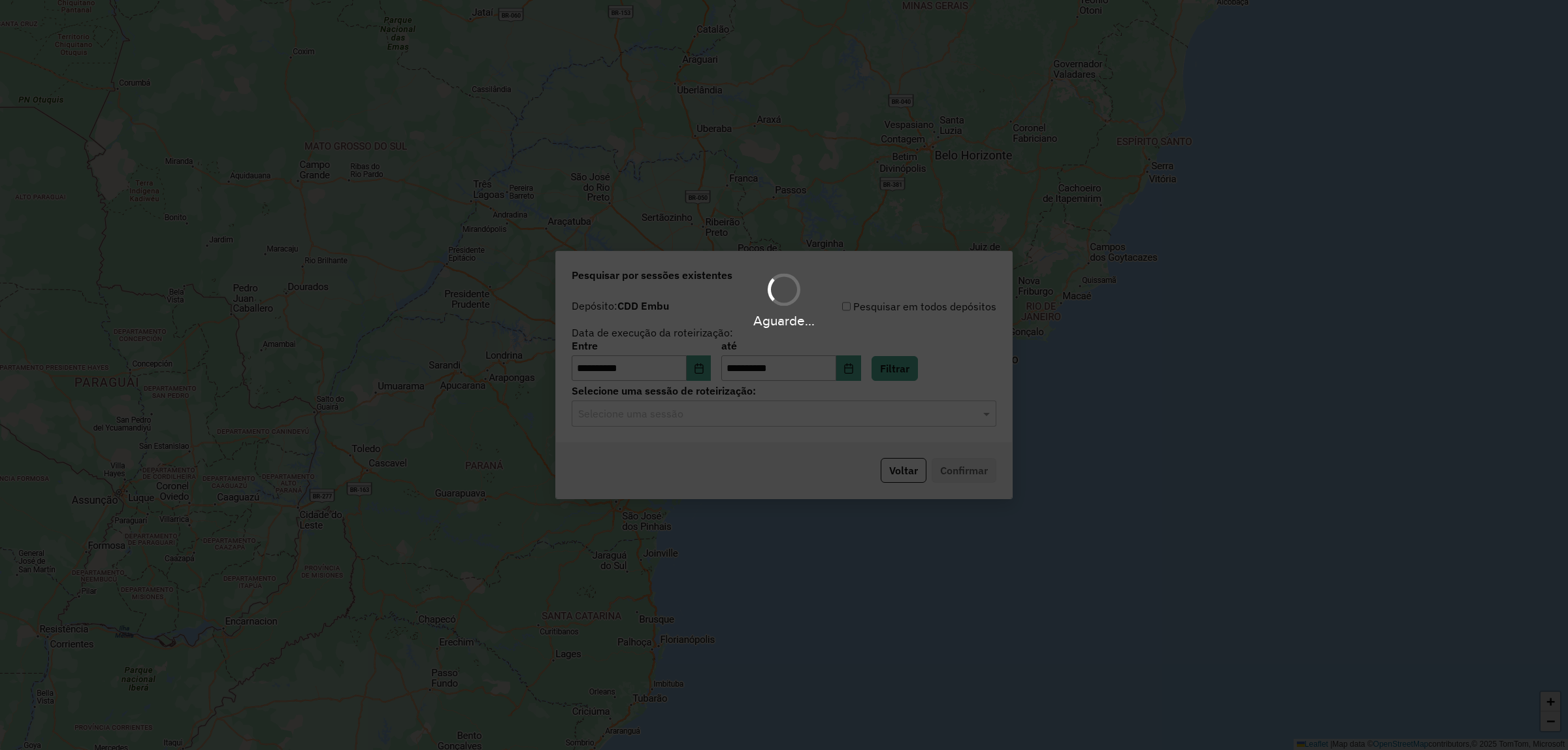
click at [877, 411] on hb-app "**********" at bounding box center [784, 375] width 1568 height 750
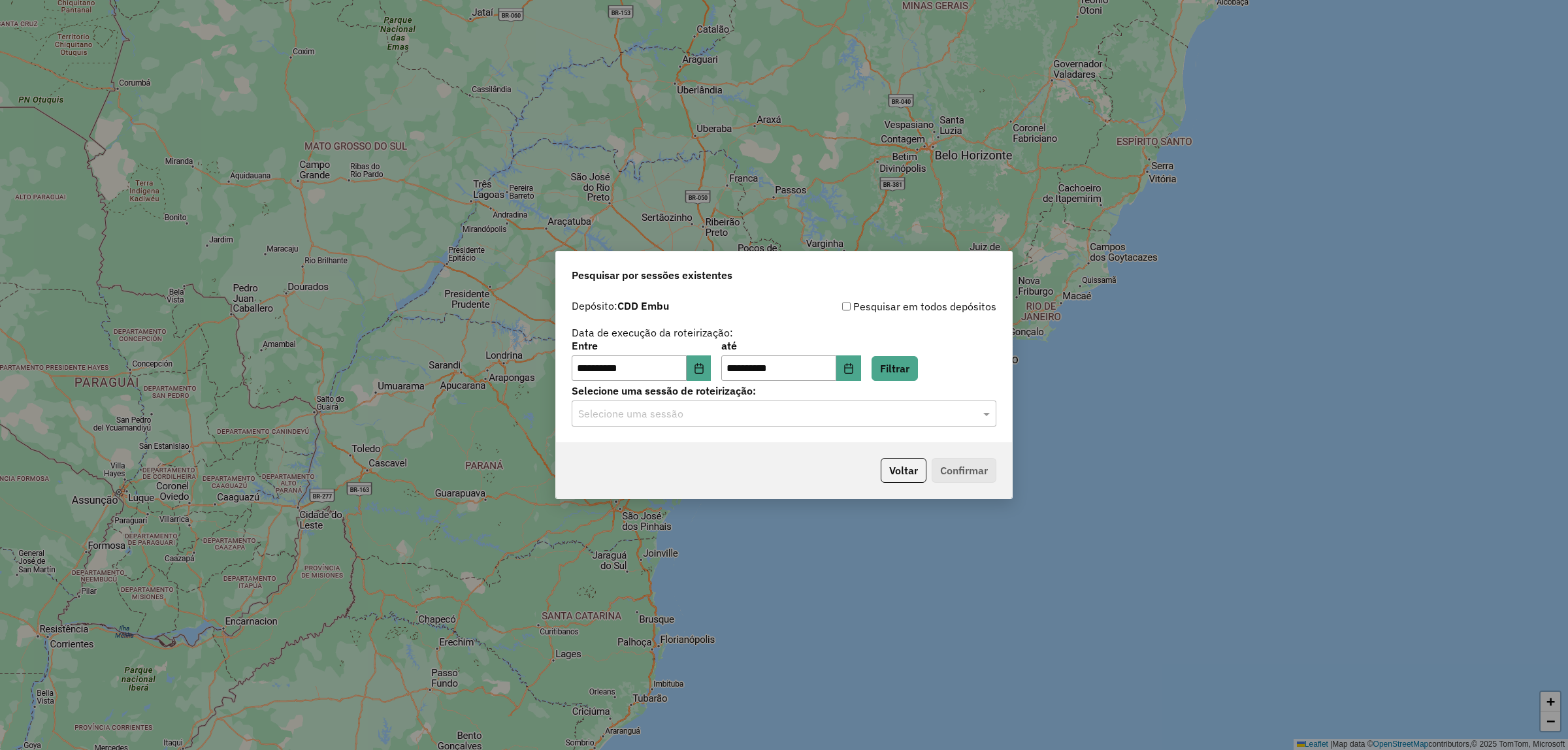
click at [880, 419] on input "text" at bounding box center [771, 414] width 386 height 16
click at [789, 449] on div "1255360 - 29/08/2025 18:28" at bounding box center [784, 452] width 424 height 22
click at [961, 474] on button "Confirmar" at bounding box center [965, 470] width 65 height 25
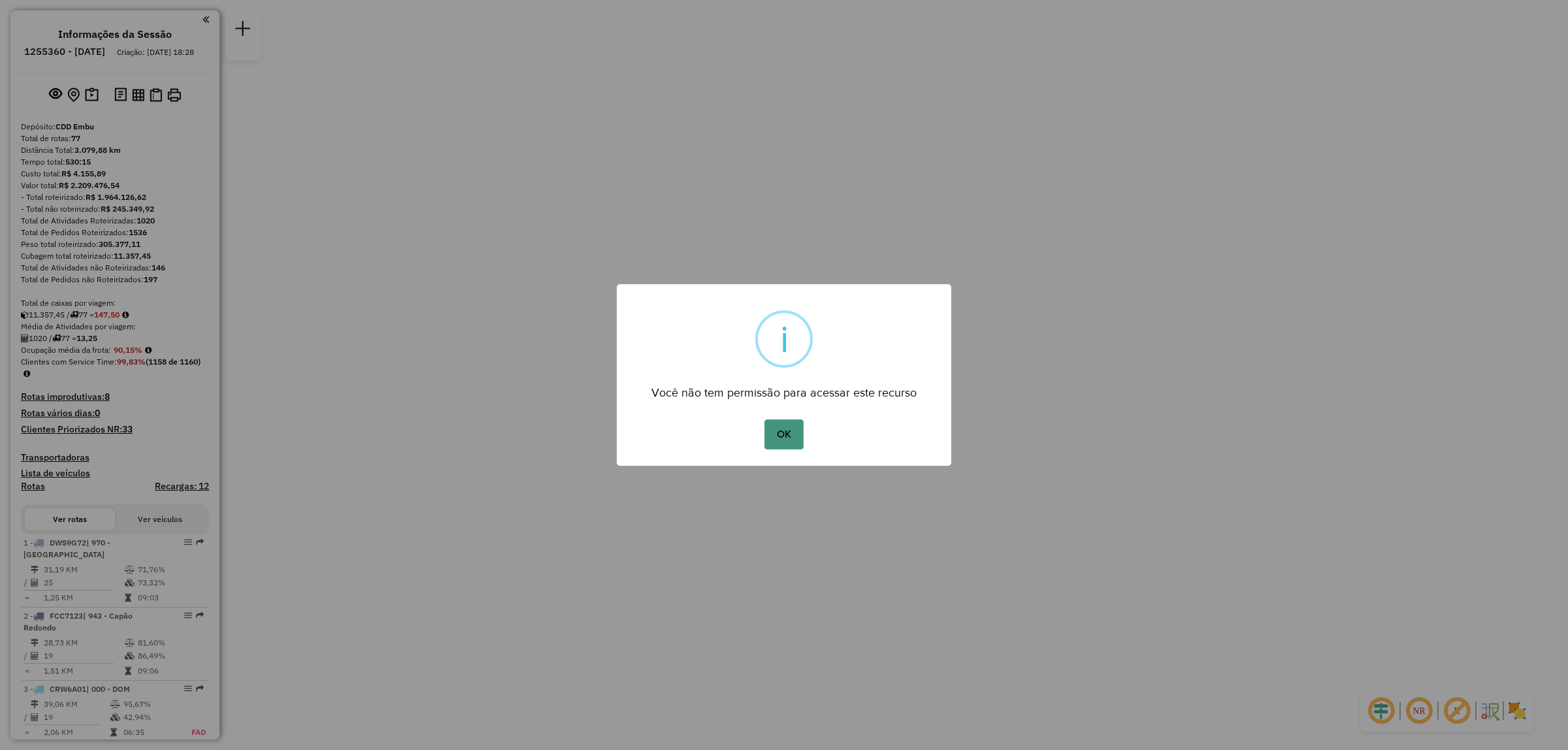
click at [792, 422] on button "OK" at bounding box center [784, 434] width 39 height 30
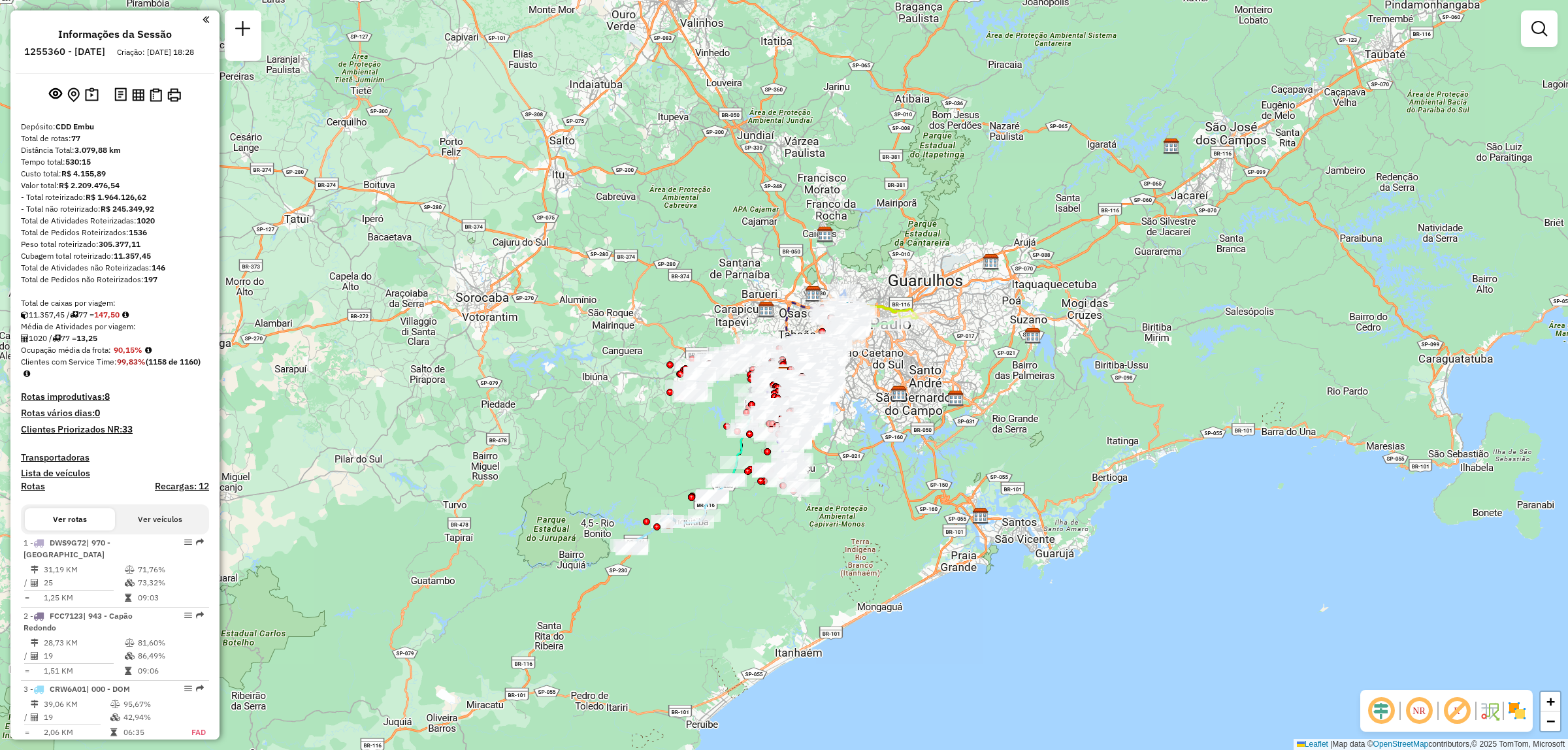
scroll to position [5000, 0]
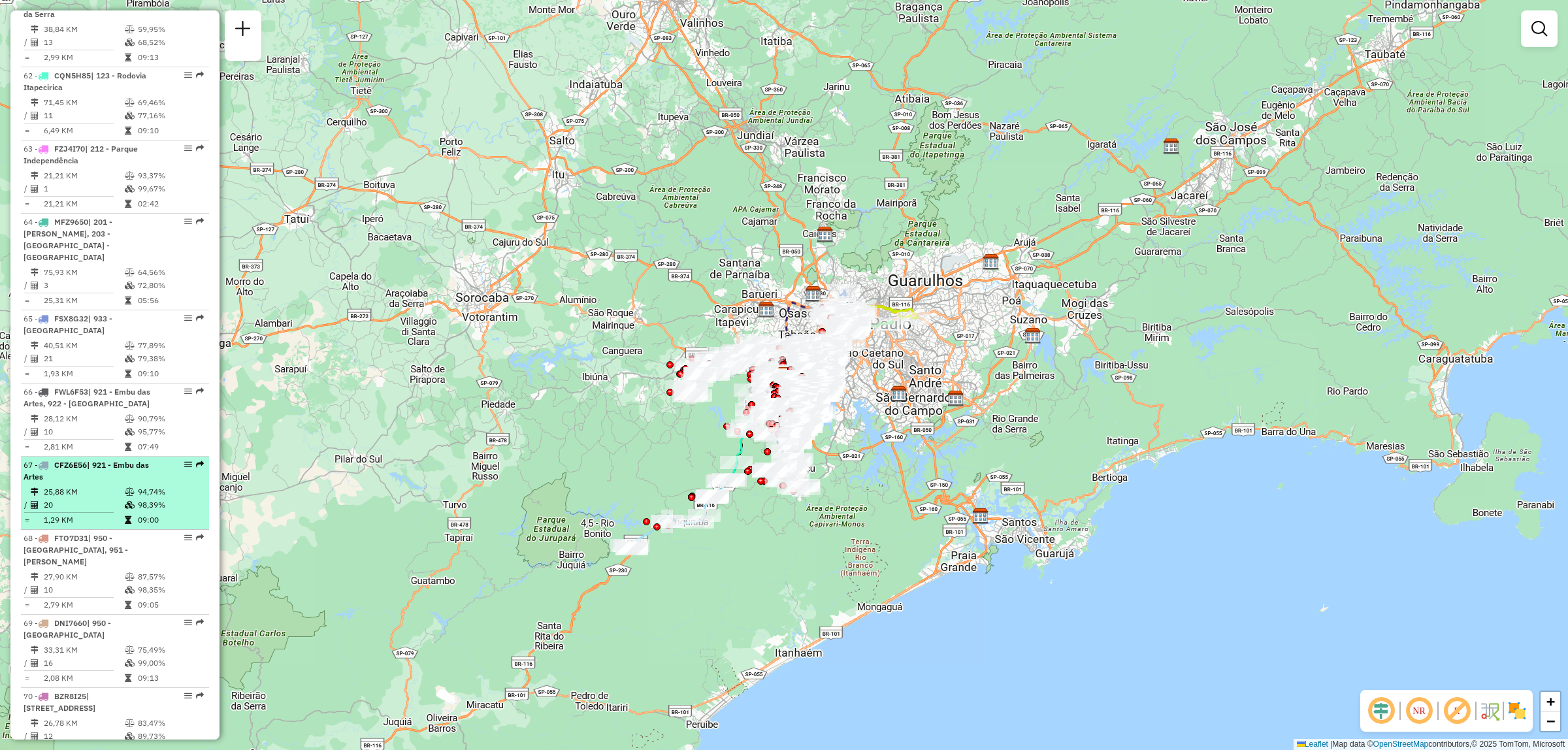
click at [185, 460] on em at bounding box center [188, 464] width 8 height 8
select select "**********"
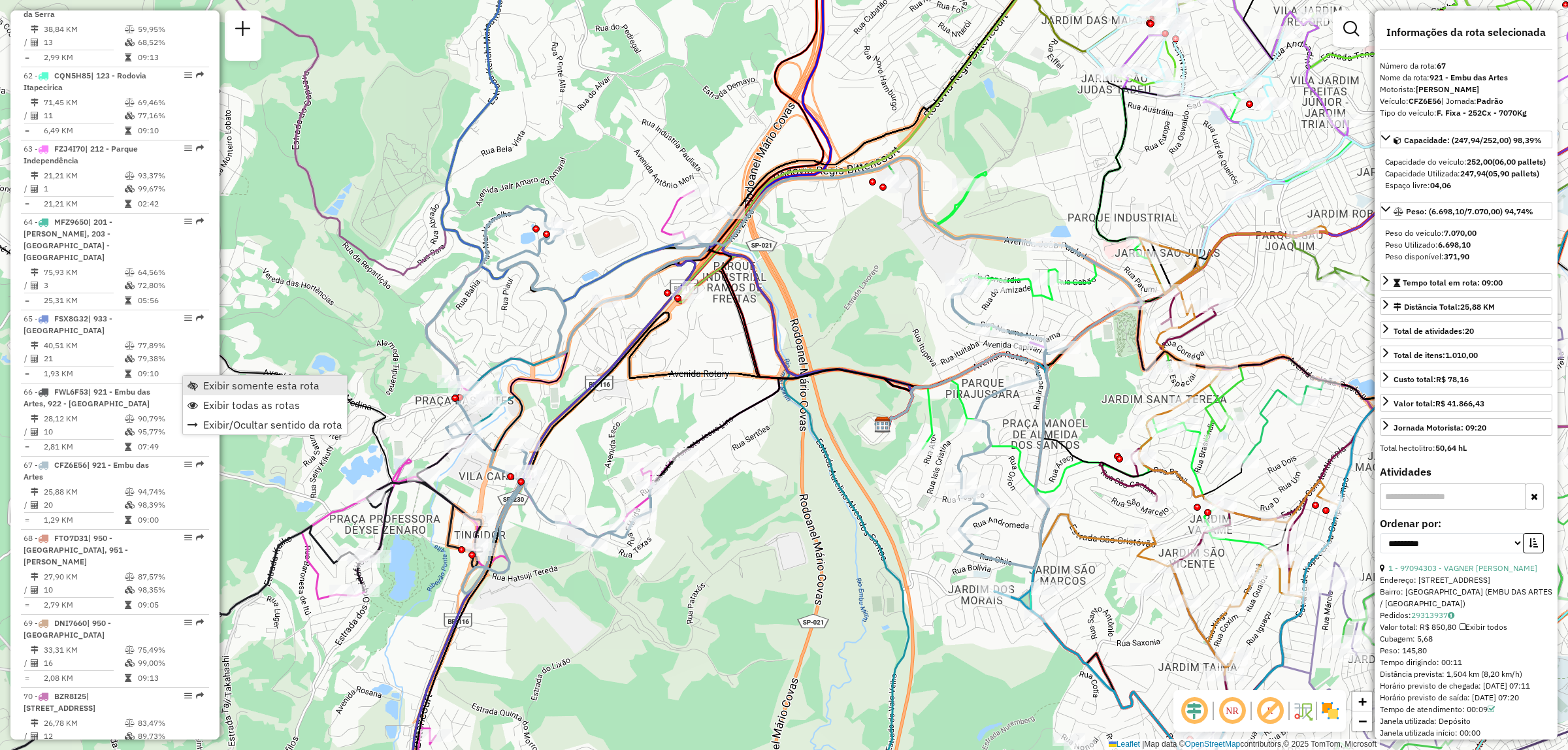
click at [214, 388] on span "Exibir somente esta rota" at bounding box center [262, 385] width 117 height 11
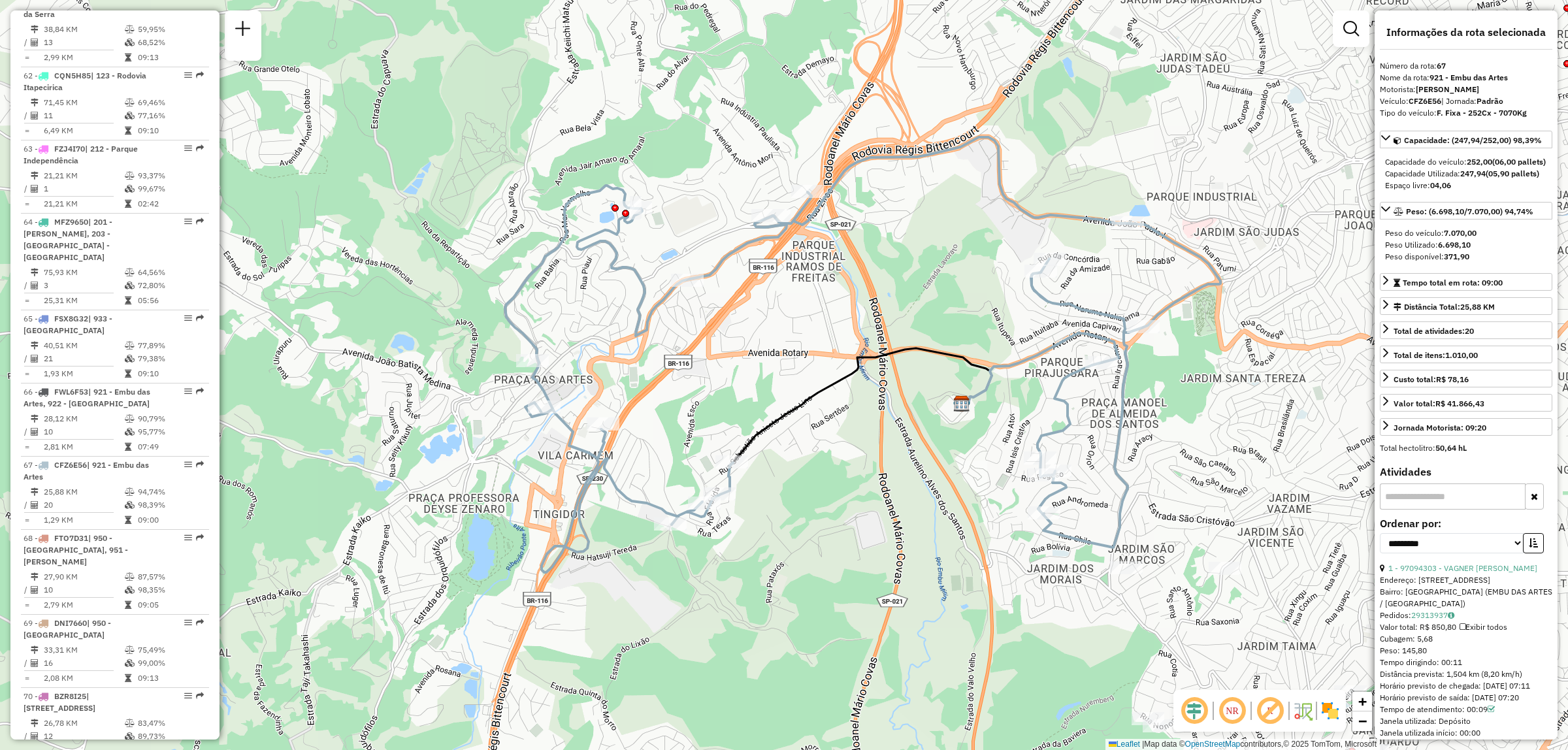
click at [1339, 715] on img at bounding box center [1330, 710] width 21 height 21
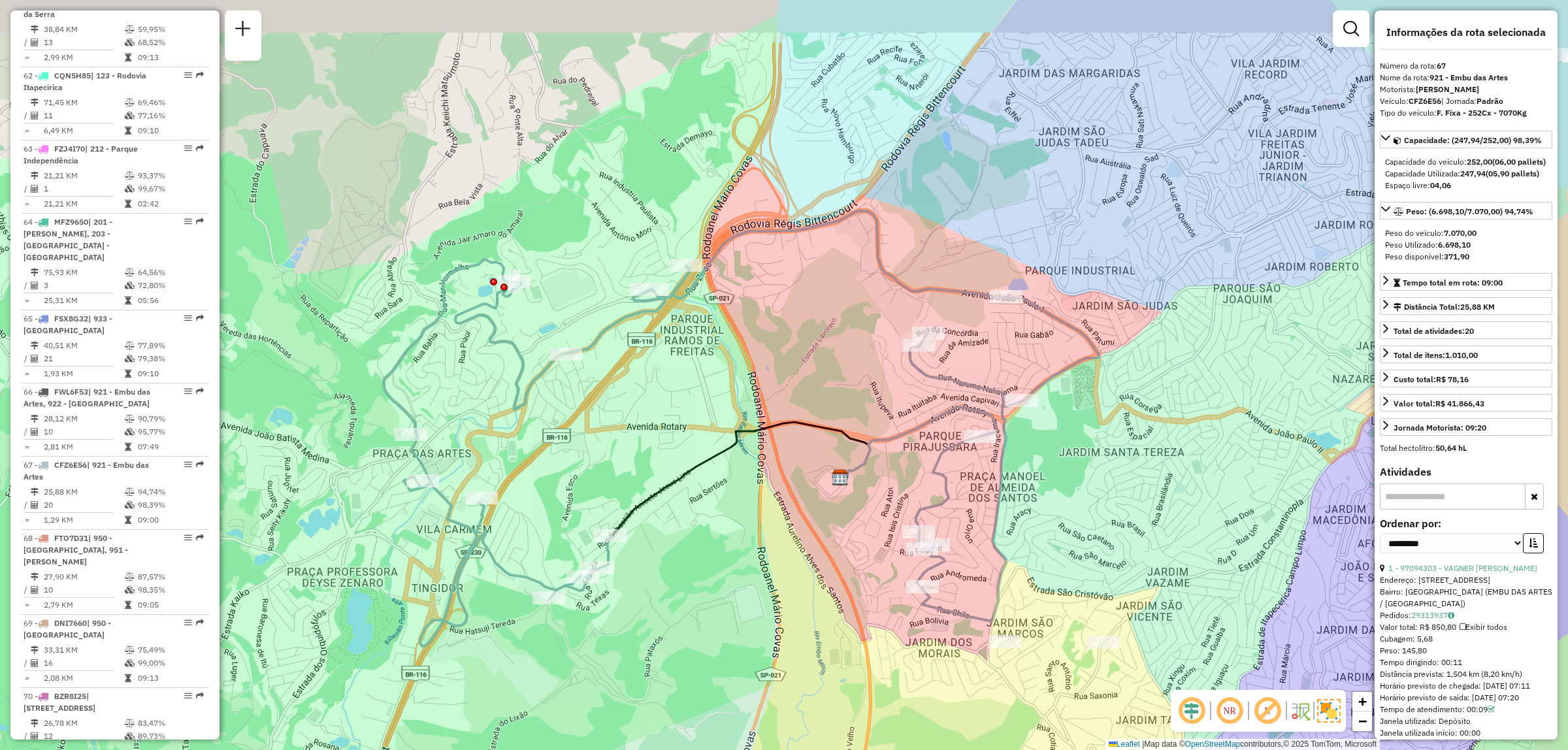
drag, startPoint x: 1154, startPoint y: 196, endPoint x: 1026, endPoint y: 283, distance: 154.8
click at [1026, 280] on div "Janela de atendimento Grade de atendimento Capacidade Transportadoras Veículos …" at bounding box center [784, 375] width 1568 height 750
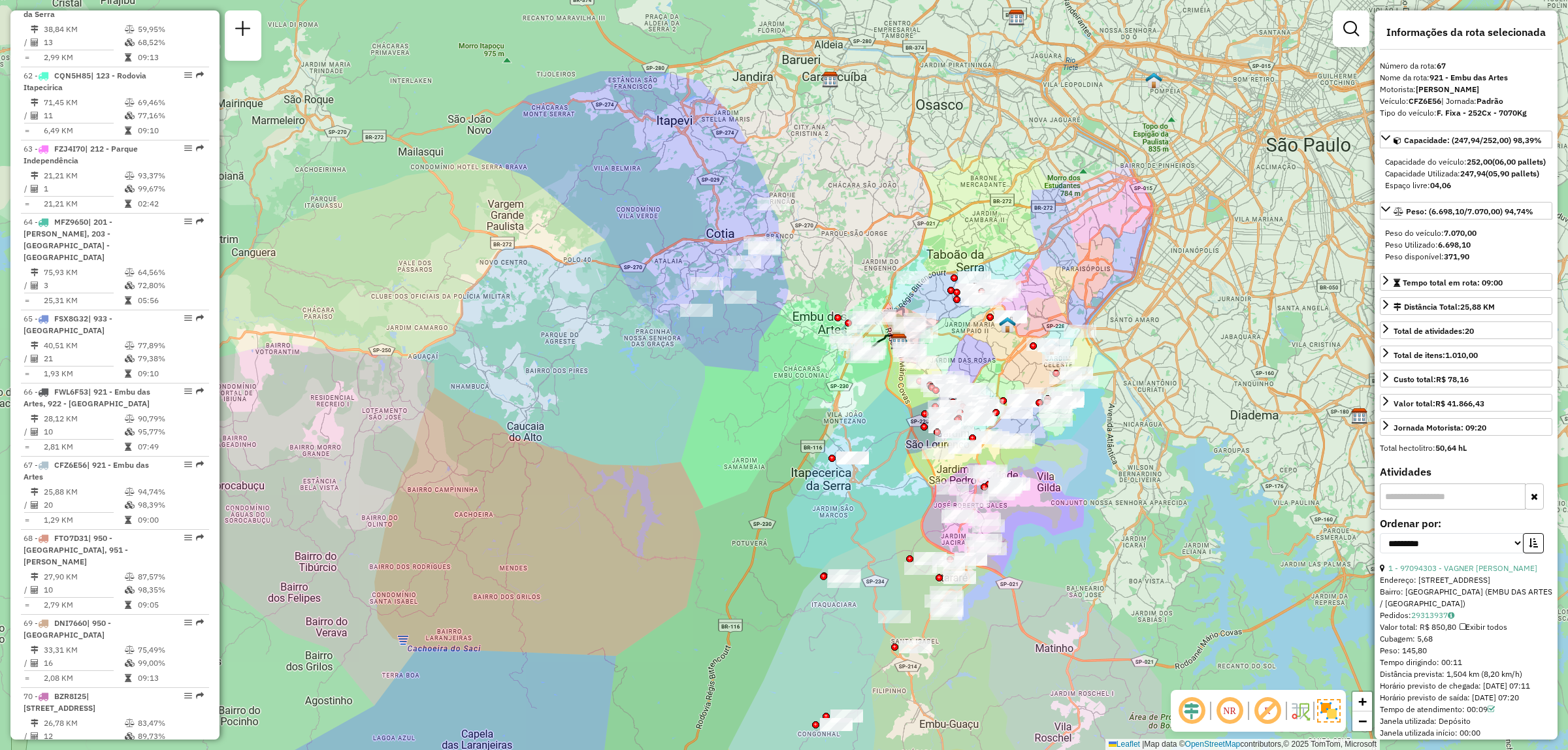
drag, startPoint x: 1062, startPoint y: 418, endPoint x: 990, endPoint y: 347, distance: 101.1
click at [990, 347] on div "Janela de atendimento Grade de atendimento Capacidade Transportadoras Veículos …" at bounding box center [784, 375] width 1568 height 750
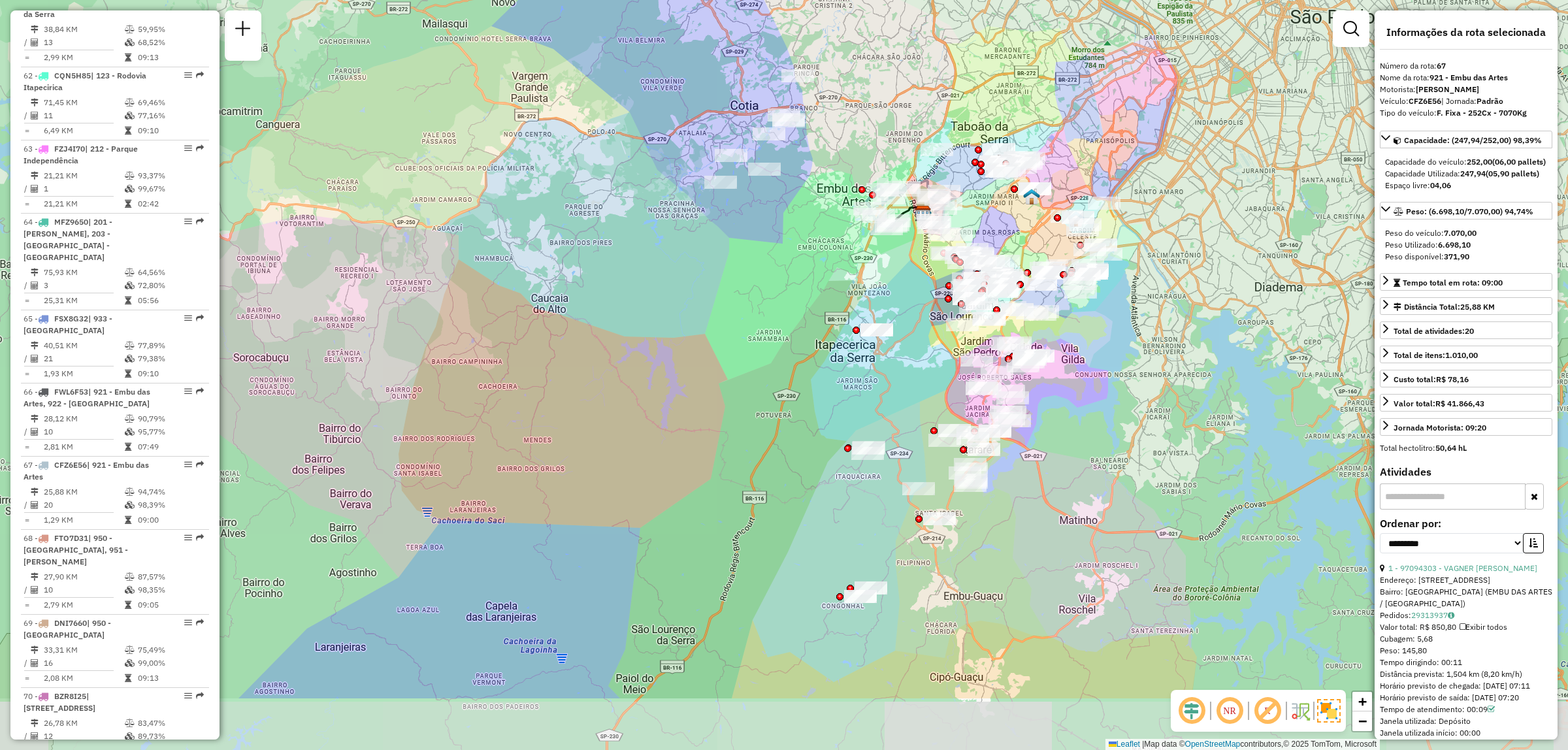
drag, startPoint x: 837, startPoint y: 439, endPoint x: 877, endPoint y: 347, distance: 100.3
click at [831, 330] on div "Janela de atendimento Grade de atendimento Capacidade Transportadoras Veículos …" at bounding box center [784, 375] width 1568 height 750
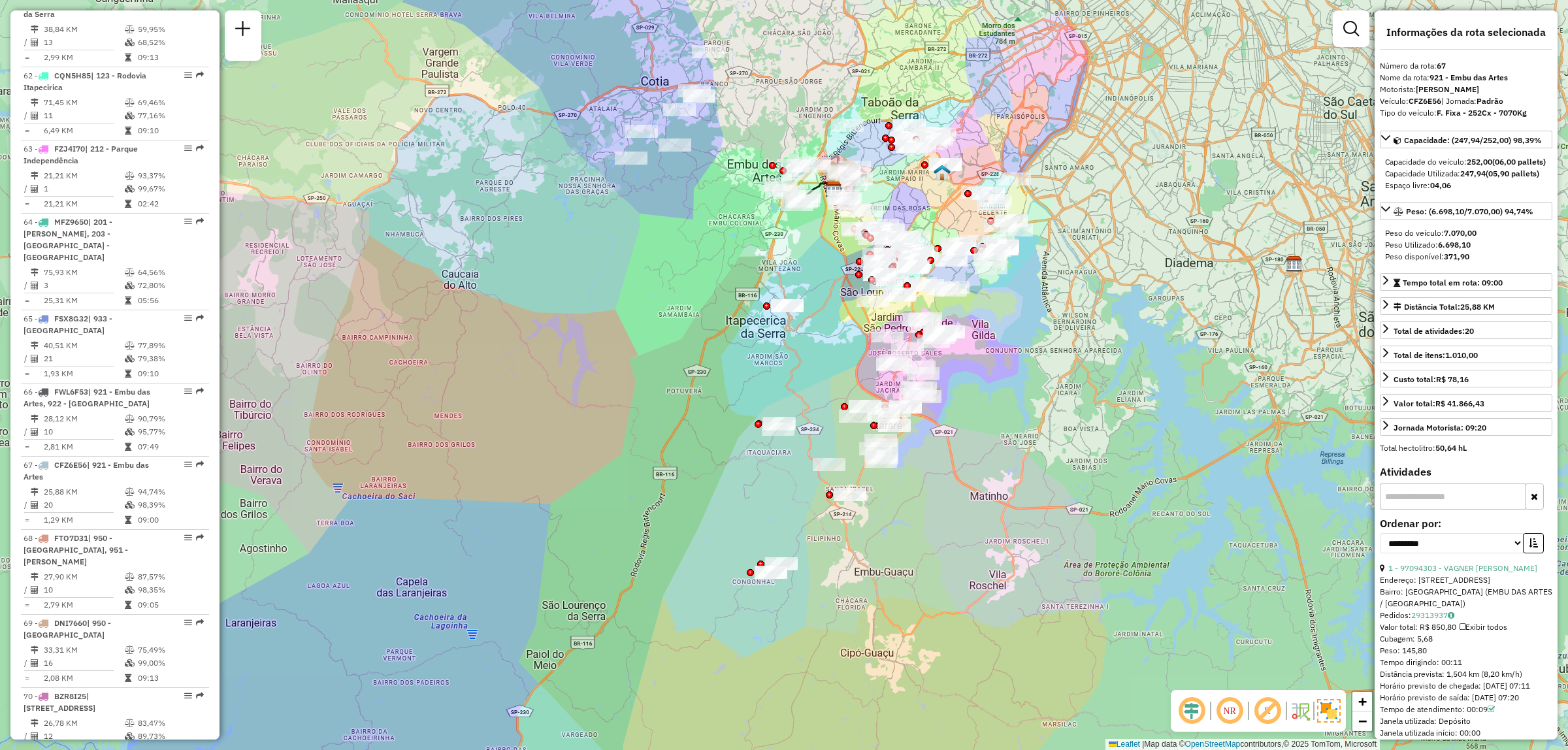
drag, startPoint x: 1034, startPoint y: 299, endPoint x: 935, endPoint y: 275, distance: 101.9
click at [935, 275] on div "Janela de atendimento Grade de atendimento Capacidade Transportadoras Veículos …" at bounding box center [784, 375] width 1568 height 750
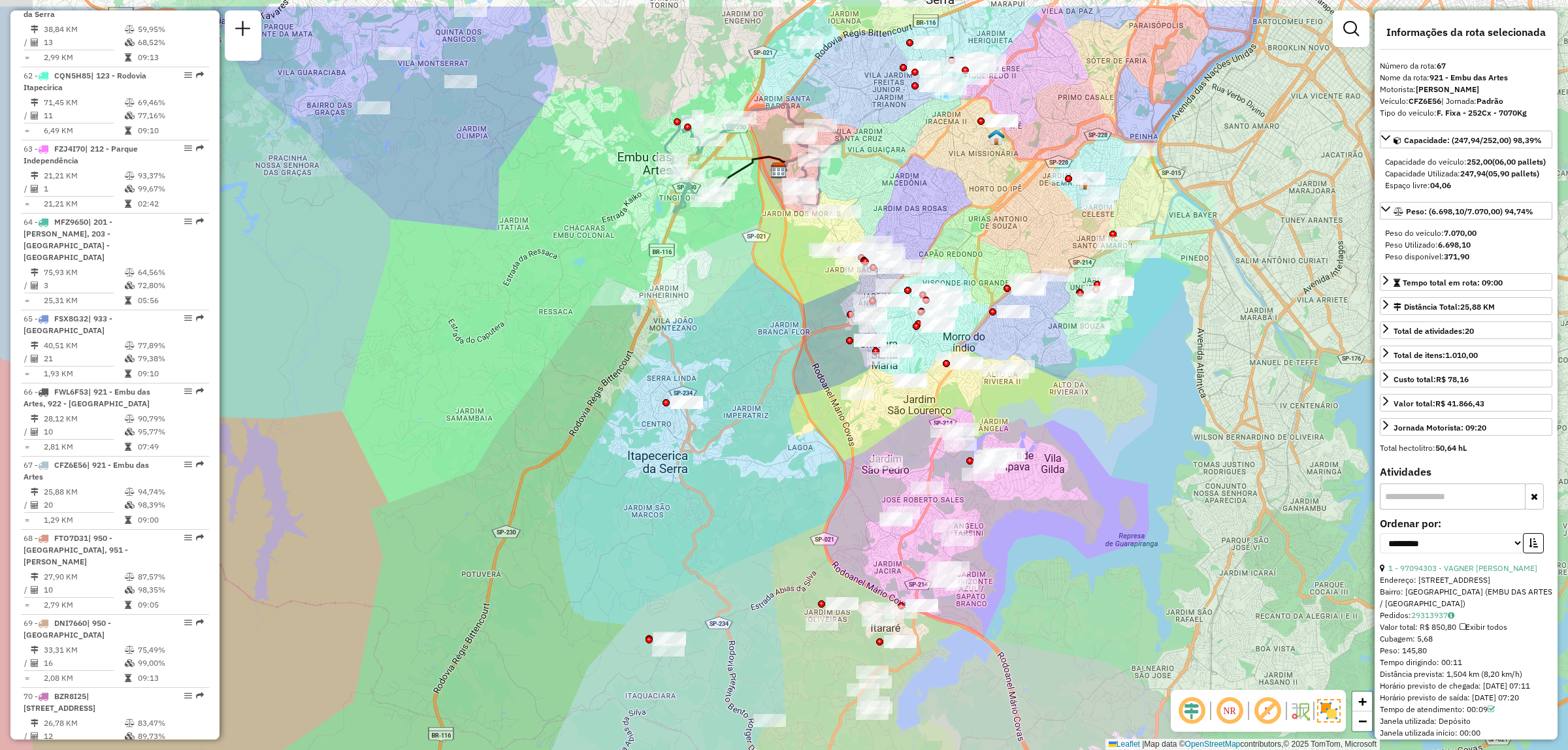
drag, startPoint x: 740, startPoint y: 164, endPoint x: 803, endPoint y: 247, distance: 104.2
click at [803, 247] on div "Janela de atendimento Grade de atendimento Capacidade Transportadoras Veículos …" at bounding box center [784, 375] width 1568 height 750
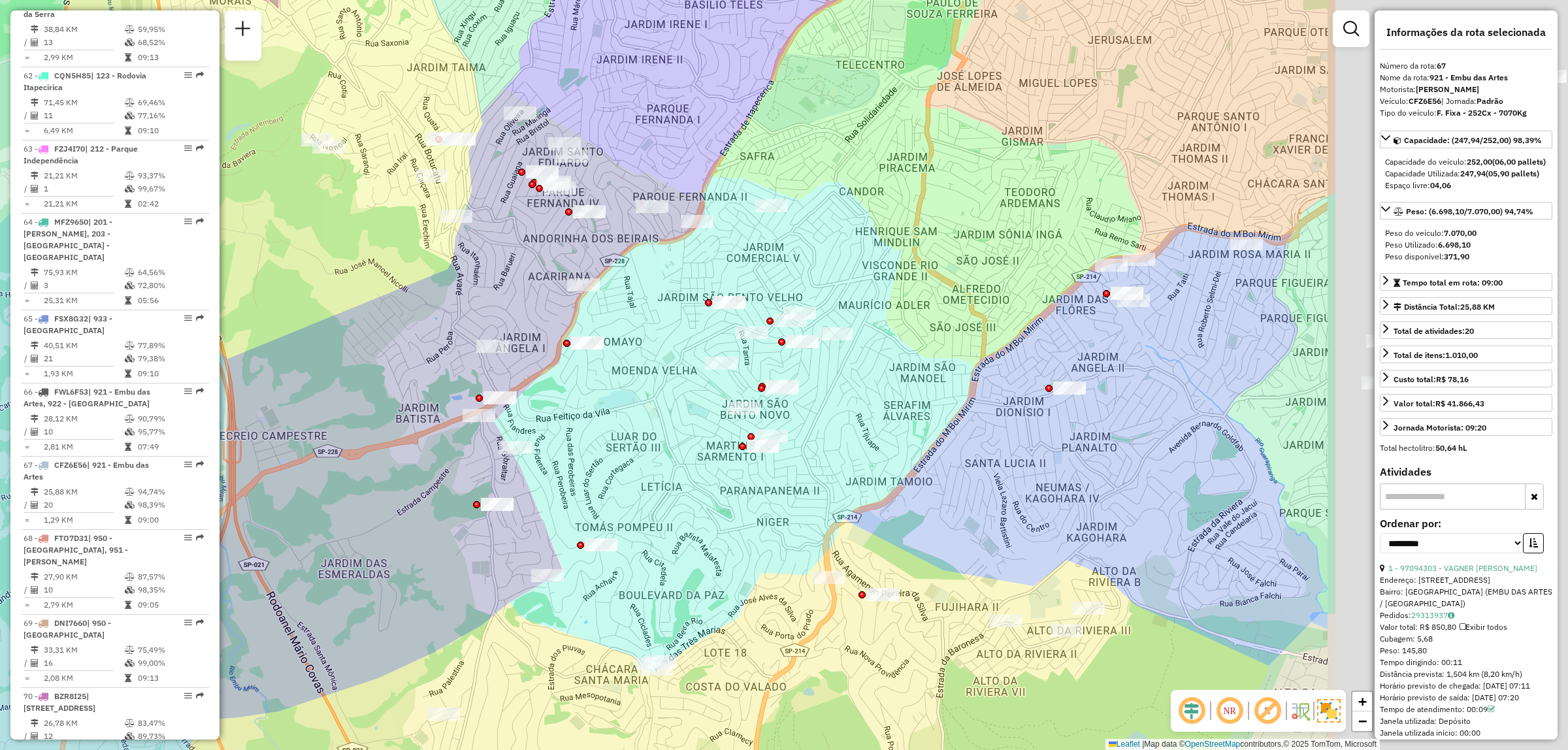
drag, startPoint x: 1199, startPoint y: 320, endPoint x: 816, endPoint y: 291, distance: 384.1
click at [816, 291] on div "Janela de atendimento Grade de atendimento Capacidade Transportadoras Veículos …" at bounding box center [784, 375] width 1568 height 750
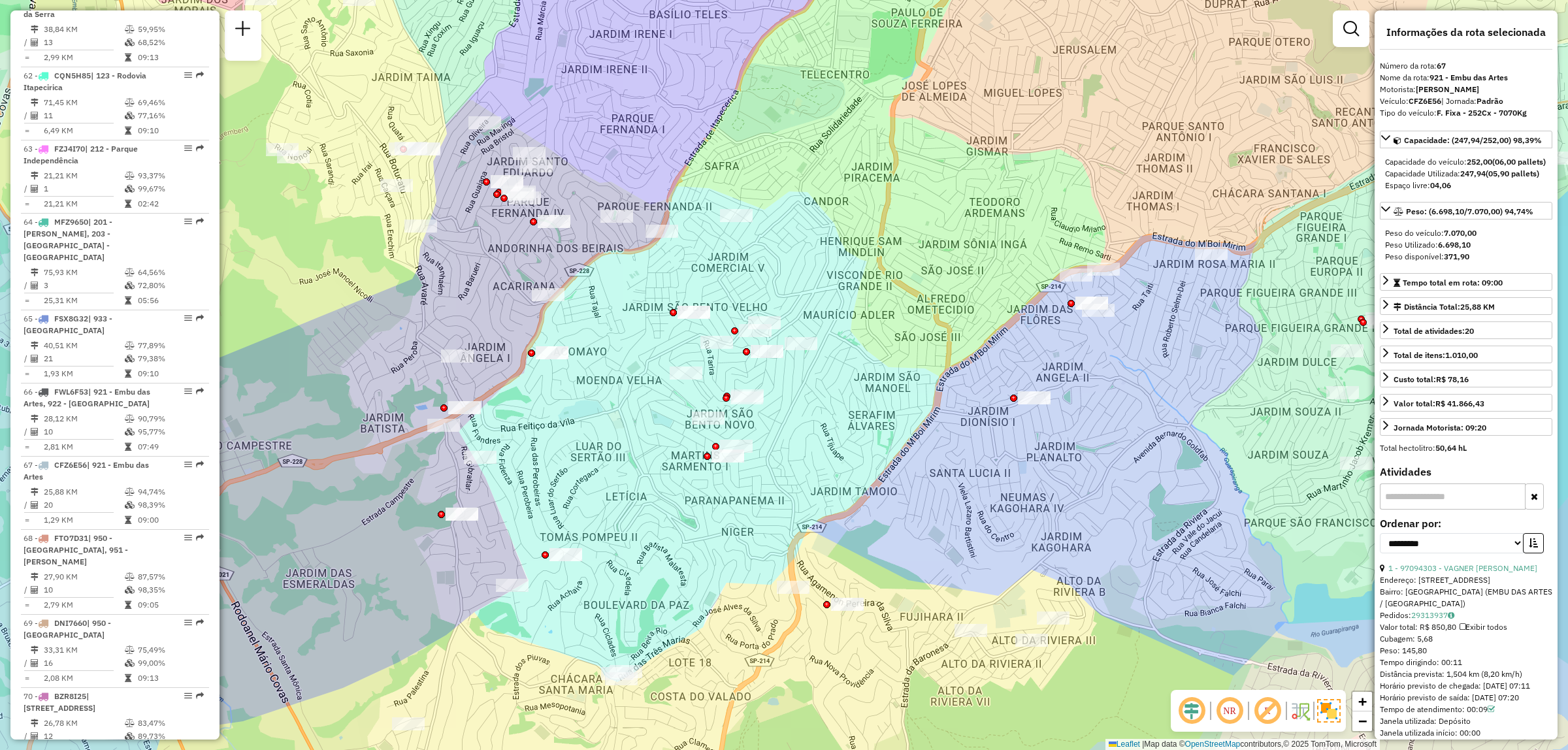
drag, startPoint x: 1246, startPoint y: 314, endPoint x: 998, endPoint y: 342, distance: 249.6
click at [1004, 342] on div "Janela de atendimento Grade de atendimento Capacidade Transportadoras Veículos …" at bounding box center [784, 375] width 1568 height 750
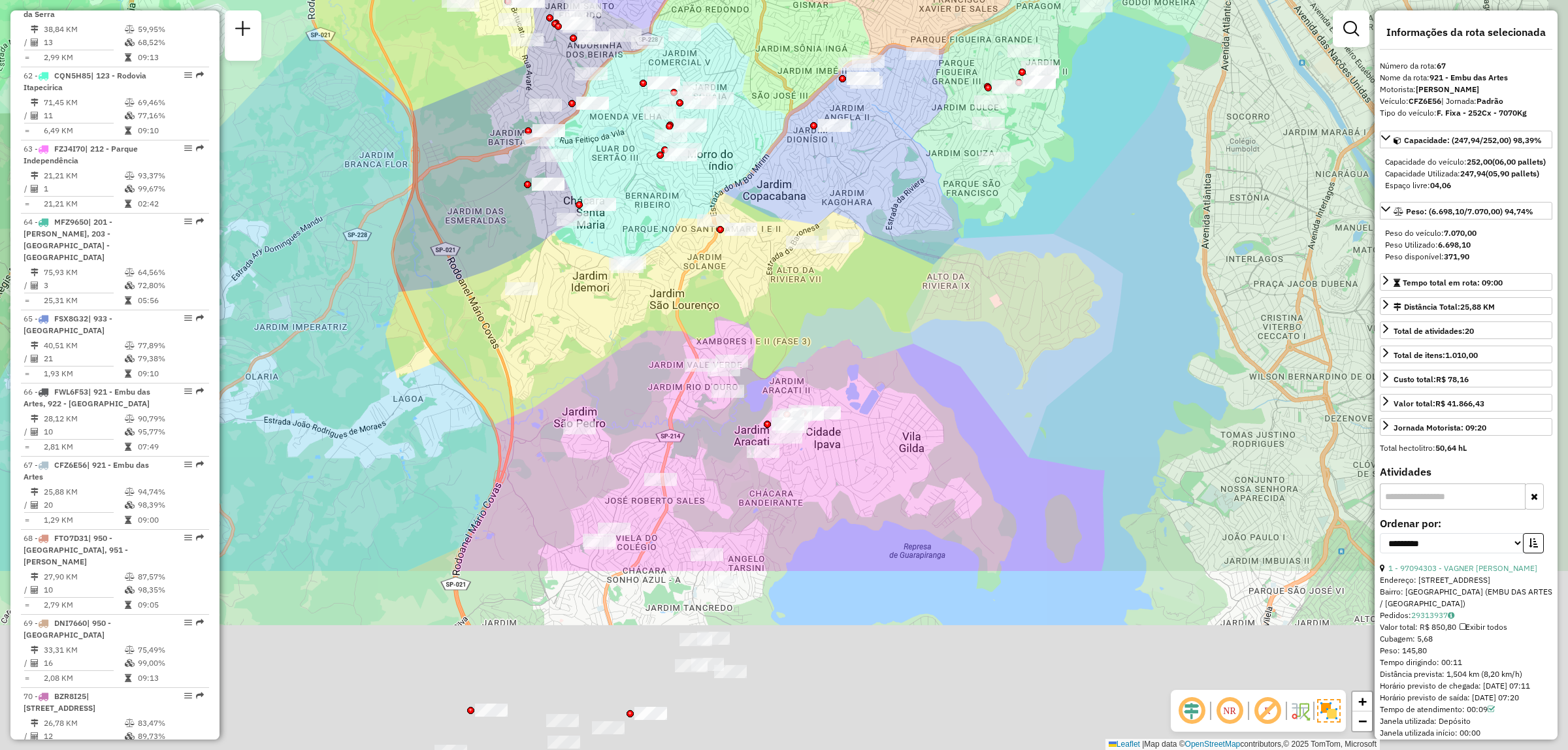
drag, startPoint x: 985, startPoint y: 611, endPoint x: 916, endPoint y: 375, distance: 245.9
click at [916, 375] on div "Janela de atendimento Grade de atendimento Capacidade Transportadoras Veículos …" at bounding box center [784, 375] width 1568 height 750
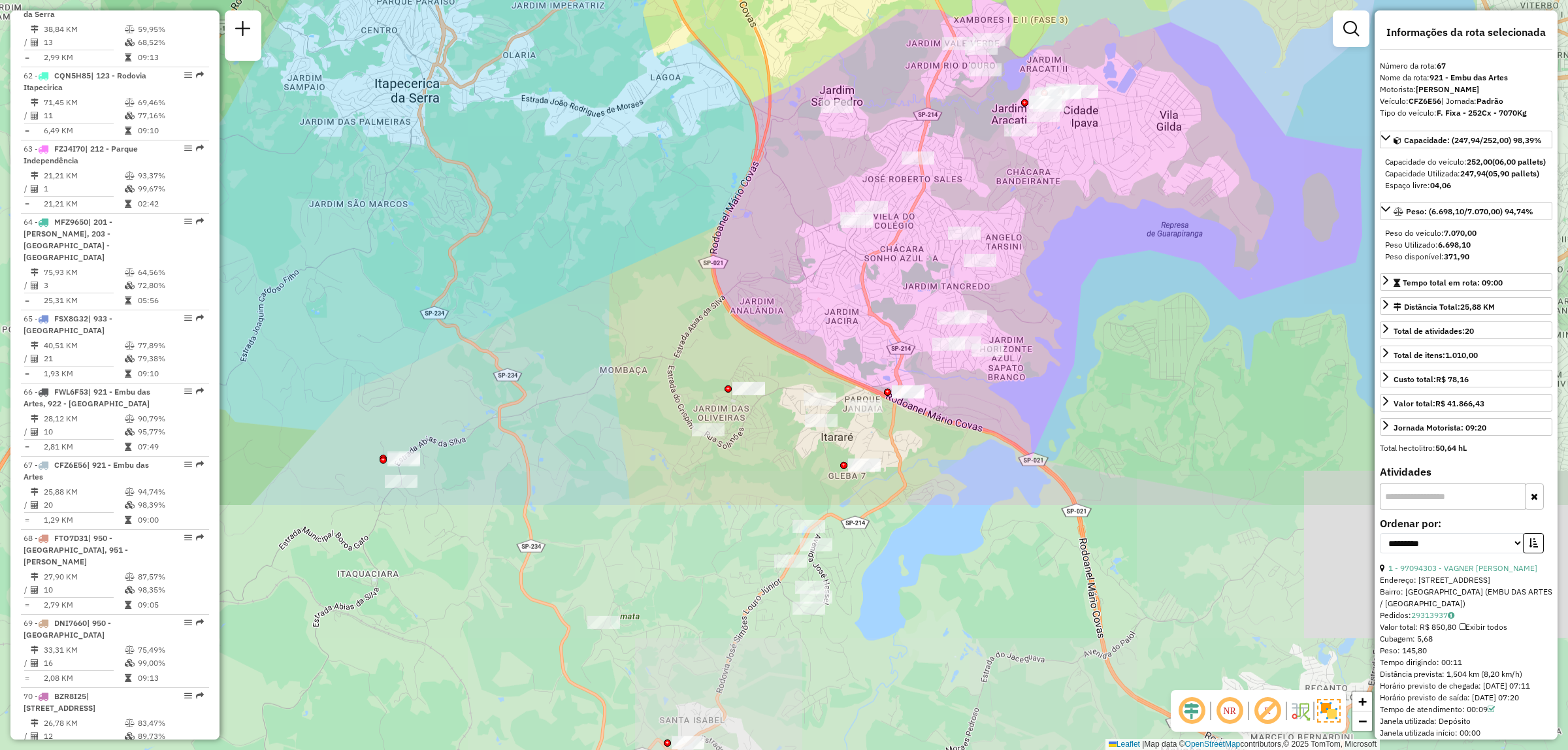
drag, startPoint x: 744, startPoint y: 626, endPoint x: 977, endPoint y: 326, distance: 379.9
click at [977, 324] on div at bounding box center [970, 317] width 32 height 13
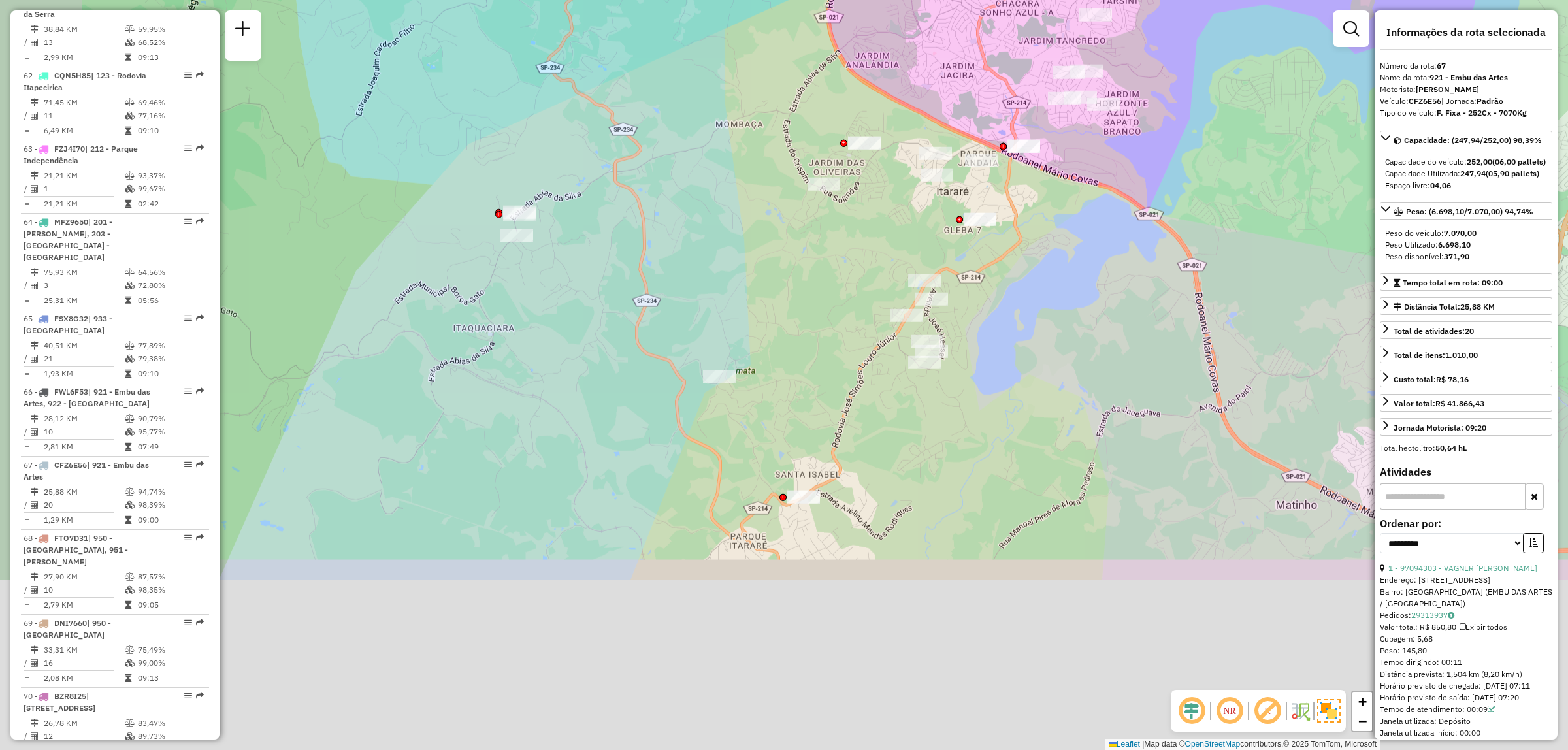
drag, startPoint x: 850, startPoint y: 533, endPoint x: 968, endPoint y: 285, distance: 274.6
click at [968, 285] on div "Janela de atendimento Grade de atendimento Capacidade Transportadoras Veículos …" at bounding box center [784, 375] width 1568 height 750
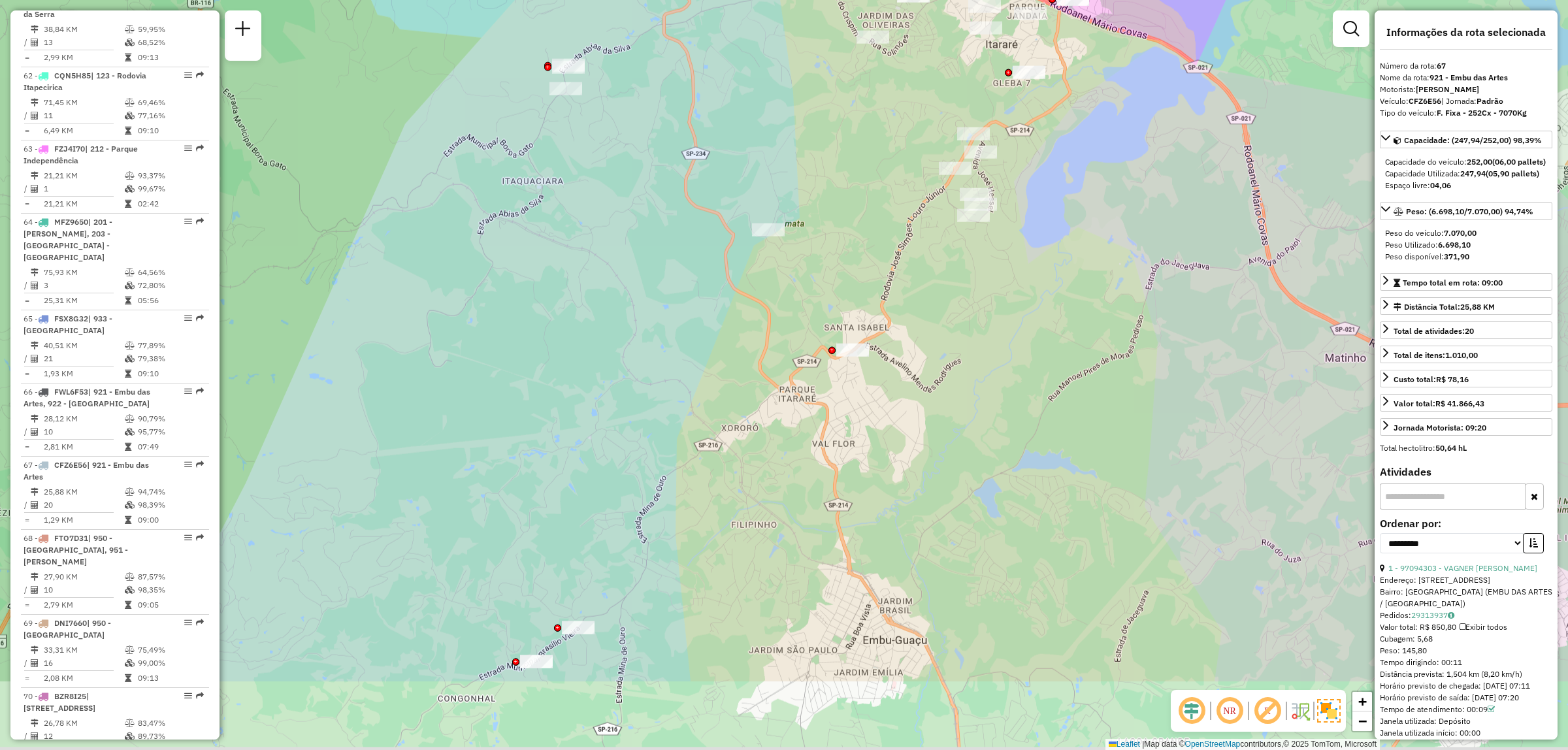
drag, startPoint x: 939, startPoint y: 497, endPoint x: 985, endPoint y: 353, distance: 151.2
click at [985, 353] on div "Janela de atendimento Grade de atendimento Capacidade Transportadoras Veículos …" at bounding box center [784, 375] width 1568 height 750
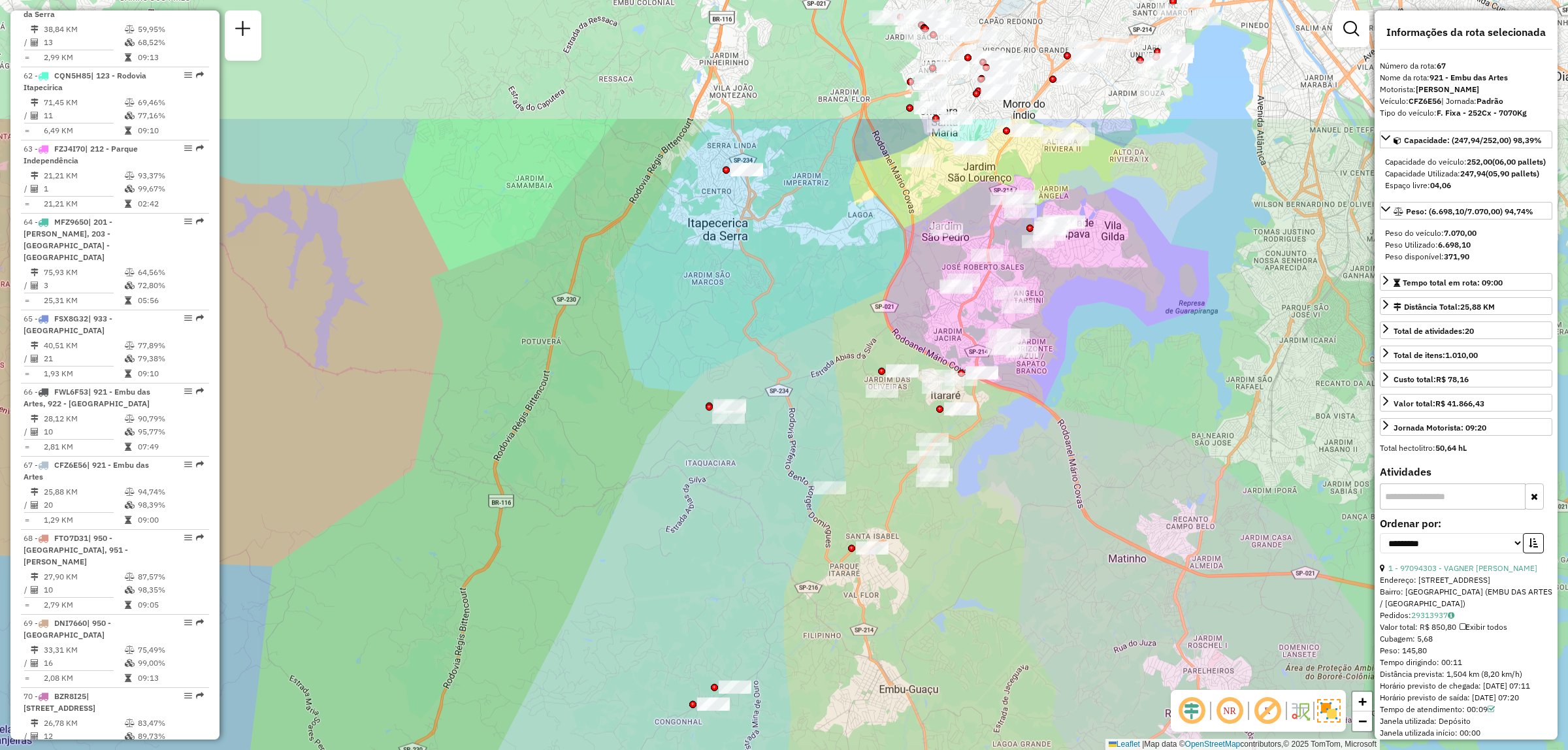
drag, startPoint x: 772, startPoint y: 377, endPoint x: 708, endPoint y: 562, distance: 195.8
click at [708, 562] on div "Janela de atendimento Grade de atendimento Capacidade Transportadoras Veículos …" at bounding box center [784, 375] width 1568 height 750
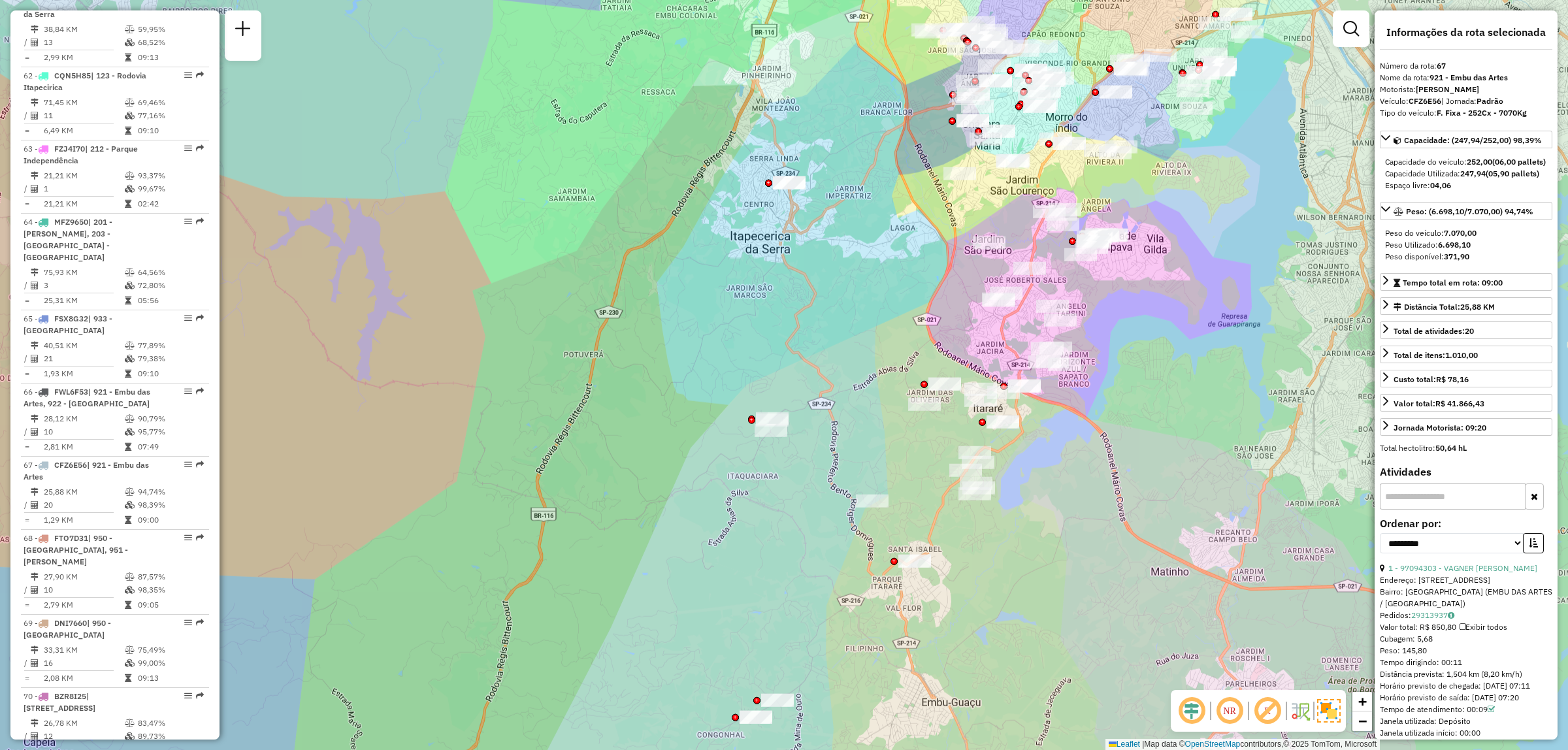
drag, startPoint x: 716, startPoint y: 554, endPoint x: 695, endPoint y: 624, distance: 73.1
click at [695, 624] on div "Janela de atendimento Grade de atendimento Capacidade Transportadoras Veículos …" at bounding box center [784, 375] width 1568 height 750
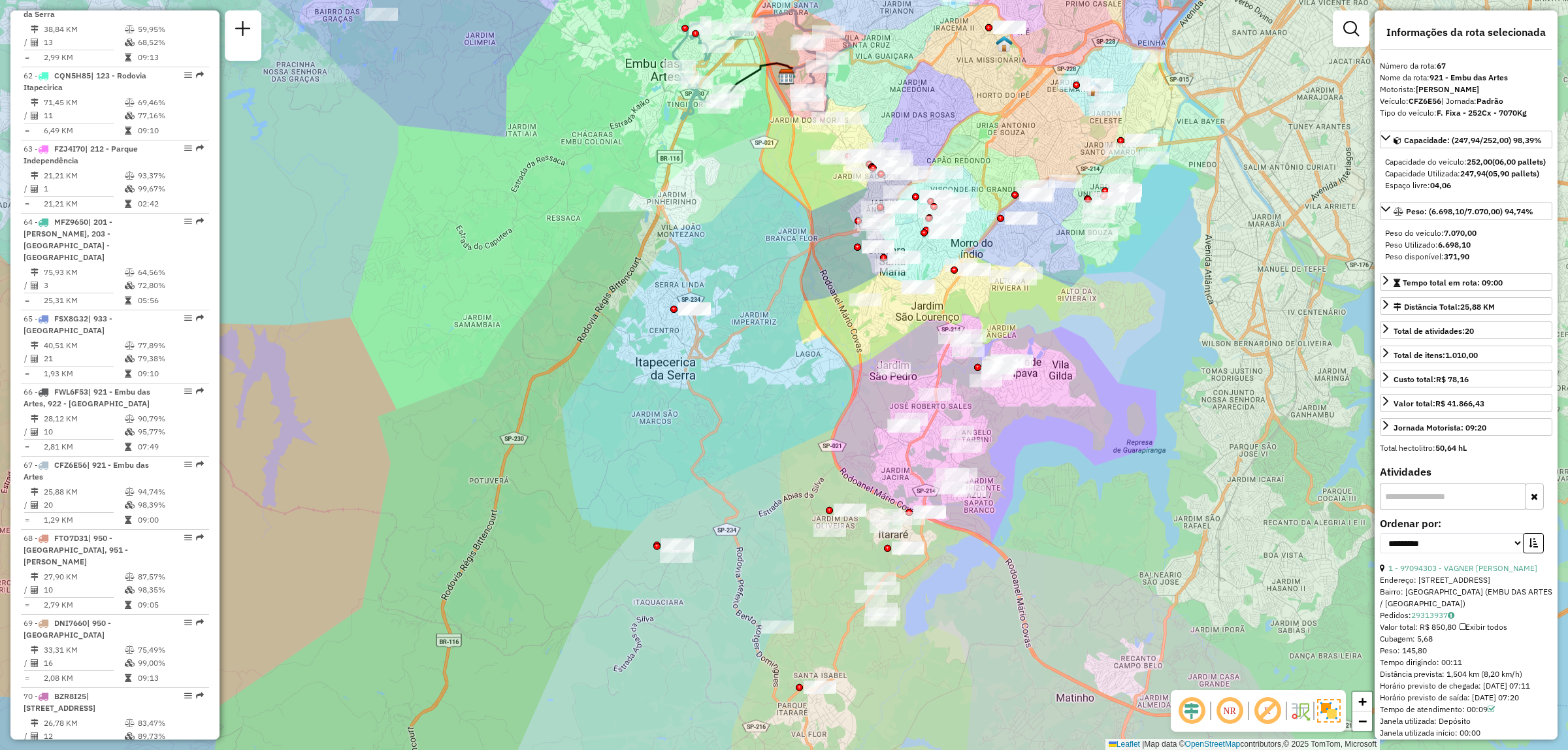
click at [1237, 709] on em at bounding box center [1230, 711] width 32 height 32
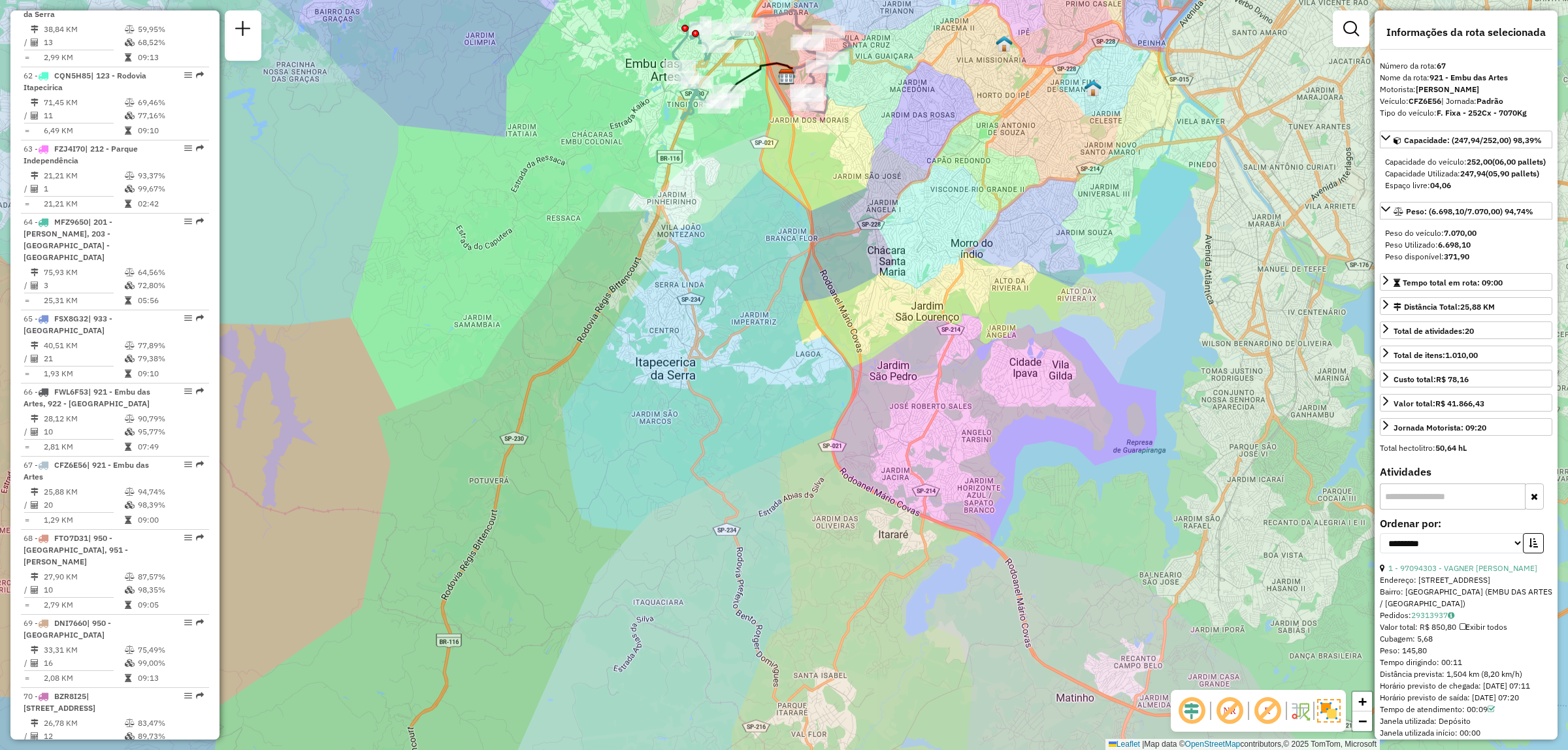
click at [1237, 709] on em at bounding box center [1230, 711] width 32 height 32
